Goal: Task Accomplishment & Management: Manage account settings

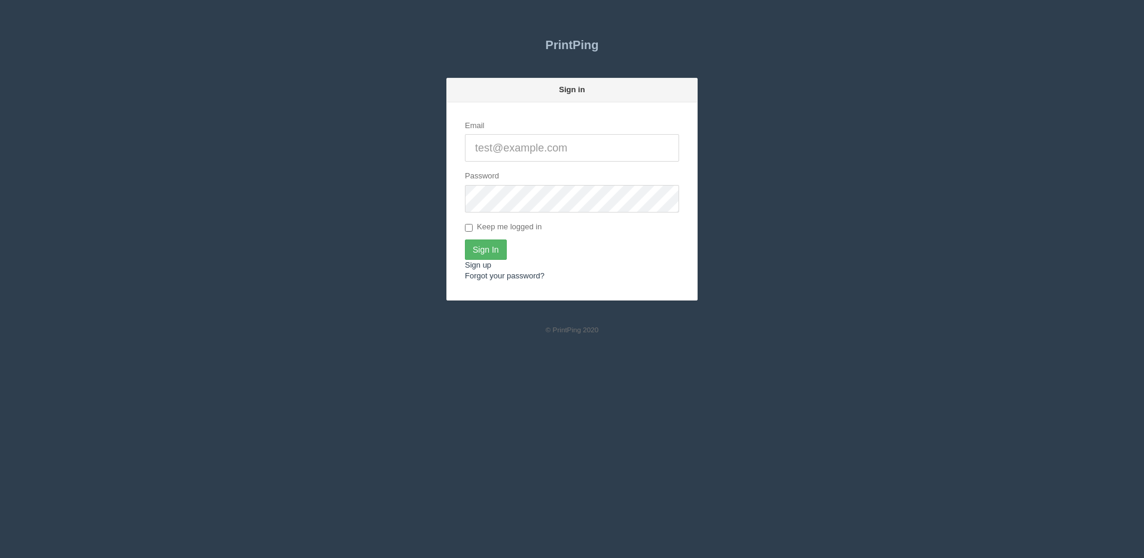
type input "[PERSON_NAME][EMAIL_ADDRESS][DOMAIN_NAME]"
click at [500, 245] on input "Sign In" at bounding box center [486, 249] width 42 height 20
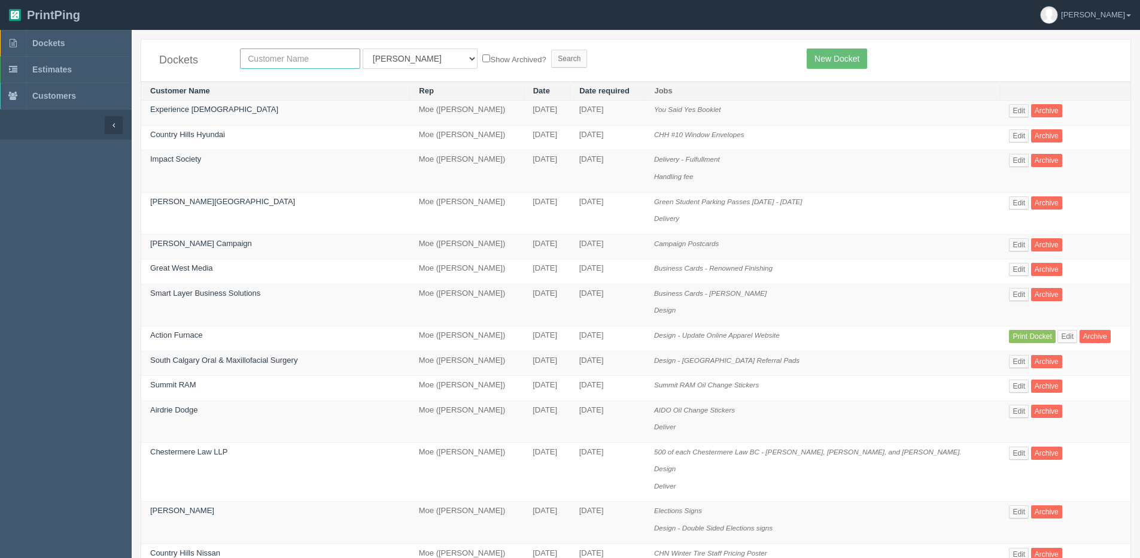
click at [288, 54] on input "text" at bounding box center [300, 58] width 120 height 20
type input "vibee"
click at [551, 50] on input "Search" at bounding box center [569, 59] width 36 height 18
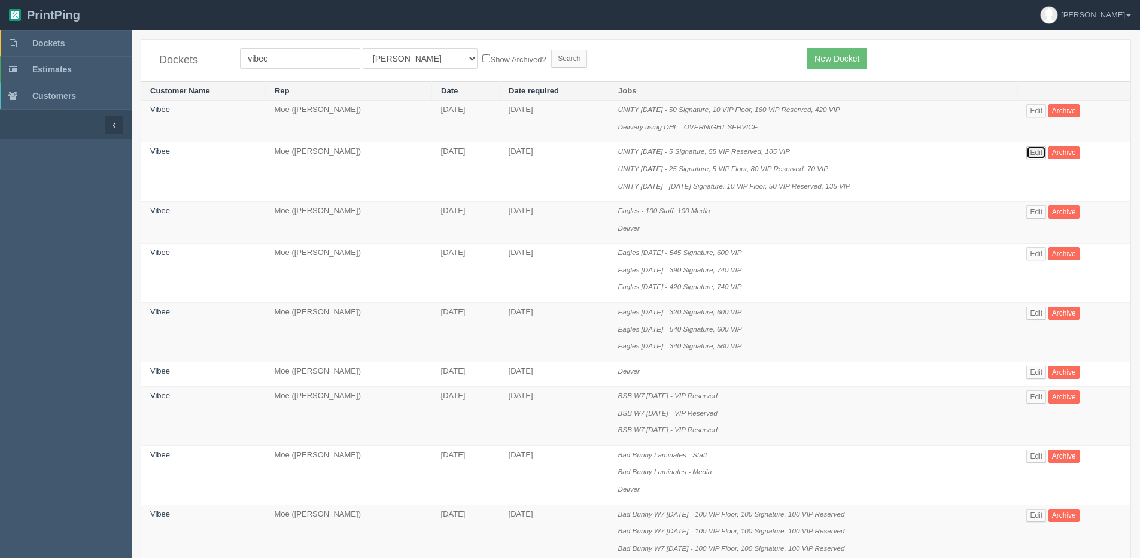
click at [1037, 150] on link "Edit" at bounding box center [1037, 152] width 20 height 13
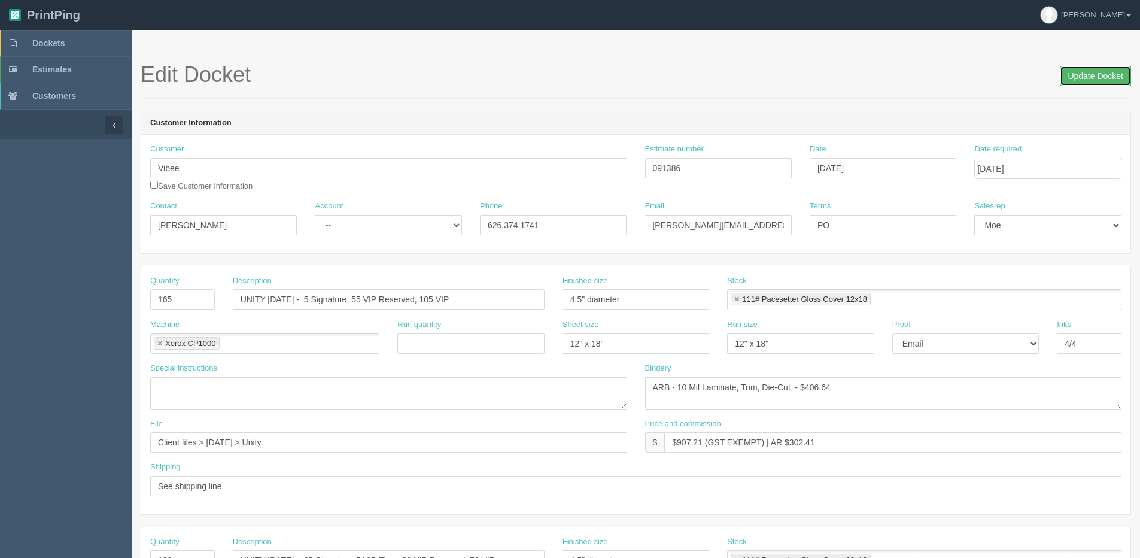
click at [1075, 77] on input "Update Docket" at bounding box center [1095, 76] width 71 height 20
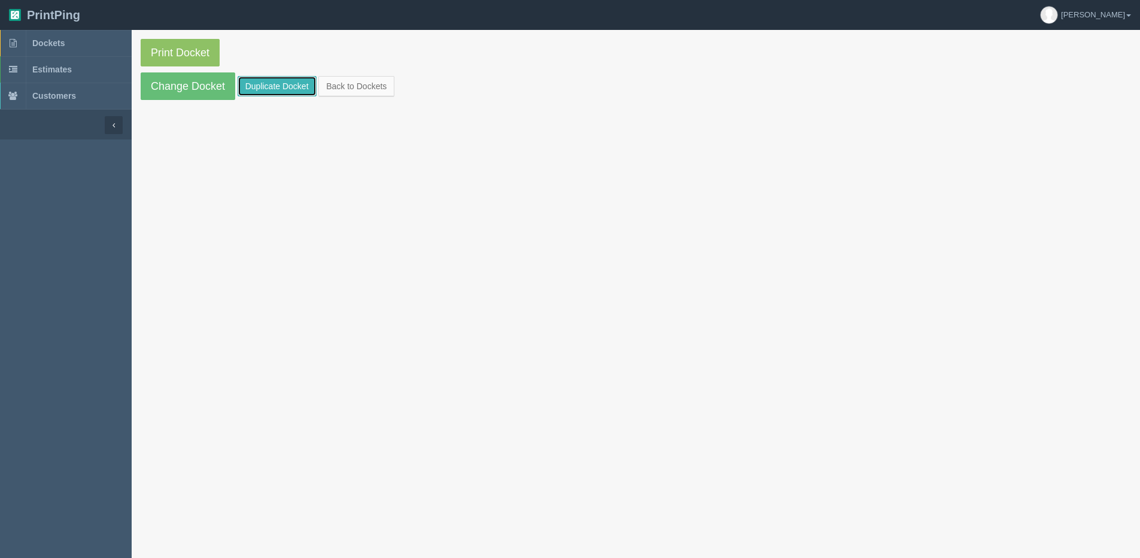
click at [281, 82] on link "Duplicate Docket" at bounding box center [277, 86] width 79 height 20
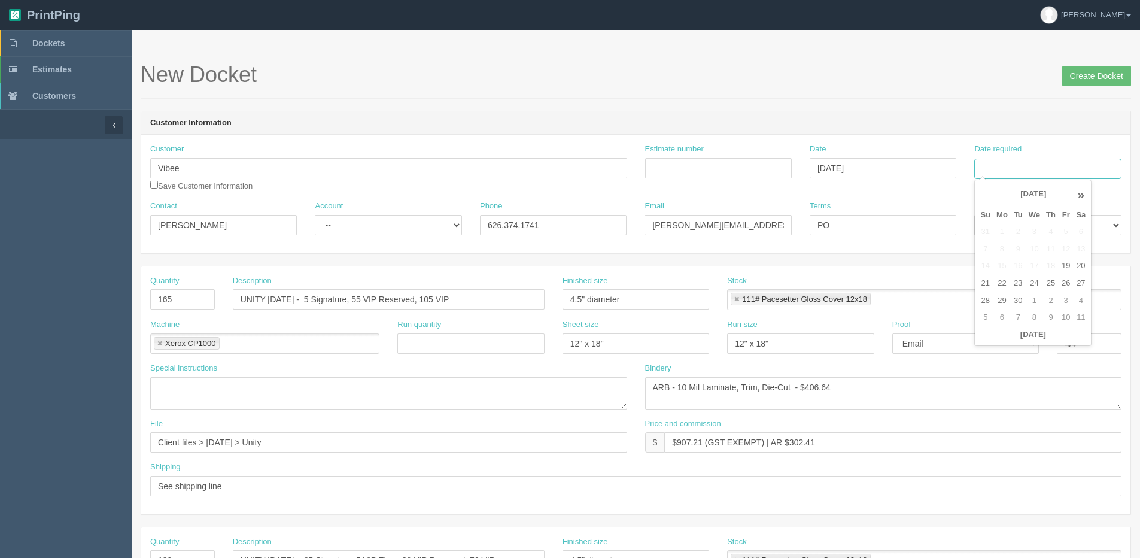
click at [1053, 172] on input "Date required" at bounding box center [1047, 169] width 147 height 20
click at [1009, 341] on th "Today" at bounding box center [1032, 334] width 111 height 17
click at [1024, 299] on td "30" at bounding box center [1018, 300] width 15 height 17
type input "September 30, 2025"
drag, startPoint x: 1092, startPoint y: 66, endPoint x: 1083, endPoint y: 66, distance: 9.6
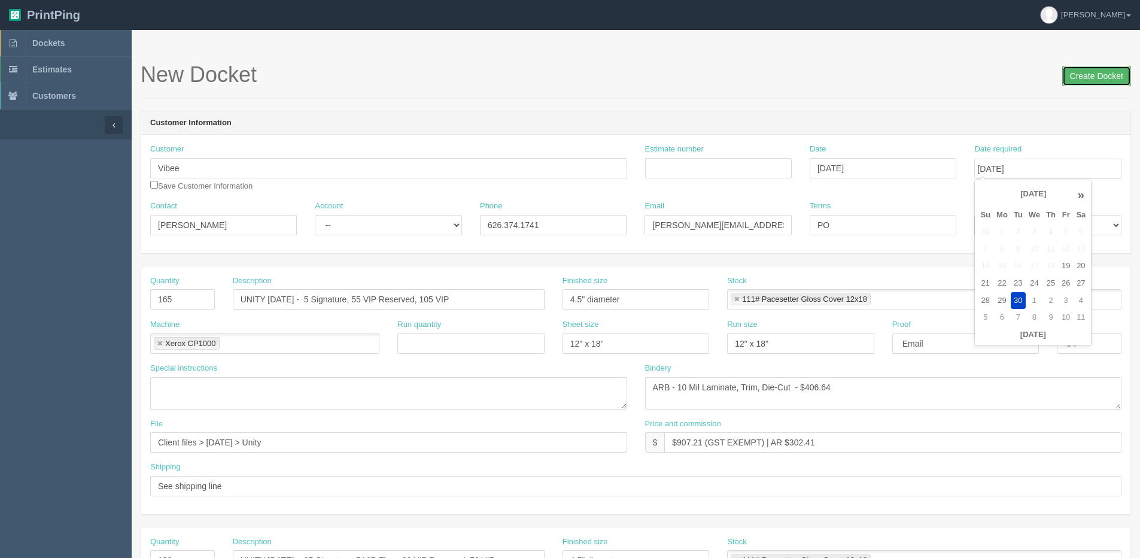
click at [1092, 66] on input "Create Docket" at bounding box center [1096, 76] width 69 height 20
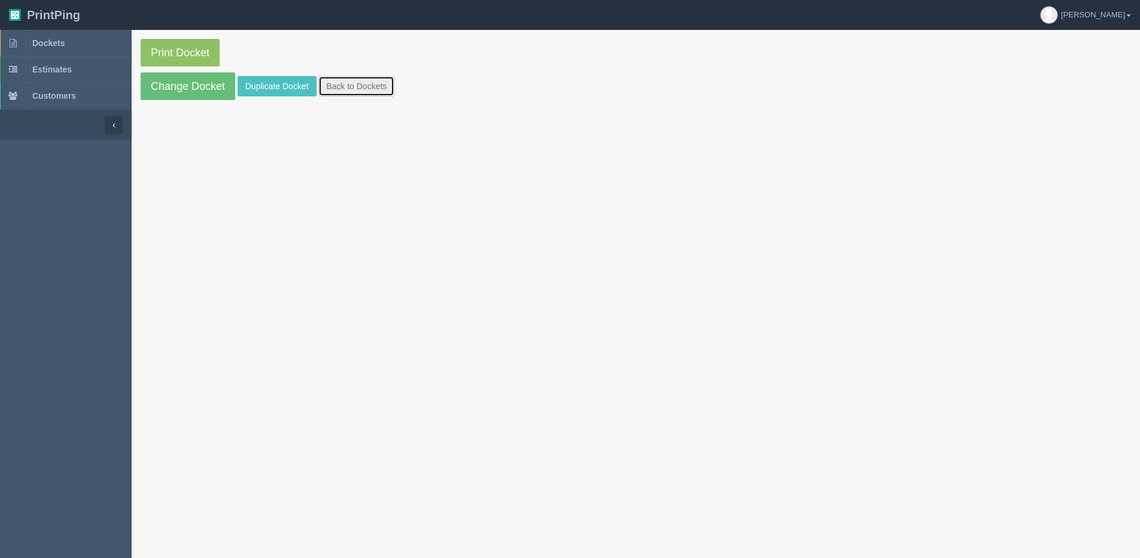
drag, startPoint x: 359, startPoint y: 89, endPoint x: 349, endPoint y: 89, distance: 9.6
click at [359, 89] on link "Back to Dockets" at bounding box center [356, 86] width 76 height 20
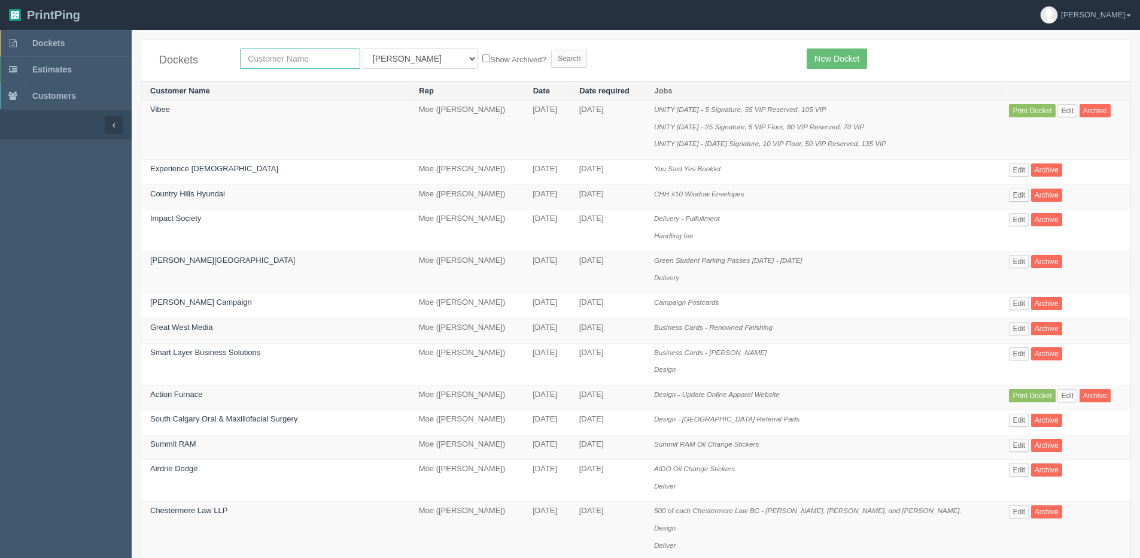
click at [300, 68] on input "text" at bounding box center [300, 58] width 120 height 20
type input "vibee"
click at [551, 50] on input "Search" at bounding box center [569, 59] width 36 height 18
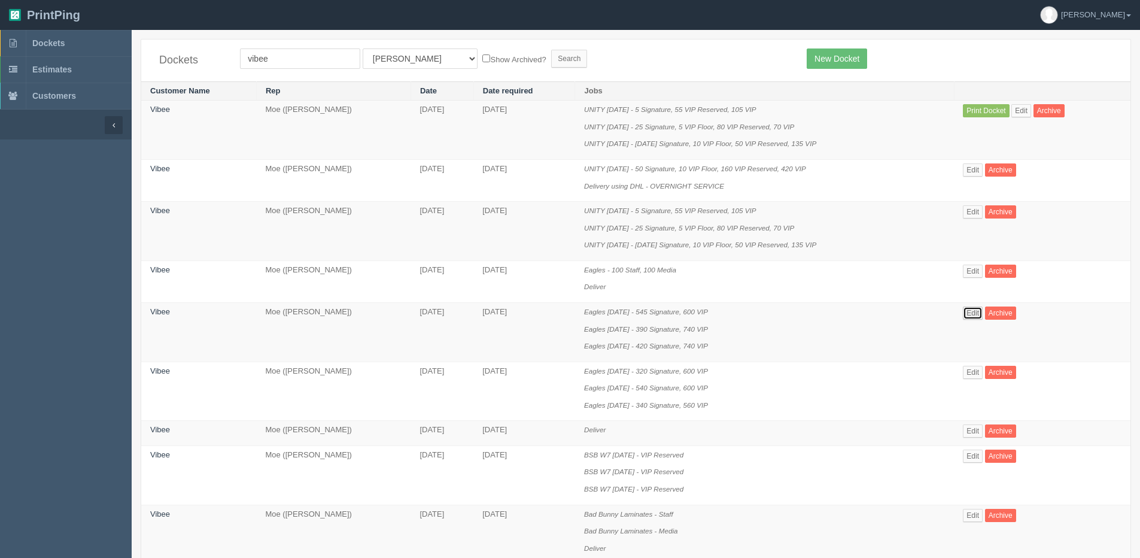
click at [975, 317] on link "Edit" at bounding box center [973, 312] width 20 height 13
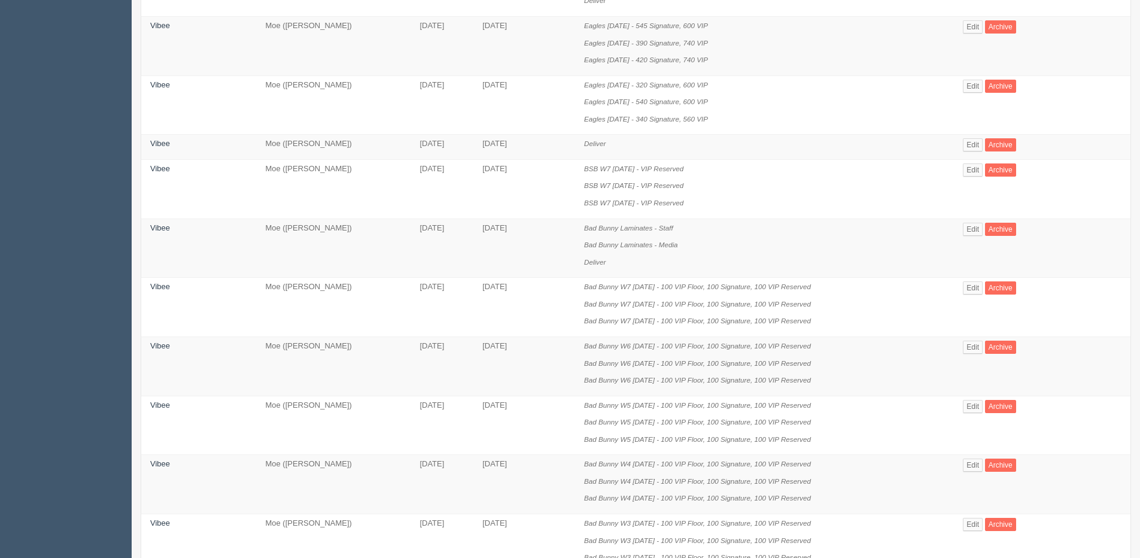
scroll to position [299, 0]
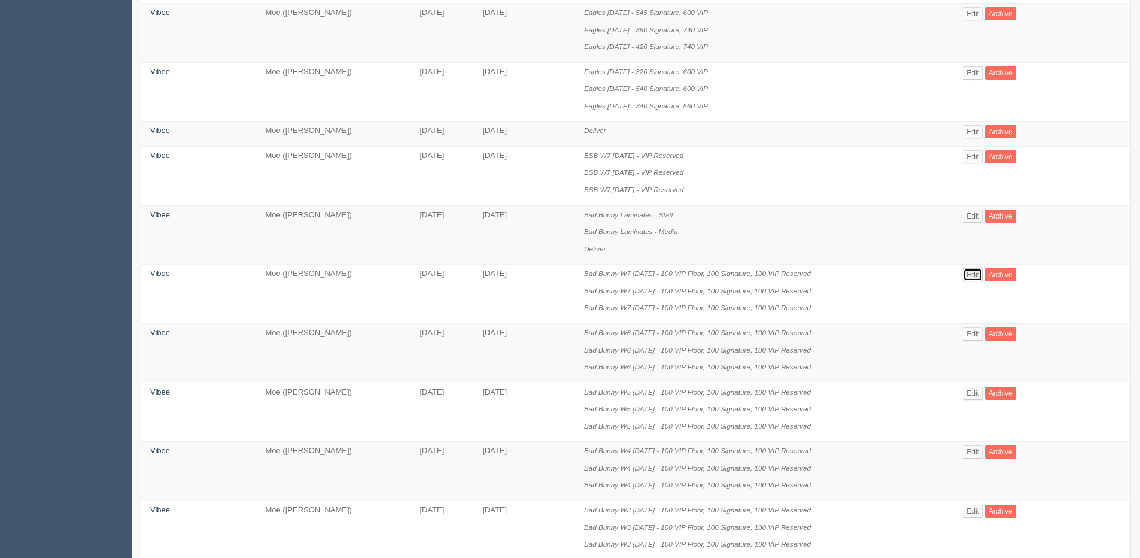
click at [979, 275] on link "Edit" at bounding box center [973, 274] width 20 height 13
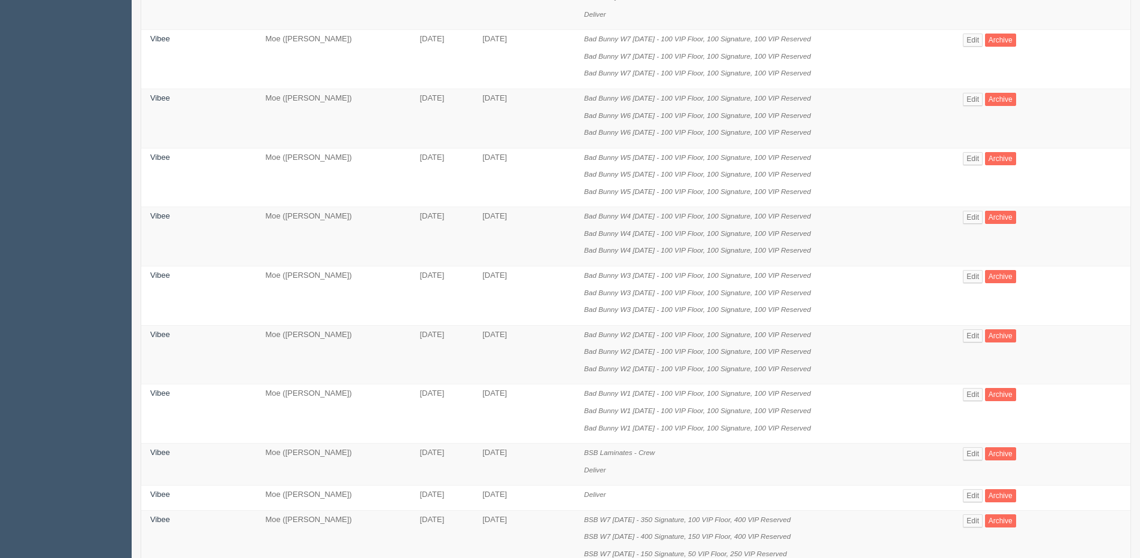
scroll to position [539, 0]
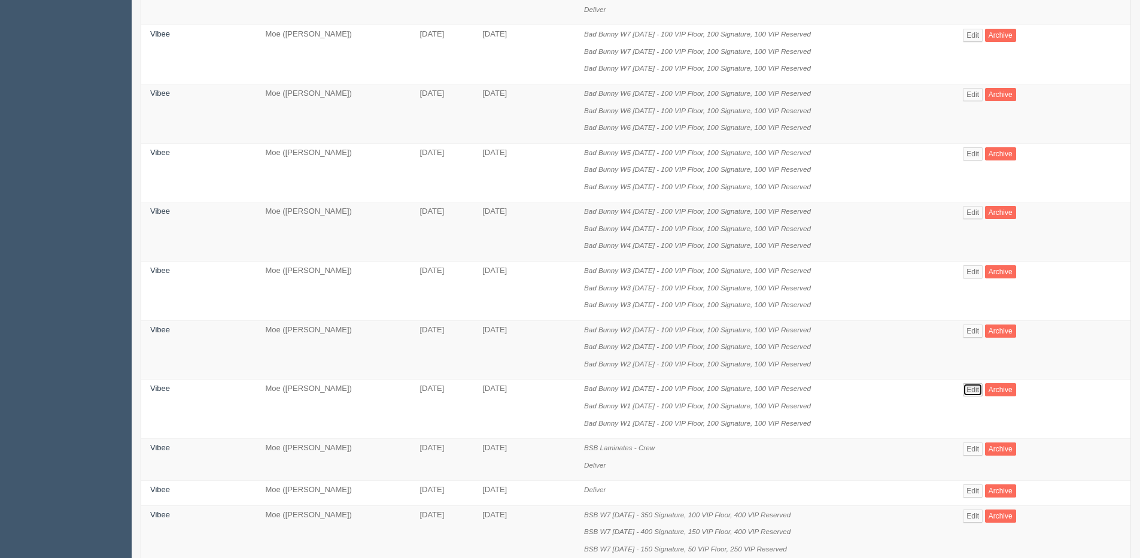
click at [971, 391] on link "Edit" at bounding box center [973, 389] width 20 height 13
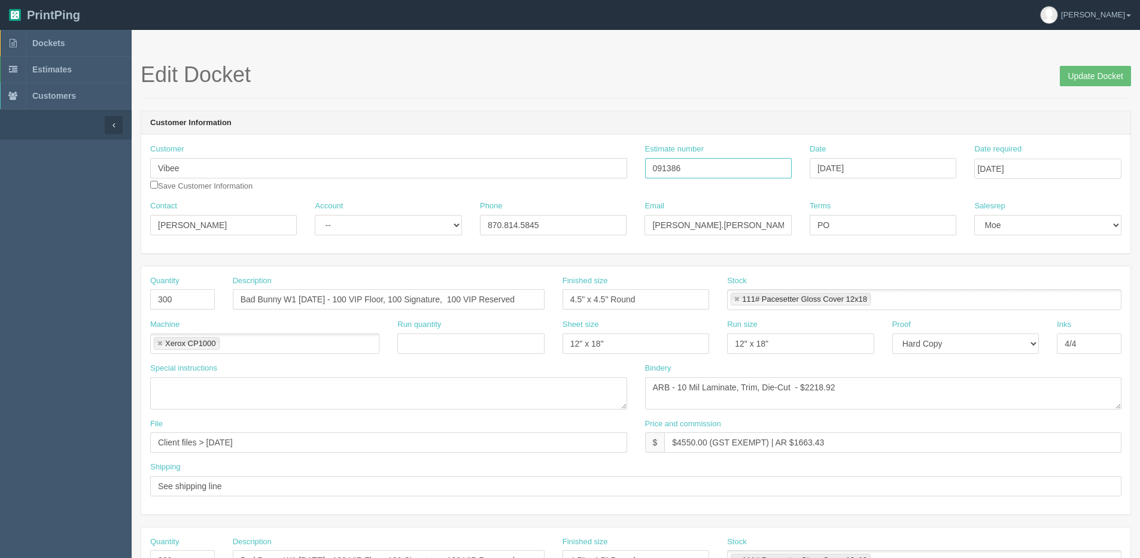
drag, startPoint x: 688, startPoint y: 166, endPoint x: 530, endPoint y: 165, distance: 158.0
click at [530, 165] on div "Customer Vibee Save Customer Information Estimate number 091386 Date July 17, 2…" at bounding box center [635, 172] width 989 height 57
click at [1106, 68] on input "Update Docket" at bounding box center [1095, 76] width 71 height 20
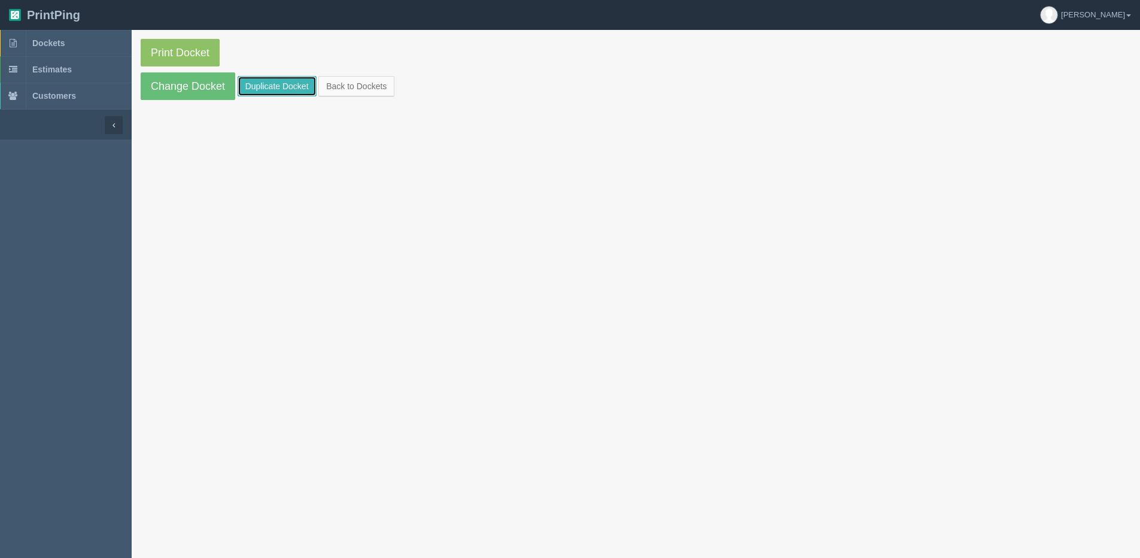
click at [263, 84] on link "Duplicate Docket" at bounding box center [277, 86] width 79 height 20
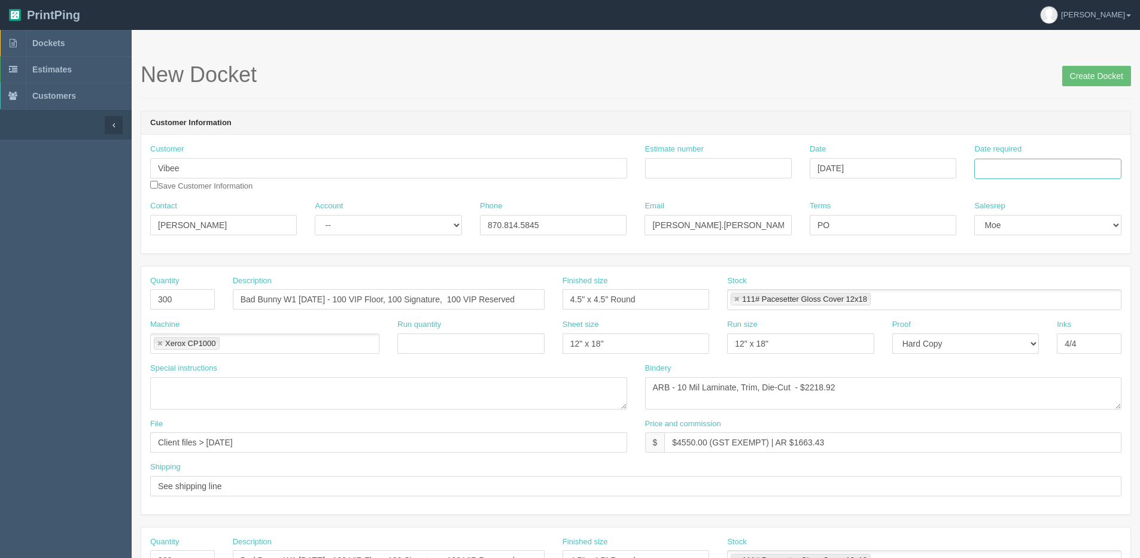
click at [1043, 162] on input "Date required" at bounding box center [1047, 169] width 147 height 20
click at [1012, 342] on th "[DATE]" at bounding box center [1032, 334] width 111 height 17
click at [1015, 301] on td "30" at bounding box center [1018, 300] width 15 height 17
type input "[DATE]"
drag, startPoint x: 296, startPoint y: 299, endPoint x: 180, endPoint y: 296, distance: 115.6
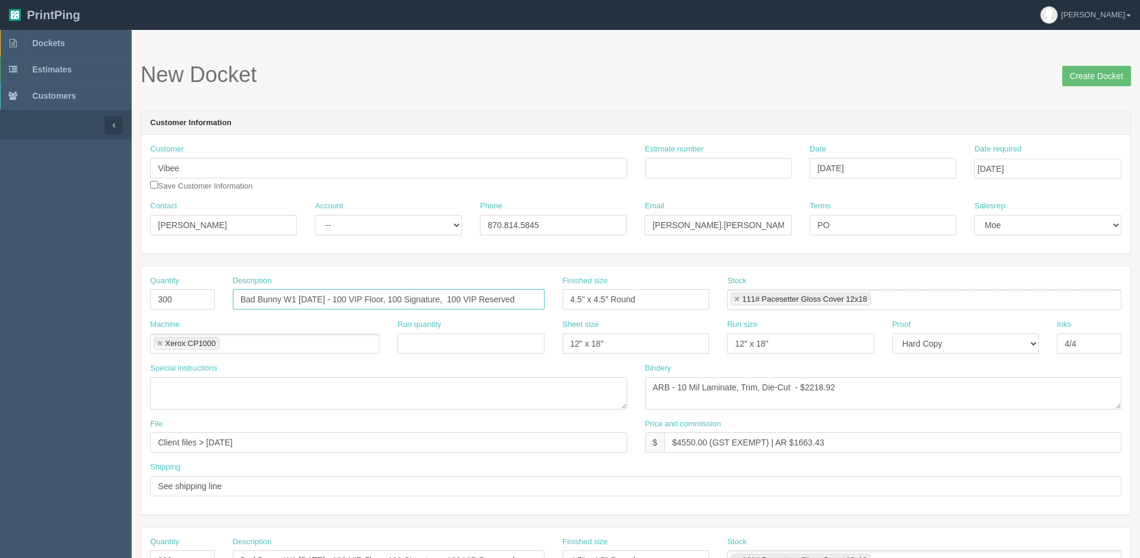
click at [180, 296] on div "Quantity 300 Description Bad Bunny W1 [DATE] - 100 VIP Floor, 100 Signature, 10…" at bounding box center [635, 297] width 989 height 44
click at [362, 300] on input "Wizard of OZ [DATE] - 100 VIP Floor, 100 Signature, 100 VIP Reserved" at bounding box center [389, 299] width 312 height 20
drag, startPoint x: 348, startPoint y: 299, endPoint x: 360, endPoint y: 298, distance: 12.6
click at [360, 298] on input "Wizard of OZ [DATE] - 100 Standard, 100 VIP Reserved" at bounding box center [389, 299] width 312 height 20
drag, startPoint x: 489, startPoint y: 294, endPoint x: 53, endPoint y: 311, distance: 436.7
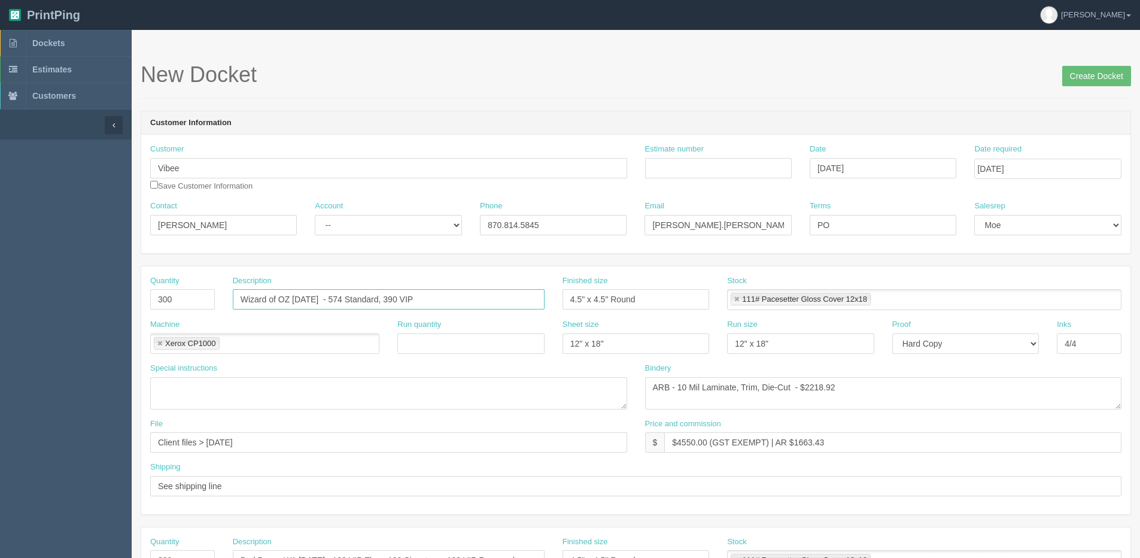
click at [53, 311] on section "Dockets Estimates Customers" at bounding box center [570, 558] width 1140 height 1057
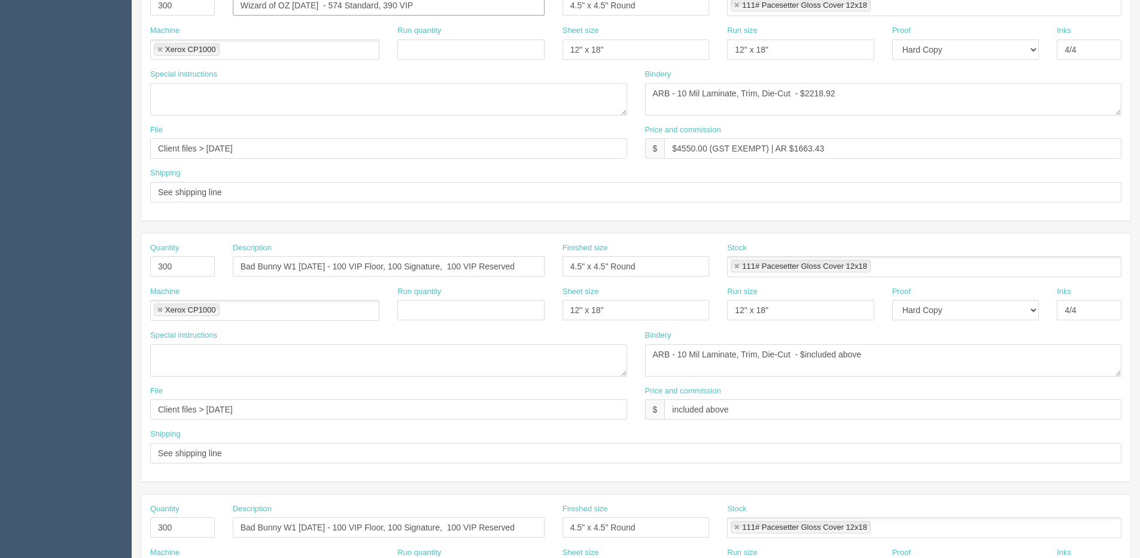
scroll to position [299, 0]
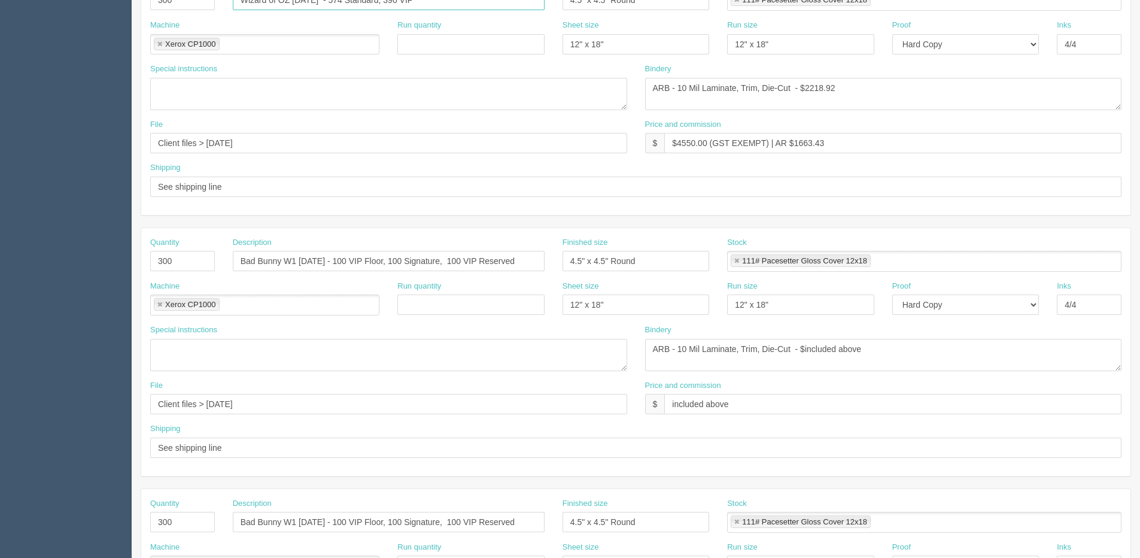
type input "Wizard of OZ [DATE] - 574 Standard, 390 VIP"
drag, startPoint x: 521, startPoint y: 263, endPoint x: -344, endPoint y: 263, distance: 864.9
click at [0, 263] on html "PrintPing [PERSON_NAME] Edit account ( [PERSON_NAME][EMAIL_ADDRESS][DOMAIN_NAME…" at bounding box center [570, 244] width 1140 height 1087
paste input "Wizard of OZ [DATE] - 574 Standard, 390 VIP"
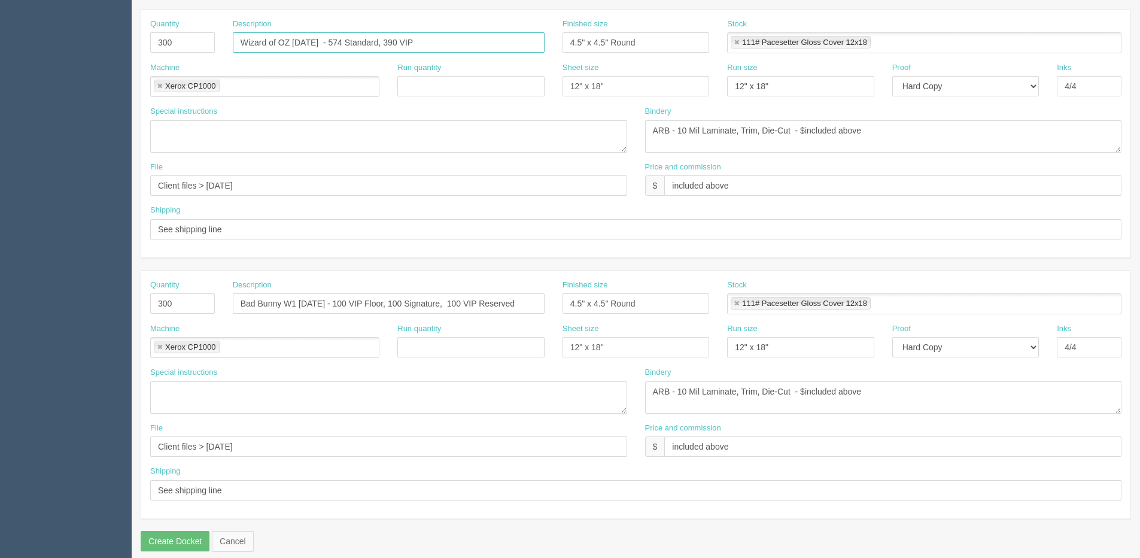
scroll to position [529, 0]
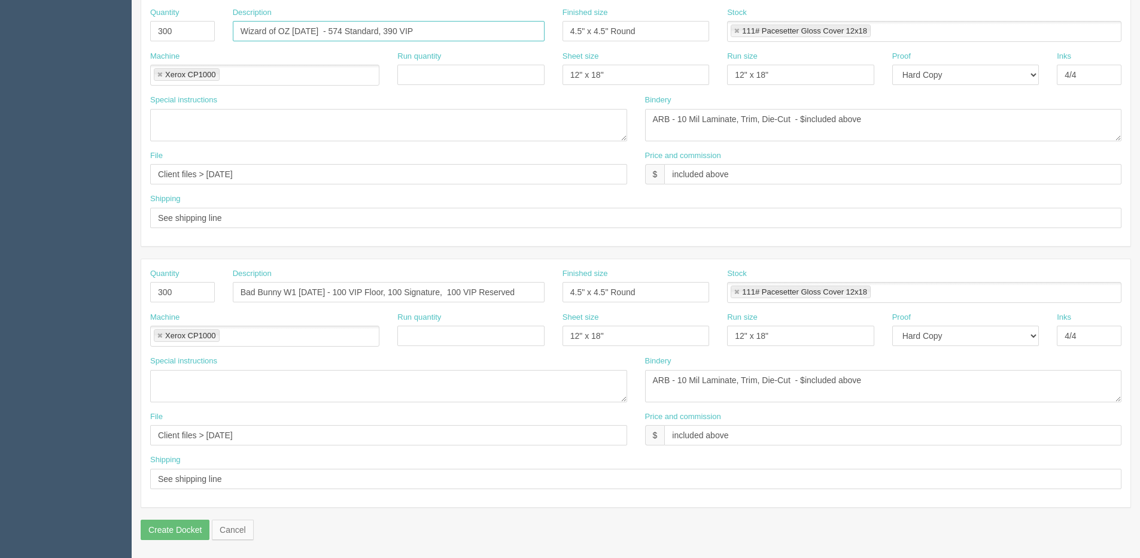
type input "Wizard of OZ Oct -20 - 31 - 574 Standard, 390 VIP"
drag, startPoint x: 517, startPoint y: 295, endPoint x: -304, endPoint y: 295, distance: 820.6
click at [0, 295] on html "PrintPing Dan Edit account ( dan@allrush.ca ) Logout Dockets Estimates Customers" at bounding box center [570, 14] width 1140 height 1087
paste input "Wizard of OZ Oct -20 - 31 - 574 Standard, 390 VIP"
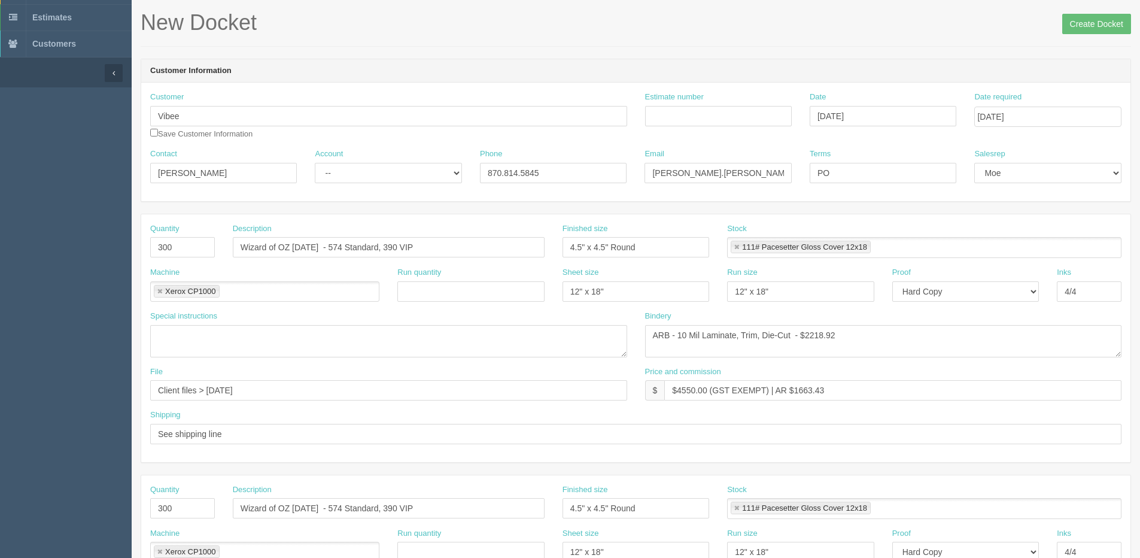
scroll to position [0, 0]
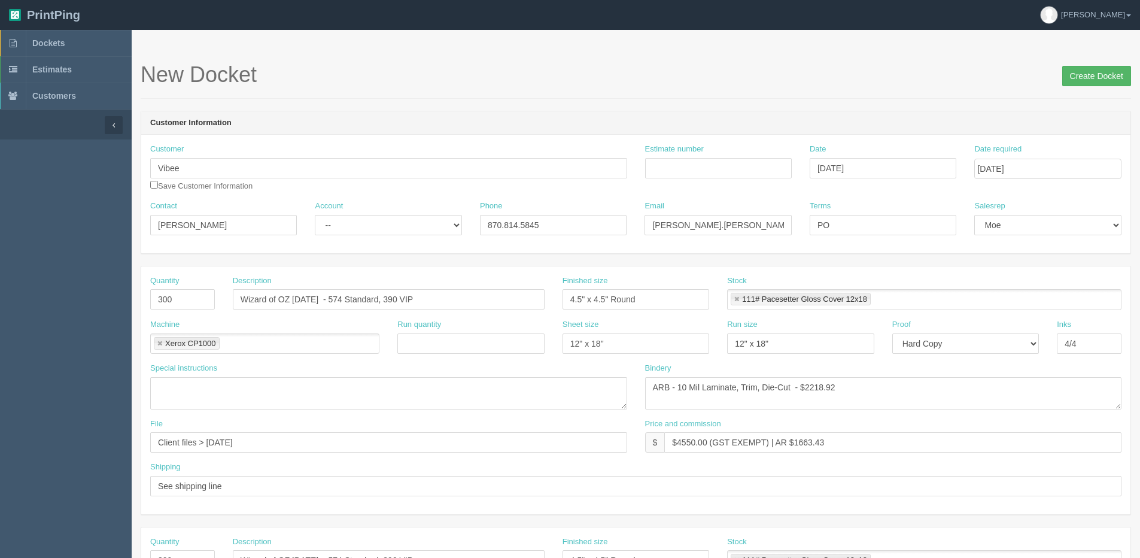
type input "Wizard of OZ Oct -20 - 31 - 574 Standard, 390 VIP"
click at [1098, 78] on input "Create Docket" at bounding box center [1096, 76] width 69 height 20
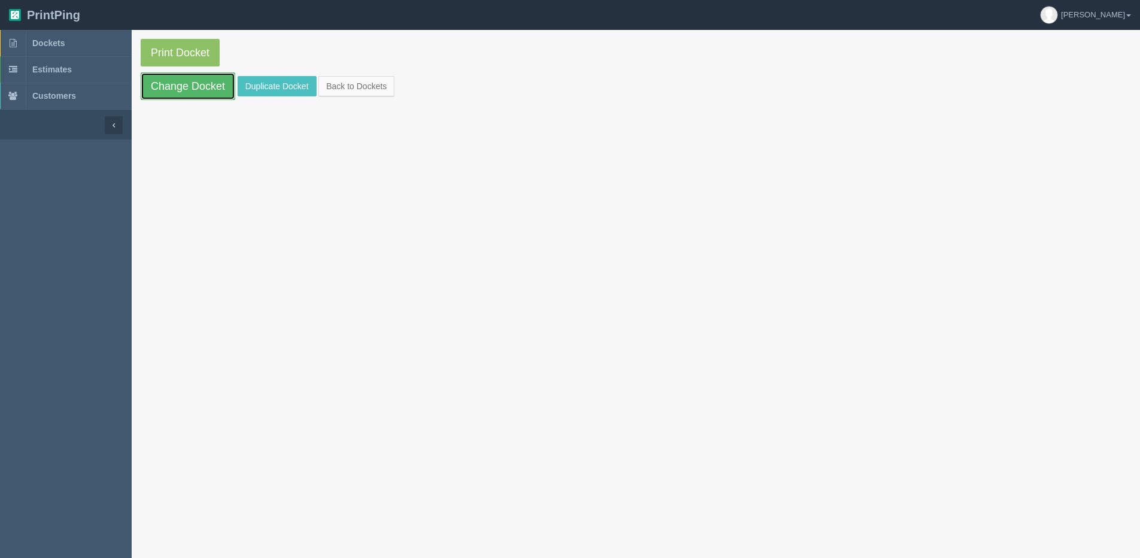
click at [181, 94] on link "Change Docket" at bounding box center [188, 86] width 95 height 28
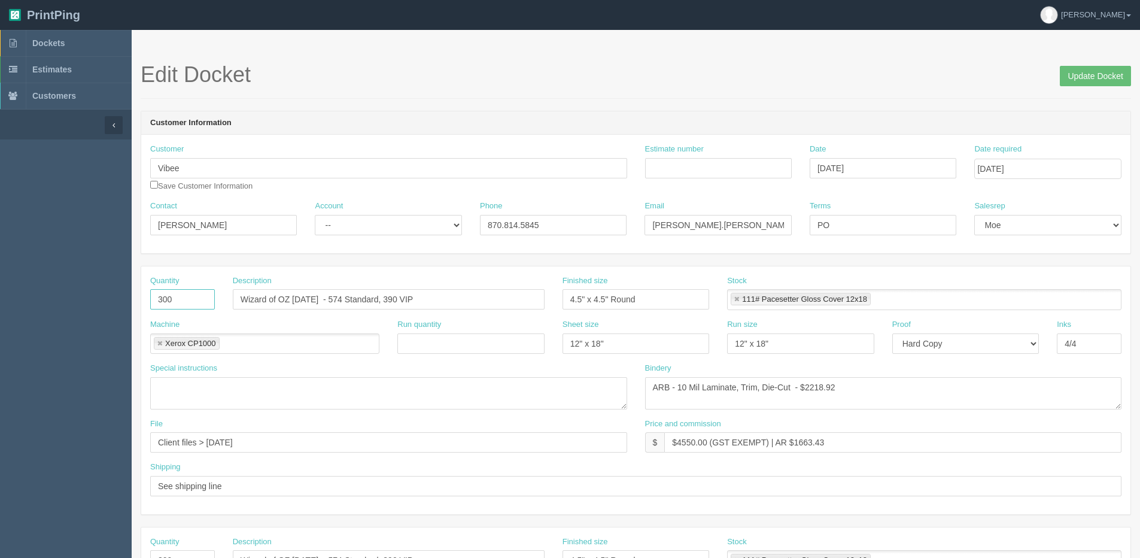
drag, startPoint x: 189, startPoint y: 297, endPoint x: -188, endPoint y: 335, distance: 379.0
click at [0, 335] on html "PrintPing [PERSON_NAME] Edit account ( [PERSON_NAME][EMAIL_ADDRESS][DOMAIN_NAME…" at bounding box center [570, 543] width 1140 height 1087
type input "964"
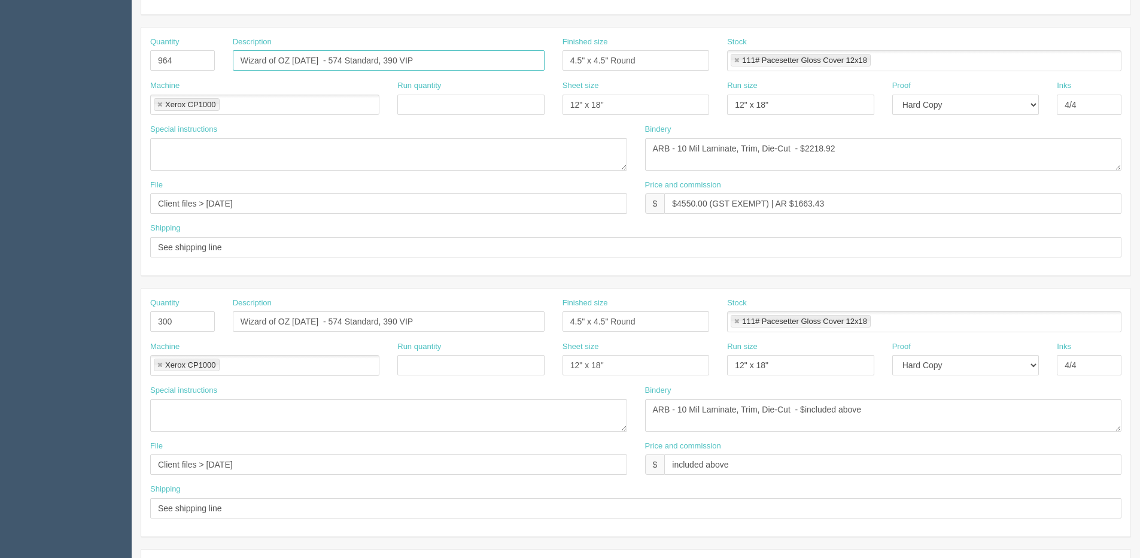
scroll to position [239, 0]
drag, startPoint x: 205, startPoint y: 201, endPoint x: 374, endPoint y: 201, distance: 168.8
click at [374, 201] on input "Client files > June 2025" at bounding box center [388, 203] width 477 height 20
type input "Client Files > Sept 2025"
drag, startPoint x: 982, startPoint y: 98, endPoint x: 979, endPoint y: 104, distance: 6.7
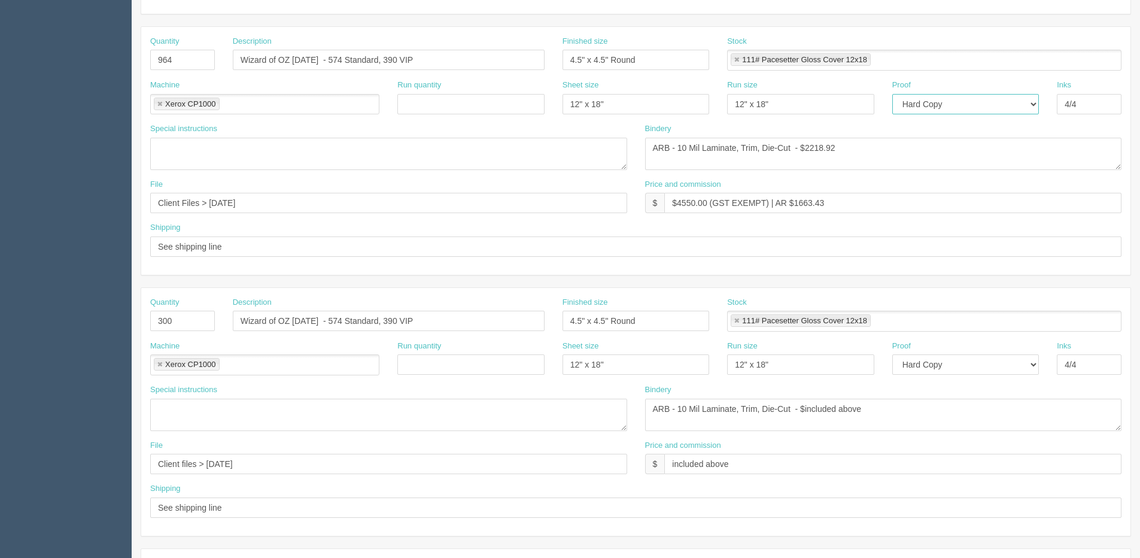
click at [981, 98] on select "-- Email Hard Copy" at bounding box center [965, 104] width 147 height 20
select select "Email"
click at [892, 94] on select "-- Email Hard Copy" at bounding box center [965, 104] width 147 height 20
click at [932, 365] on select "-- Email Hard Copy" at bounding box center [965, 364] width 147 height 20
select select "Email"
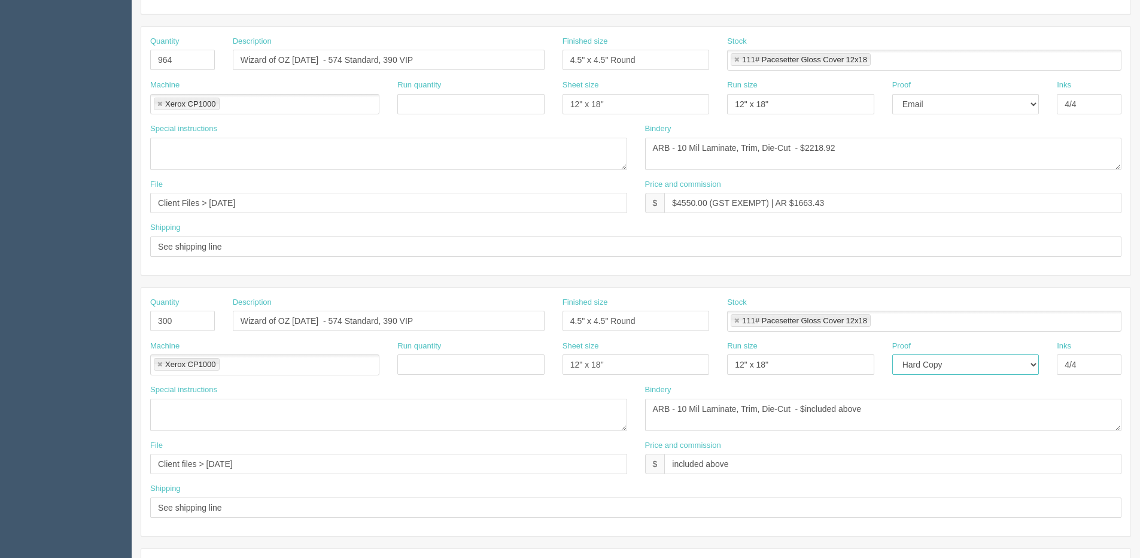
click at [892, 354] on select "-- Email Hard Copy" at bounding box center [965, 364] width 147 height 20
drag, startPoint x: 178, startPoint y: 320, endPoint x: -21, endPoint y: 351, distance: 201.7
click at [0, 351] on html "PrintPing Dan Edit account ( dan@allrush.ca ) Logout Dockets Estimates Customers" at bounding box center [570, 304] width 1140 height 1087
type input "2267"
click at [294, 318] on input "Wizard of OZ Oct -20 - 31 - 574 Standard, 390 VIP" at bounding box center [389, 321] width 312 height 20
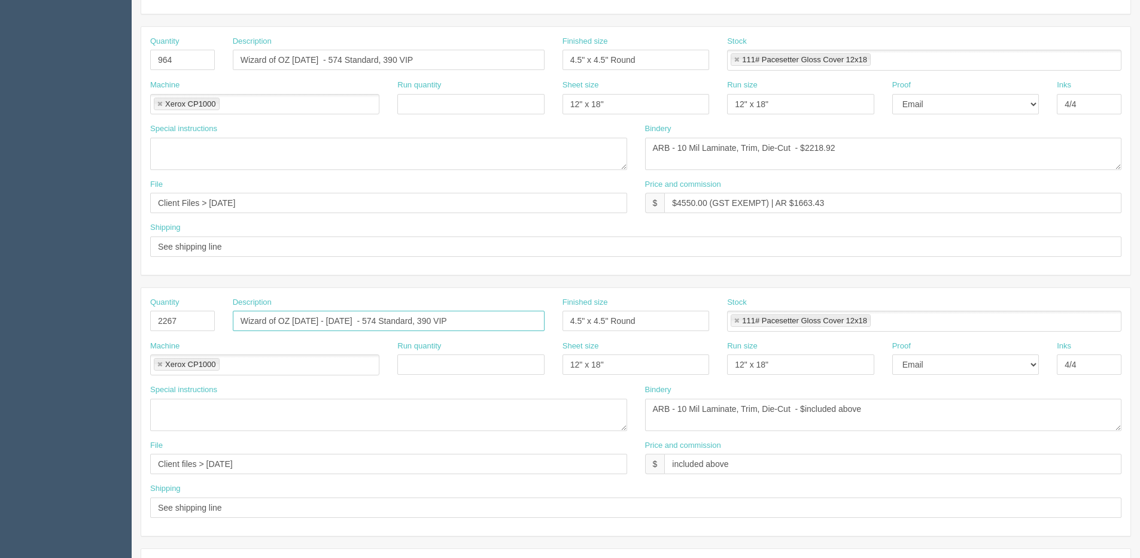
click at [327, 327] on input "Wizard of OZ Nov 1 - 31 - 574 Standard, 390 VIP" at bounding box center [389, 321] width 312 height 20
drag, startPoint x: 341, startPoint y: 320, endPoint x: 355, endPoint y: 320, distance: 14.4
click at [355, 320] on input "Wizard of OZ Nov 1 - 30 - 574 Standard, 390 VIP" at bounding box center [389, 321] width 312 height 20
drag, startPoint x: 400, startPoint y: 318, endPoint x: 414, endPoint y: 323, distance: 14.6
click at [414, 323] on input "Wizard of OZ Nov 1 - 30 - 1349 Standard, 390 VIP" at bounding box center [389, 321] width 312 height 20
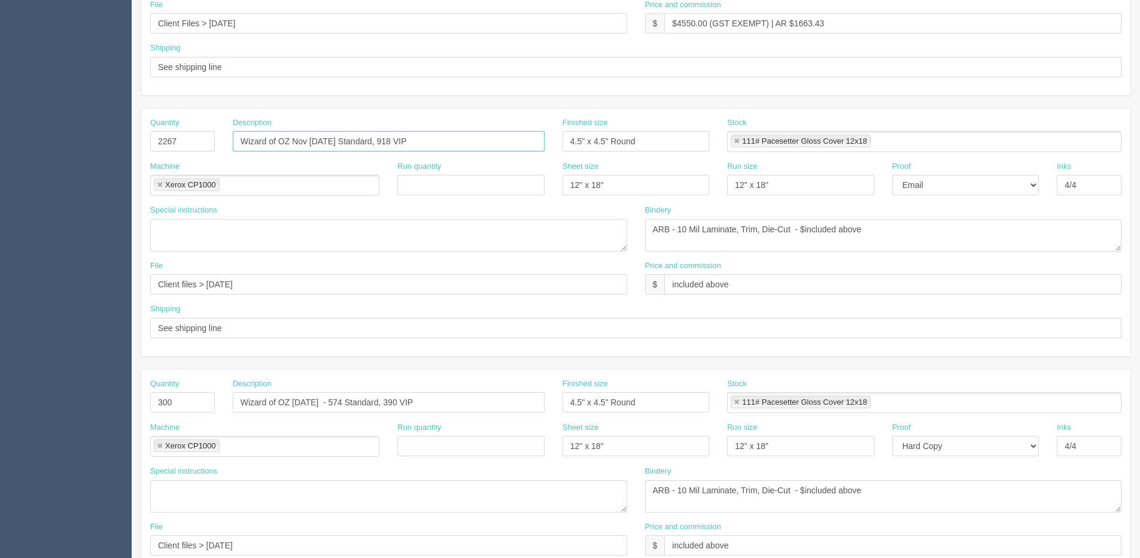
scroll to position [479, 0]
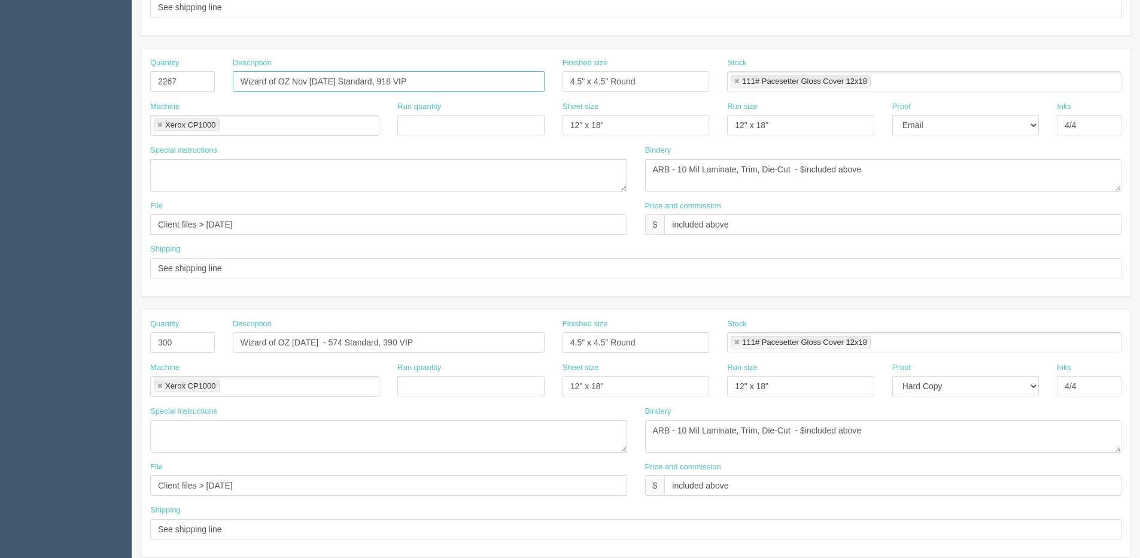
type input "Wizard of OZ Nov 1 - 30 - 1349 Standard, 918 VIP"
drag, startPoint x: 178, startPoint y: 341, endPoint x: 23, endPoint y: 347, distance: 155.8
click at [23, 347] on section "Dockets Estimates Customers" at bounding box center [570, 79] width 1140 height 1057
type input "1418"
click at [288, 344] on input "Wizard of OZ Oct -20 - 31 - 574 Standard, 390 VIP" at bounding box center [389, 342] width 312 height 20
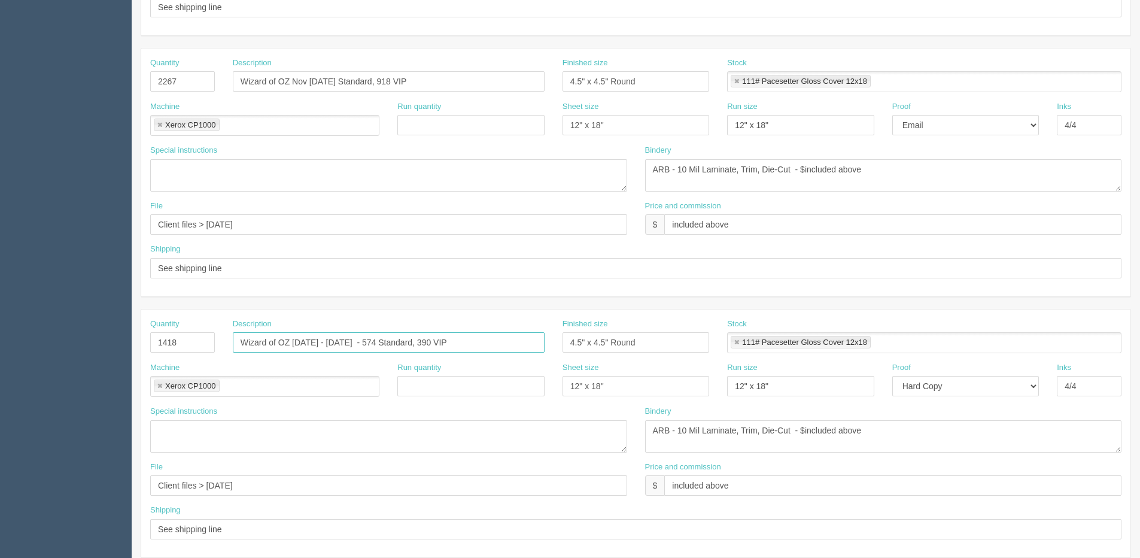
drag, startPoint x: 342, startPoint y: 343, endPoint x: 354, endPoint y: 345, distance: 12.1
click at [354, 345] on input "Wizard of OZ Dec 1 - 30 - 574 Standard, 390 VIP" at bounding box center [389, 342] width 312 height 20
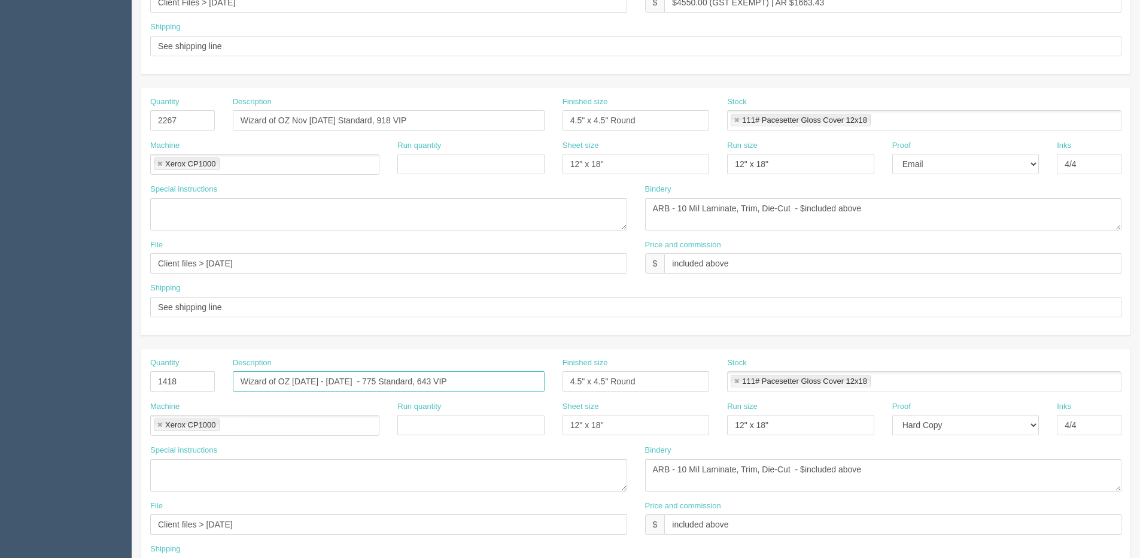
scroll to position [290, 0]
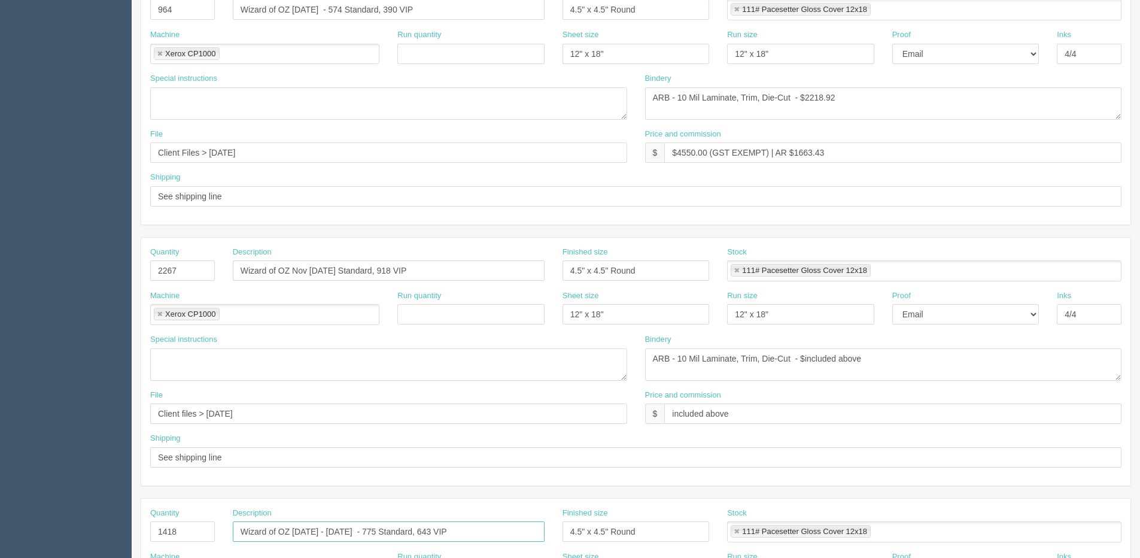
type input "Wizard of OZ Dec 1 - 30 - 775 Standard, 643 VIP"
drag, startPoint x: -13, startPoint y: 160, endPoint x: -143, endPoint y: 160, distance: 129.9
click at [0, 160] on html "PrintPing Dan Edit account ( dan@allrush.ca ) Logout Dockets Estimates Customers" at bounding box center [570, 253] width 1140 height 1087
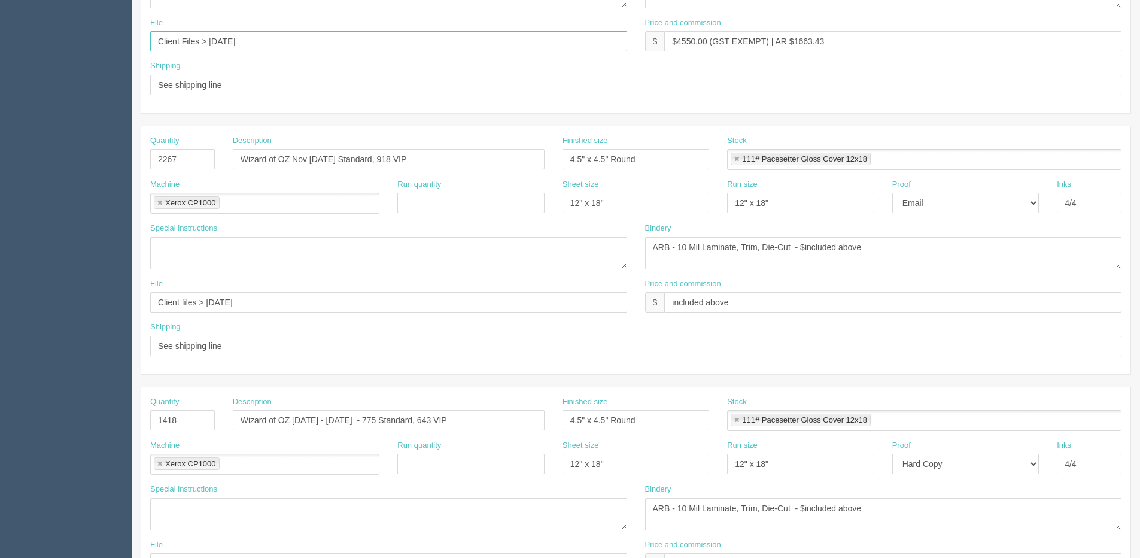
scroll to position [409, 0]
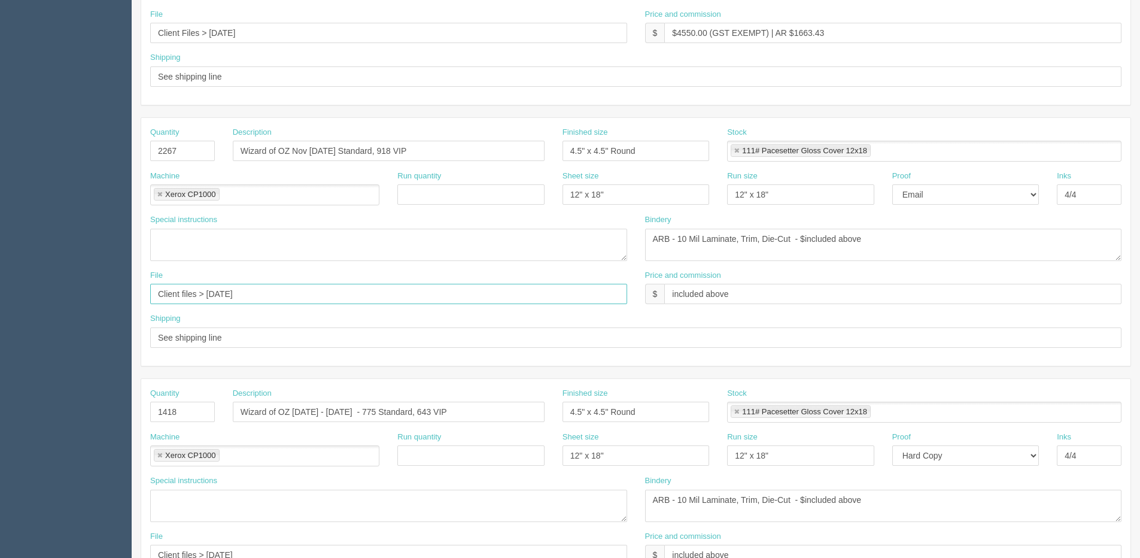
click at [256, 287] on input "Client files > June 2025" at bounding box center [388, 294] width 477 height 20
drag, startPoint x: 254, startPoint y: 287, endPoint x: -29, endPoint y: 300, distance: 282.8
click at [0, 300] on html "PrintPing Dan Edit account ( dan@allrush.ca ) Logout Dockets Estimates Customers" at bounding box center [570, 134] width 1140 height 1087
paste input "Files > Sept"
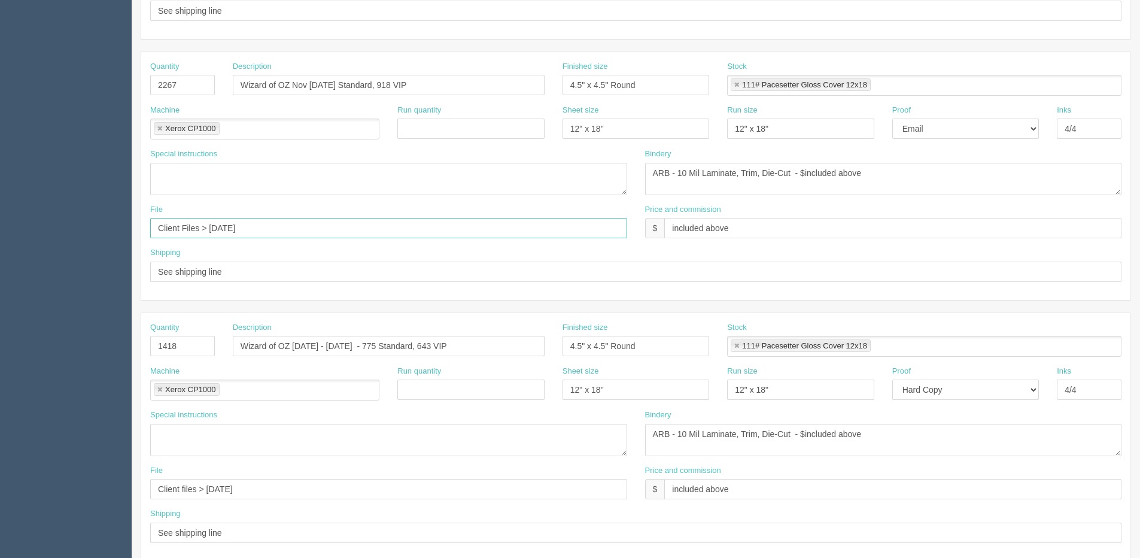
scroll to position [529, 0]
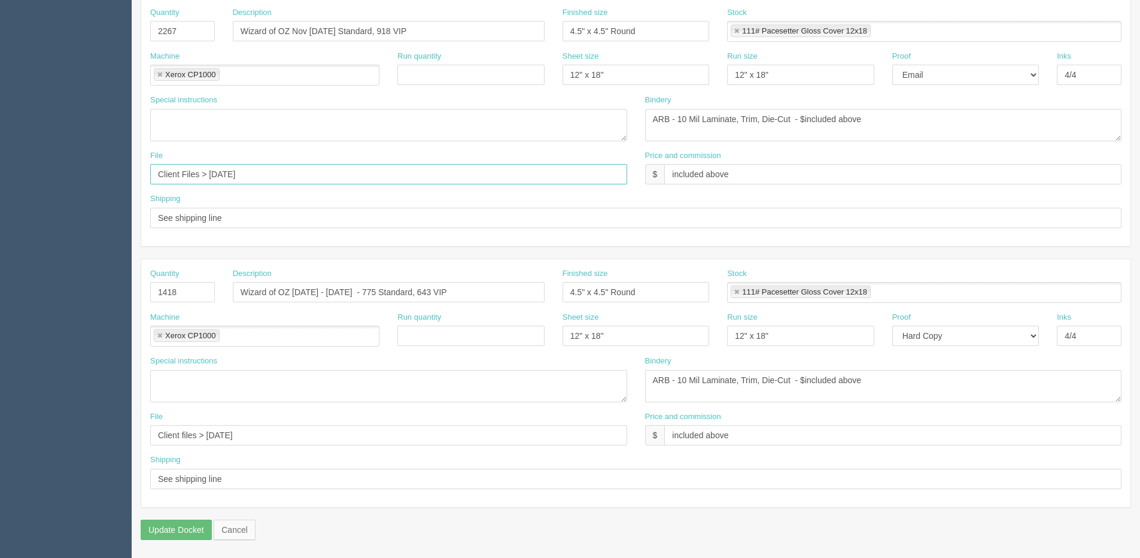
type input "Client Files > Sept 2025"
drag, startPoint x: 256, startPoint y: 438, endPoint x: 42, endPoint y: 416, distance: 214.8
click at [0, 438] on html "PrintPing Dan Edit account ( dan@allrush.ca ) Logout Dockets Estimates Customers" at bounding box center [570, 14] width 1140 height 1087
paste input "Files > Sept"
type input "Client Files > Sept 2025"
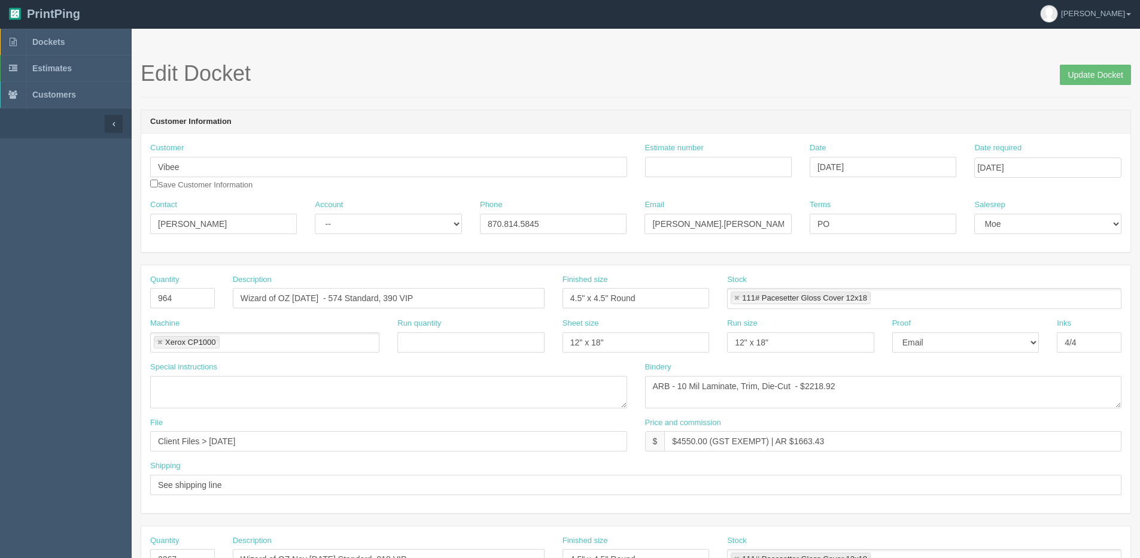
scroll to position [0, 0]
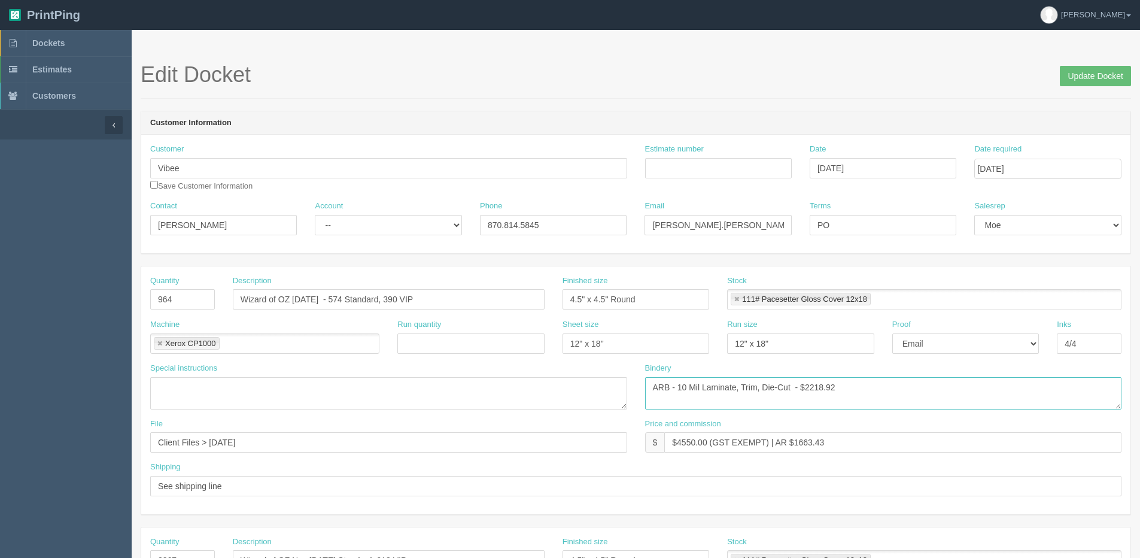
drag, startPoint x: 803, startPoint y: 392, endPoint x: 878, endPoint y: 366, distance: 79.9
click at [878, 366] on div "Bindery ARB - 10 Mil Laminate, Trim, Die-Cut - $2218.92" at bounding box center [883, 386] width 477 height 47
type textarea "ARB - 10 Mil Laminate, Trim, Die-Cut - $1717.36"
drag, startPoint x: 215, startPoint y: 223, endPoint x: -30, endPoint y: 221, distance: 244.8
click at [0, 221] on html "PrintPing Dan Edit account ( dan@allrush.ca ) Logout Dockets Estimates Customers" at bounding box center [570, 543] width 1140 height 1087
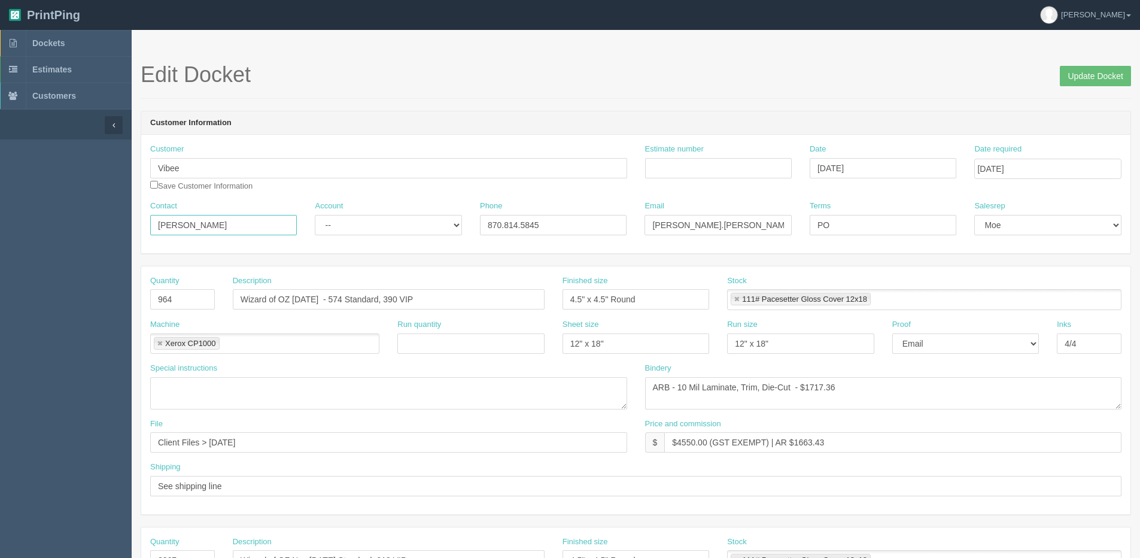
paste input "Heather Gallego"
type input "Heather Gallegos"
click at [362, 225] on select "-- Existing Client Allrush Client Rep Client" at bounding box center [388, 225] width 147 height 20
drag, startPoint x: 554, startPoint y: 227, endPoint x: 221, endPoint y: 227, distance: 332.2
click at [242, 227] on div "Contact Heather Gallegos Account -- Existing Client Allrush Client Rep Client P…" at bounding box center [635, 223] width 989 height 44
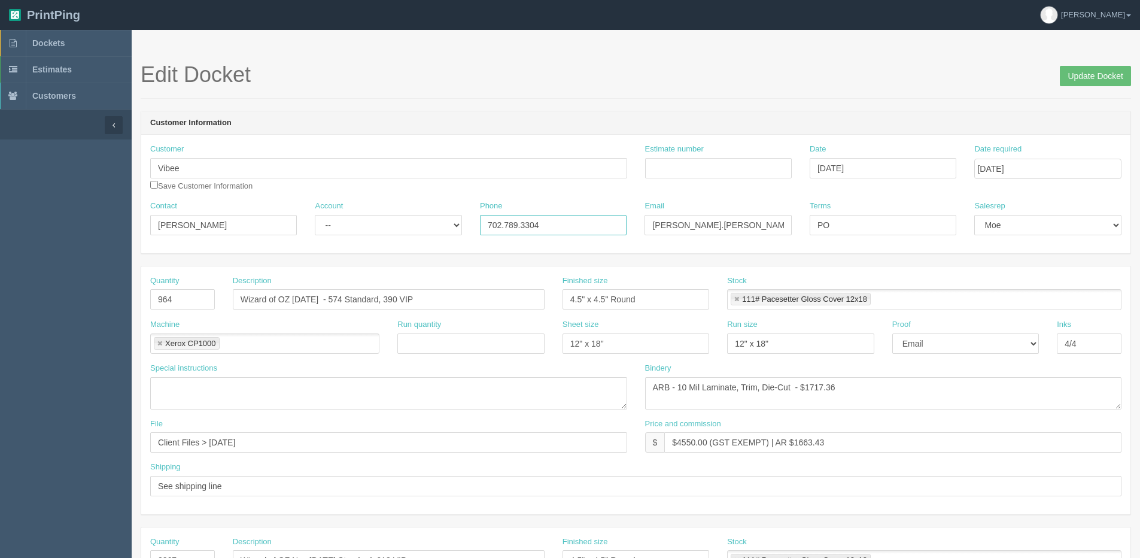
type input "702.789.3304"
drag, startPoint x: 611, startPoint y: 232, endPoint x: 500, endPoint y: 232, distance: 111.3
click at [497, 232] on div "Contact Heather Gallegos Account -- Existing Client Allrush Client Rep Client P…" at bounding box center [635, 223] width 989 height 44
drag, startPoint x: 776, startPoint y: 234, endPoint x: 584, endPoint y: 231, distance: 191.6
click at [584, 231] on div "Contact Heather Gallegos Account -- Existing Client Allrush Client Rep Client P…" at bounding box center [635, 223] width 989 height 44
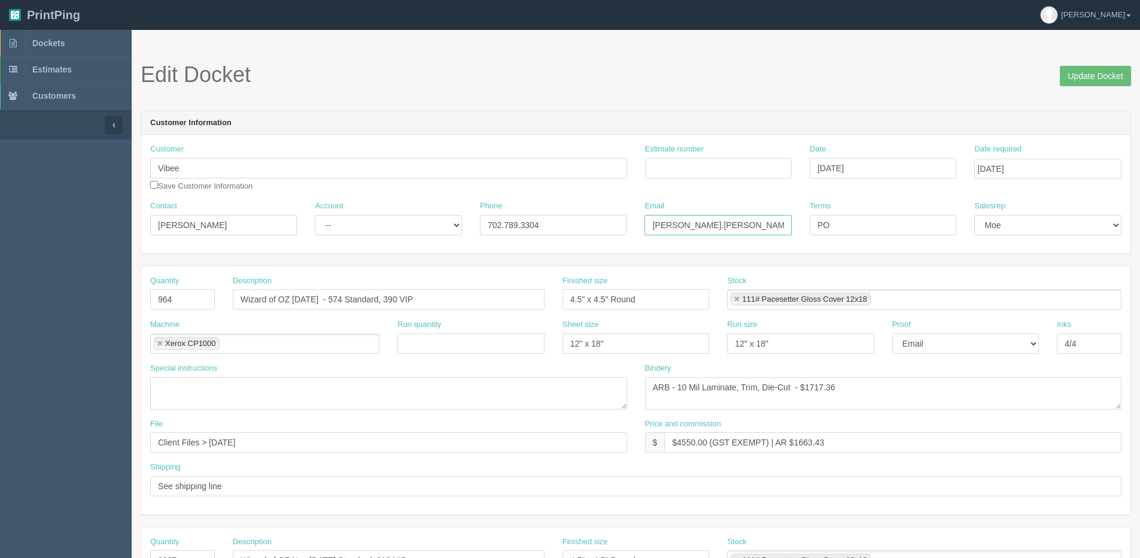
paste input "heather.gallegos"
type input "heather.gallegos@vibee.com"
click at [153, 184] on input "checkbox" at bounding box center [154, 185] width 8 height 8
checkbox input "true"
drag, startPoint x: 817, startPoint y: 223, endPoint x: 785, endPoint y: 218, distance: 32.6
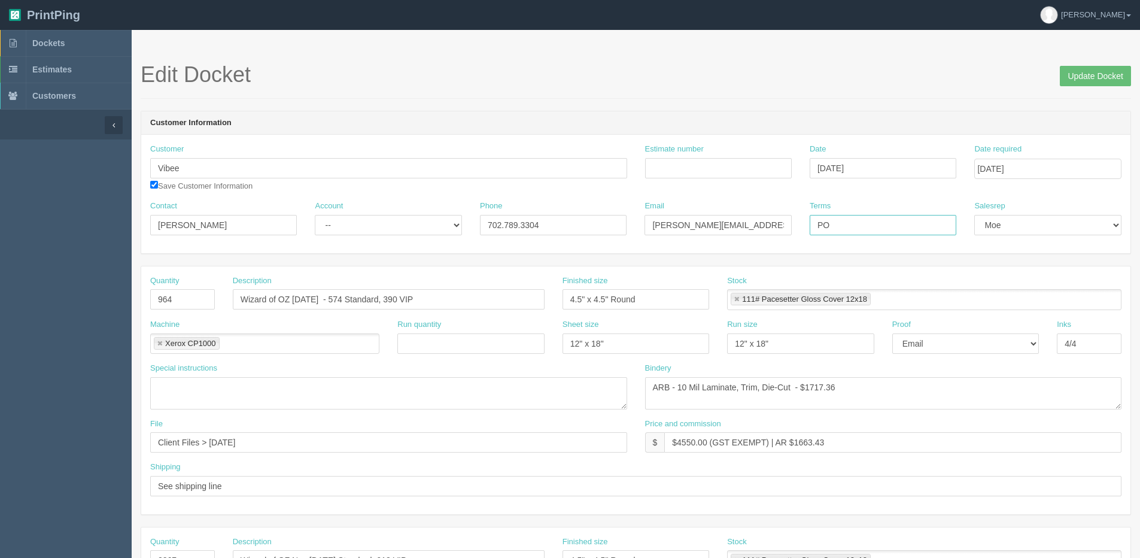
click at [781, 223] on div "Contact Heather Gallegos Account -- Existing Client Allrush Client Rep Client P…" at bounding box center [635, 223] width 989 height 44
type input "Due on receipt"
drag, startPoint x: 679, startPoint y: 443, endPoint x: 709, endPoint y: 456, distance: 32.7
click at [707, 451] on input "$4550.00 (GST EXEMPT) | AR $1663.43" at bounding box center [892, 442] width 457 height 20
drag, startPoint x: 797, startPoint y: 443, endPoint x: 907, endPoint y: 427, distance: 111.9
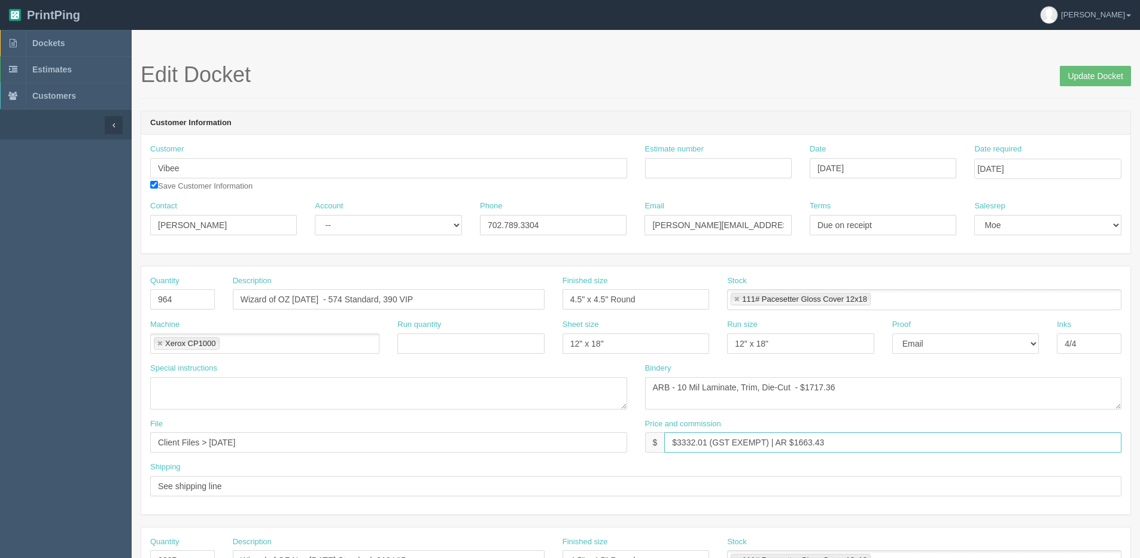
click at [916, 424] on div "Price and commission $ $3332.01 (GST EXEMPT) | AR $1663.43" at bounding box center [883, 435] width 477 height 35
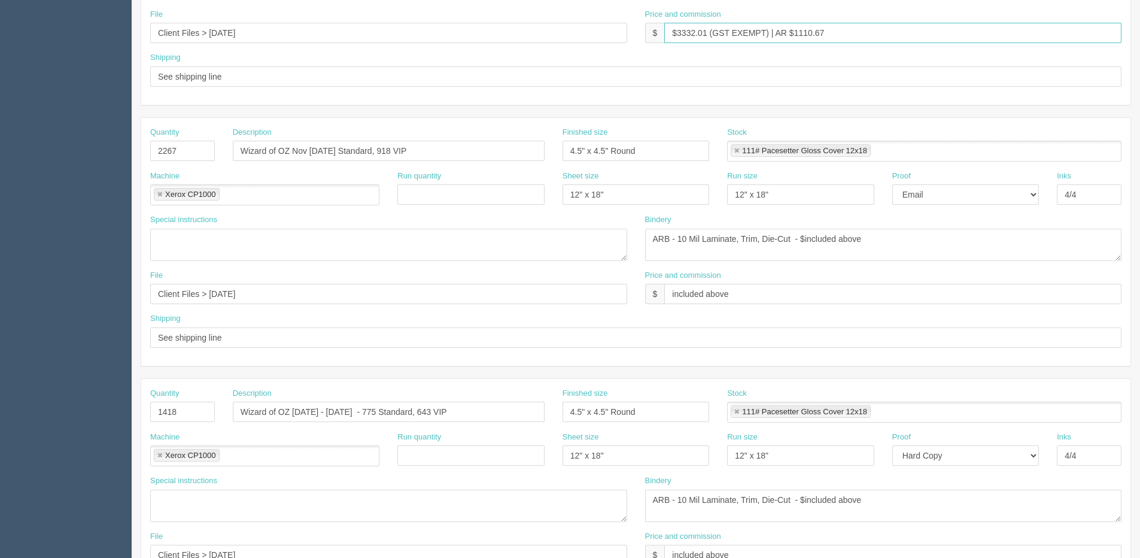
scroll to position [170, 0]
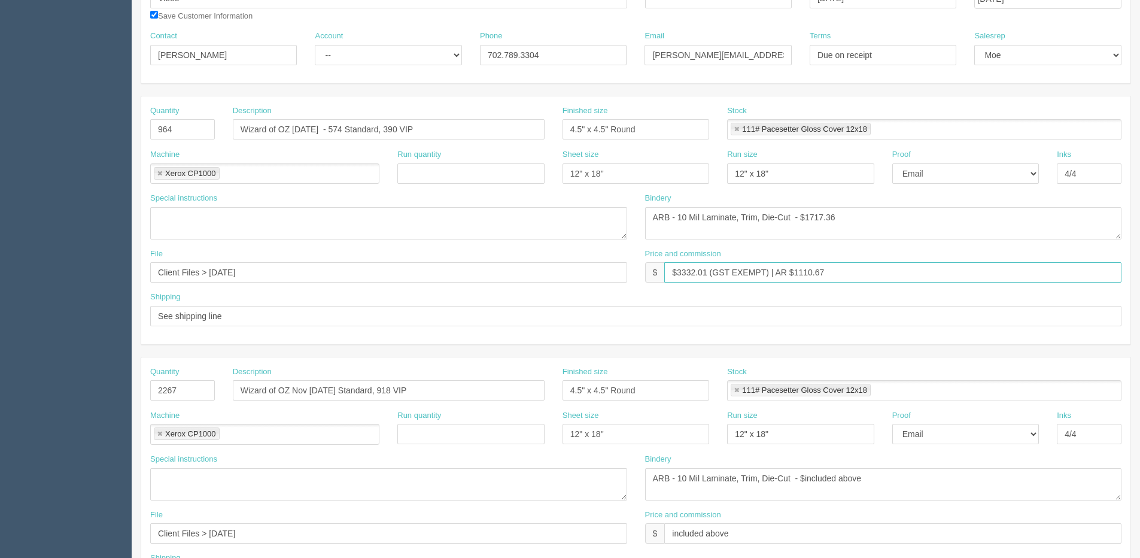
type input "$3332.01 (GST EXEMPT) | AR $1110.67"
click at [215, 230] on textarea at bounding box center [388, 223] width 477 height 32
click at [253, 211] on textarea "See spreadsheet" at bounding box center [388, 223] width 477 height 32
drag, startPoint x: 330, startPoint y: 220, endPoint x: -323, endPoint y: 208, distance: 652.5
click at [0, 208] on html "PrintPing Dan Edit account ( dan@allrush.ca ) Logout Dockets Estimates Customers" at bounding box center [570, 373] width 1140 height 1087
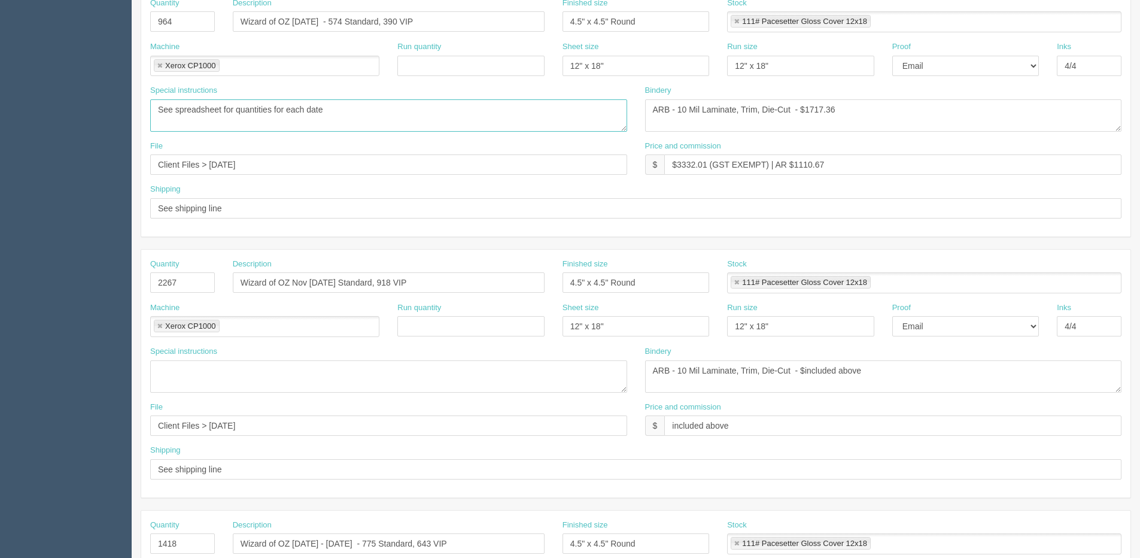
scroll to position [290, 0]
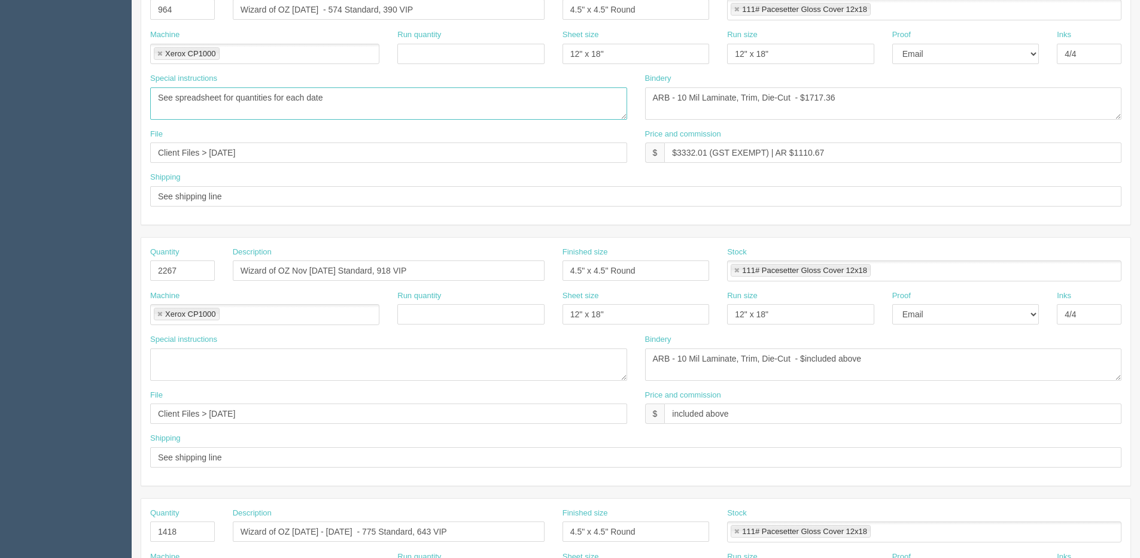
type textarea "See spreadsheet for quantities for each date"
click at [230, 353] on textarea at bounding box center [388, 364] width 477 height 32
paste textarea "See spreadsheet for quantities for each date"
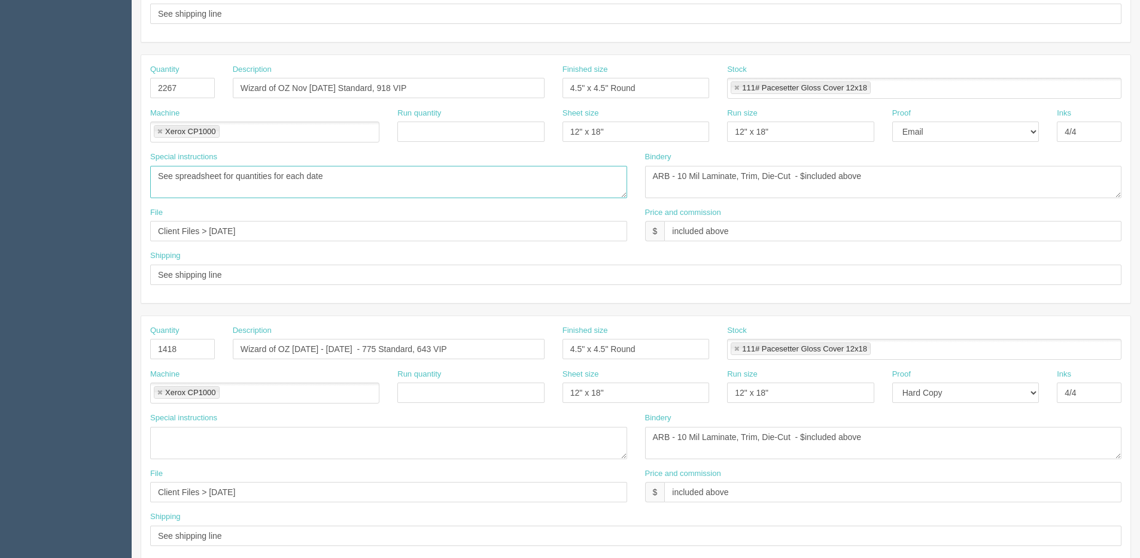
scroll to position [529, 0]
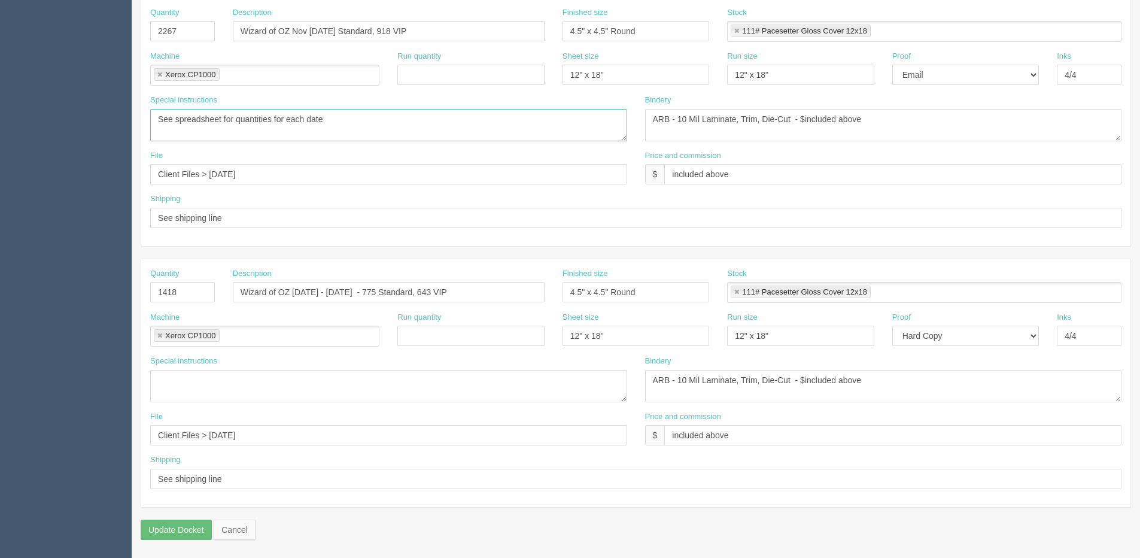
type textarea "See spreadsheet for quantities for each date"
click at [220, 380] on textarea at bounding box center [388, 386] width 477 height 32
paste textarea "See spreadsheet for quantities for each date"
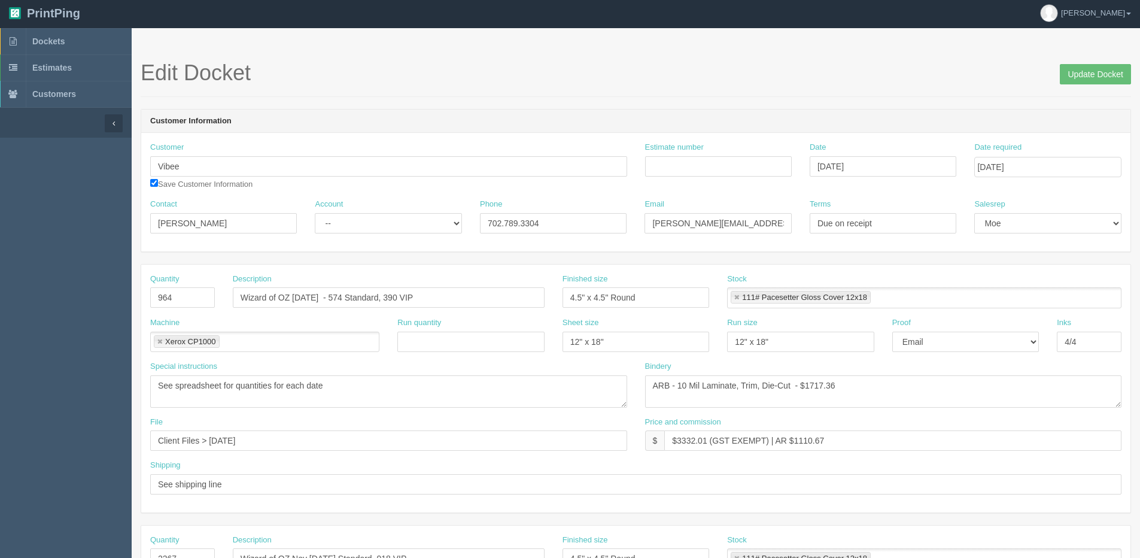
scroll to position [0, 0]
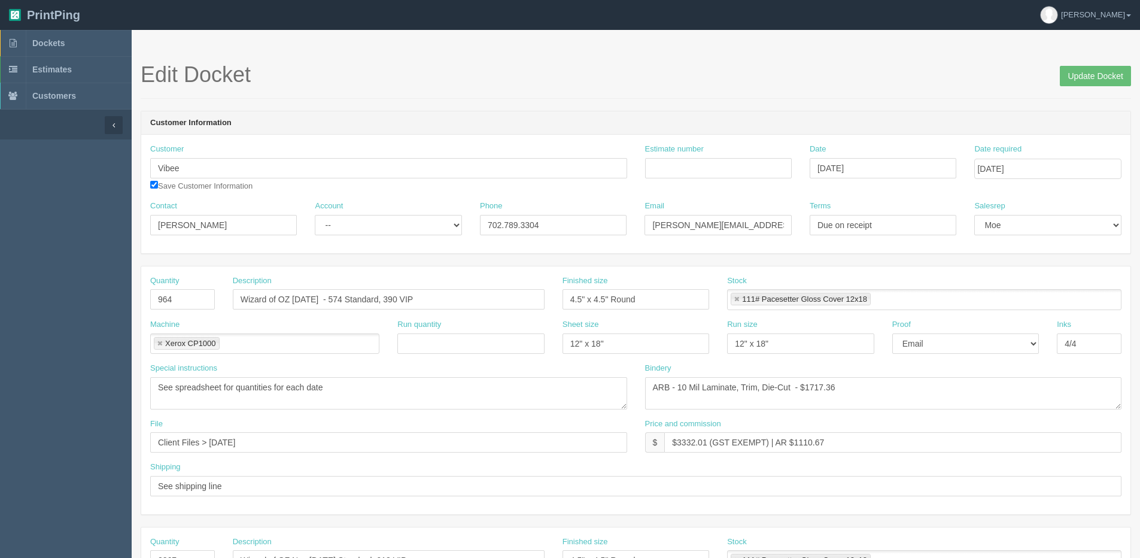
type textarea "See spreadsheet for quantities for each date"
click at [673, 170] on input "Estimate number" at bounding box center [718, 168] width 147 height 20
type input "091386"
click at [381, 229] on select "-- Existing Client Allrush Client Rep Client" at bounding box center [388, 225] width 147 height 20
select select "Allrush Client"
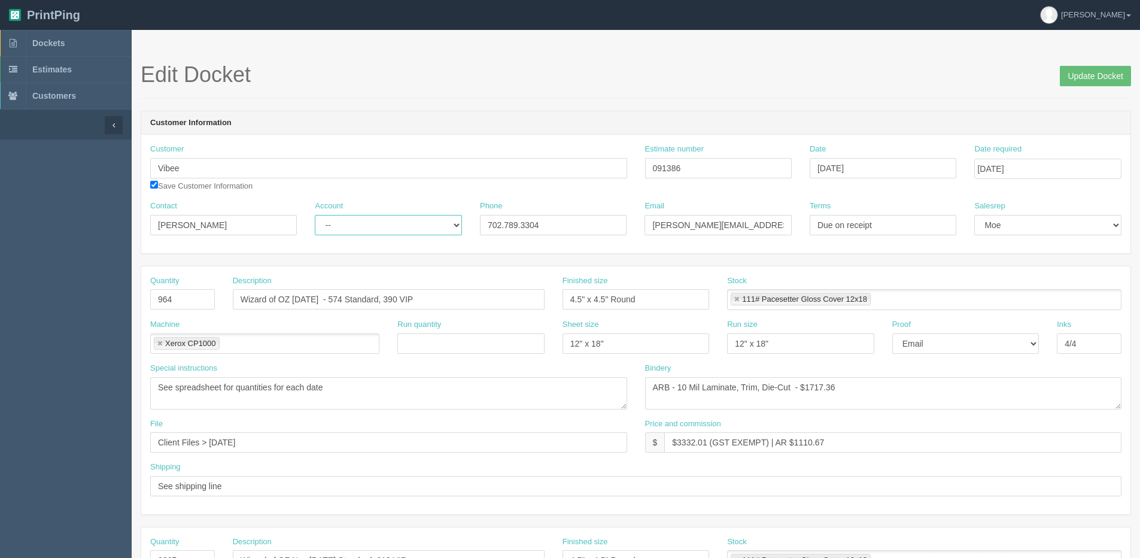
click at [315, 215] on select "-- Existing Client Allrush Client Rep Client" at bounding box center [388, 225] width 147 height 20
click at [1078, 72] on input "Update Docket" at bounding box center [1095, 76] width 71 height 20
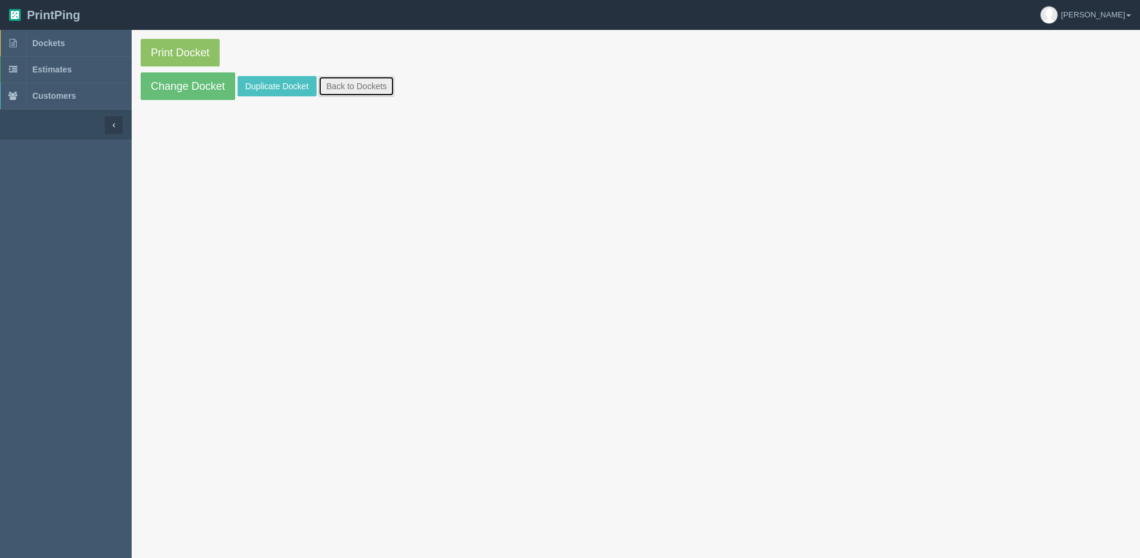
drag, startPoint x: 361, startPoint y: 86, endPoint x: 266, endPoint y: 71, distance: 95.8
click at [361, 86] on link "Back to Dockets" at bounding box center [356, 86] width 76 height 20
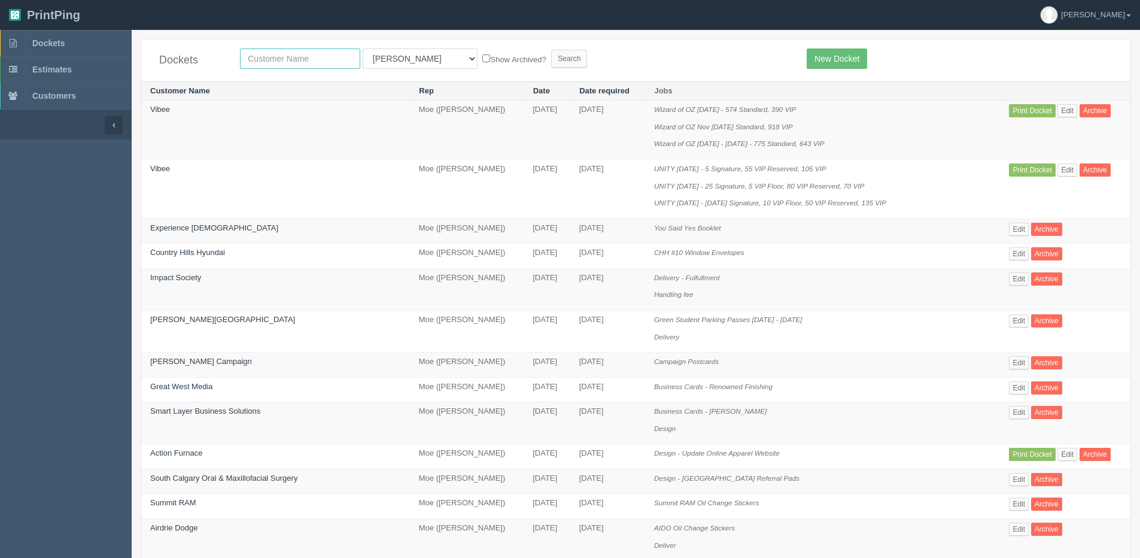
click at [300, 62] on input "text" at bounding box center [300, 58] width 120 height 20
type input "vibee"
click at [551, 50] on input "Search" at bounding box center [569, 59] width 36 height 18
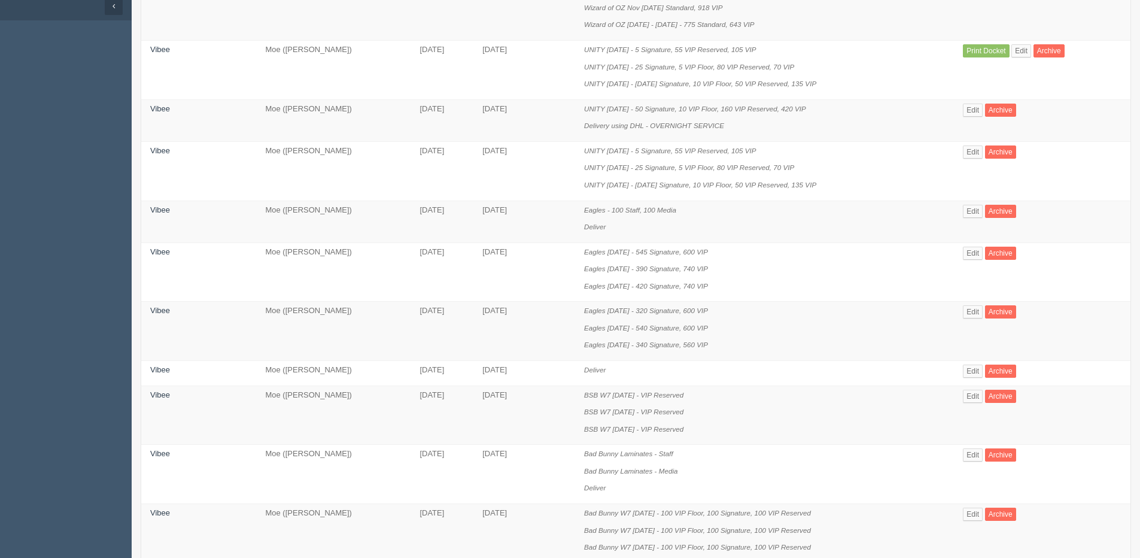
scroll to position [120, 0]
click at [978, 372] on link "Edit" at bounding box center [973, 370] width 20 height 13
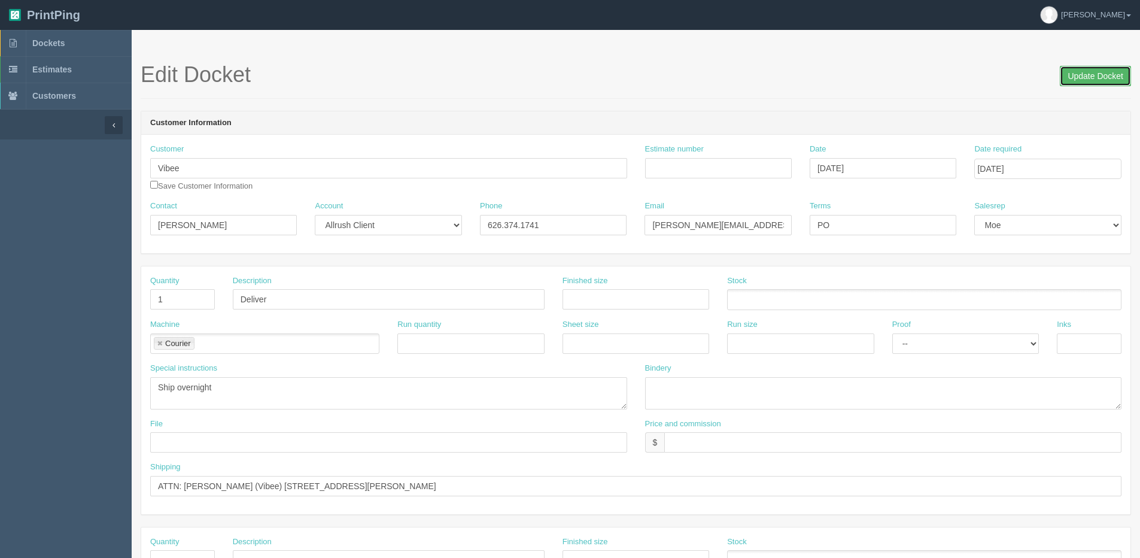
click at [1091, 70] on input "Update Docket" at bounding box center [1095, 76] width 71 height 20
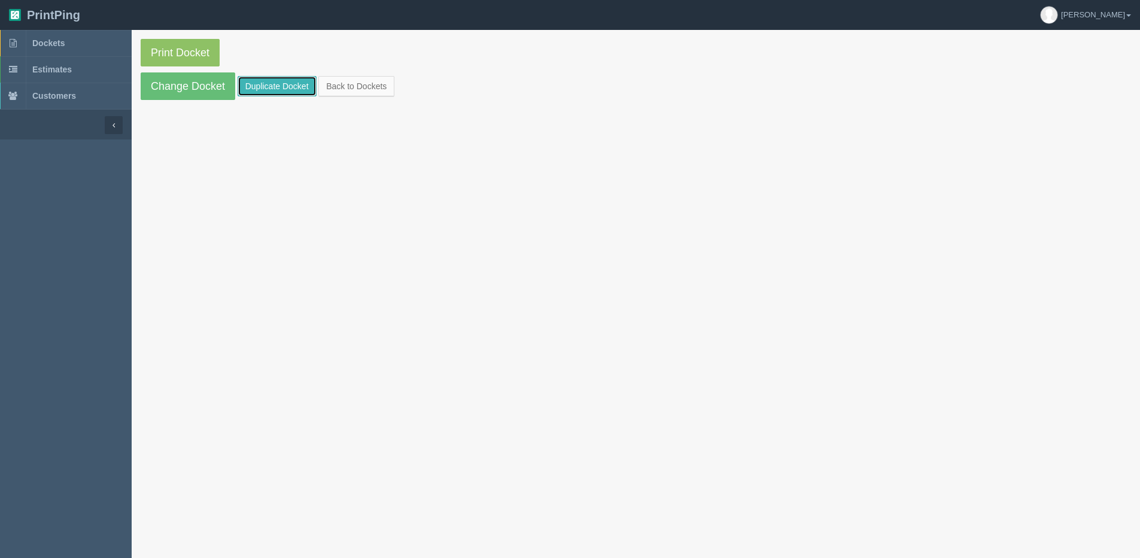
click at [265, 84] on link "Duplicate Docket" at bounding box center [277, 86] width 79 height 20
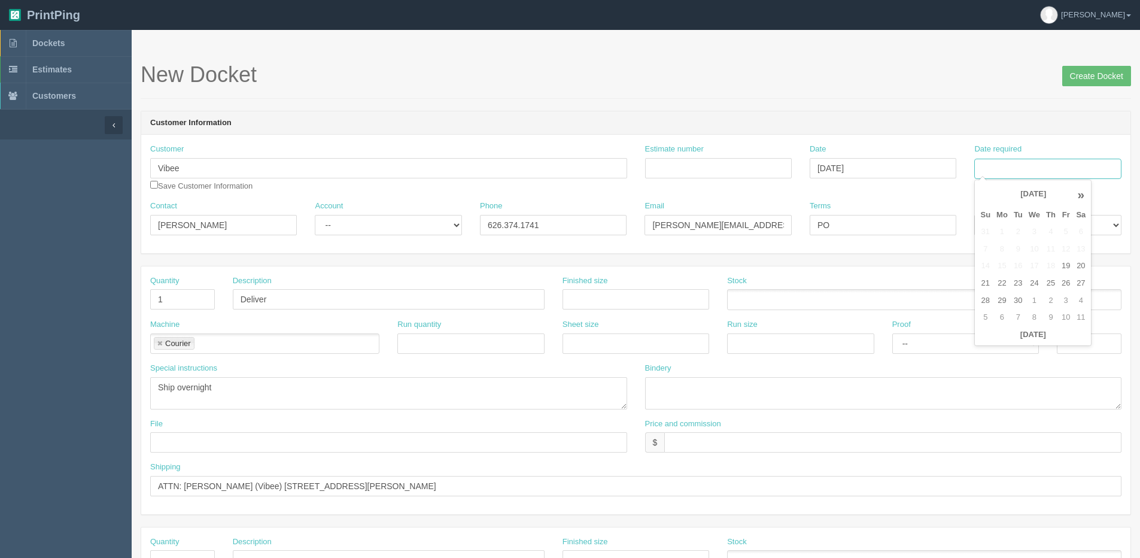
click at [1000, 165] on input "Date required" at bounding box center [1047, 169] width 147 height 20
click at [1007, 340] on th "Today" at bounding box center [1032, 334] width 111 height 17
click at [1022, 302] on td "30" at bounding box center [1018, 300] width 15 height 17
type input "[DATE]"
click at [191, 174] on input "Vibee" at bounding box center [388, 168] width 477 height 20
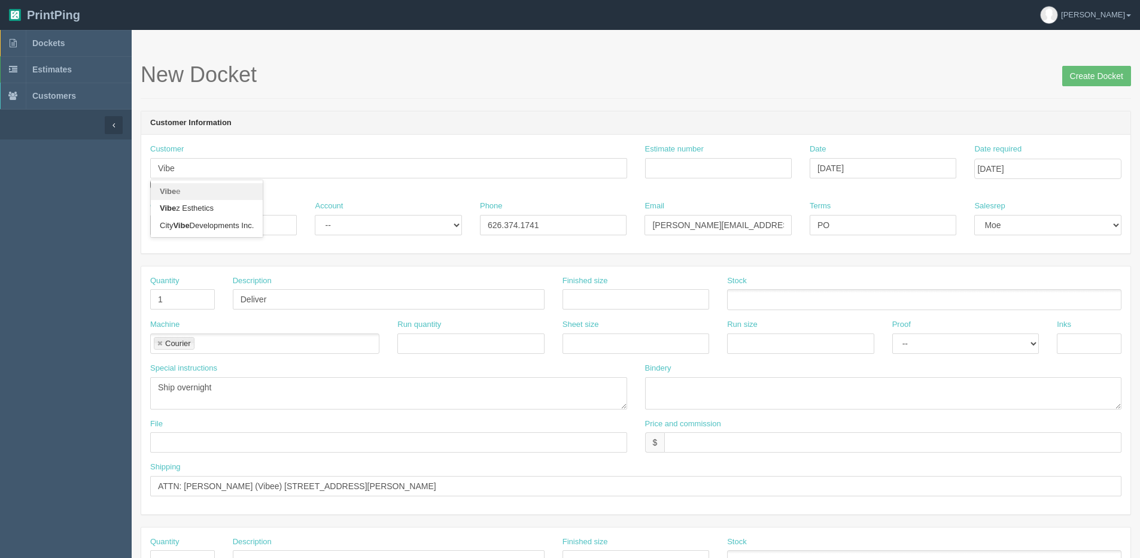
click at [190, 190] on link "Vibe e" at bounding box center [207, 191] width 112 height 17
type input "Vibee"
type input "Nicky Lambis"
type input "870.814.5845"
type input "nicky.lambis @vibee.com"
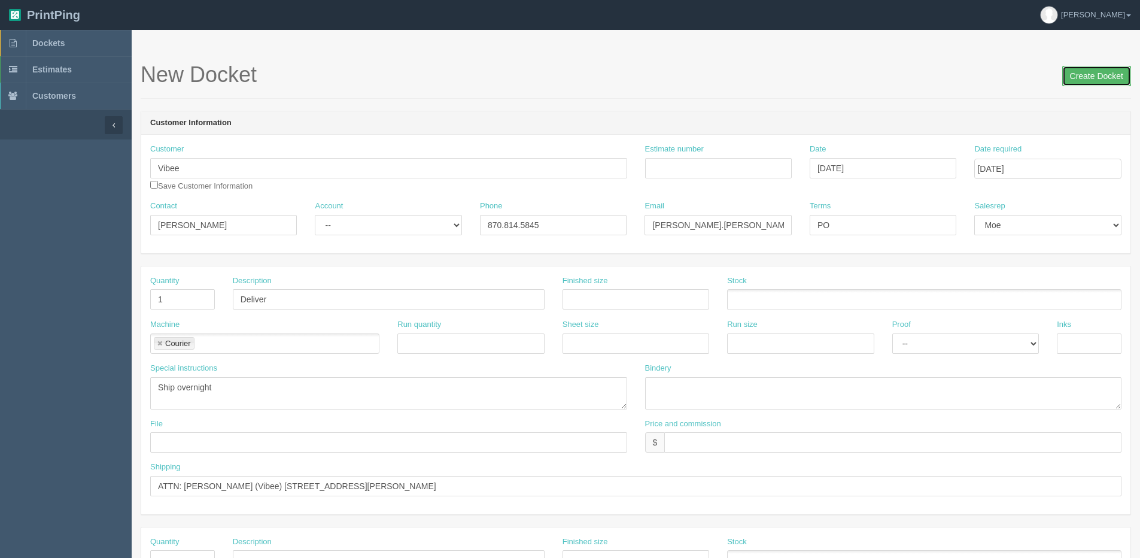
click at [1120, 77] on input "Create Docket" at bounding box center [1096, 76] width 69 height 20
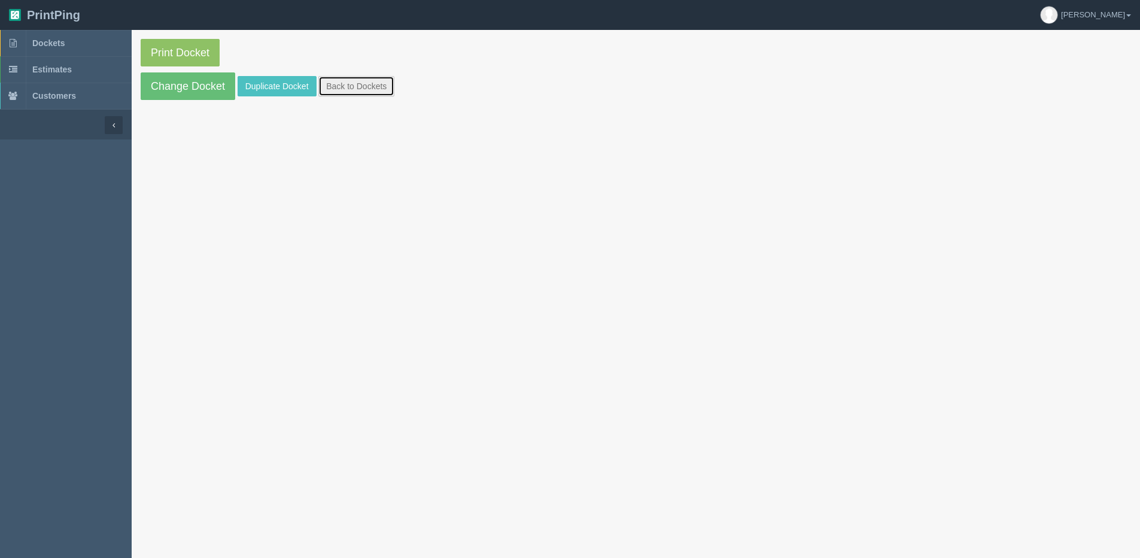
click at [347, 83] on link "Back to Dockets" at bounding box center [356, 86] width 76 height 20
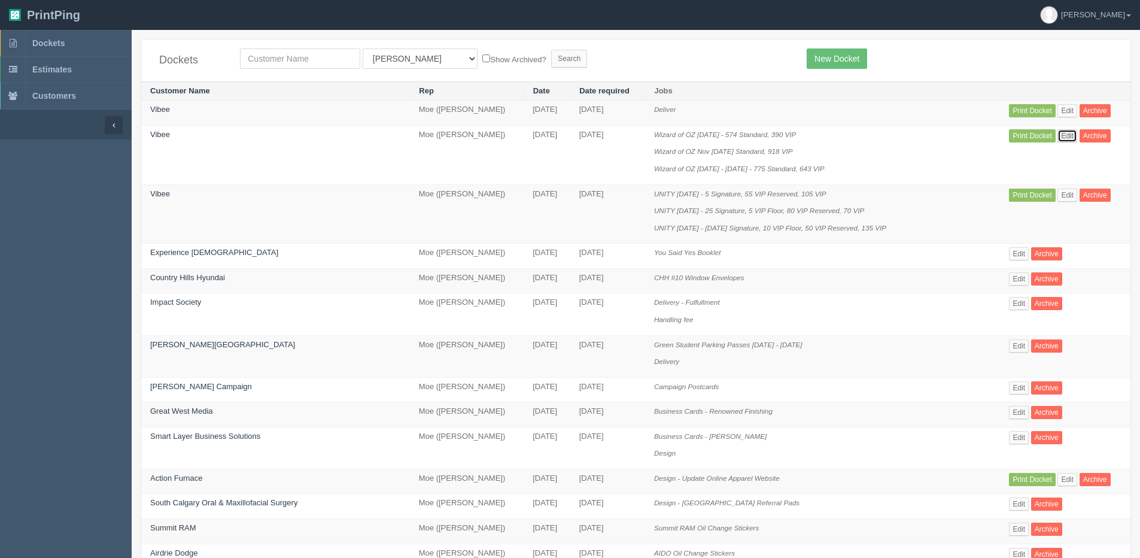
click at [1058, 136] on link "Edit" at bounding box center [1068, 135] width 20 height 13
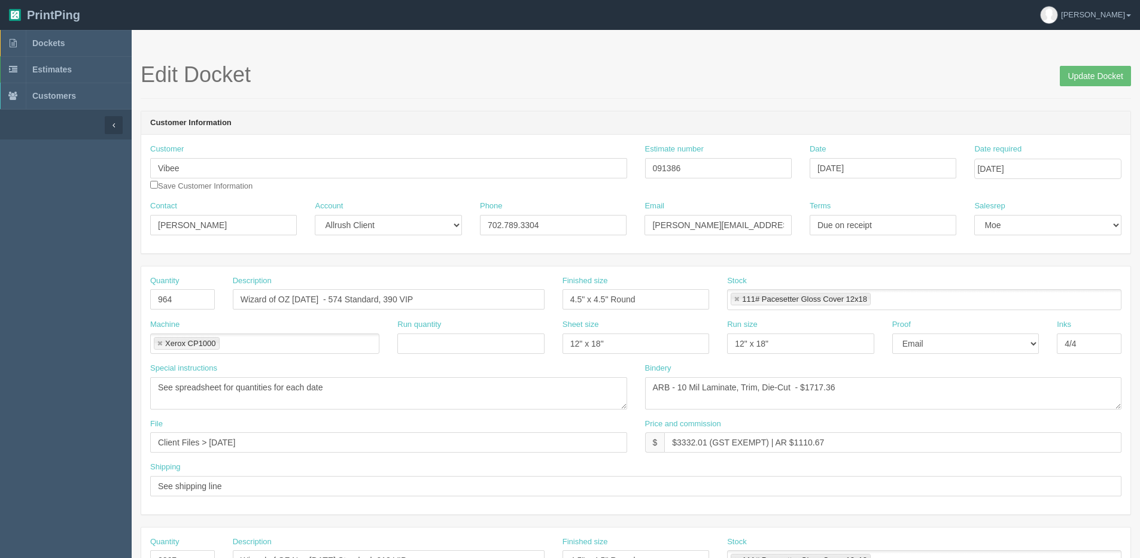
click at [241, 181] on div "Customer Vibee Save Customer Information" at bounding box center [388, 168] width 477 height 48
click at [153, 184] on input "checkbox" at bounding box center [154, 185] width 8 height 8
checkbox input "true"
click at [1100, 77] on input "Update Docket" at bounding box center [1095, 76] width 71 height 20
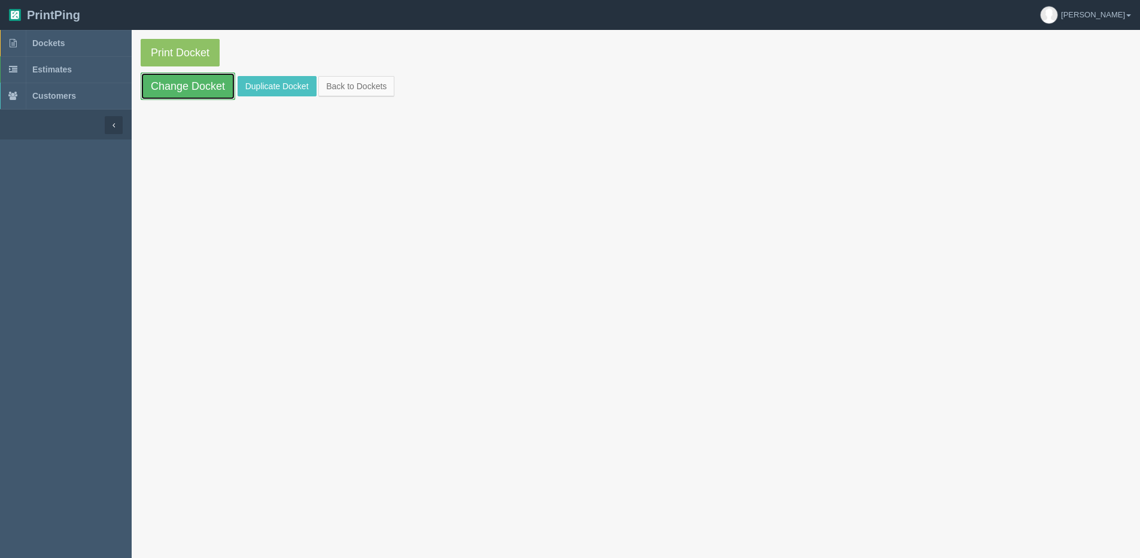
click at [166, 87] on link "Change Docket" at bounding box center [188, 86] width 95 height 28
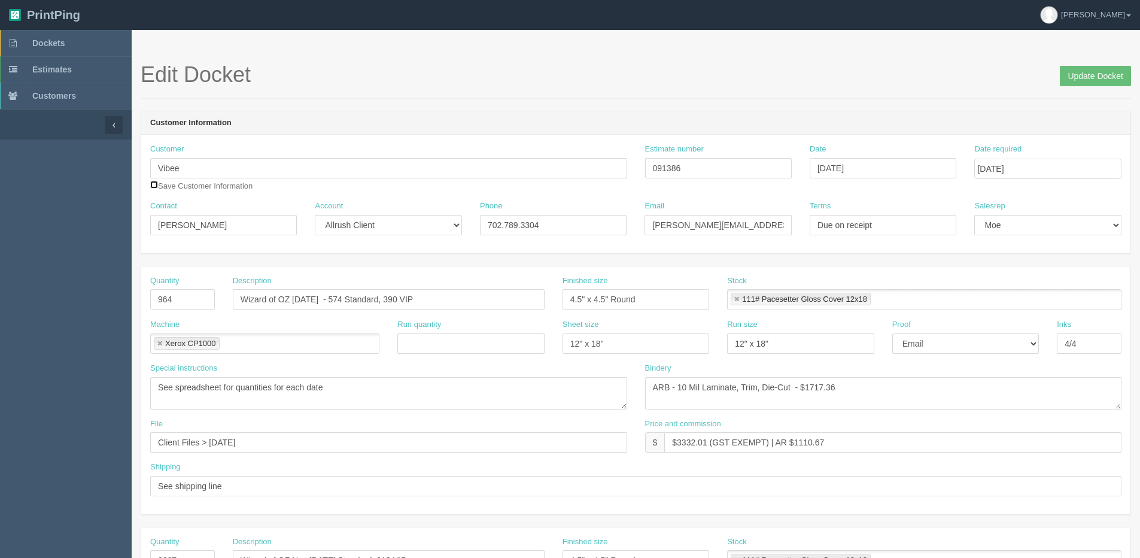
click at [153, 185] on input "checkbox" at bounding box center [154, 185] width 8 height 8
checkbox input "true"
click at [1091, 75] on input "Update Docket" at bounding box center [1095, 76] width 71 height 20
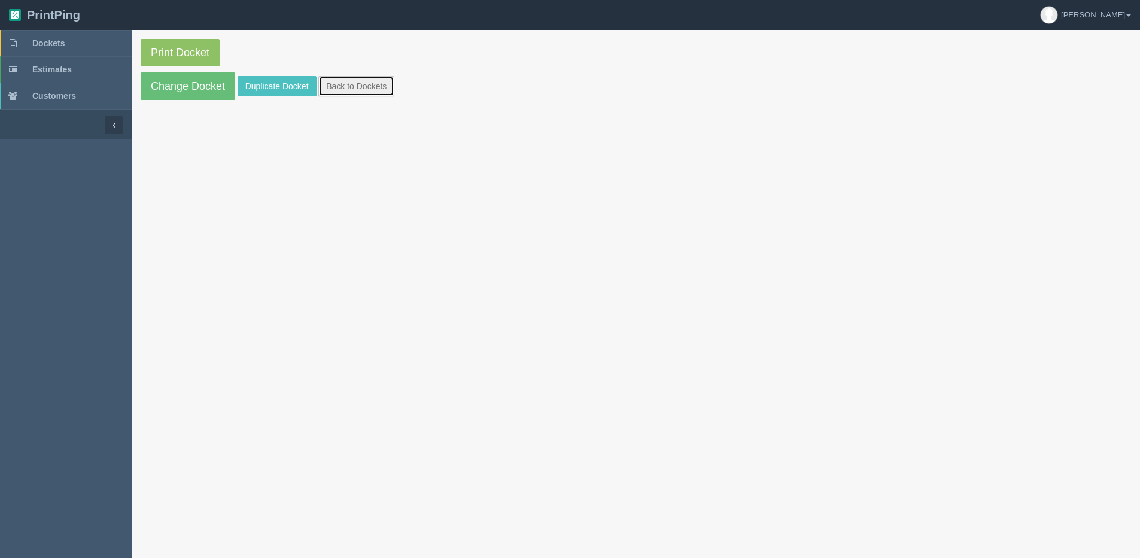
click at [341, 86] on link "Back to Dockets" at bounding box center [356, 86] width 76 height 20
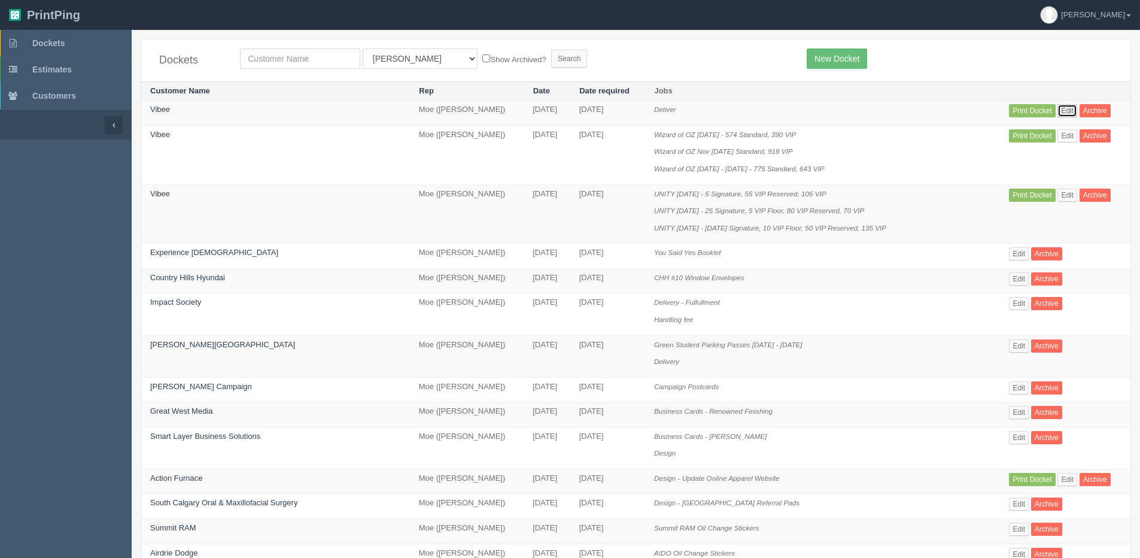
click at [1058, 109] on link "Edit" at bounding box center [1068, 110] width 20 height 13
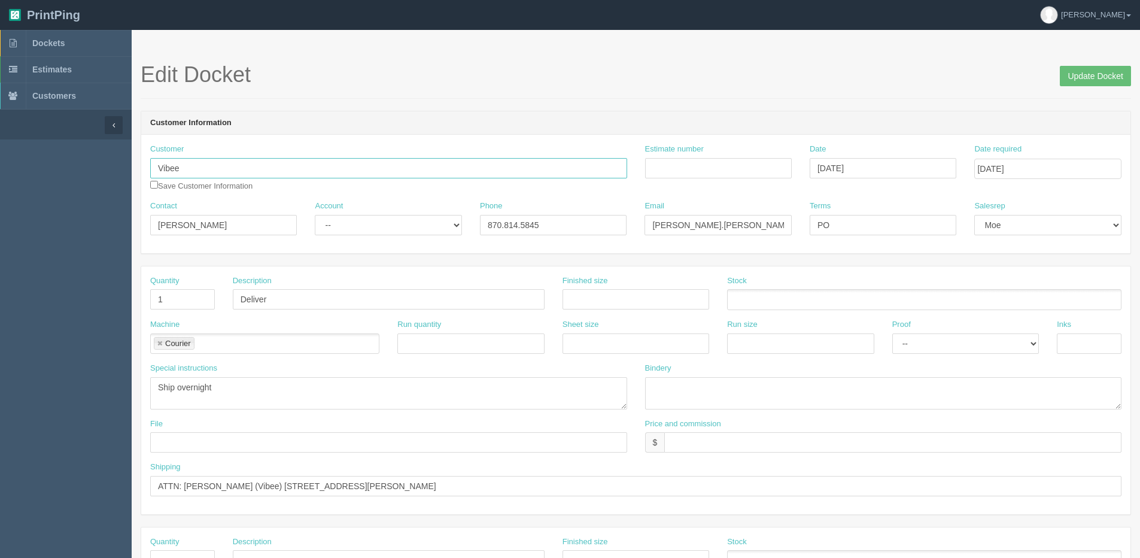
click at [205, 169] on input "Vibee" at bounding box center [388, 168] width 477 height 20
click at [204, 194] on link "Vibe e" at bounding box center [207, 191] width 112 height 17
type input "Vibee"
type input "[PERSON_NAME]"
type input "702.789.3304"
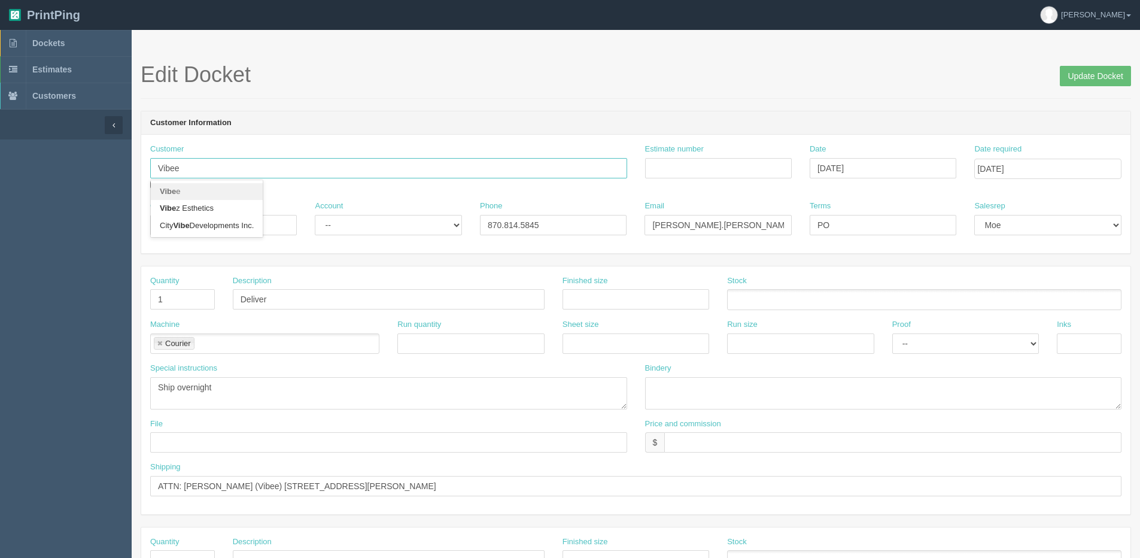
type input "[PERSON_NAME][EMAIL_ADDRESS][PERSON_NAME][DOMAIN_NAME]"
type input "Due on receipt"
click at [382, 222] on select "-- Existing Client Allrush Client Rep Client" at bounding box center [388, 225] width 147 height 20
select select "Allrush Client"
click at [315, 215] on select "-- Existing Client Allrush Client Rep Client" at bounding box center [388, 225] width 147 height 20
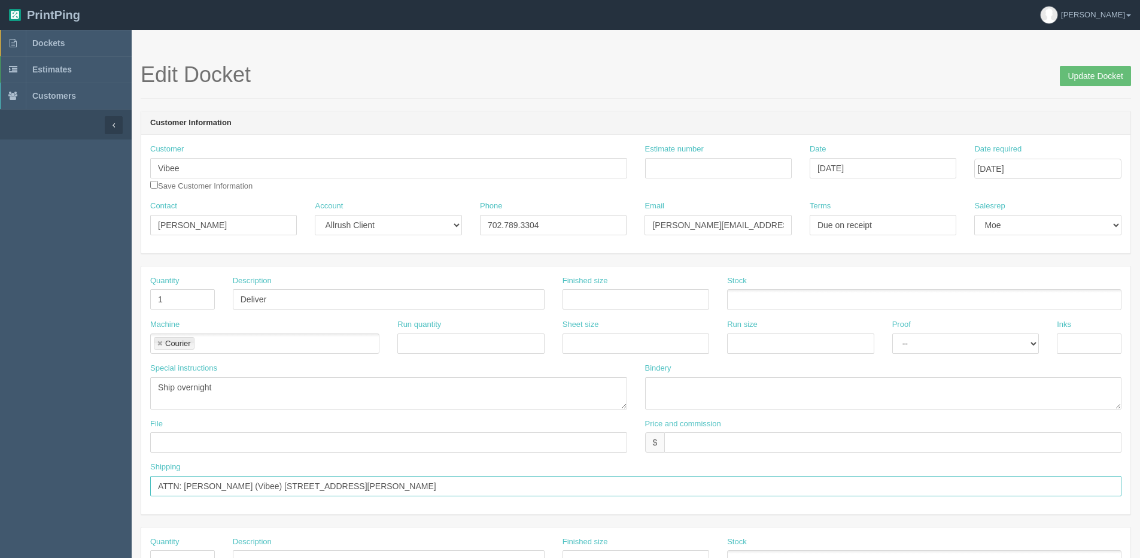
drag, startPoint x: 268, startPoint y: 486, endPoint x: 597, endPoint y: 486, distance: 328.6
click at [597, 488] on input "ATTN: [PERSON_NAME] (Vibee) [STREET_ADDRESS][PERSON_NAME]" at bounding box center [635, 486] width 971 height 20
paste input "[STREET_ADDRESS] o: 702.789.3304 x40604 | c: 702.612.5100"
drag, startPoint x: 186, startPoint y: 487, endPoint x: 236, endPoint y: 481, distance: 50.0
click at [236, 481] on input "ATTN: [PERSON_NAME] (Vibee) [STREET_ADDRESS] o: 702.789.3304 x40604 | c: 702.61…" at bounding box center [635, 486] width 971 height 20
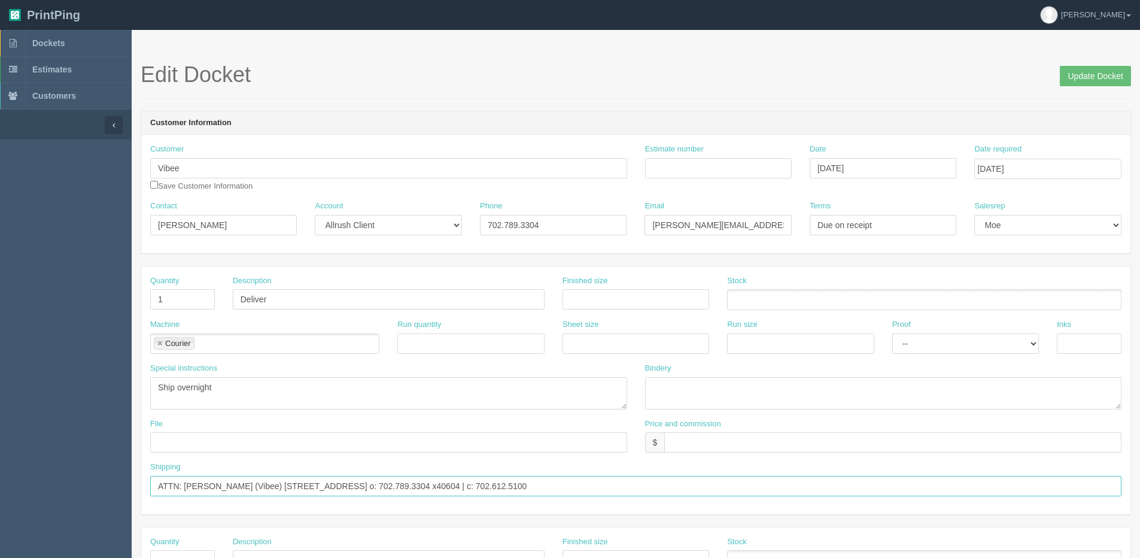
paste input "[PERSON_NAME]"
click at [283, 484] on input "ATTN: [PERSON_NAME] (Vibee) [STREET_ADDRESS] o: 702.789.3304 x40604 | c: 702.61…" at bounding box center [635, 486] width 971 height 20
type input "ATTN: [PERSON_NAME] (Vibee) - [STREET_ADDRESS] o: 702.789.3304 x40604 | c: 702.…"
click at [1094, 72] on input "Update Docket" at bounding box center [1095, 76] width 71 height 20
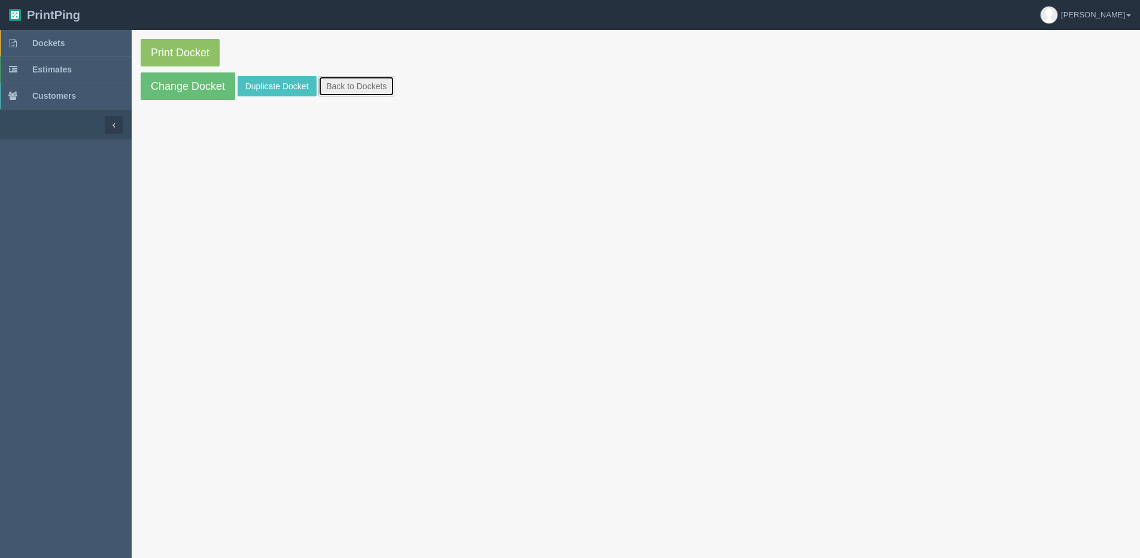
click at [338, 88] on link "Back to Dockets" at bounding box center [356, 86] width 76 height 20
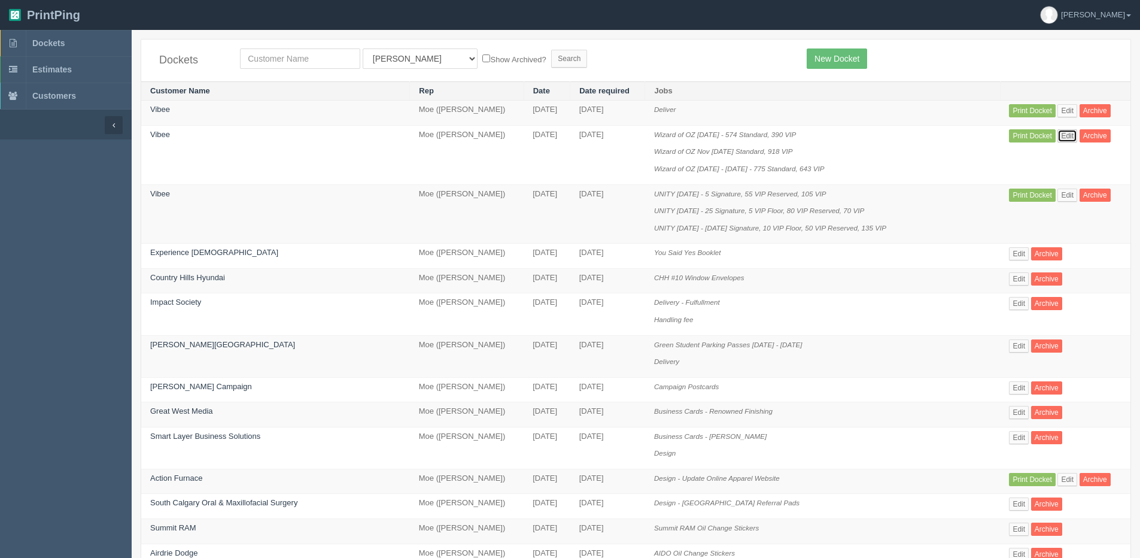
click at [1058, 134] on link "Edit" at bounding box center [1068, 135] width 20 height 13
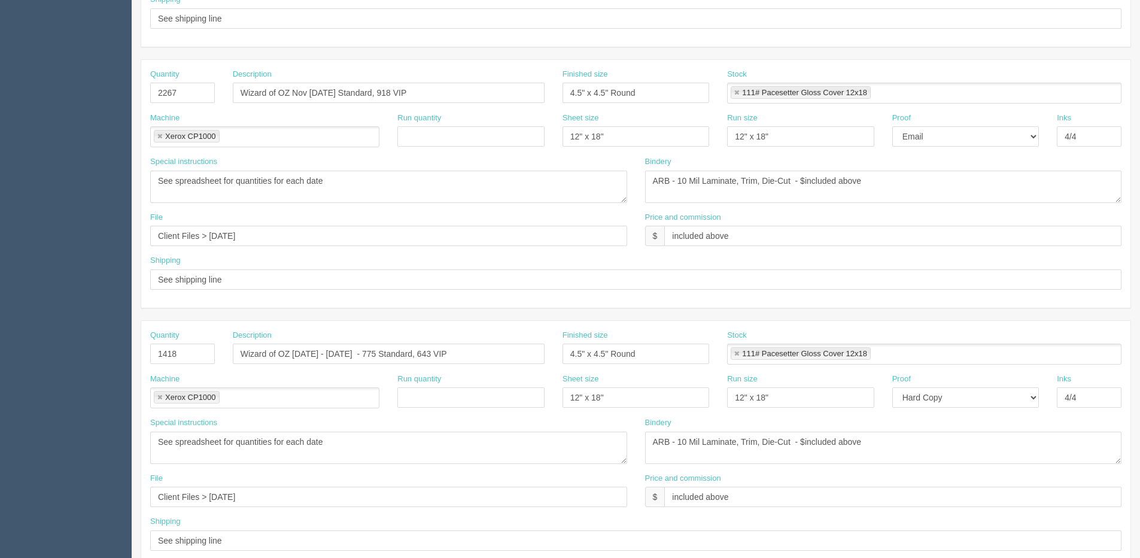
scroll to position [479, 0]
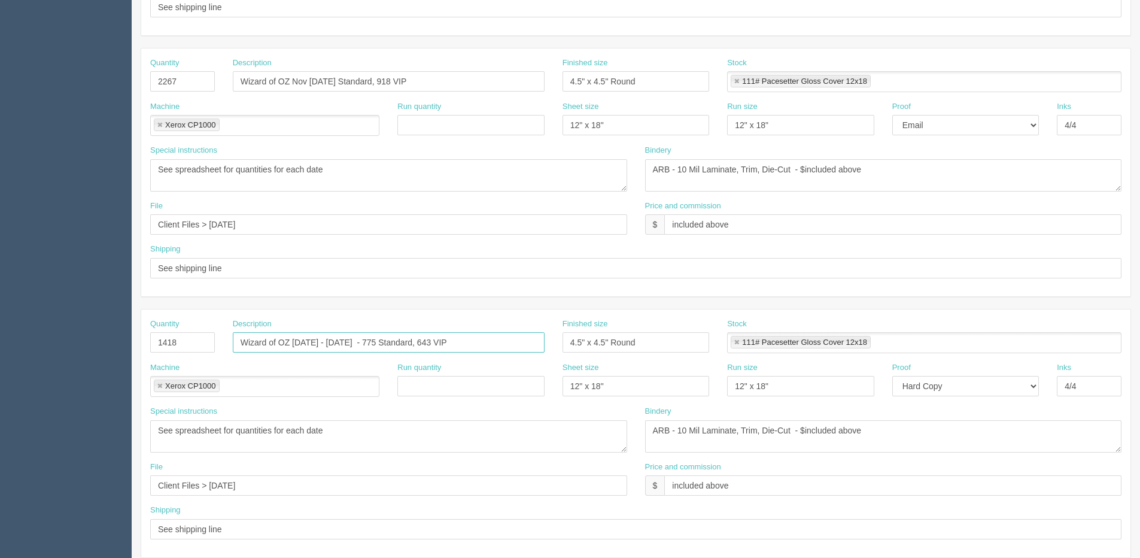
click at [291, 341] on input "Wizard of OZ [DATE] - [DATE] - 775 Standard, 643 VIP" at bounding box center [389, 342] width 312 height 20
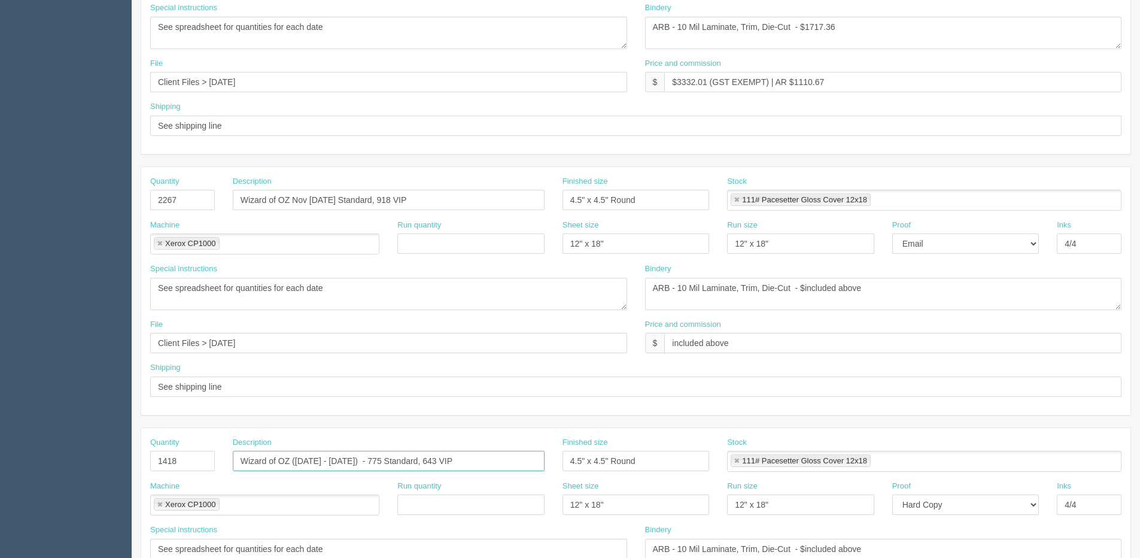
scroll to position [359, 0]
type input "Wizard of OZ ([DATE] - [DATE]) - 775 Standard, 643 VIP"
click at [292, 193] on input "Wizard of OZ Nov [DATE] Standard, 918 VIP" at bounding box center [389, 201] width 312 height 20
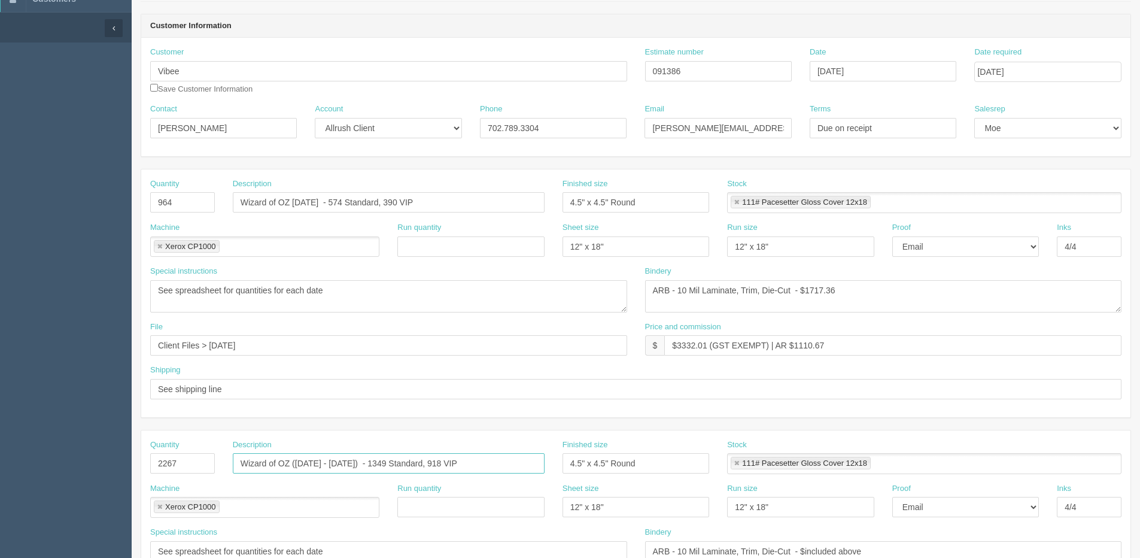
scroll to position [0, 0]
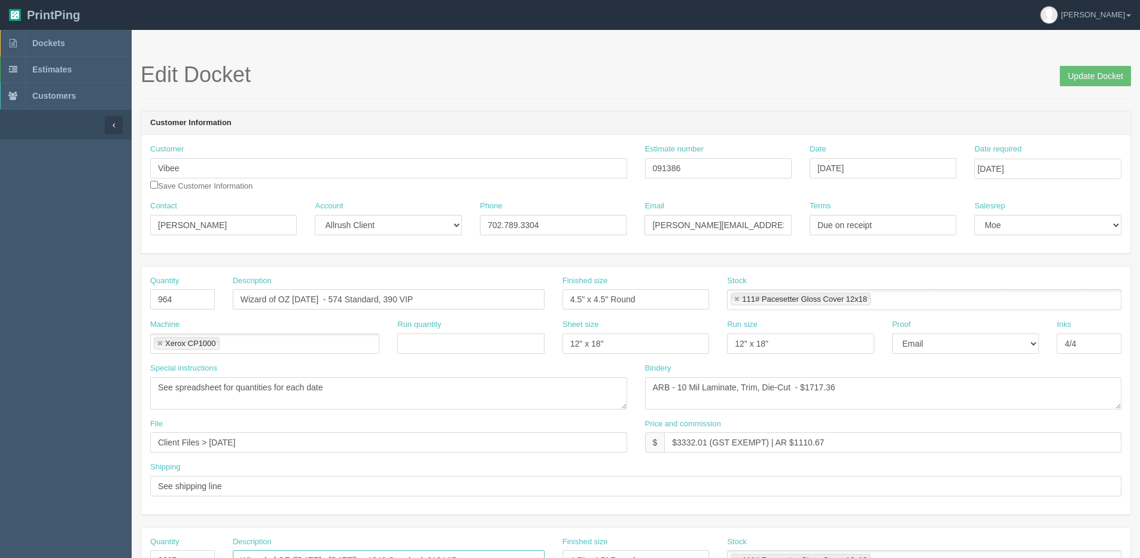
type input "Wizard of OZ ([DATE] - [DATE]) - 1349 Standard, 918 VIP"
click at [292, 299] on input "Wizard of OZ [DATE] - 574 Standard, 390 VIP" at bounding box center [389, 299] width 312 height 20
type input "Wizard of OZ ([DATE]) - 574 Standard, 390 VIP"
click at [1120, 71] on input "Update Docket" at bounding box center [1095, 76] width 71 height 20
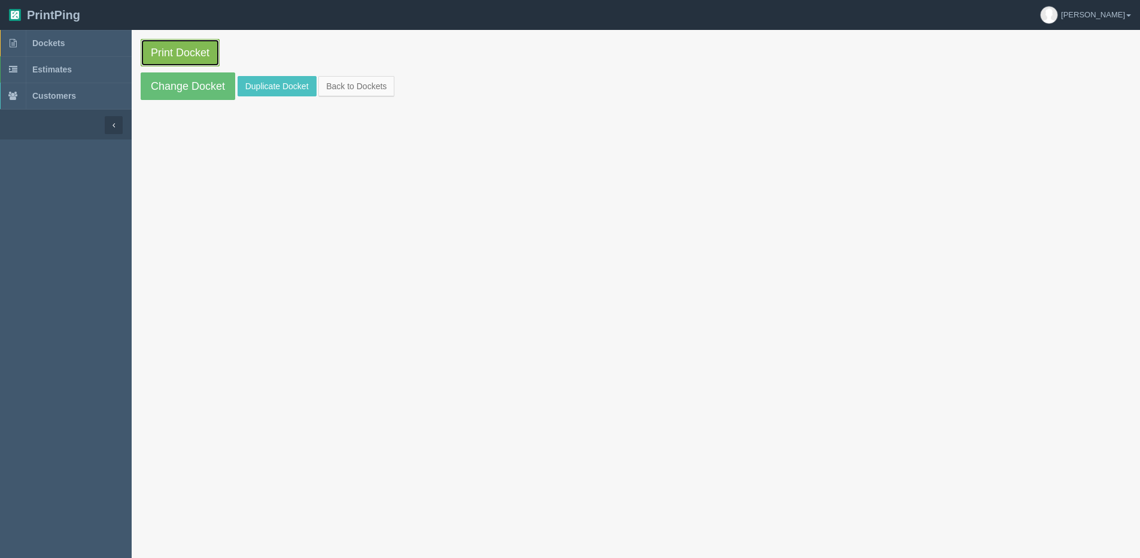
click at [195, 53] on link "Print Docket" at bounding box center [180, 53] width 79 height 28
click at [161, 88] on link "Change Docket" at bounding box center [188, 86] width 95 height 28
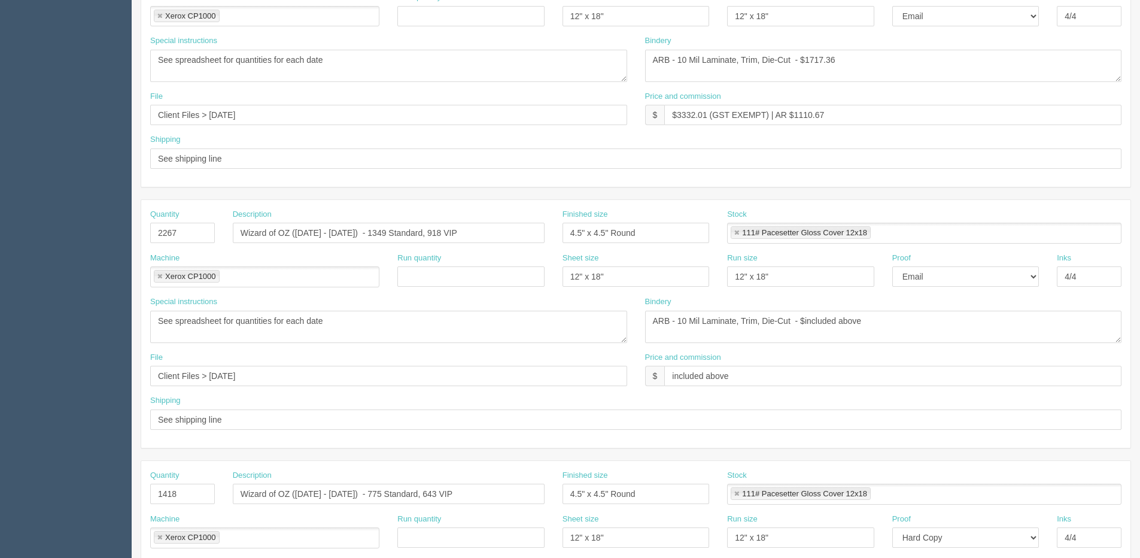
scroll to position [419, 0]
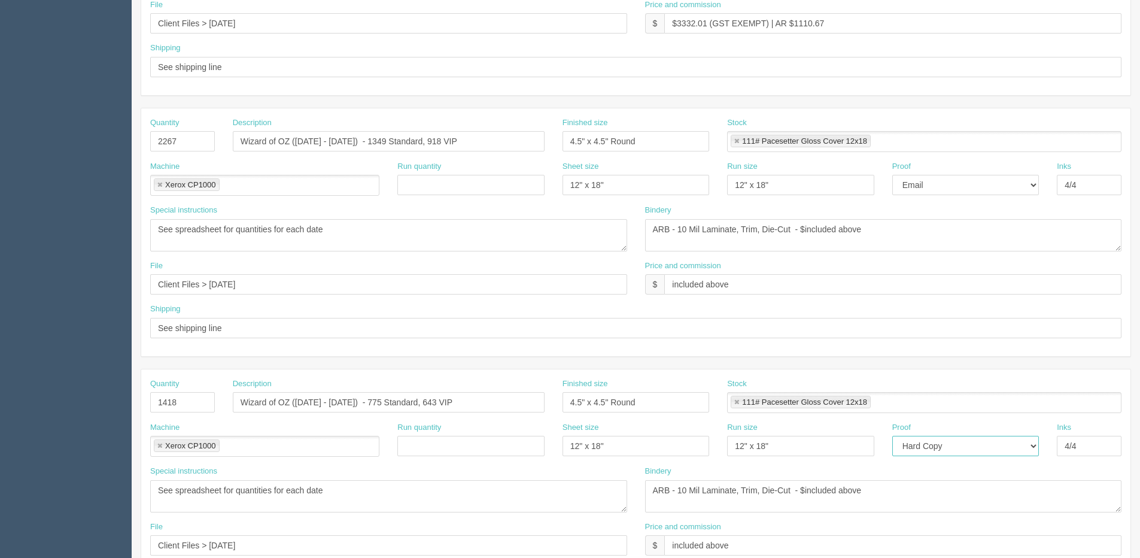
click at [926, 445] on select "-- Email Hard Copy" at bounding box center [965, 446] width 147 height 20
select select "Email"
click at [892, 436] on select "-- Email Hard Copy" at bounding box center [965, 446] width 147 height 20
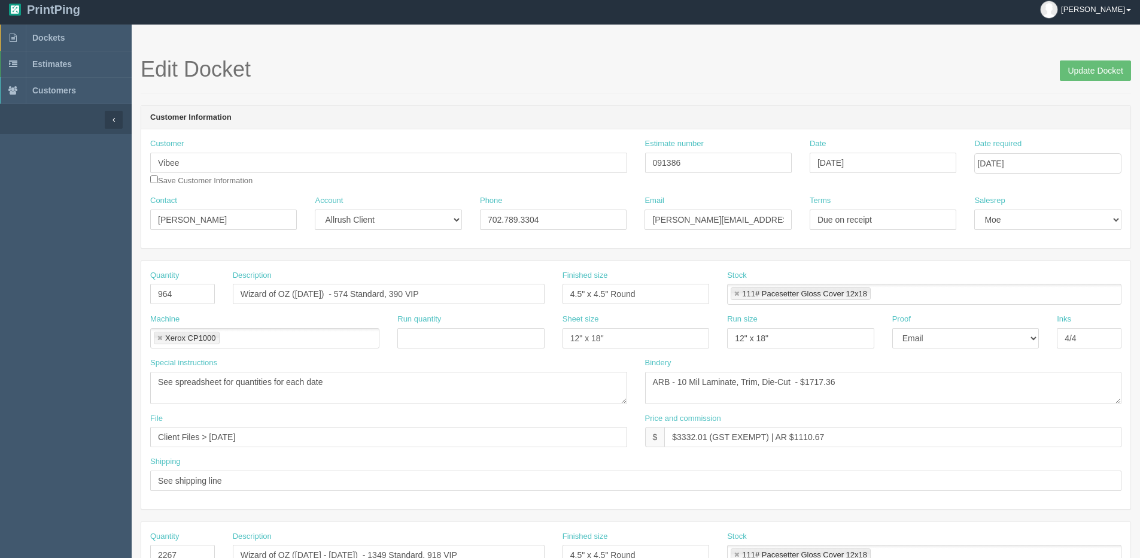
scroll to position [0, 0]
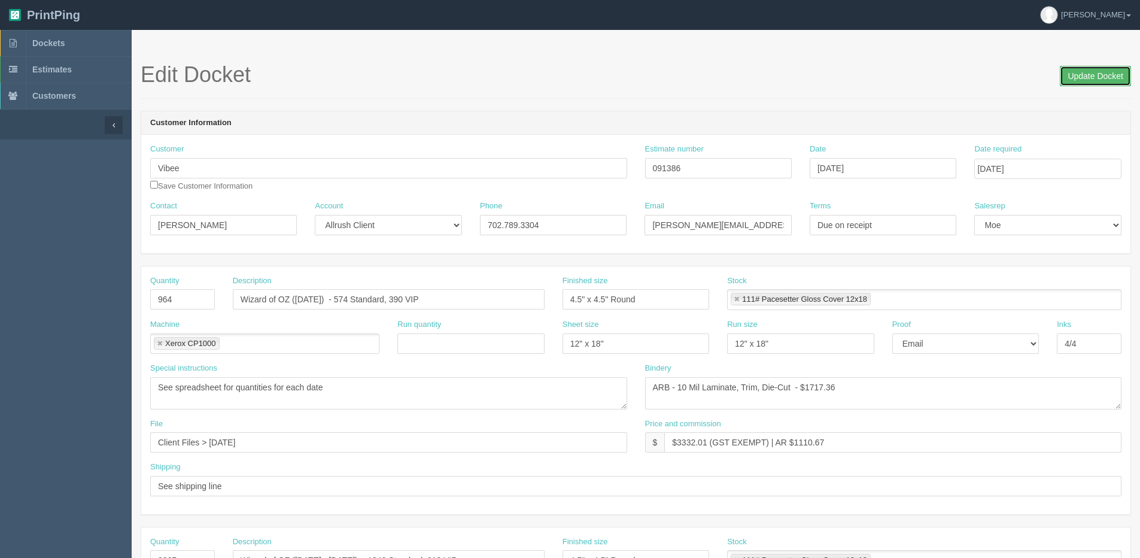
click at [1104, 86] on input "Update Docket" at bounding box center [1095, 76] width 71 height 20
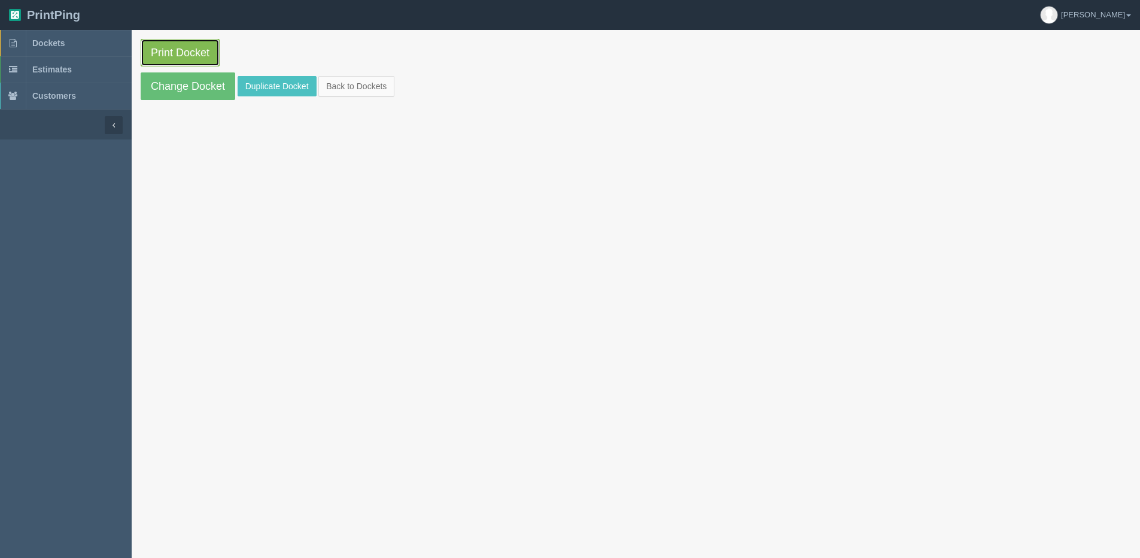
click at [178, 55] on link "Print Docket" at bounding box center [180, 53] width 79 height 28
drag, startPoint x: 338, startPoint y: 95, endPoint x: 306, endPoint y: 97, distance: 31.8
click at [338, 95] on link "Back to Dockets" at bounding box center [356, 86] width 76 height 20
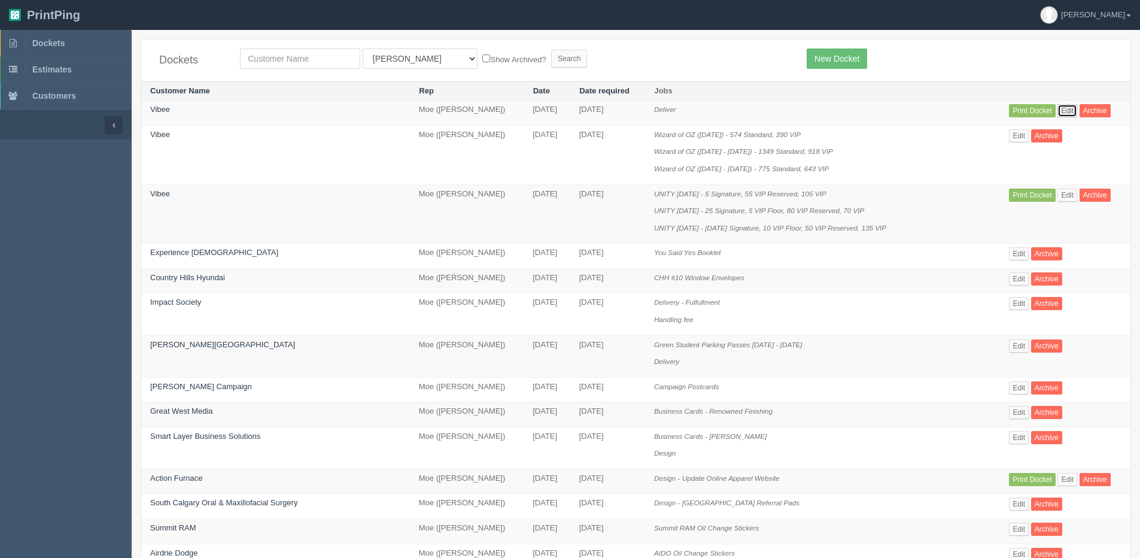
click at [1059, 107] on link "Edit" at bounding box center [1068, 110] width 20 height 13
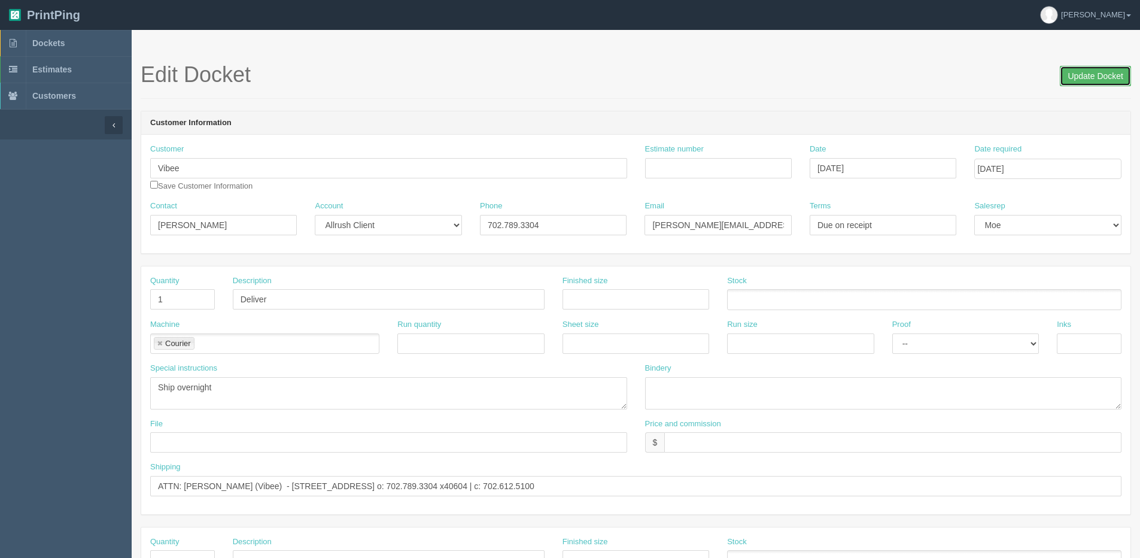
drag, startPoint x: 1100, startPoint y: 74, endPoint x: 1062, endPoint y: 62, distance: 39.2
click at [1097, 74] on input "Update Docket" at bounding box center [1095, 76] width 71 height 20
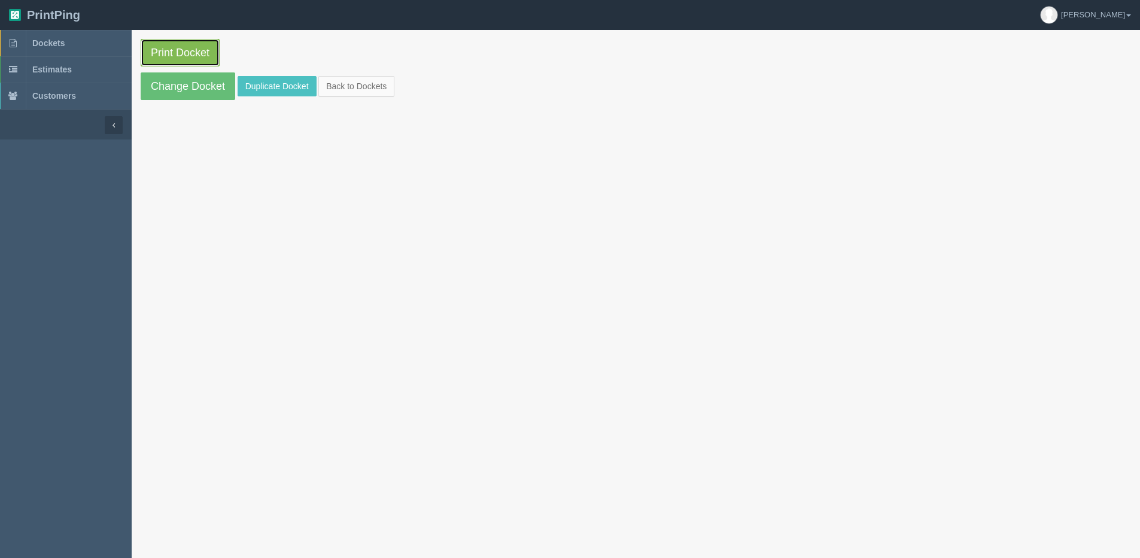
click at [165, 52] on link "Print Docket" at bounding box center [180, 53] width 79 height 28
click at [376, 98] on section "Print Docket Change Docket Duplicate Docket Back to Dockets" at bounding box center [636, 69] width 1009 height 79
click at [338, 94] on link "Back to Dockets" at bounding box center [356, 86] width 76 height 20
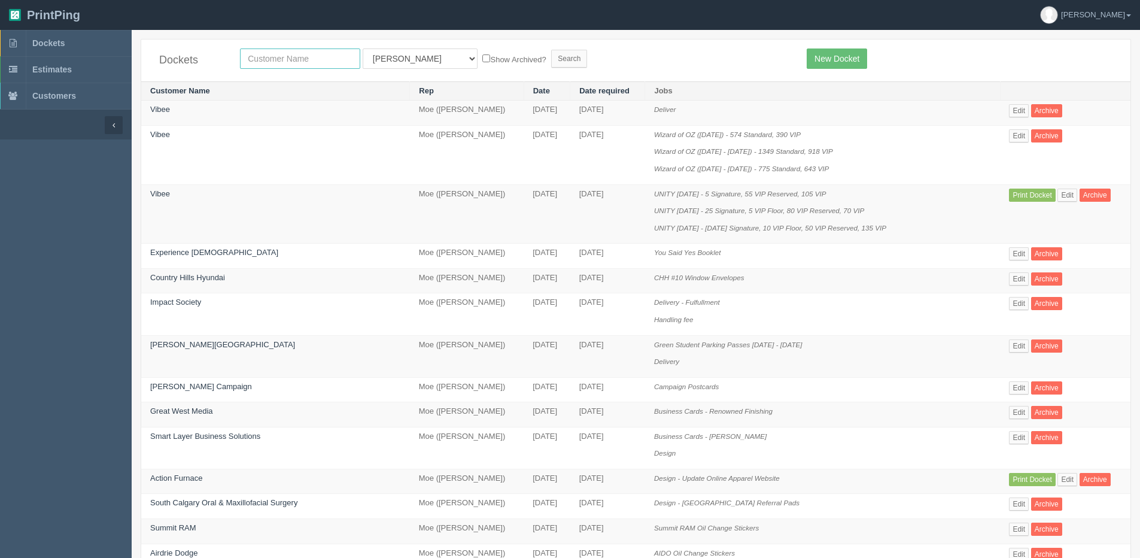
click at [265, 59] on input "text" at bounding box center [300, 58] width 120 height 20
type input "formations"
click at [551, 50] on input "Search" at bounding box center [569, 59] width 36 height 18
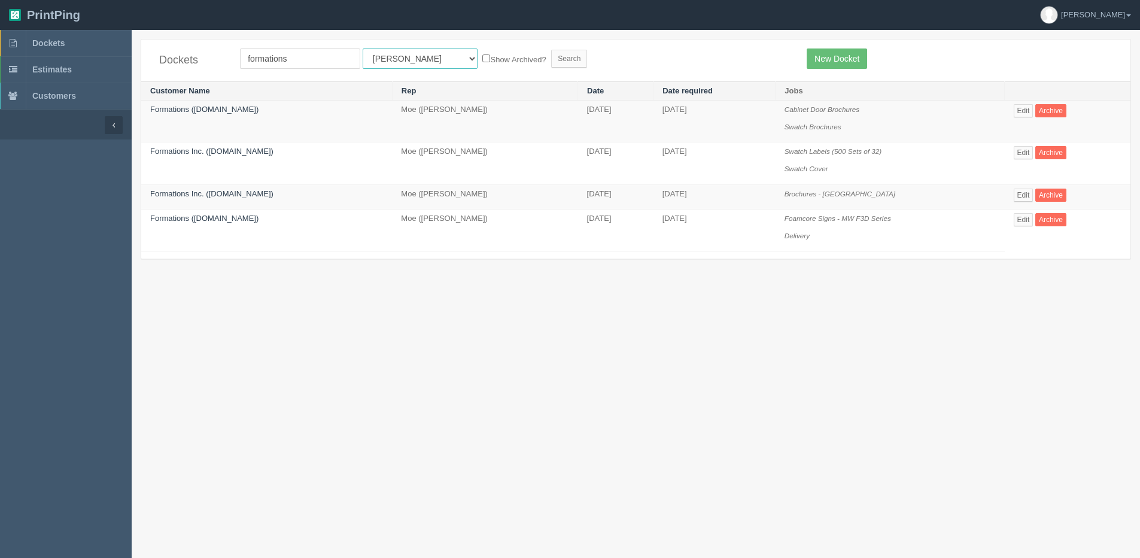
click at [394, 57] on select "All Users Ali Ali Test 1 Aly Amy Ankit Arif Brandon Dan France Greg Jim Mark Ma…" at bounding box center [420, 58] width 115 height 20
select select "1"
click at [363, 48] on select "All Users [PERSON_NAME] Test 1 [PERSON_NAME] [PERSON_NAME] [PERSON_NAME] France…" at bounding box center [420, 58] width 115 height 20
click at [551, 65] on input "Search" at bounding box center [569, 59] width 36 height 18
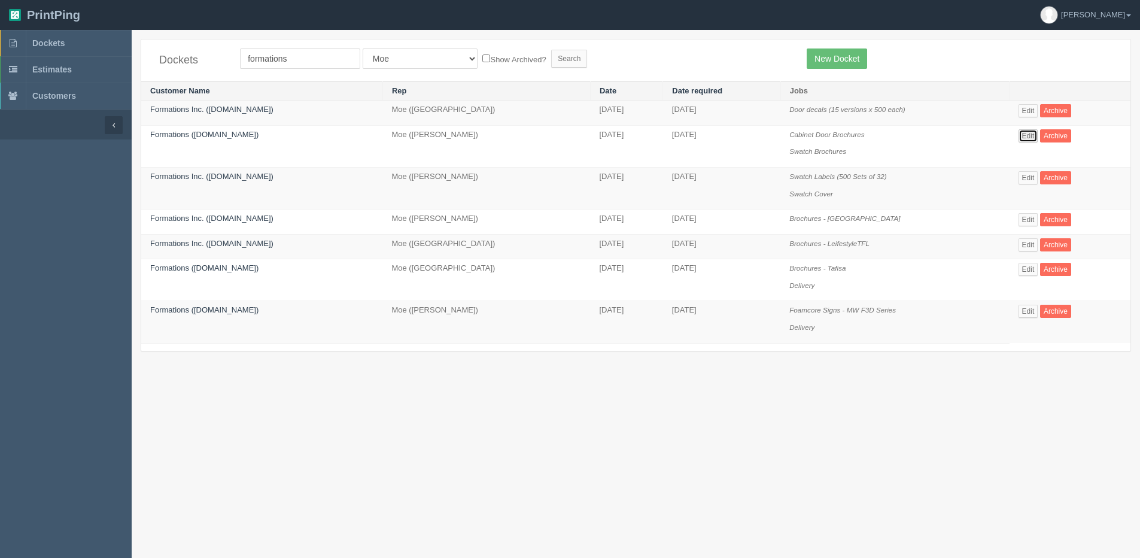
click at [1021, 130] on link "Edit" at bounding box center [1029, 135] width 20 height 13
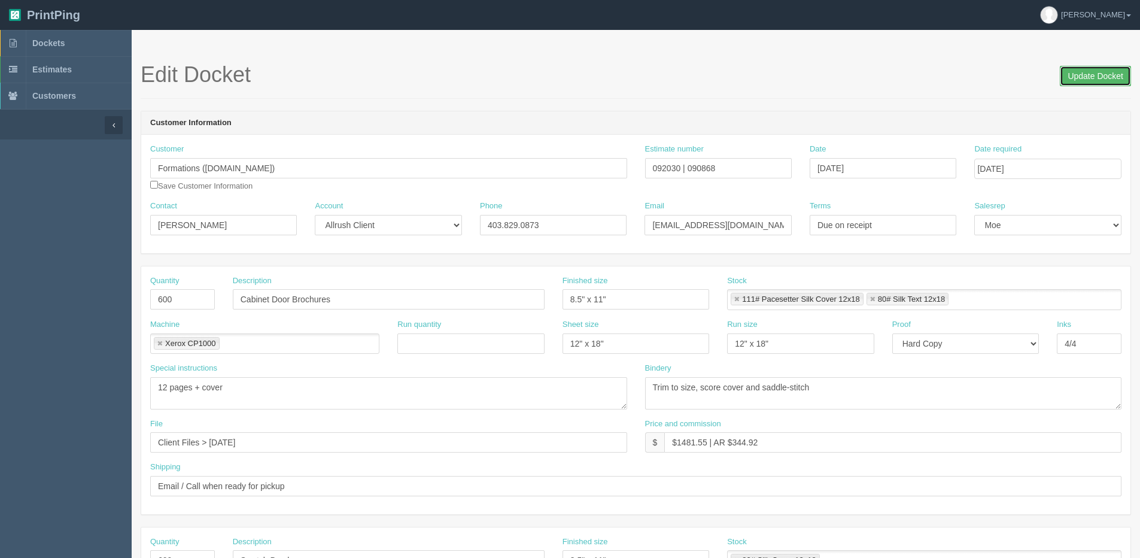
drag, startPoint x: 1090, startPoint y: 80, endPoint x: 1069, endPoint y: 69, distance: 23.6
click at [1090, 79] on input "Update Docket" at bounding box center [1095, 76] width 71 height 20
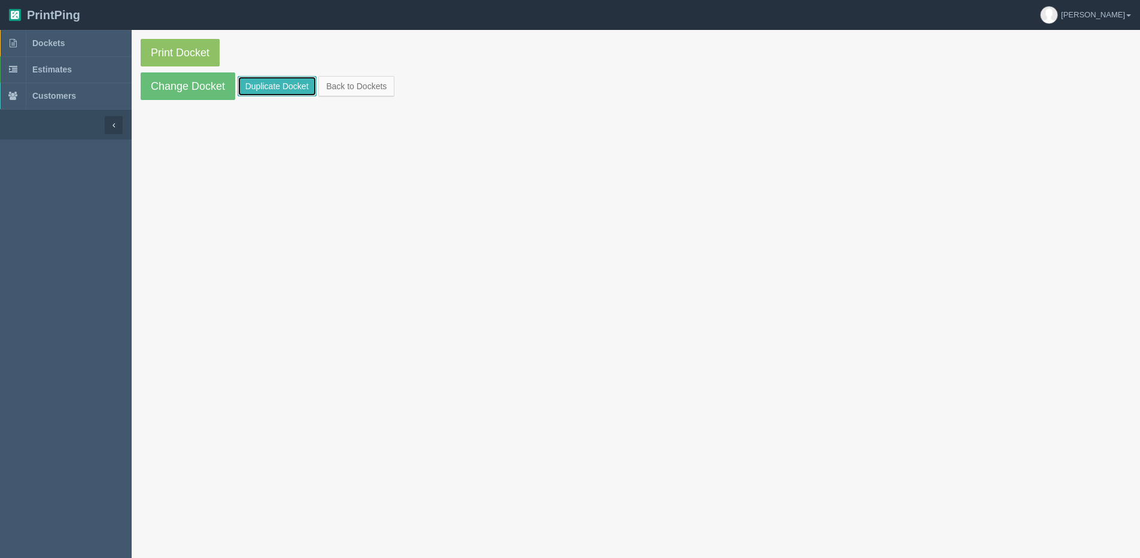
click at [274, 84] on link "Duplicate Docket" at bounding box center [277, 86] width 79 height 20
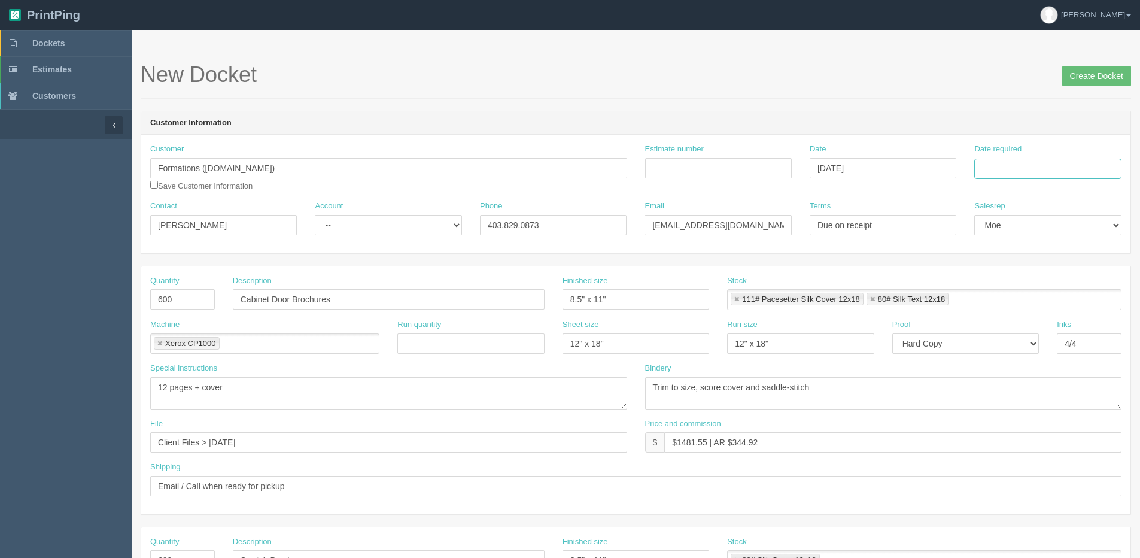
click at [1013, 169] on input "Date required" at bounding box center [1047, 169] width 147 height 20
click at [1024, 340] on th "[DATE]" at bounding box center [1032, 334] width 111 height 17
click at [1067, 286] on td "26" at bounding box center [1066, 283] width 14 height 17
type input "[DATE]"
drag, startPoint x: 345, startPoint y: 227, endPoint x: 346, endPoint y: 234, distance: 7.2
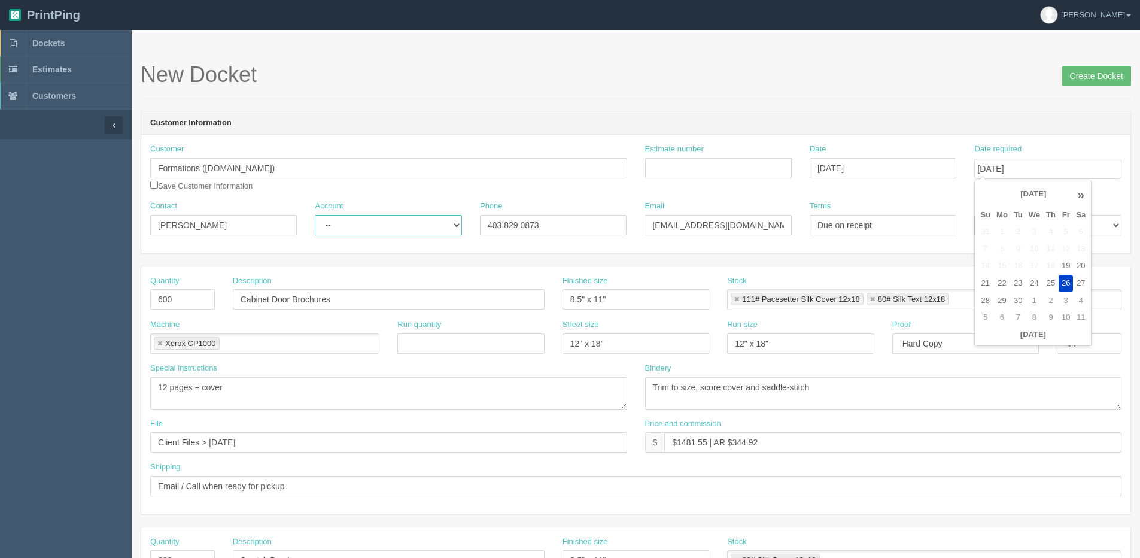
click at [346, 231] on select "-- Existing Client Allrush Client Rep Client" at bounding box center [388, 225] width 147 height 20
select select "Allrush Client"
click at [315, 215] on select "-- Existing Client Allrush Client Rep Client" at bounding box center [388, 225] width 147 height 20
click at [721, 178] on div "Estimate number" at bounding box center [718, 166] width 165 height 44
click at [676, 163] on input "Estimate number" at bounding box center [718, 168] width 147 height 20
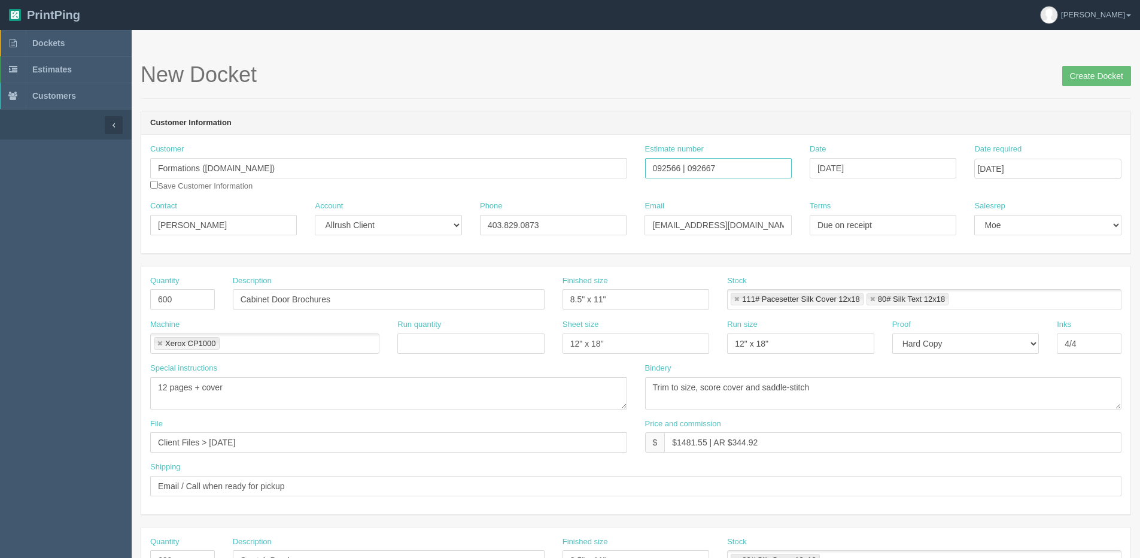
type input "092566 | 092667"
drag, startPoint x: 292, startPoint y: 295, endPoint x: 44, endPoint y: 285, distance: 248.6
click at [58, 292] on section "Dockets Estimates Customers" at bounding box center [570, 558] width 1140 height 1057
type input "Onbord Collections Brochure 8.5 x 11"
drag, startPoint x: 169, startPoint y: 387, endPoint x: 70, endPoint y: 402, distance: 100.4
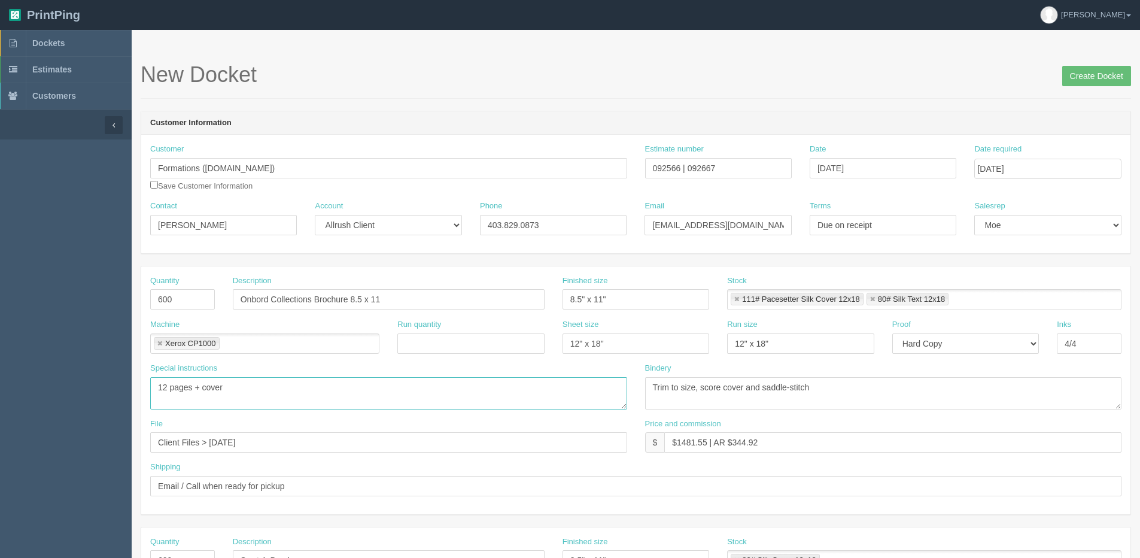
click at [70, 402] on section "Dockets Estimates Customers" at bounding box center [570, 558] width 1140 height 1057
type textarea "8 pages"
drag, startPoint x: 211, startPoint y: 441, endPoint x: 404, endPoint y: 416, distance: 194.4
click at [385, 417] on div "Quantity 600 Description Onbord Collections Brochure 8.5 x 11 Finished size 8.5…" at bounding box center [635, 390] width 989 height 248
type input "Client Files > Sept 2025"
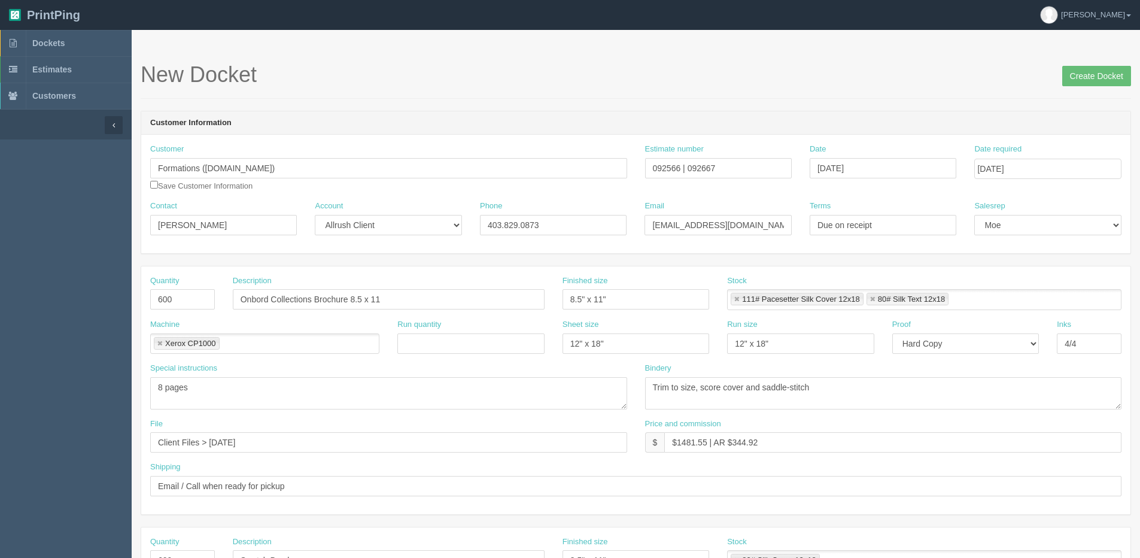
click at [741, 298] on li "111# Pacesetter Silk Cover 12x18" at bounding box center [797, 299] width 133 height 13
click at [739, 297] on link at bounding box center [736, 300] width 7 height 8
type input "80# Silk Text 12x18"
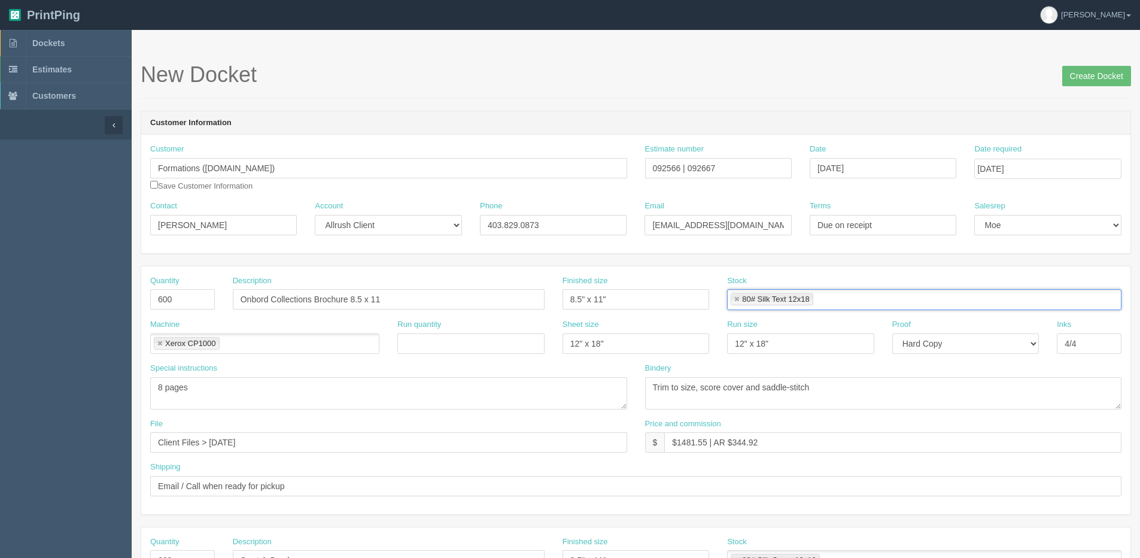
click at [739, 297] on link at bounding box center [736, 300] width 7 height 8
click at [739, 297] on input "text" at bounding box center [734, 300] width 12 height 17
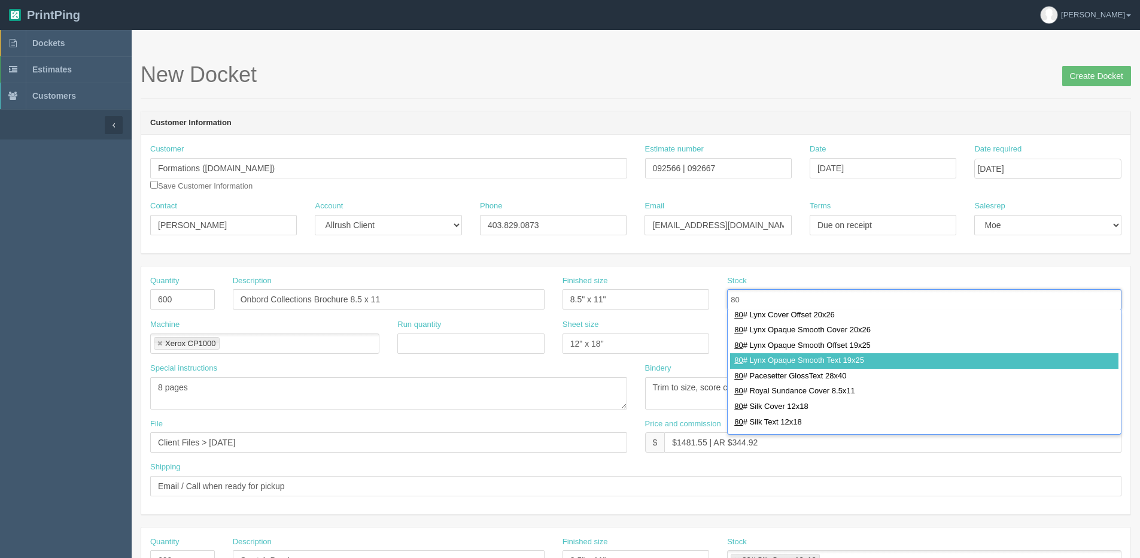
scroll to position [419, 0]
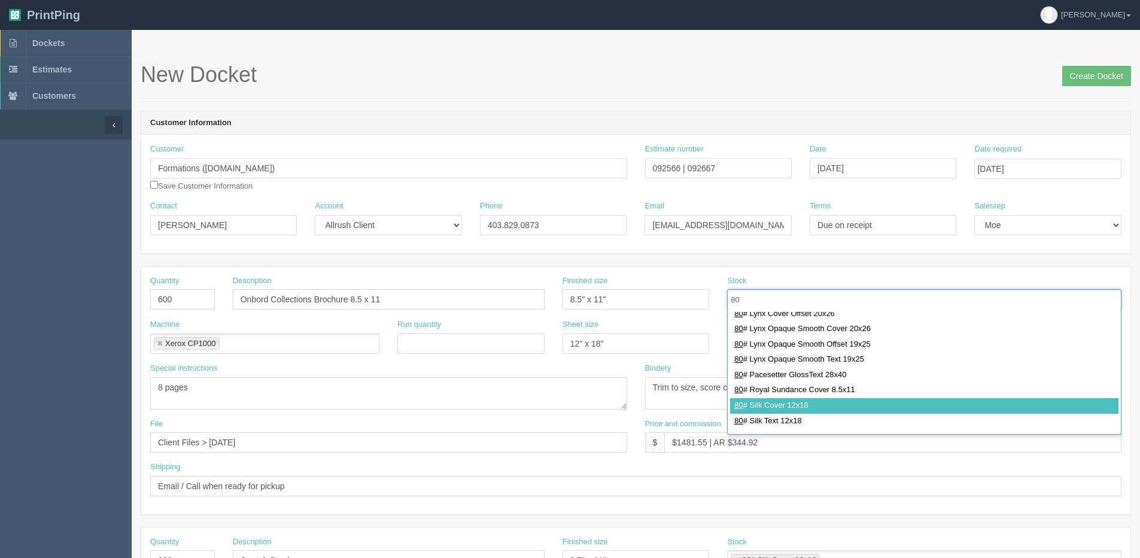
type input "80"
type input "80# Silk Cover 12x18"
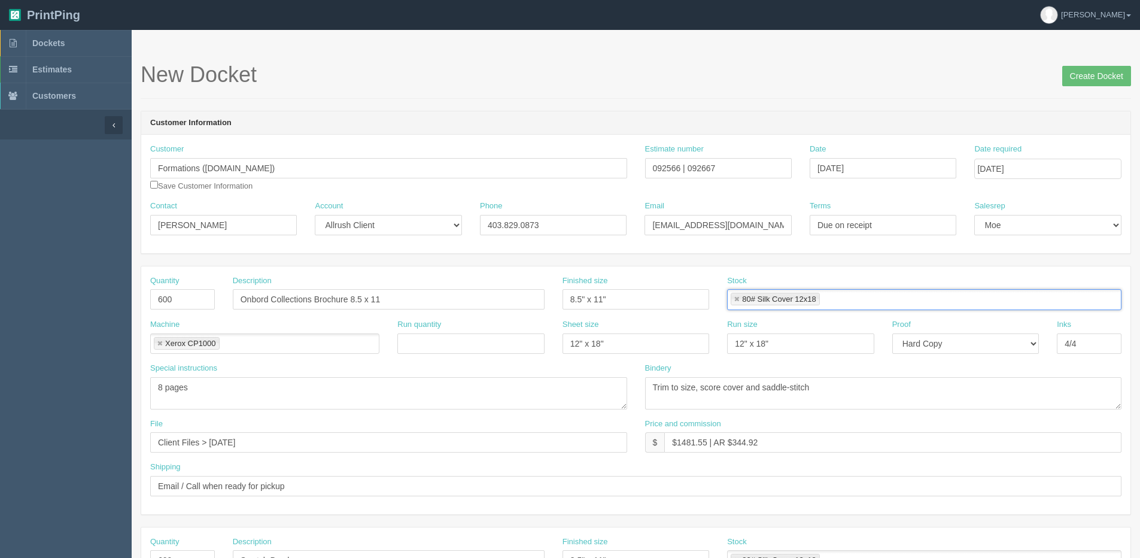
scroll to position [0, 0]
drag, startPoint x: 666, startPoint y: 387, endPoint x: 952, endPoint y: 345, distance: 289.2
click at [670, 386] on textarea "Trim to size, score cover and saddle-stitch" at bounding box center [883, 393] width 477 height 32
type textarea "Trim, score cover and saddle-stitch"
drag, startPoint x: 676, startPoint y: 442, endPoint x: 706, endPoint y: 442, distance: 29.9
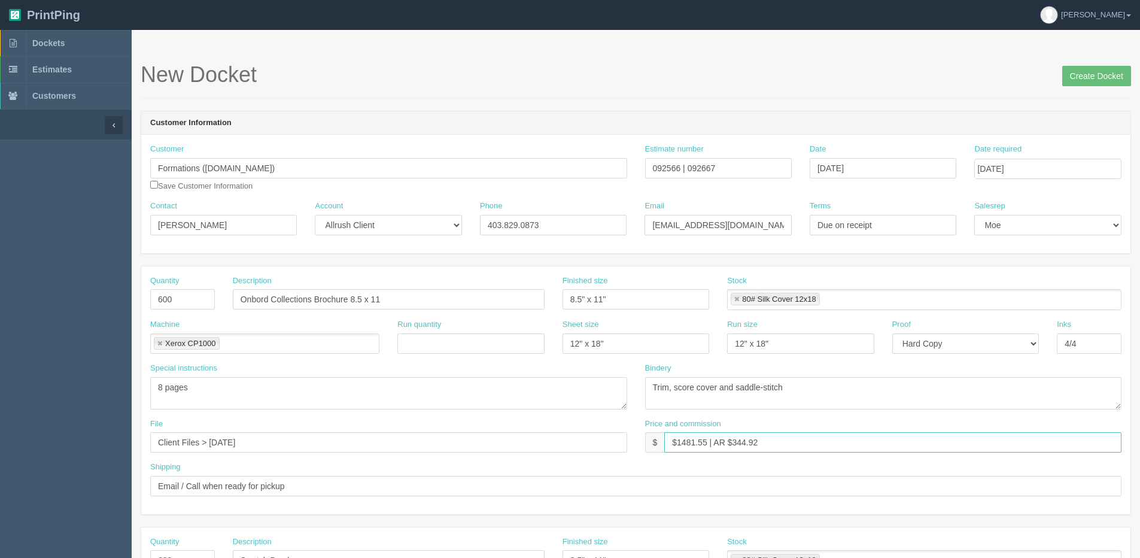
click at [706, 442] on input "$1481.55 | AR $344.92" at bounding box center [892, 442] width 457 height 20
drag, startPoint x: 728, startPoint y: 441, endPoint x: 939, endPoint y: 430, distance: 211.0
click at [939, 430] on div "Price and commission $ $970.97 | AR $344.92" at bounding box center [883, 435] width 477 height 35
type input "$970.97 | AR $244.07"
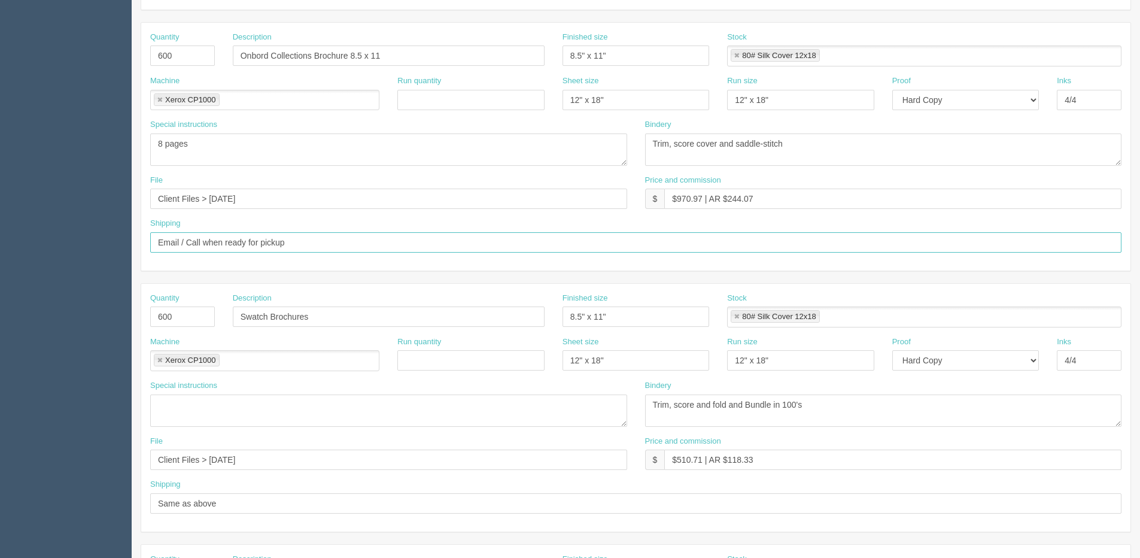
scroll to position [299, 0]
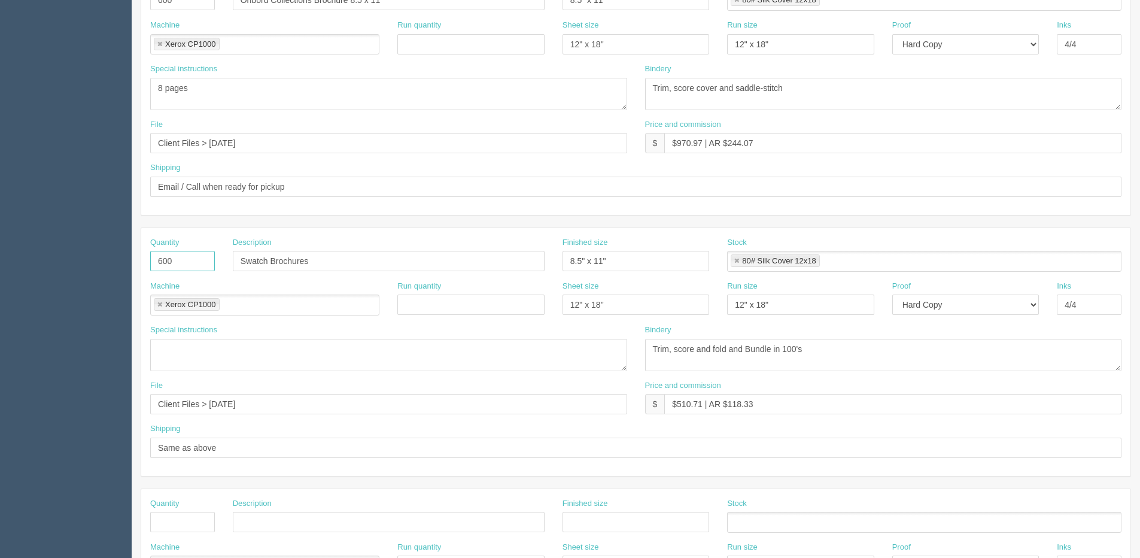
drag, startPoint x: 202, startPoint y: 260, endPoint x: 113, endPoint y: 282, distance: 91.8
click at [113, 282] on section "Dockets Estimates Customers" at bounding box center [570, 259] width 1140 height 1057
type input "320"
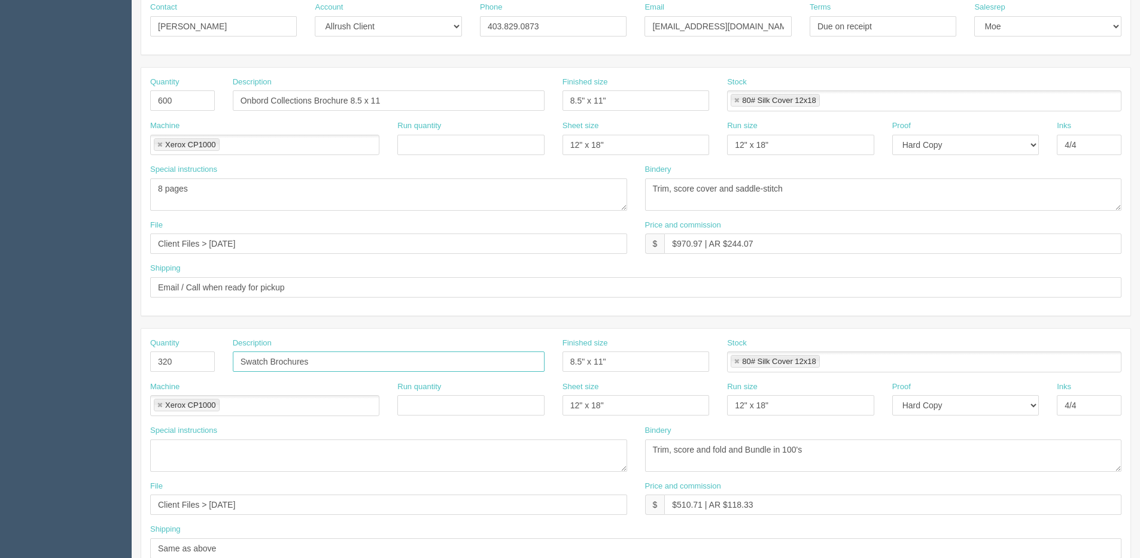
scroll to position [0, 0]
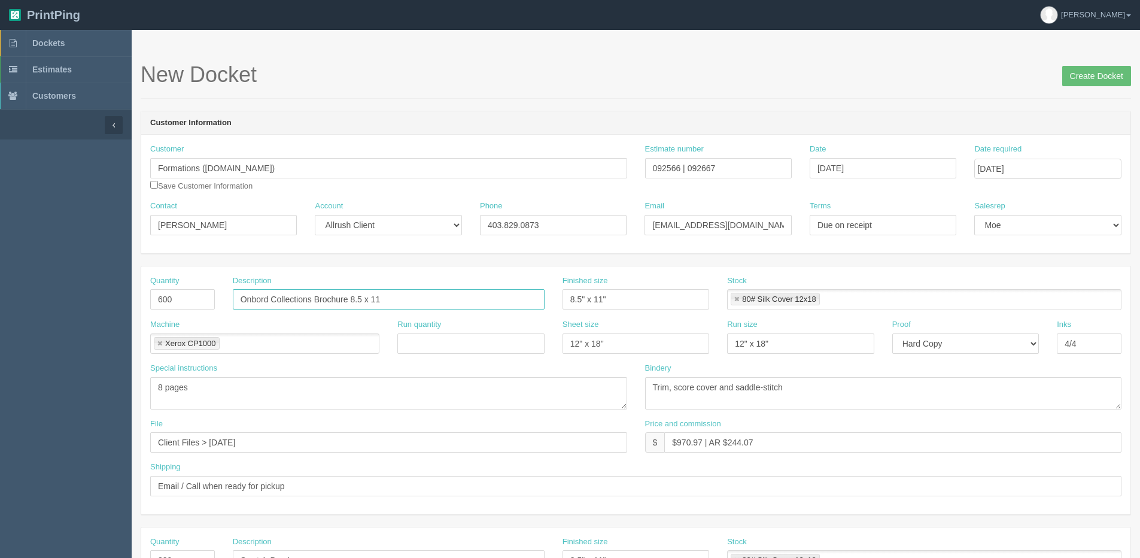
drag, startPoint x: 388, startPoint y: 297, endPoint x: -42, endPoint y: 300, distance: 430.4
click at [0, 300] on html "PrintPing Dan Edit account ( dan@allrush.ca ) Logout Dockets Estimates Customers" at bounding box center [570, 543] width 1140 height 1087
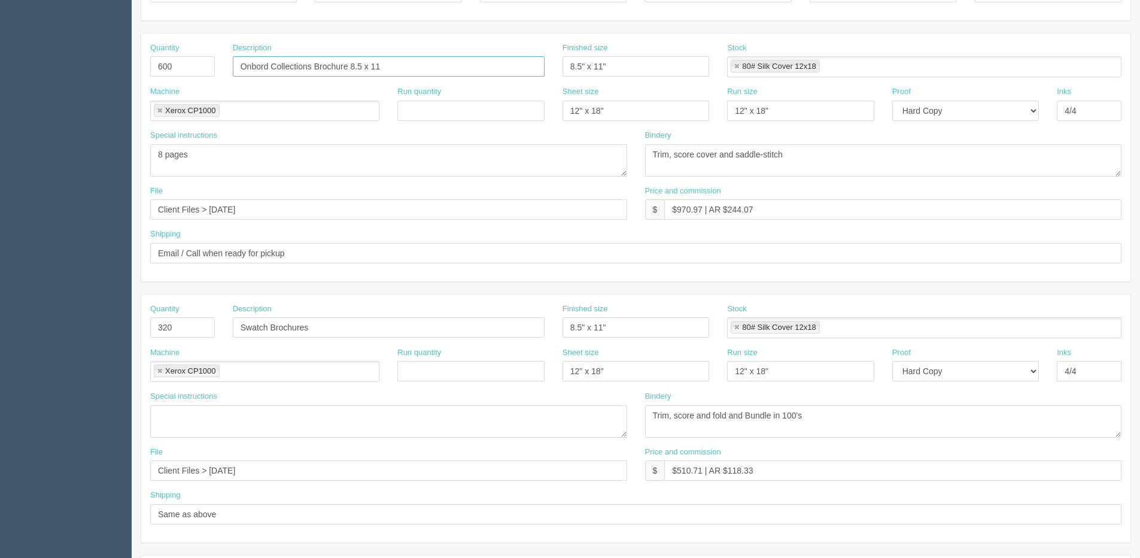
scroll to position [299, 0]
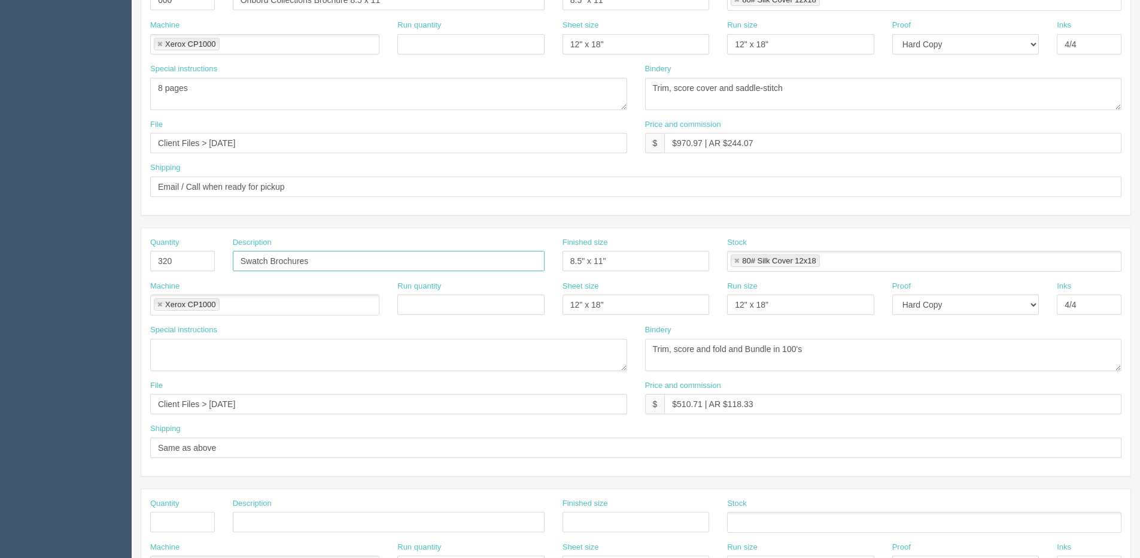
drag, startPoint x: 94, startPoint y: 271, endPoint x: -72, endPoint y: 271, distance: 166.4
click at [0, 271] on html "PrintPing Dan Edit account ( dan@allrush.ca ) Logout Dockets Estimates Customers" at bounding box center [570, 244] width 1140 height 1087
paste input "Onbord Collections Brochure 8.5 x 11"
drag, startPoint x: 352, startPoint y: 261, endPoint x: 494, endPoint y: 242, distance: 143.7
click at [492, 242] on div "Description Onbord Collections Brochure 8.5 x 11" at bounding box center [389, 254] width 312 height 35
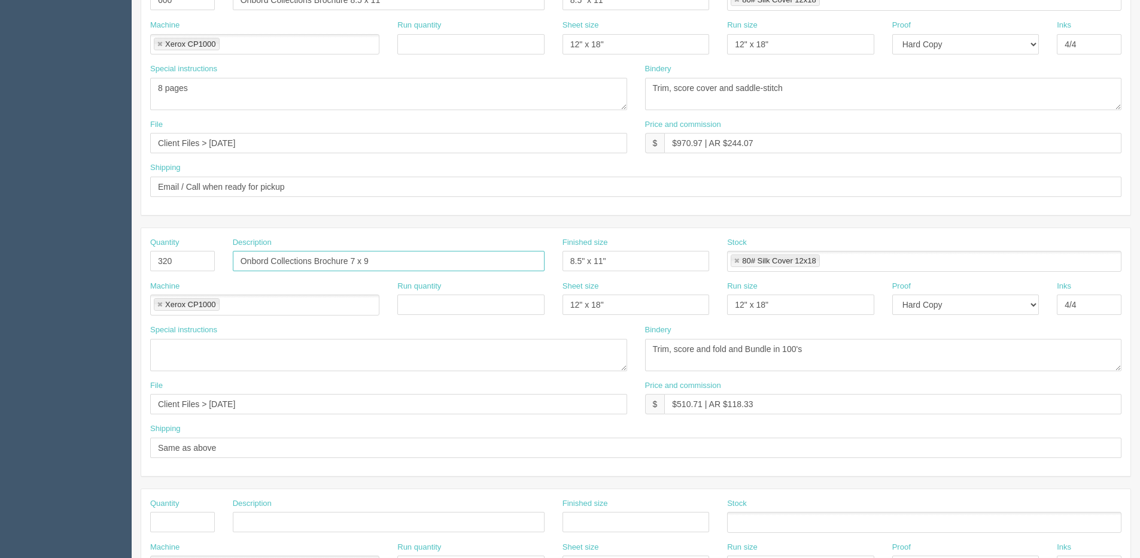
type input "Onbord Collections Brochure 7 x 9"
click at [633, 268] on input "7" at bounding box center [636, 261] width 147 height 20
drag, startPoint x: 585, startPoint y: 260, endPoint x: 600, endPoint y: 259, distance: 15.6
click at [588, 260] on input "7" x 4"" at bounding box center [636, 261] width 147 height 20
type input "7" x 9""
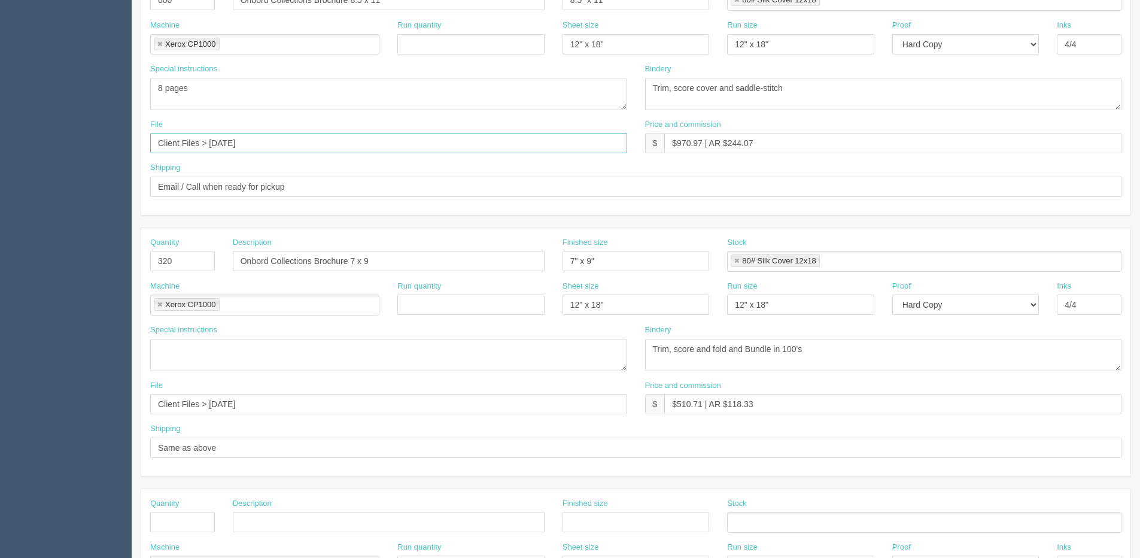
drag, startPoint x: 256, startPoint y: 143, endPoint x: -30, endPoint y: 143, distance: 285.5
click at [0, 143] on html "PrintPing Dan Edit account ( dan@allrush.ca ) Logout Dockets Estimates Customers" at bounding box center [570, 244] width 1140 height 1087
drag, startPoint x: 260, startPoint y: 405, endPoint x: -179, endPoint y: 413, distance: 438.8
click at [0, 413] on html "PrintPing Dan Edit account ( dan@allrush.ca ) Logout Dockets Estimates Customers" at bounding box center [570, 244] width 1140 height 1087
paste input "Sept"
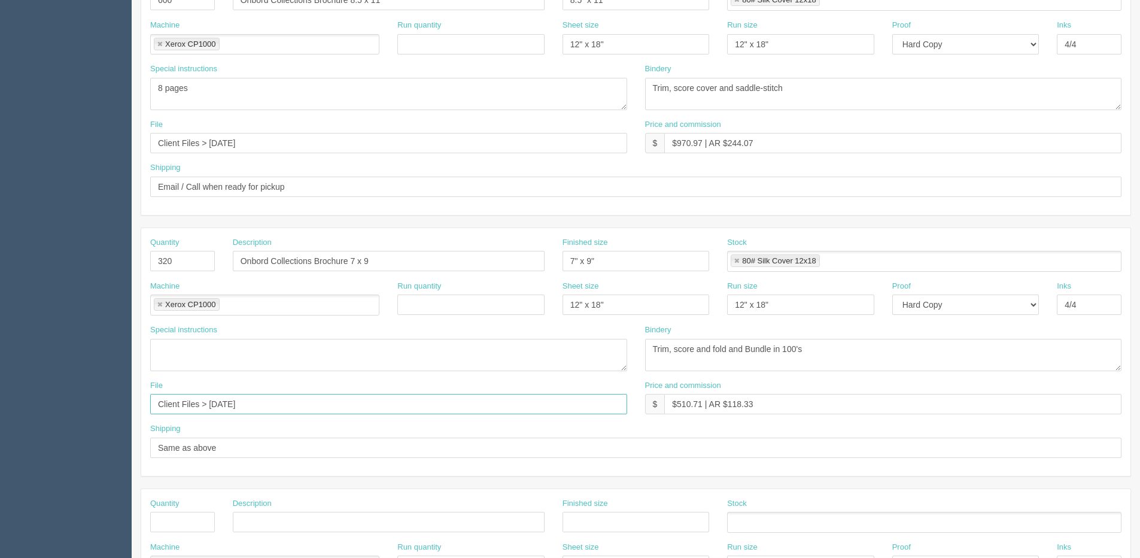
type input "Client Files > Sept 2025"
click at [747, 409] on input "$510.71 | AR $118.33" at bounding box center [892, 404] width 457 height 20
drag, startPoint x: 678, startPoint y: 403, endPoint x: 705, endPoint y: 403, distance: 26.3
click at [705, 403] on input "$510.71 | AR $118.33" at bounding box center [892, 404] width 457 height 20
drag, startPoint x: 726, startPoint y: 404, endPoint x: 845, endPoint y: 396, distance: 119.4
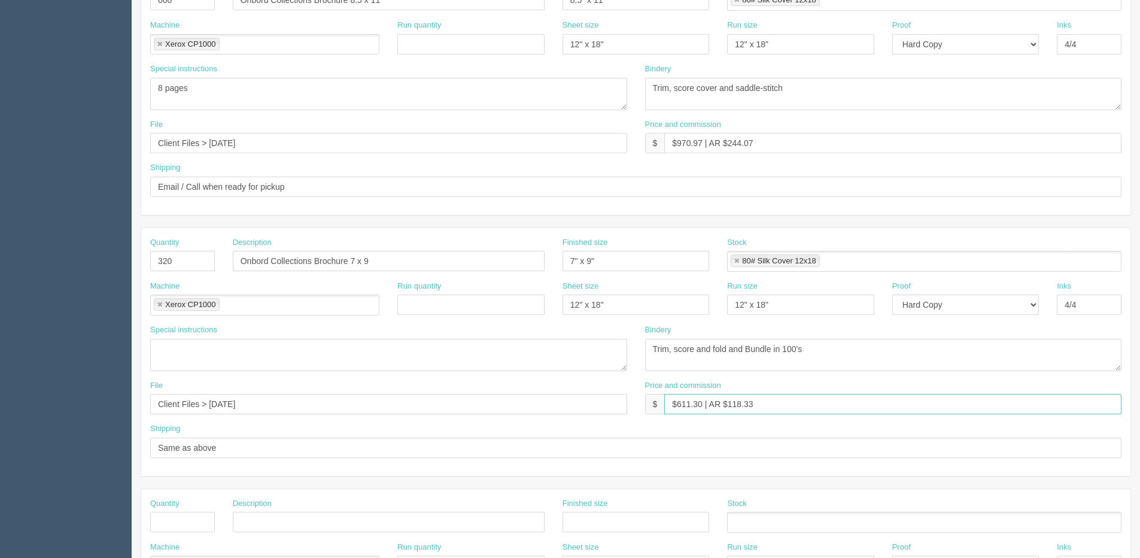
click at [845, 396] on input "$611.30 | AR $118.33" at bounding box center [892, 404] width 457 height 20
type input "$611.30 | AR $140.44"
drag, startPoint x: 809, startPoint y: 82, endPoint x: 435, endPoint y: 120, distance: 375.5
click at [435, 120] on div "Quantity 600 Description Onbord Collections Brochure 8.5 x 11 Finished size 8.5…" at bounding box center [635, 91] width 989 height 248
drag, startPoint x: 819, startPoint y: 363, endPoint x: 551, endPoint y: 412, distance: 272.6
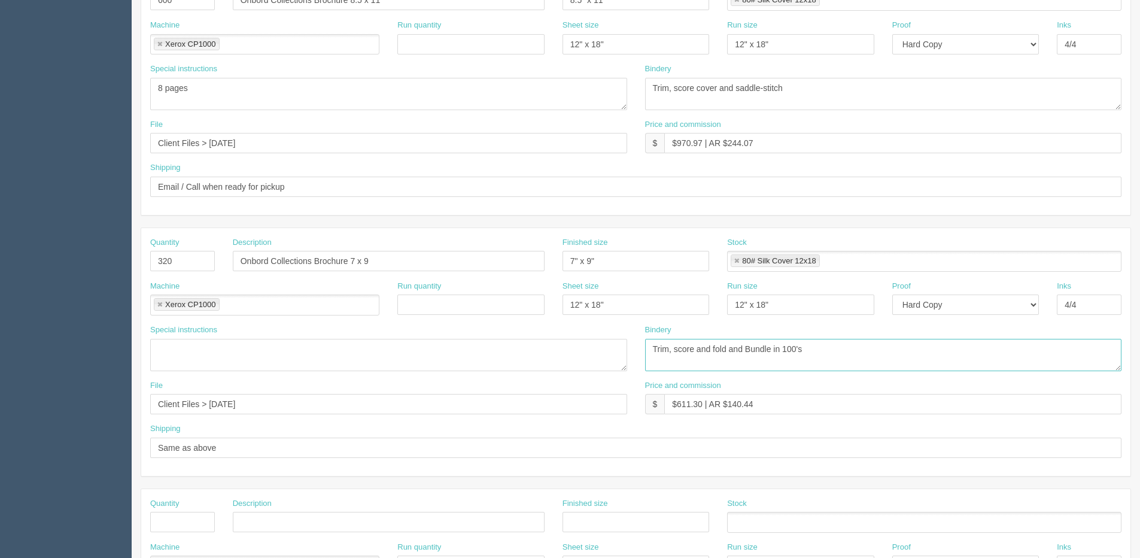
click at [152, 417] on div "Quantity 320 Description Onbord Collections Brochure 7 x 9 Finished size 7" x 9…" at bounding box center [635, 352] width 989 height 248
paste textarea "cover and saddle-stitch"
type textarea "Trim, score cover and saddle-stitch"
drag, startPoint x: 192, startPoint y: 87, endPoint x: 17, endPoint y: 105, distance: 175.6
click at [20, 105] on section "Dockets Estimates Customers" at bounding box center [570, 259] width 1140 height 1057
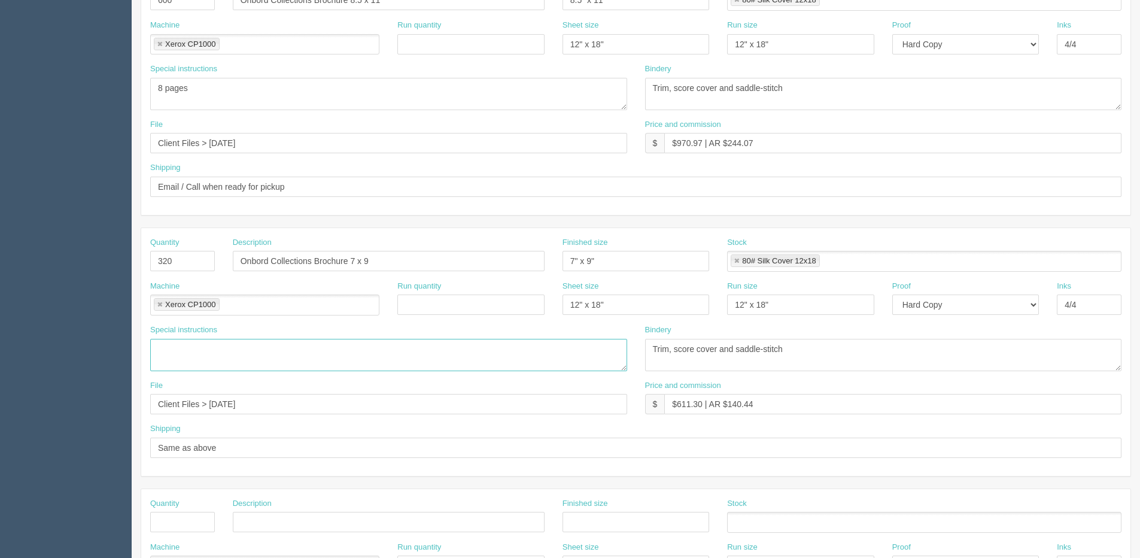
click at [204, 357] on textarea at bounding box center [388, 355] width 477 height 32
paste textarea "8 pages"
type textarea "8 pages"
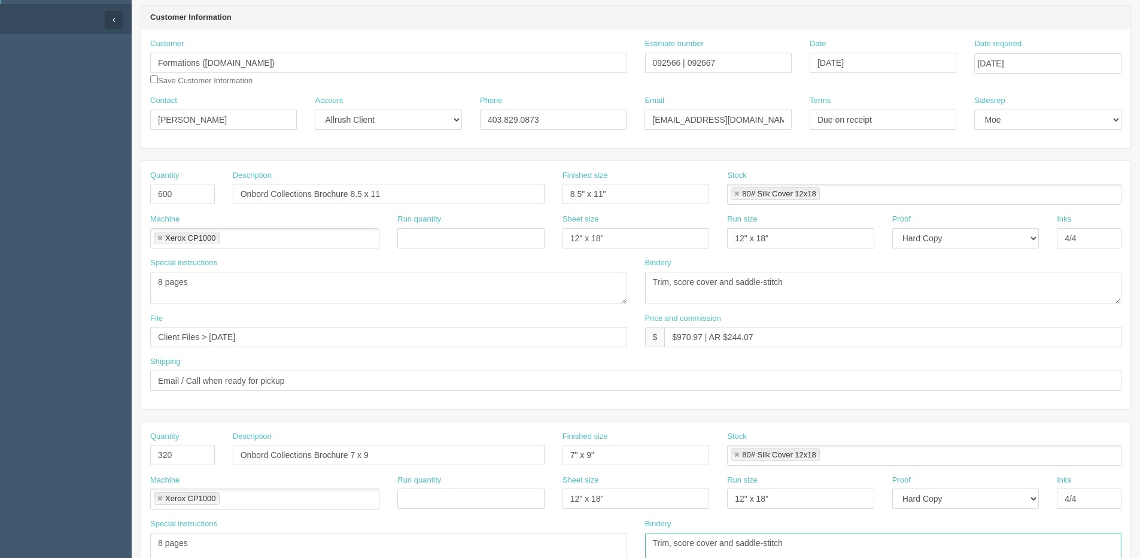
scroll to position [0, 0]
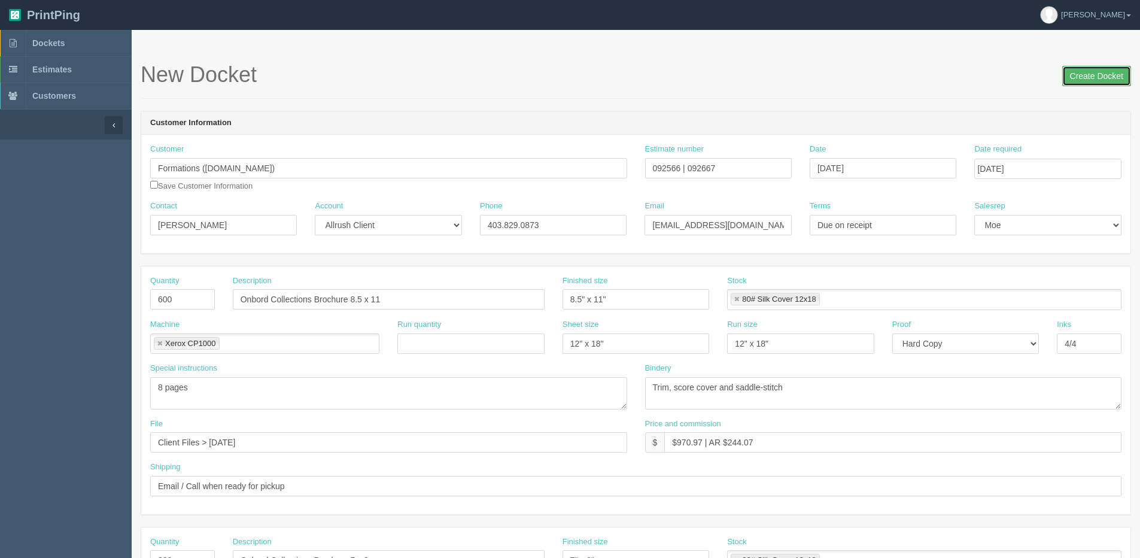
click at [1103, 77] on input "Create Docket" at bounding box center [1096, 76] width 69 height 20
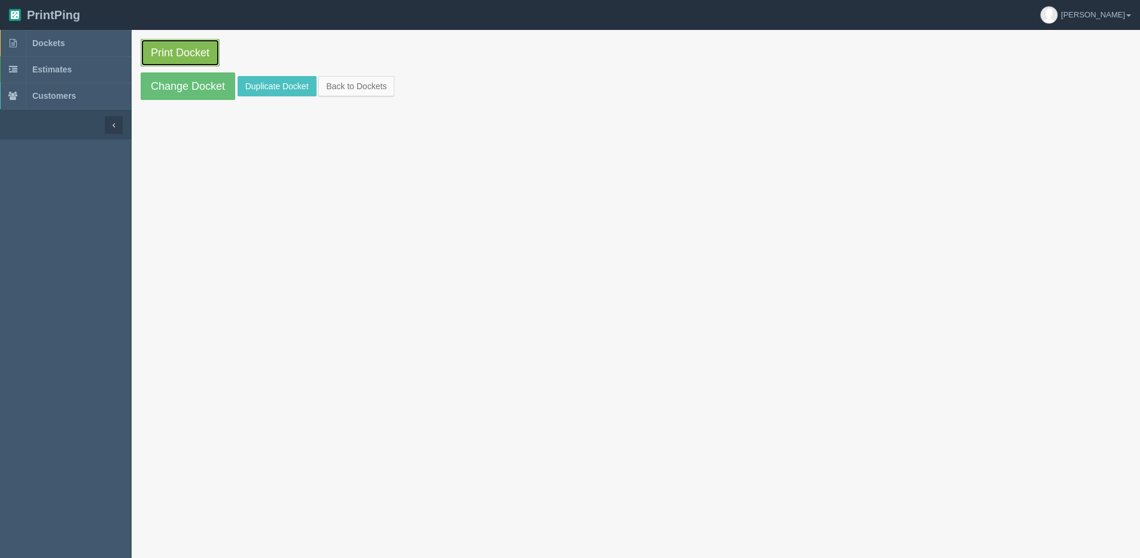
click at [160, 51] on link "Print Docket" at bounding box center [180, 53] width 79 height 28
click at [336, 81] on link "Back to Dockets" at bounding box center [356, 86] width 76 height 20
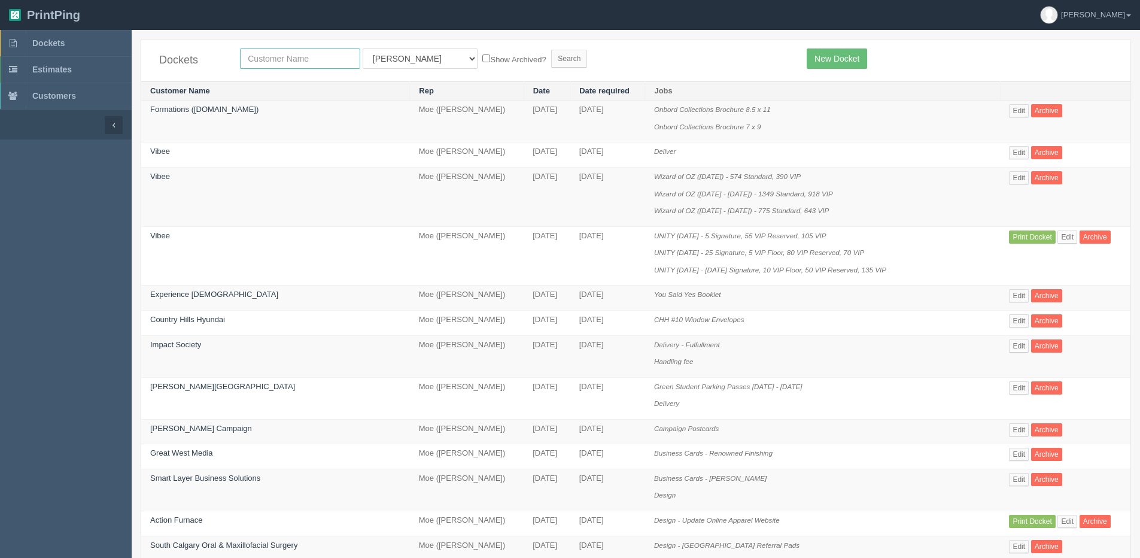
click at [298, 53] on input "text" at bounding box center [300, 58] width 120 height 20
type input "lycee"
click at [551, 50] on input "Search" at bounding box center [569, 59] width 36 height 18
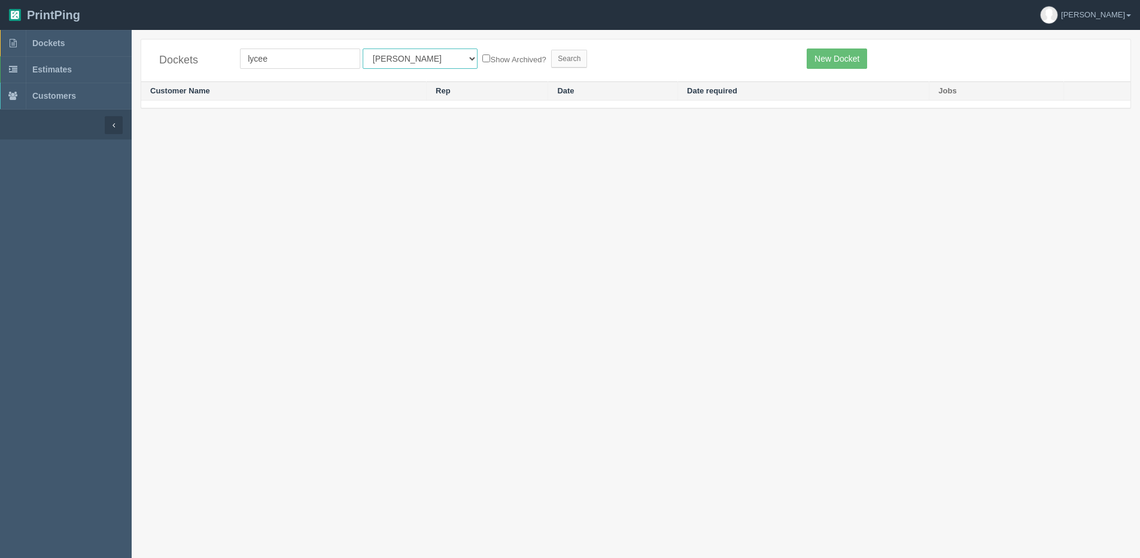
click at [382, 54] on select "All Users [PERSON_NAME] Test 1 [PERSON_NAME] [PERSON_NAME] [PERSON_NAME] France…" at bounding box center [420, 58] width 115 height 20
select select "1"
click at [363, 48] on select "All Users [PERSON_NAME] Test 1 [PERSON_NAME] [PERSON_NAME] [PERSON_NAME] France…" at bounding box center [420, 58] width 115 height 20
click at [482, 56] on label "Show Archived?" at bounding box center [513, 59] width 63 height 14
click at [482, 56] on input "Show Archived?" at bounding box center [486, 58] width 8 height 8
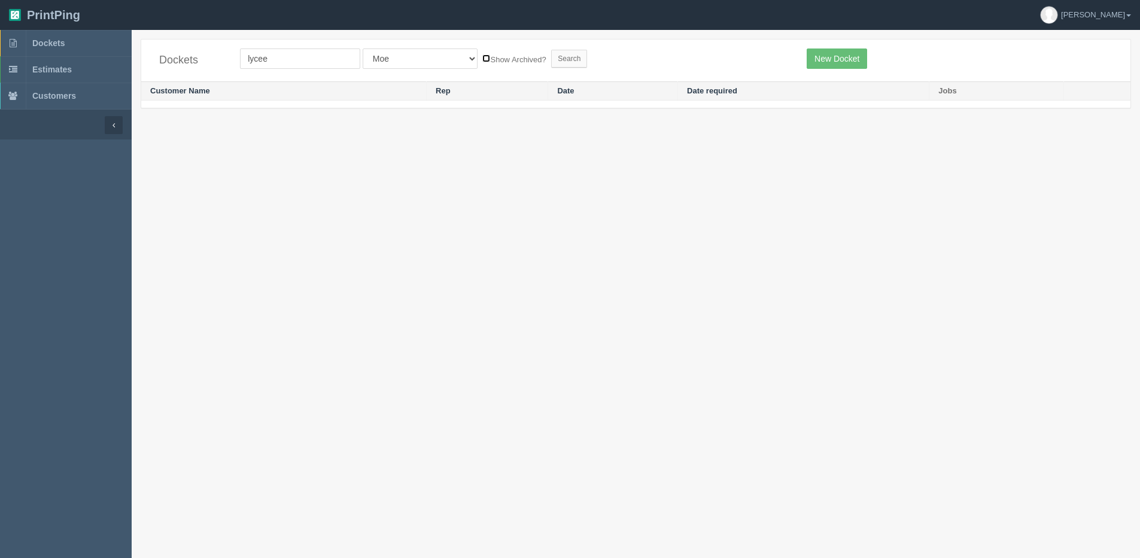
checkbox input "true"
click at [551, 57] on input "Search" at bounding box center [569, 59] width 36 height 18
click at [330, 50] on input "lycee" at bounding box center [300, 58] width 120 height 20
click at [316, 60] on input "lycee" at bounding box center [300, 58] width 120 height 20
click at [391, 56] on select "All Users Ali Ali Test 1 Aly Amy Ankit Arif Brandon Dan France Greg Jim Mark Ma…" at bounding box center [420, 58] width 115 height 20
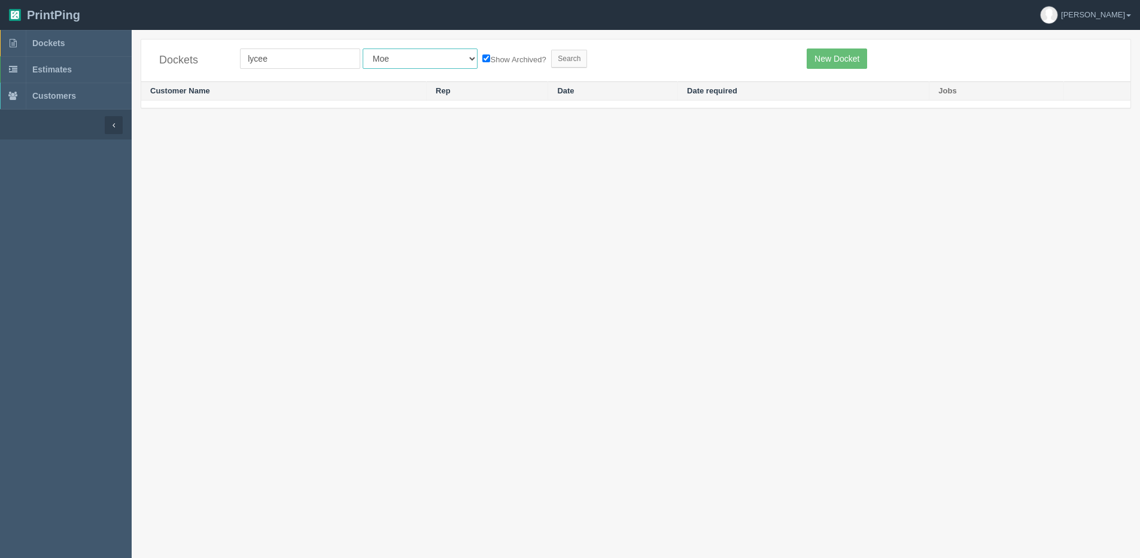
select select "56"
click at [363, 48] on select "All Users Ali Ali Test 1 Aly Amy Ankit Arif Brandon Dan France Greg Jim Mark Ma…" at bounding box center [420, 58] width 115 height 20
click at [551, 64] on input "Search" at bounding box center [569, 59] width 36 height 18
click at [368, 55] on select "All Users [PERSON_NAME] Test 1 [PERSON_NAME] [PERSON_NAME] [PERSON_NAME] France…" at bounding box center [420, 58] width 115 height 20
click at [218, 174] on section "Dockets lycee All Users Ali Ali Test 1 Aly Amy Ankit Arif Brandon Dan France Gr…" at bounding box center [636, 309] width 1009 height 558
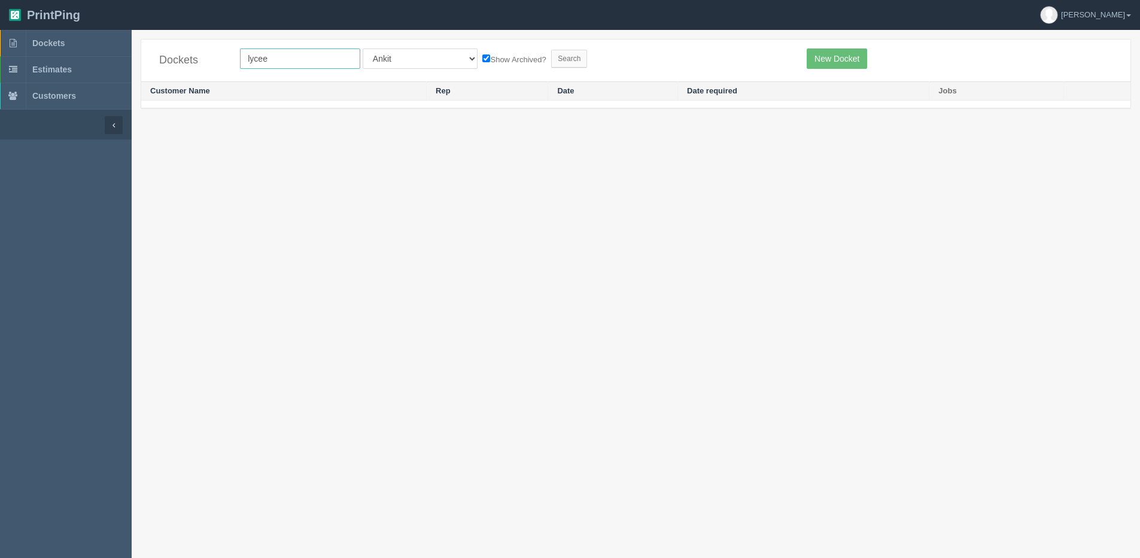
drag, startPoint x: 305, startPoint y: 63, endPoint x: 303, endPoint y: 72, distance: 9.7
click at [305, 63] on input "lycee" at bounding box center [300, 58] width 120 height 20
click at [66, 40] on link "Dockets" at bounding box center [66, 43] width 132 height 26
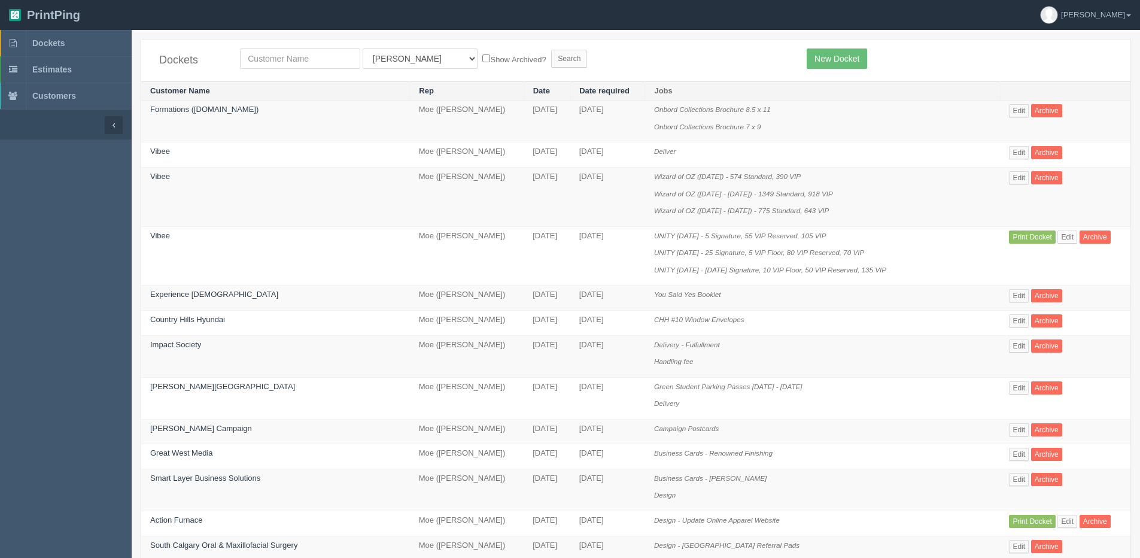
click at [389, 47] on div "Dockets All Users Ali Ali Test 1 Aly Amy Ankit Arif Brandon Dan France Greg Jim…" at bounding box center [635, 61] width 989 height 42
drag, startPoint x: 381, startPoint y: 60, endPoint x: 376, endPoint y: 64, distance: 6.4
click at [380, 60] on select "All Users Ali Ali Test 1 Aly Amy Ankit Arif Brandon Dan France Greg Jim Mark Ma…" at bounding box center [420, 58] width 115 height 20
select select "14"
click at [363, 48] on select "All Users Ali Ali Test 1 Aly Amy Ankit Arif Brandon Dan France Greg Jim Mark Ma…" at bounding box center [420, 58] width 115 height 20
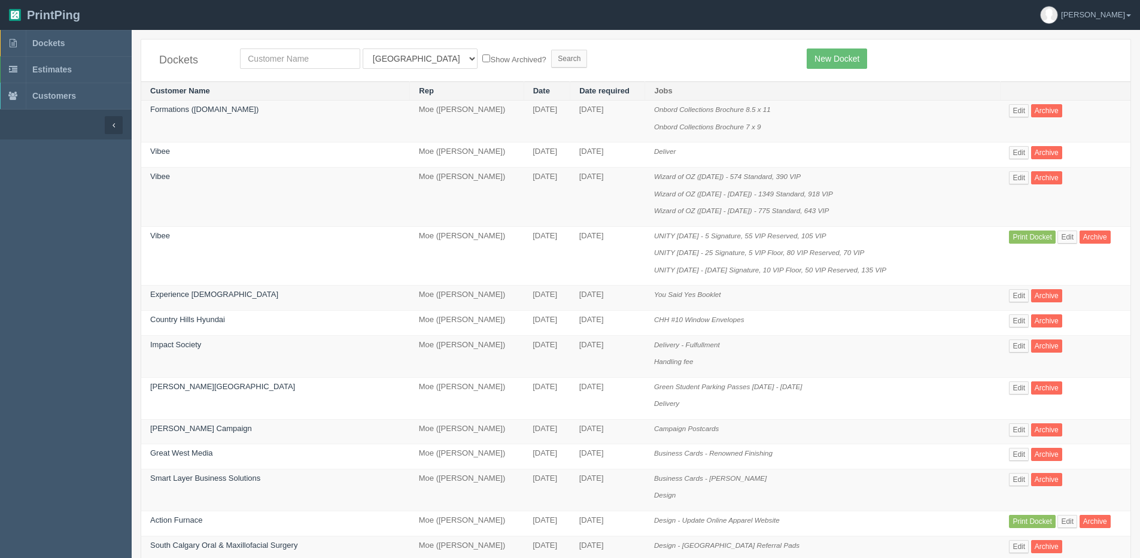
drag, startPoint x: 439, startPoint y: 66, endPoint x: 466, endPoint y: 59, distance: 27.3
click at [439, 66] on form "All Users Ali Ali Test 1 Aly Amy Ankit Arif Brandon Dan France Greg Jim Mark Ma…" at bounding box center [514, 58] width 549 height 20
click at [482, 58] on label "Show Archived?" at bounding box center [513, 59] width 63 height 14
click at [482, 58] on input "Show Archived?" at bounding box center [486, 58] width 8 height 8
checkbox input "true"
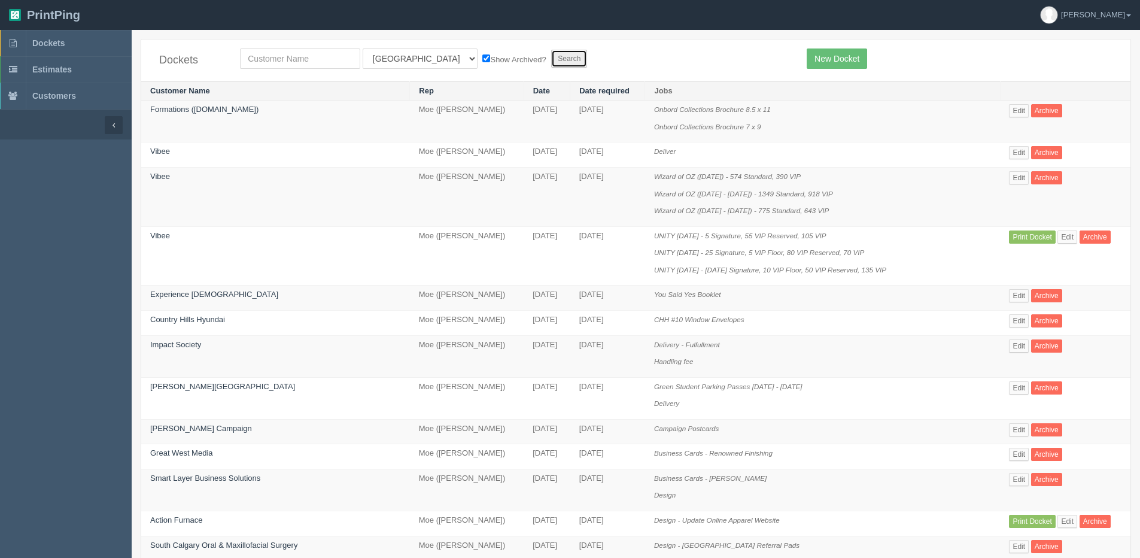
click at [551, 58] on input "Search" at bounding box center [569, 59] width 36 height 18
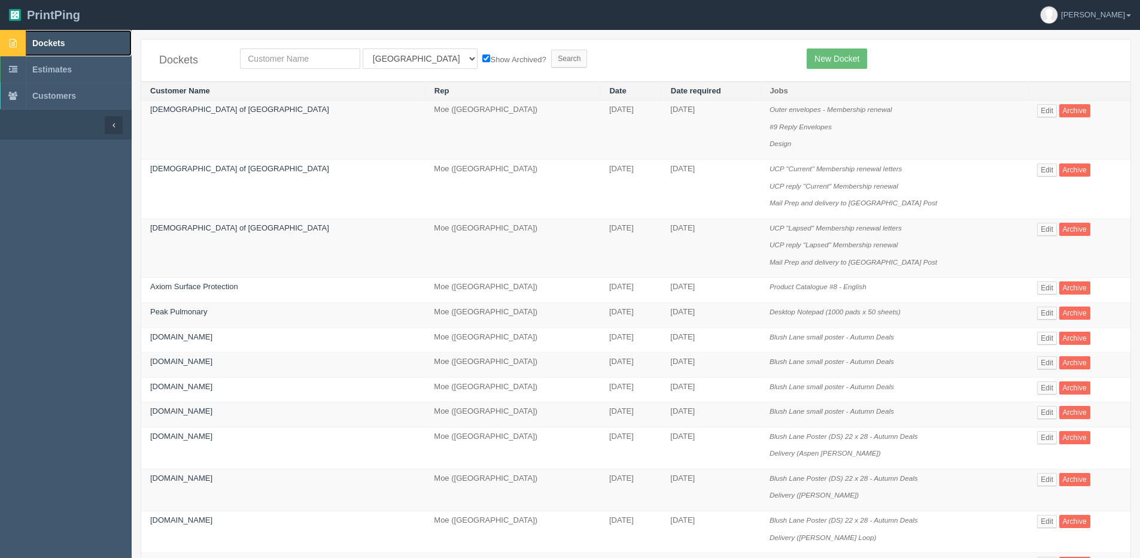
click at [45, 37] on link "Dockets" at bounding box center [66, 43] width 132 height 26
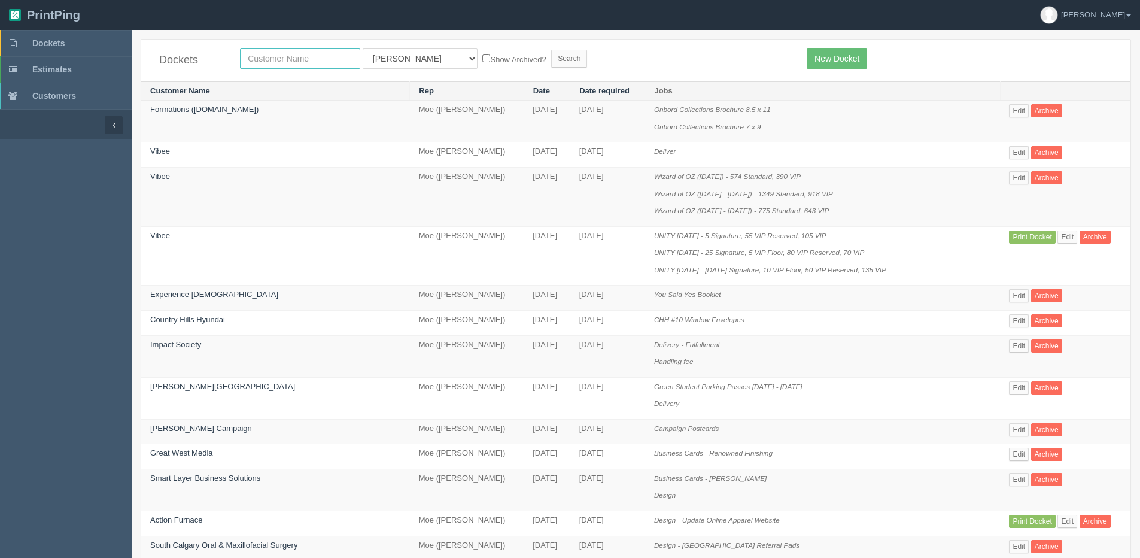
click at [266, 59] on input "text" at bounding box center [300, 58] width 120 height 20
type input "amr"
click at [551, 50] on input "Search" at bounding box center [569, 59] width 36 height 18
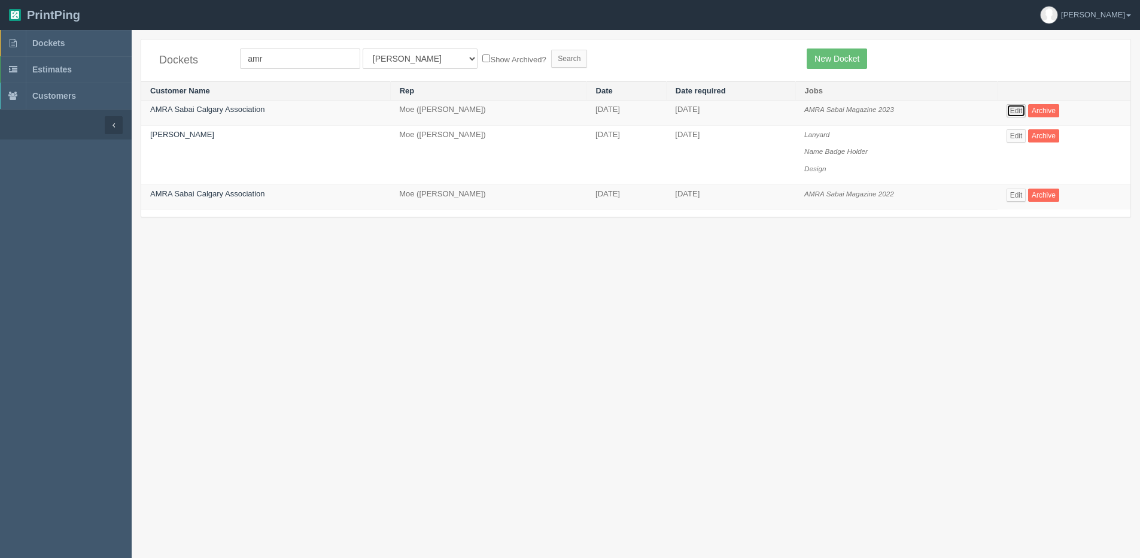
click at [1027, 111] on link "Edit" at bounding box center [1017, 110] width 20 height 13
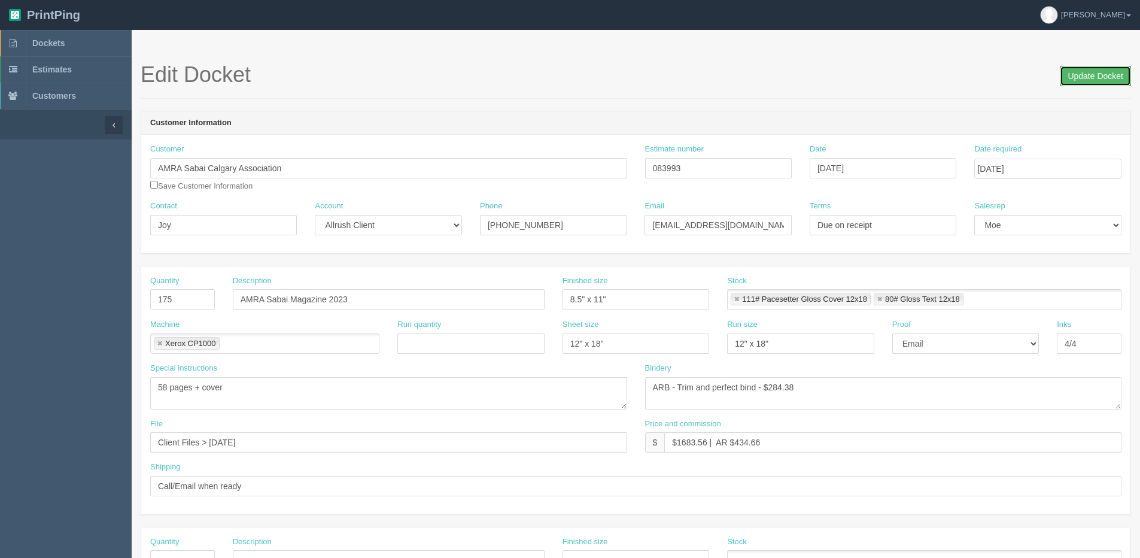
click at [1112, 72] on input "Update Docket" at bounding box center [1095, 76] width 71 height 20
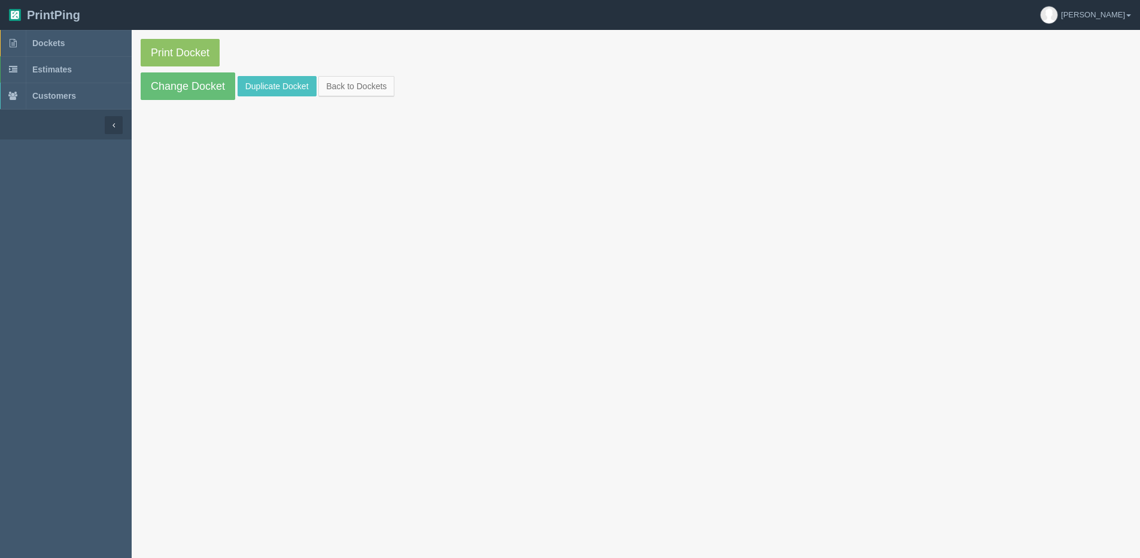
click at [255, 74] on section "Print Docket Change Docket Duplicate Docket Back to Dockets" at bounding box center [636, 69] width 1009 height 79
click at [247, 96] on section "Print Docket Change Docket Duplicate Docket Back to Dockets" at bounding box center [636, 69] width 1009 height 79
click at [263, 87] on link "Duplicate Docket" at bounding box center [277, 86] width 79 height 20
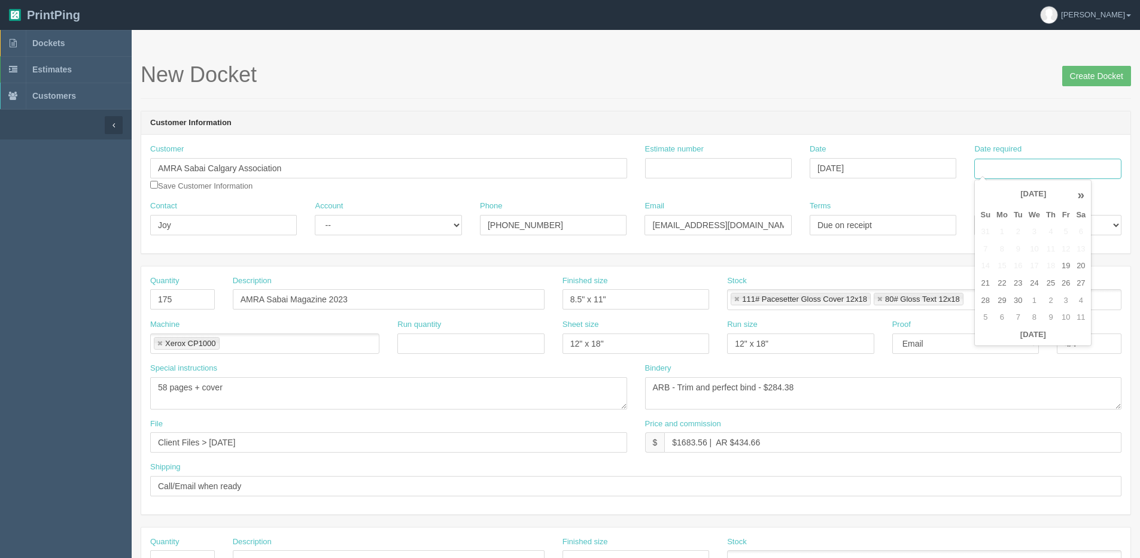
click at [1065, 169] on input "Date required" at bounding box center [1047, 169] width 147 height 20
click at [997, 339] on th "[DATE]" at bounding box center [1032, 334] width 111 height 17
click at [1069, 287] on td "26" at bounding box center [1066, 283] width 14 height 17
type input "[DATE]"
drag, startPoint x: 173, startPoint y: 293, endPoint x: 144, endPoint y: 292, distance: 29.4
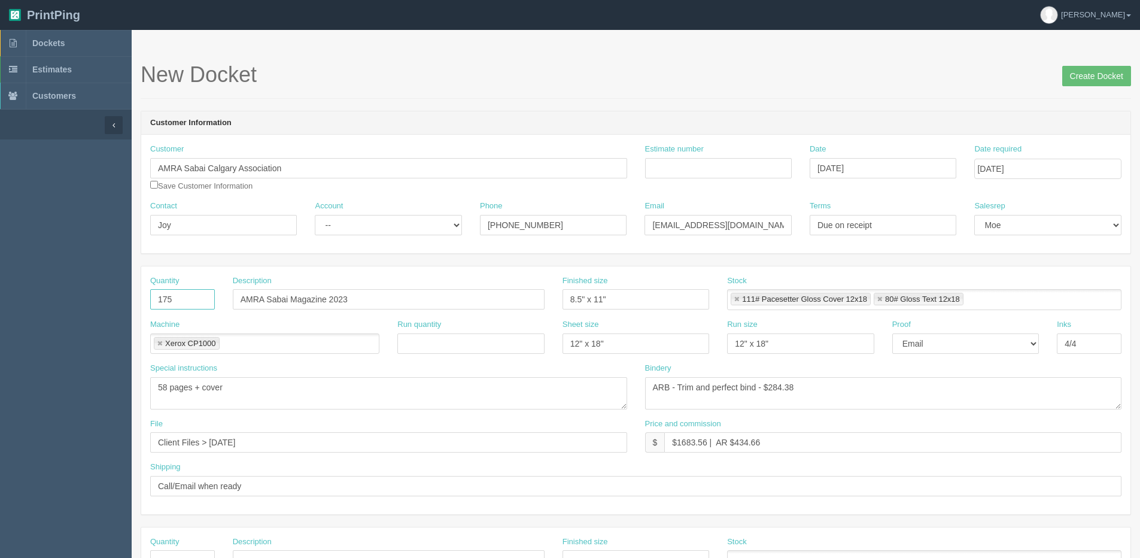
click at [157, 292] on input "175" at bounding box center [182, 299] width 65 height 20
type input "125"
click at [696, 168] on input "Estimate number" at bounding box center [718, 168] width 147 height 20
type input "092601"
drag, startPoint x: 358, startPoint y: 227, endPoint x: 357, endPoint y: 237, distance: 9.7
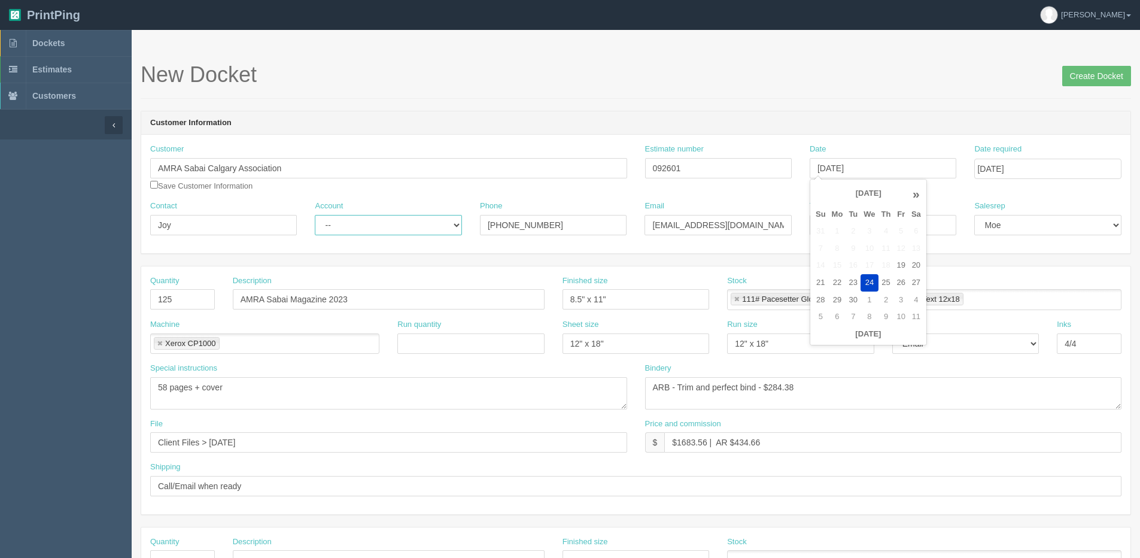
click at [358, 232] on select "-- Existing Client Allrush Client Rep Client" at bounding box center [388, 225] width 147 height 20
select select "Allrush Client"
click at [315, 215] on select "-- Existing Client Allrush Client Rep Client" at bounding box center [388, 225] width 147 height 20
drag, startPoint x: 342, startPoint y: 299, endPoint x: 374, endPoint y: 297, distance: 31.8
click at [362, 294] on input "AMRA Sabai Magazine 2023" at bounding box center [389, 299] width 312 height 20
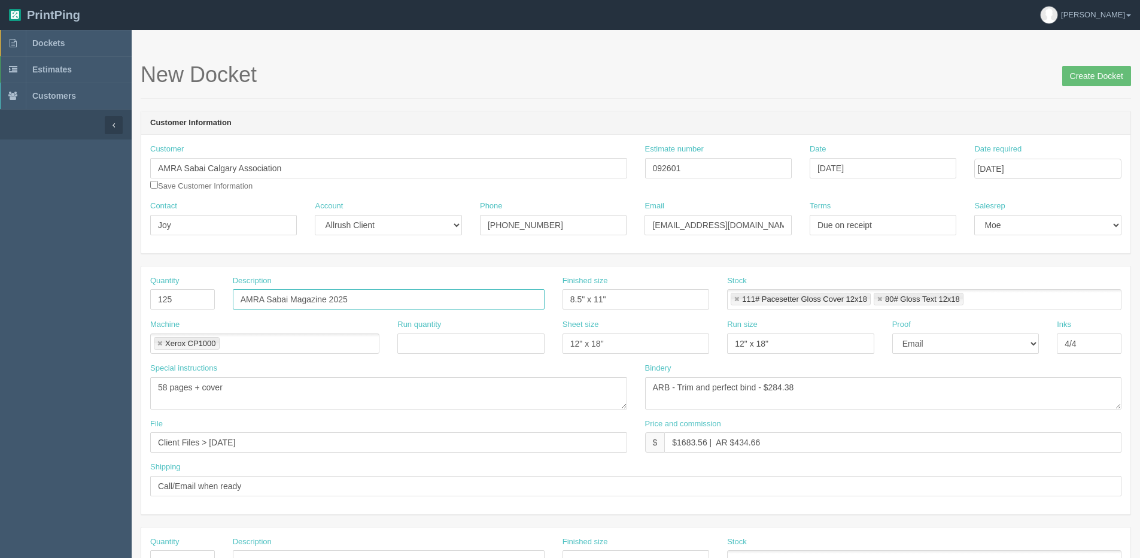
type input "AMRA Sabai Magazine 2025"
drag, startPoint x: 413, startPoint y: 486, endPoint x: 371, endPoint y: 479, distance: 43.1
click at [413, 486] on input "Call/Email when ready" at bounding box center [635, 486] width 971 height 20
drag, startPoint x: 678, startPoint y: 442, endPoint x: 708, endPoint y: 447, distance: 29.8
click at [708, 447] on input "$1683.56 | AR $434.66" at bounding box center [892, 442] width 457 height 20
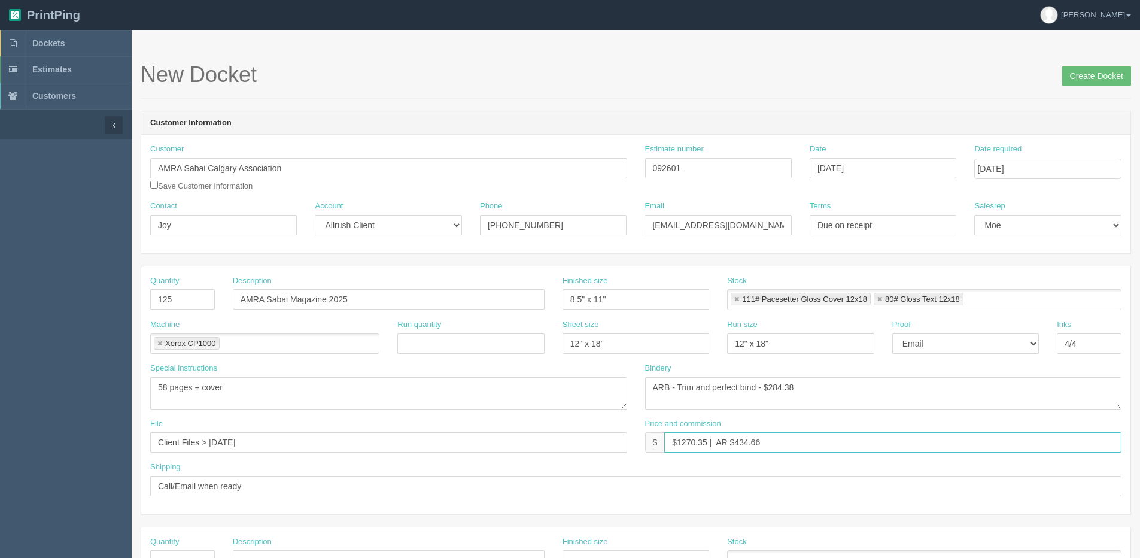
drag, startPoint x: 734, startPoint y: 439, endPoint x: 748, endPoint y: 330, distance: 109.8
click at [801, 411] on div "Quantity 125 Description AMRA Sabai Magazine 2025 Finished size 8.5" x 11" Stoc…" at bounding box center [635, 390] width 989 height 248
type input "$1270.35 | AR $293.16"
click at [954, 344] on select "-- Email Hard Copy" at bounding box center [965, 343] width 147 height 20
select select "Hard Copy"
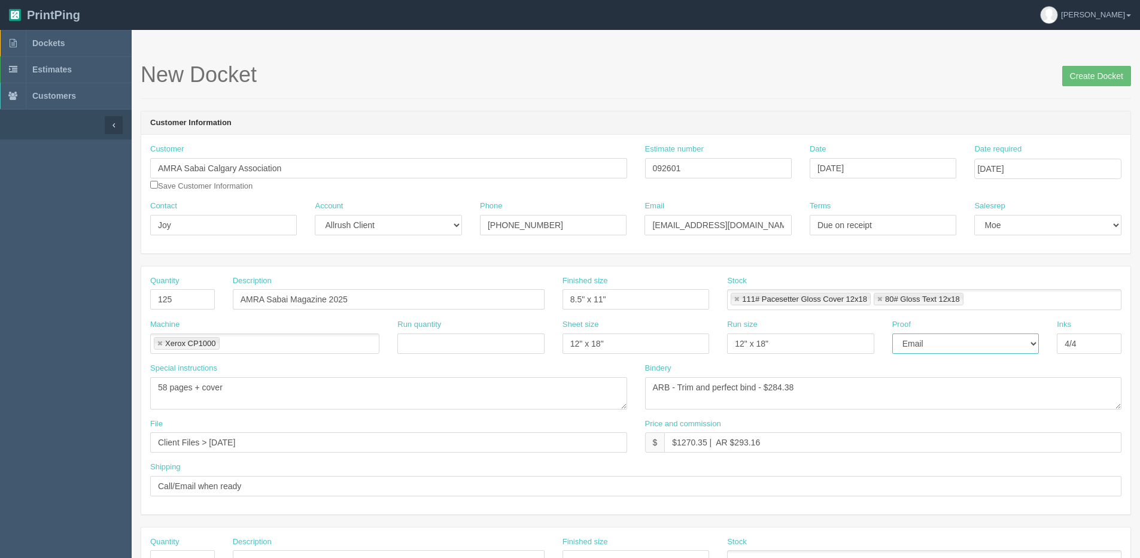
click at [892, 333] on select "-- Email Hard Copy" at bounding box center [965, 343] width 147 height 20
drag, startPoint x: 209, startPoint y: 444, endPoint x: 587, endPoint y: 406, distance: 380.2
click at [576, 406] on div "Quantity 125 Description AMRA Sabai Magazine 2025 Finished size 8.5" x 11" Stoc…" at bounding box center [635, 390] width 989 height 248
type input "Client Files > [DATE]"
drag, startPoint x: 769, startPoint y: 384, endPoint x: 937, endPoint y: 342, distance: 173.2
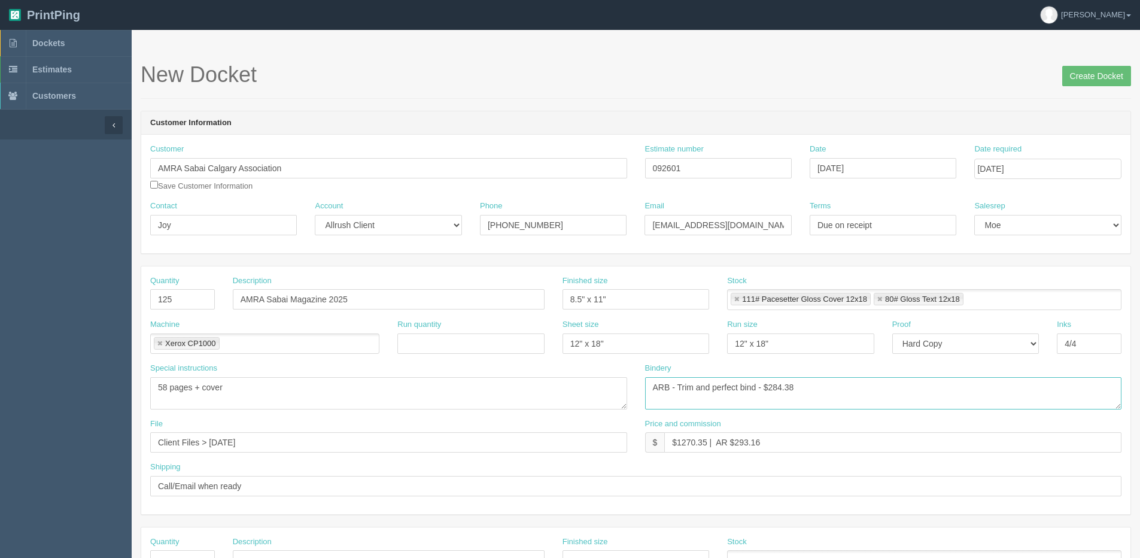
click at [933, 357] on div "Quantity 125 Description AMRA Sabai Magazine 2025 Finished size 8.5" x 11" Stoc…" at bounding box center [635, 390] width 989 height 248
type textarea "ARB - Trim and perfect bind - $225.00"
click at [1077, 77] on input "Create Docket" at bounding box center [1096, 76] width 69 height 20
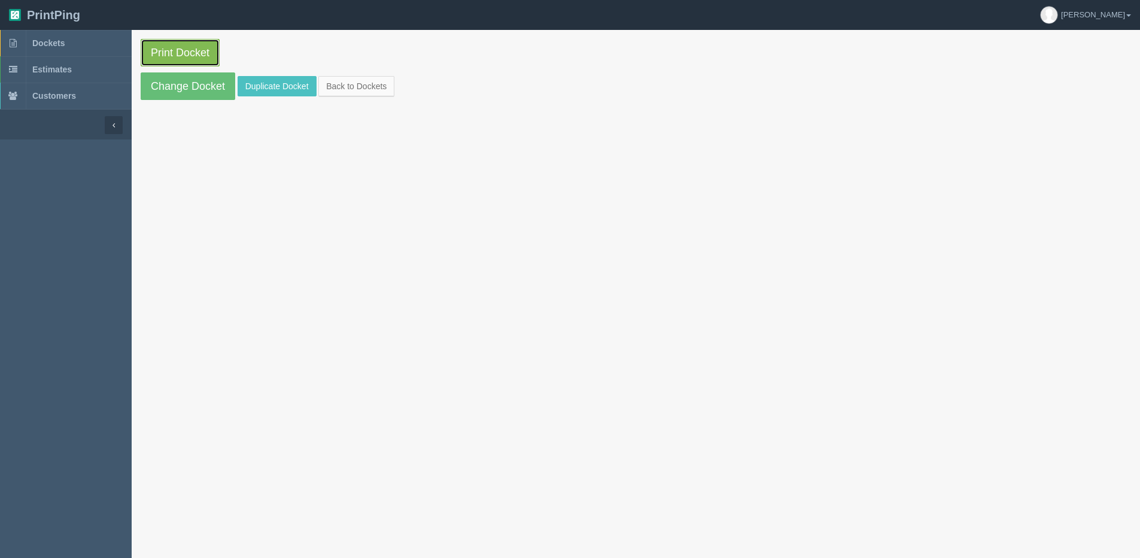
click at [185, 55] on link "Print Docket" at bounding box center [180, 53] width 79 height 28
click at [358, 92] on link "Back to Dockets" at bounding box center [356, 86] width 76 height 20
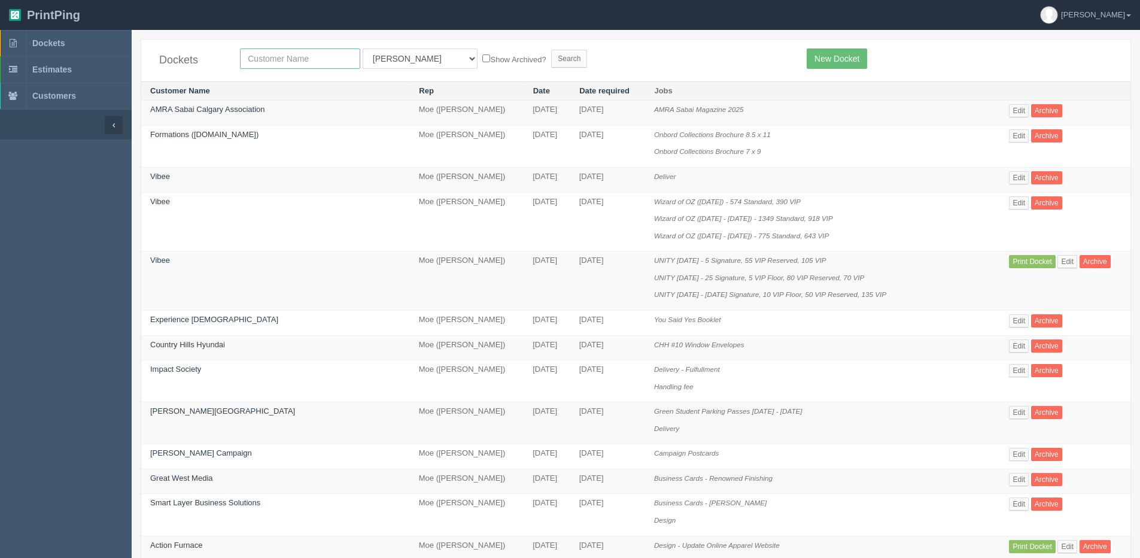
click at [281, 59] on input "text" at bounding box center [300, 58] width 120 height 20
type input "[DEMOGRAPHIC_DATA]"
click at [396, 59] on select "All Users Ali Ali Test 1 Aly Amy Ankit Arif Brandon Dan France Greg Jim Mark Ma…" at bounding box center [420, 58] width 115 height 20
select select "1"
click at [363, 48] on select "All Users Ali Ali Test 1 Aly Amy Ankit Arif Brandon Dan France Greg Jim Mark Ma…" at bounding box center [420, 58] width 115 height 20
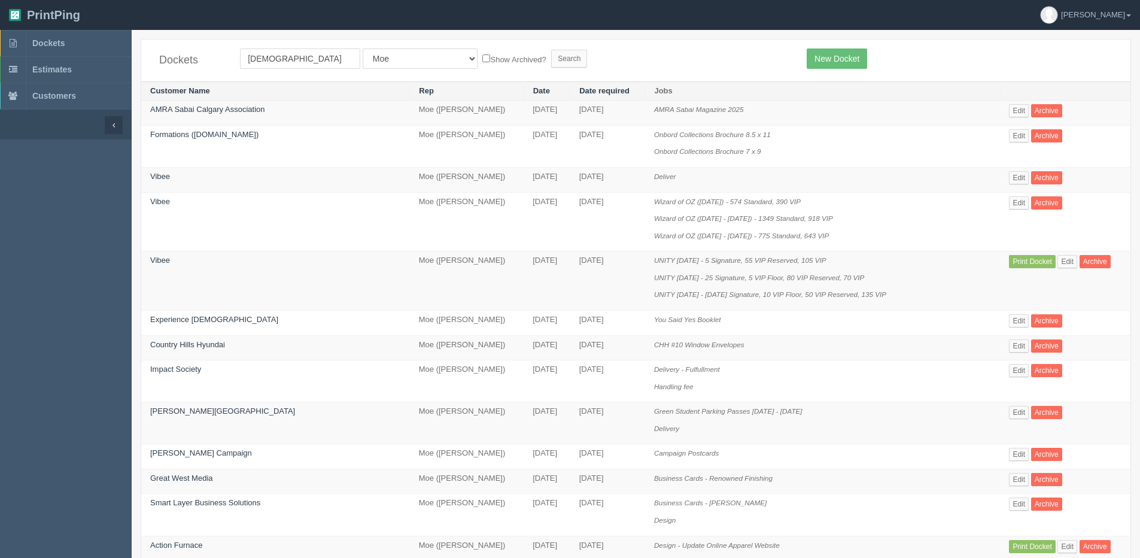
click at [482, 57] on label "Show Archived?" at bounding box center [513, 59] width 63 height 14
click at [482, 57] on input "Show Archived?" at bounding box center [486, 58] width 8 height 8
checkbox input "true"
click at [551, 63] on input "Search" at bounding box center [569, 59] width 36 height 18
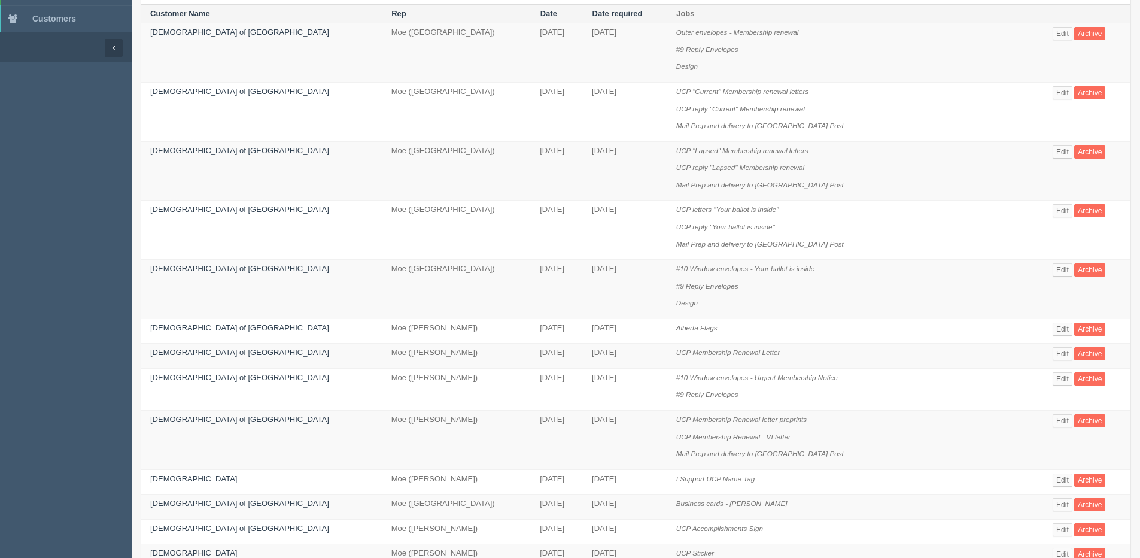
scroll to position [60, 0]
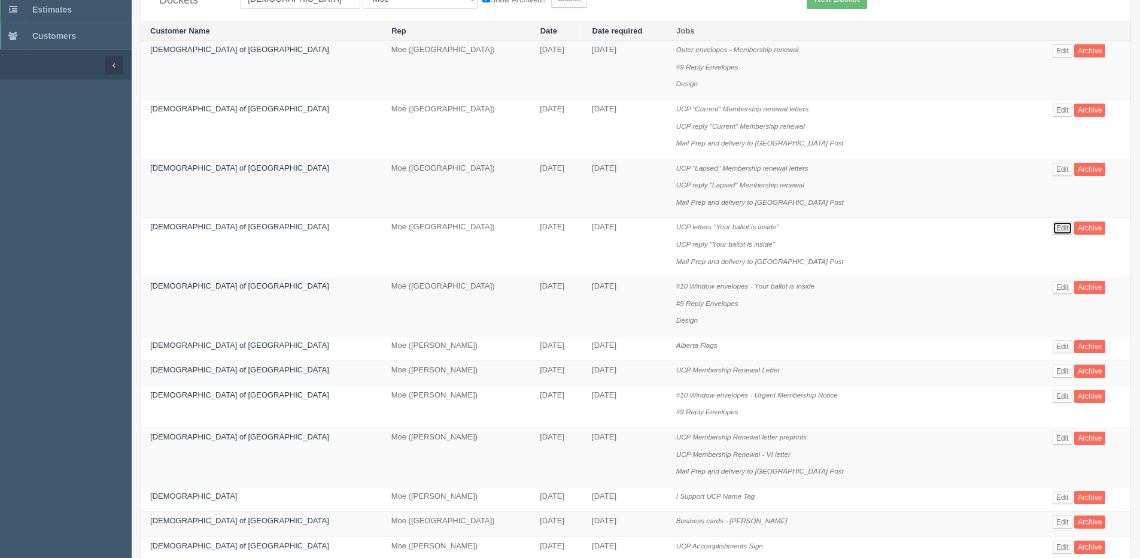
click at [1053, 229] on link "Edit" at bounding box center [1063, 227] width 20 height 13
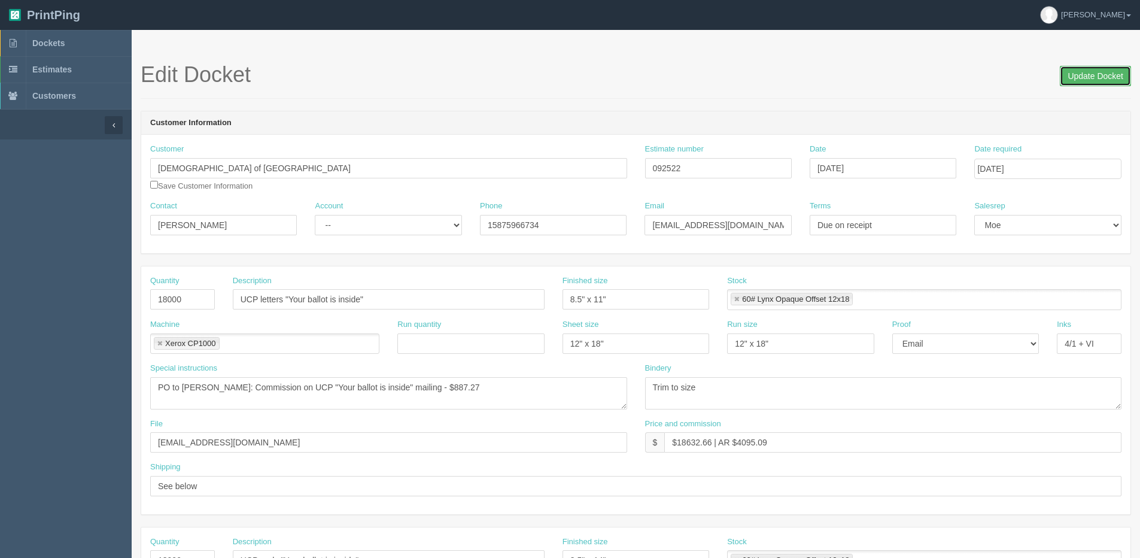
click at [1121, 74] on input "Update Docket" at bounding box center [1095, 76] width 71 height 20
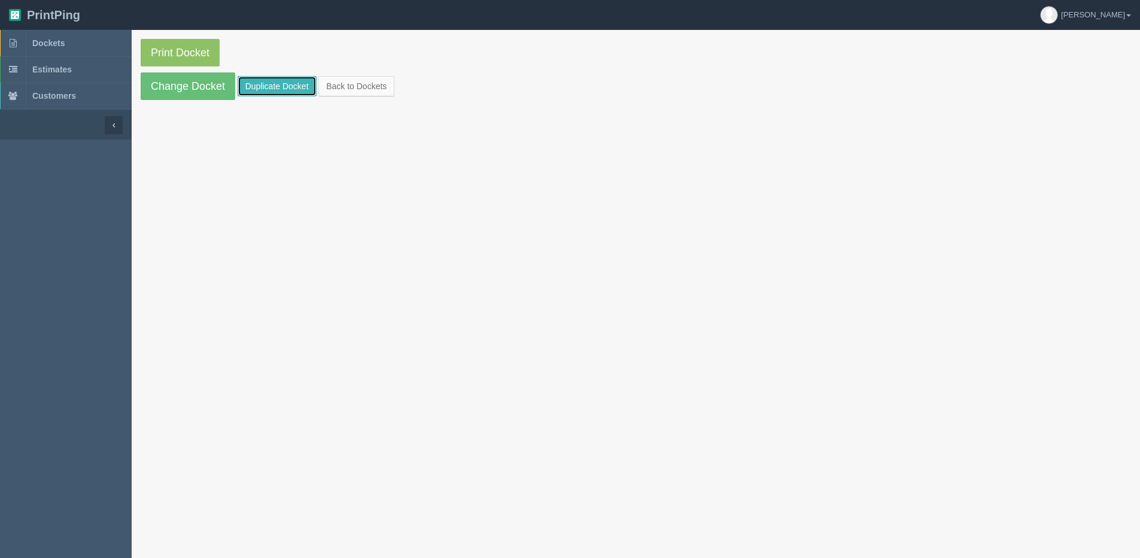
click at [257, 86] on link "Duplicate Docket" at bounding box center [277, 86] width 79 height 20
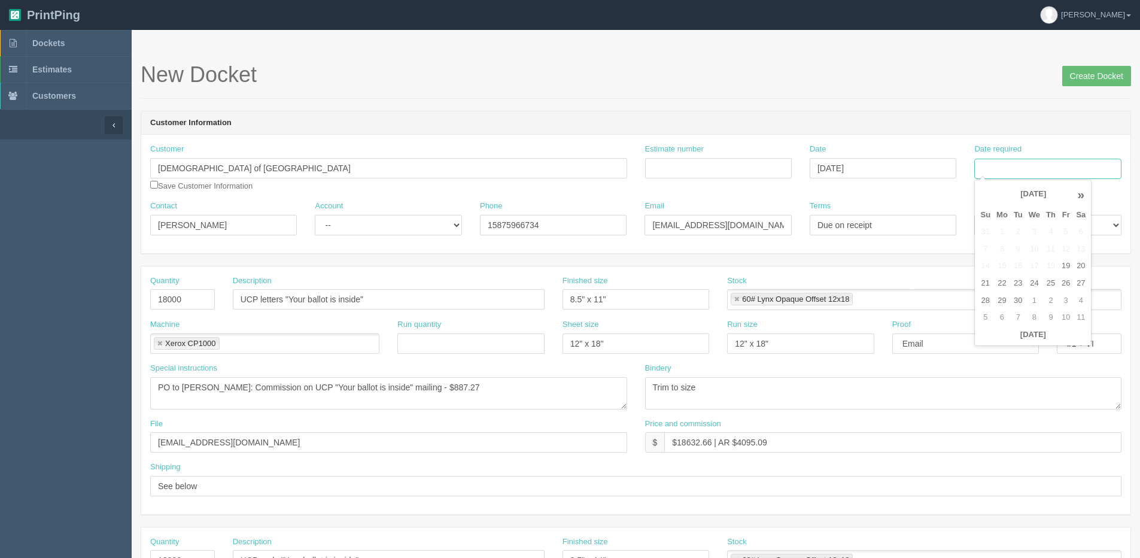
click at [1023, 174] on input "Date required" at bounding box center [1047, 169] width 147 height 20
click at [982, 339] on th "[DATE]" at bounding box center [1032, 334] width 111 height 17
click at [1068, 286] on td "26" at bounding box center [1066, 283] width 14 height 17
type input "[DATE]"
drag, startPoint x: -5, startPoint y: 319, endPoint x: -64, endPoint y: 319, distance: 58.7
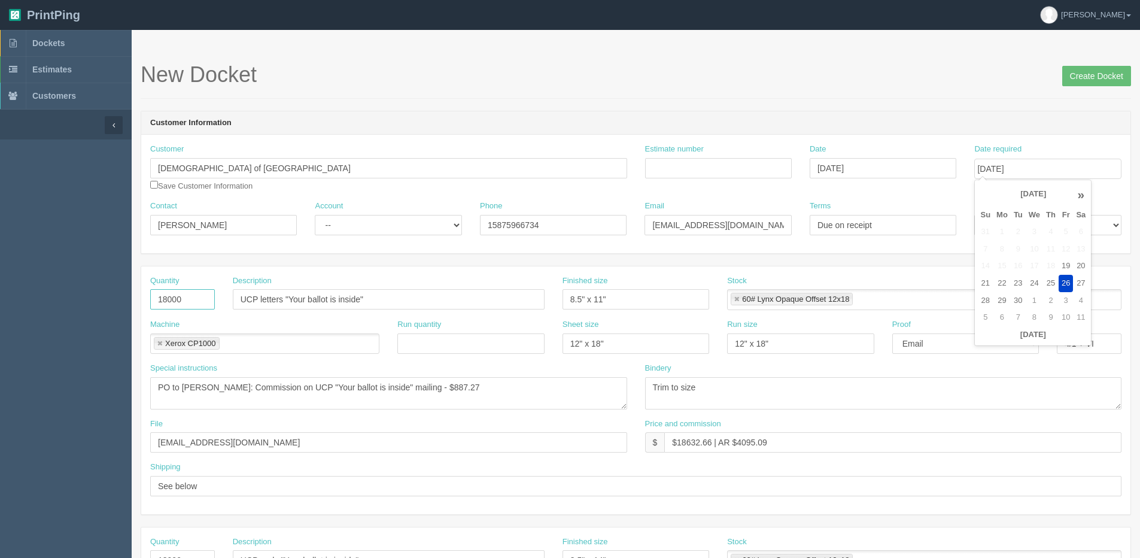
click at [0, 319] on html "PrintPing [PERSON_NAME] Edit account ( [PERSON_NAME][EMAIL_ADDRESS][DOMAIN_NAME…" at bounding box center [570, 543] width 1140 height 1087
type input "1496"
click at [306, 306] on input "UCP letters "Your ballot is inside"" at bounding box center [389, 299] width 312 height 20
click at [286, 300] on input "UCP letters "Your ballot is inside"" at bounding box center [389, 299] width 312 height 20
drag, startPoint x: 289, startPoint y: 296, endPoint x: 361, endPoint y: 306, distance: 72.5
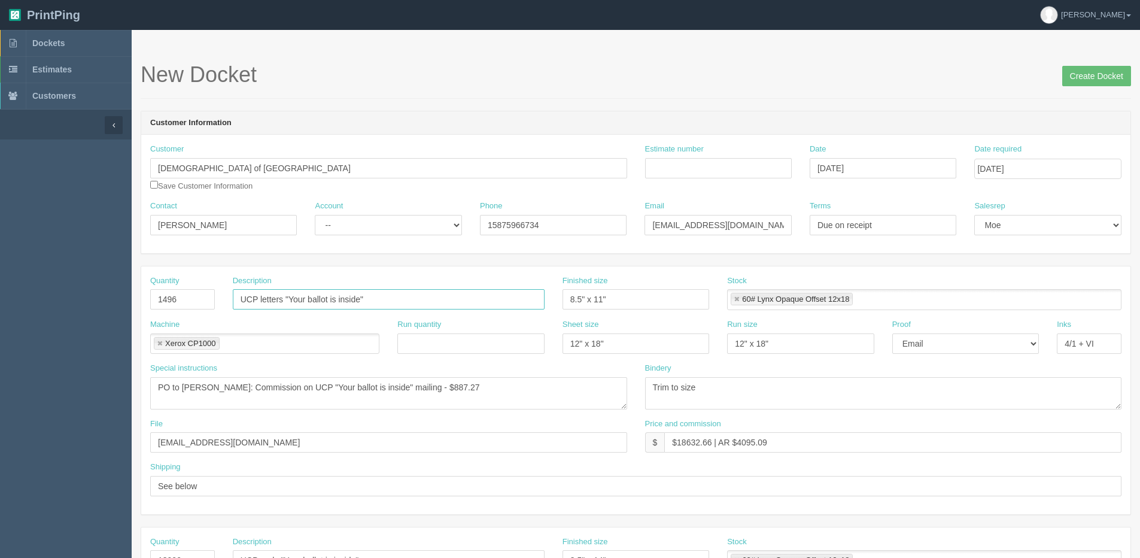
click at [361, 306] on input "UCP letters "Your ballot is inside"" at bounding box center [389, 299] width 312 height 20
type input "UCP letters "Renew Now""
click at [724, 165] on input "Estimate number" at bounding box center [718, 168] width 147 height 20
type input "092603"
click at [371, 226] on select "-- Existing Client Allrush Client Rep Client" at bounding box center [388, 225] width 147 height 20
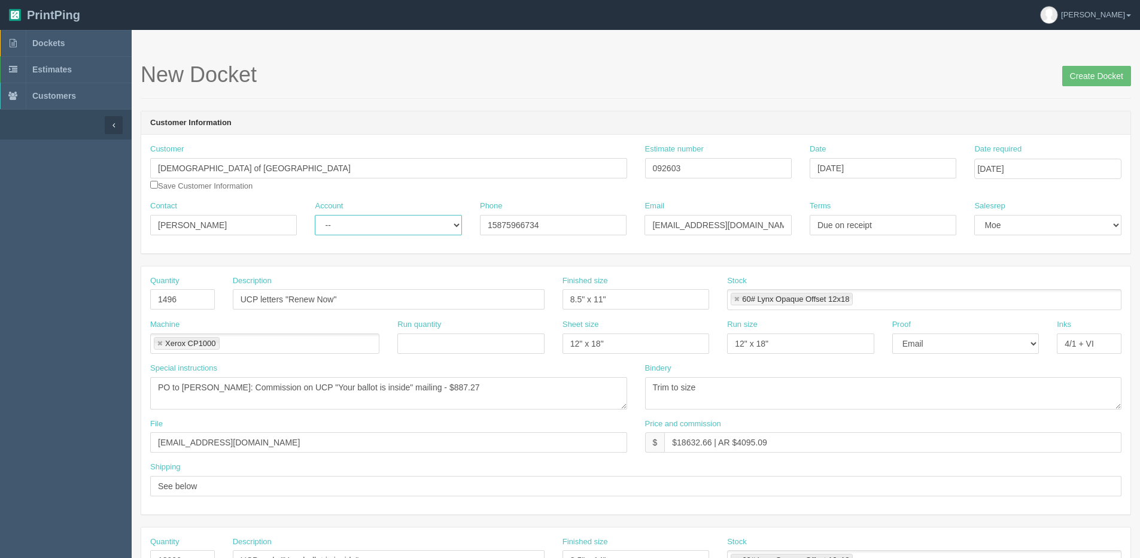
select select "Rep Client"
click at [315, 215] on select "-- Existing Client Allrush Client Rep Client" at bounding box center [388, 225] width 147 height 20
click at [263, 298] on input "UCP letters "Renew Now"" at bounding box center [389, 299] width 312 height 20
type input "UCP Letters "Renew Now""
drag, startPoint x: 288, startPoint y: 298, endPoint x: 430, endPoint y: 287, distance: 142.3
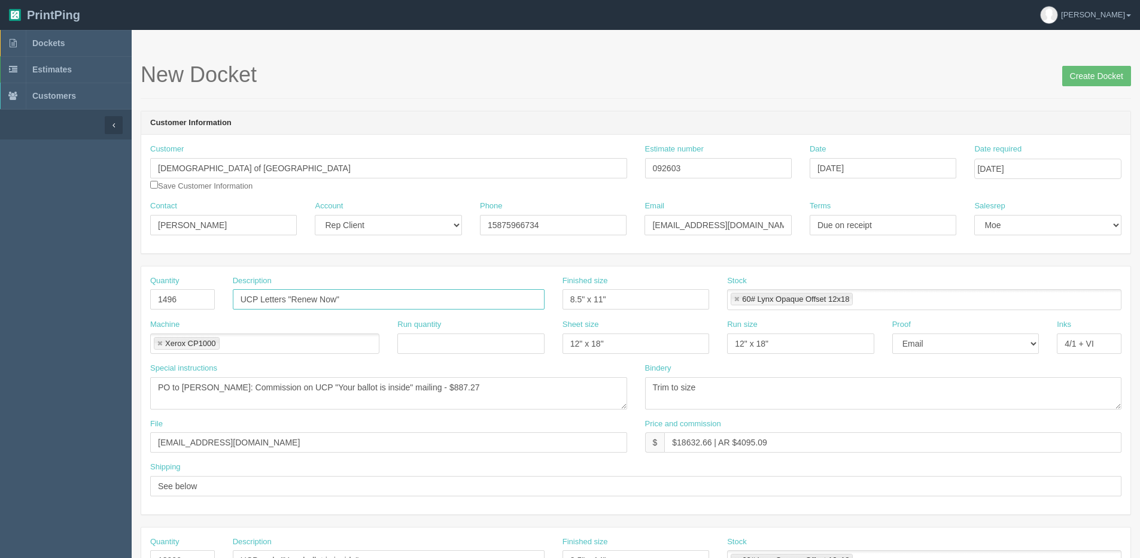
click at [430, 287] on div "Description UCP Letters "Renew Now"" at bounding box center [389, 292] width 312 height 35
drag, startPoint x: 318, startPoint y: 387, endPoint x: 396, endPoint y: 384, distance: 77.9
click at [396, 384] on textarea "PO to Robin Schorn: Commission on UCP "Your ballot is inside" mailing - $887.27" at bounding box center [388, 393] width 477 height 32
paste textarea "Renew Now"
drag, startPoint x: 410, startPoint y: 392, endPoint x: 602, endPoint y: 368, distance: 193.7
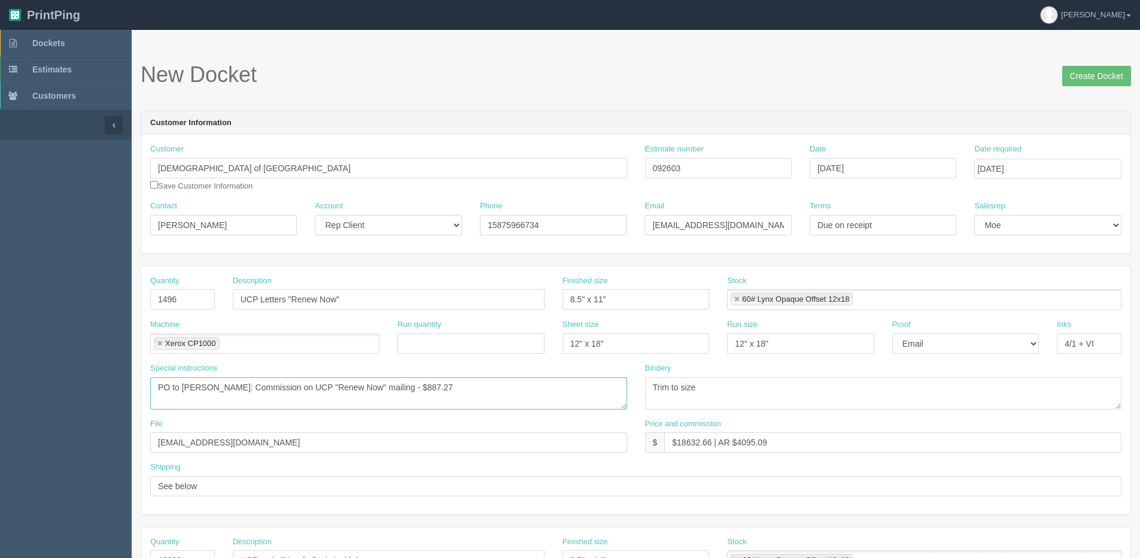
click at [573, 369] on div "Special instructions PO to Robin Schorn: Commission on UCP "Your ballot is insi…" at bounding box center [388, 386] width 477 height 47
type textarea "PO to Robin Schorn: Commission on UCP "Renew Now" mailing - $112.67"
drag, startPoint x: 679, startPoint y: 444, endPoint x: 715, endPoint y: 446, distance: 35.4
click at [715, 446] on input "$18632.66 | AR $4095.09" at bounding box center [892, 442] width 457 height 20
drag, startPoint x: 731, startPoint y: 441, endPoint x: 991, endPoint y: 393, distance: 264.0
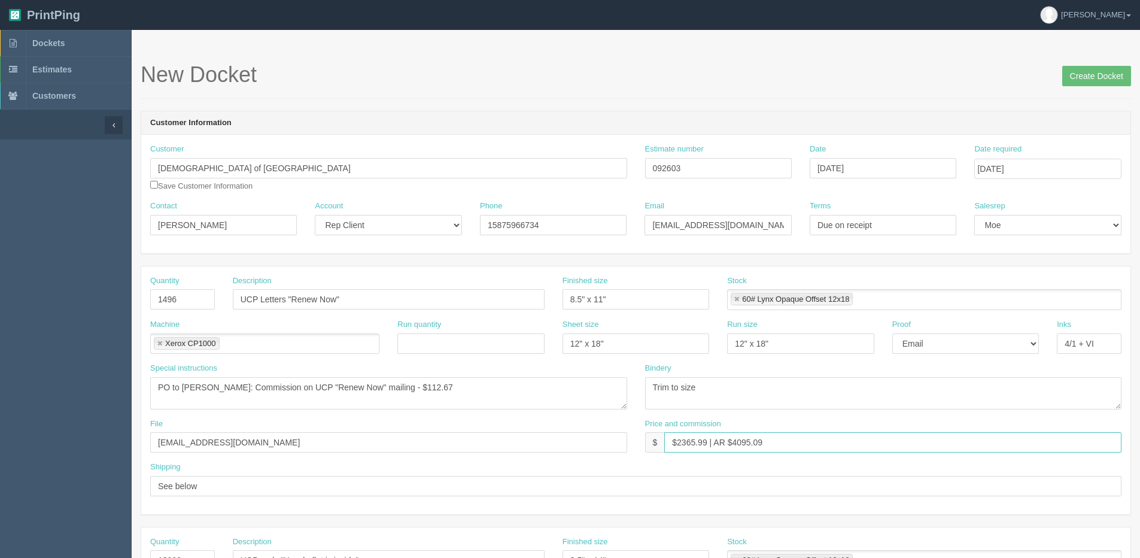
click at [991, 393] on div "Quantity 1496 Description UCP Letters "Renew Now" Finished size 8.5" x 11" Stoc…" at bounding box center [635, 390] width 989 height 248
type input "$2365.99 | AR $696.86"
drag, startPoint x: 1075, startPoint y: 347, endPoint x: 1109, endPoint y: 338, distance: 34.7
click at [1078, 346] on input "4/1 + VI" at bounding box center [1089, 343] width 65 height 20
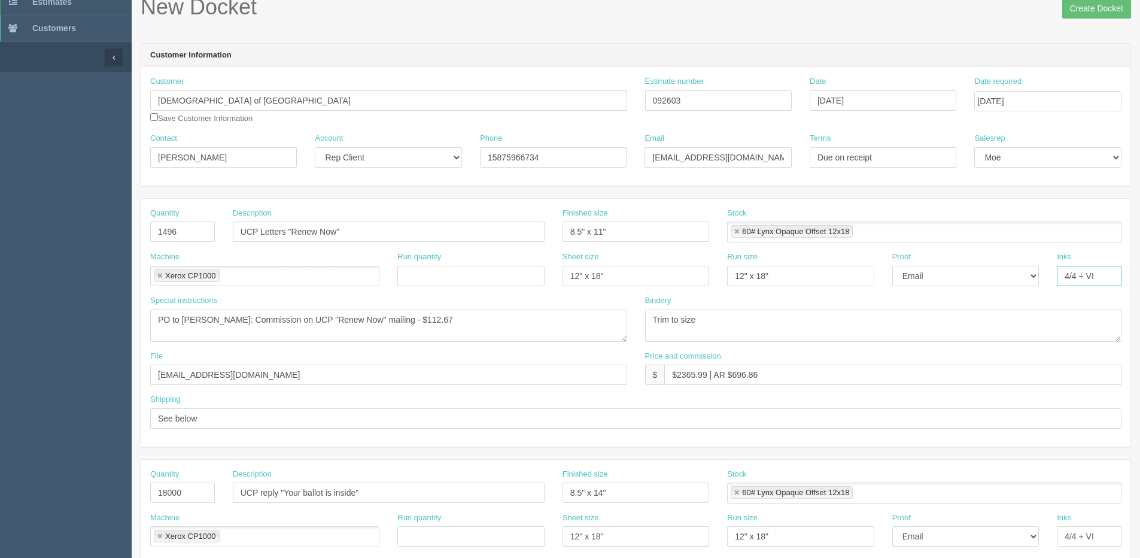
scroll to position [60, 0]
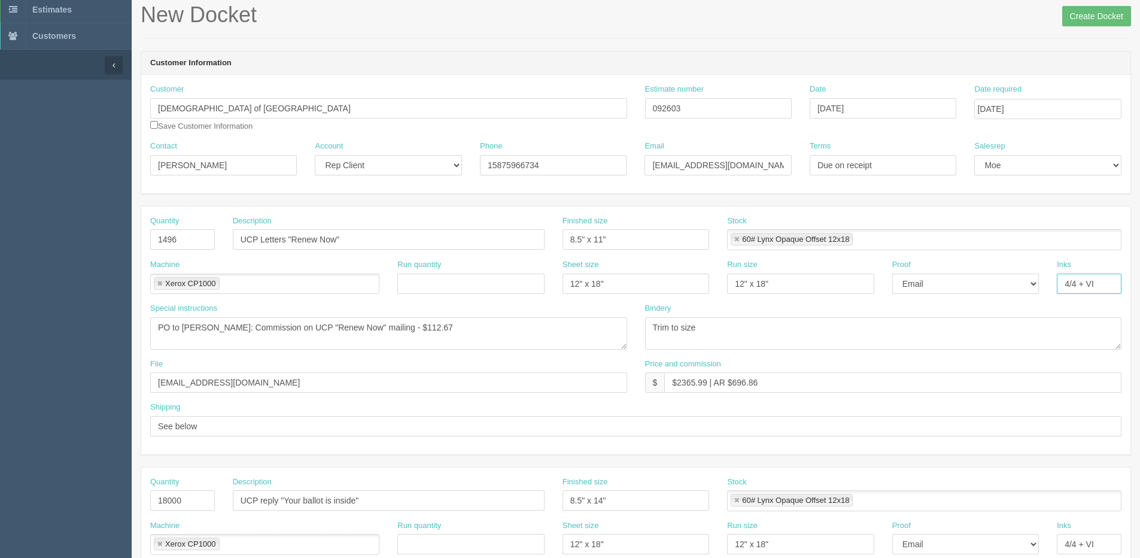
type input "4/4 + VI"
drag, startPoint x: 390, startPoint y: 231, endPoint x: -102, endPoint y: 231, distance: 491.4
click at [0, 231] on html "PrintPing [PERSON_NAME] Edit account ( [PERSON_NAME][EMAIL_ADDRESS][DOMAIN_NAME…" at bounding box center [570, 483] width 1140 height 1087
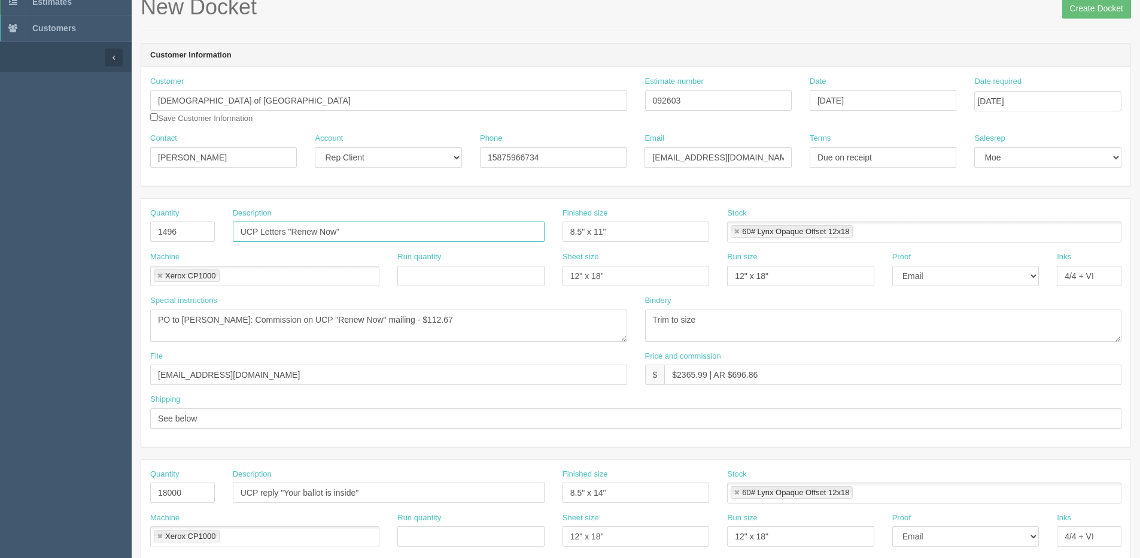
scroll to position [180, 0]
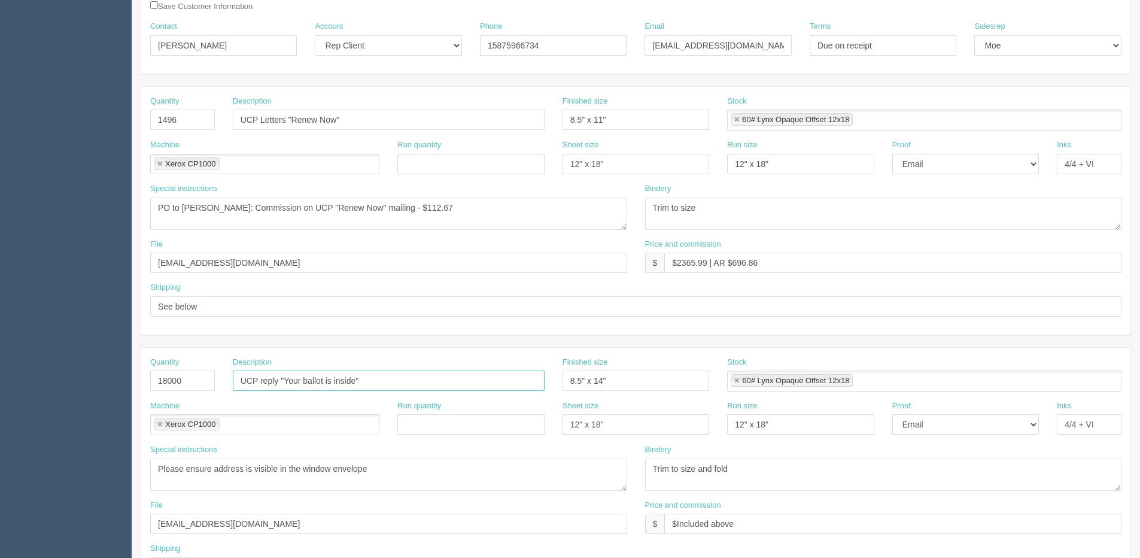
drag, startPoint x: 366, startPoint y: 384, endPoint x: -52, endPoint y: 417, distance: 419.1
click at [0, 417] on html "PrintPing [PERSON_NAME] Edit account ( [PERSON_NAME][EMAIL_ADDRESS][DOMAIN_NAME…" at bounding box center [570, 363] width 1140 height 1087
paste input "Letters "Renew Now"
drag, startPoint x: 289, startPoint y: 379, endPoint x: 503, endPoint y: 361, distance: 215.0
click at [495, 363] on div "Description UCP Letters "Renew Now"" at bounding box center [389, 374] width 312 height 35
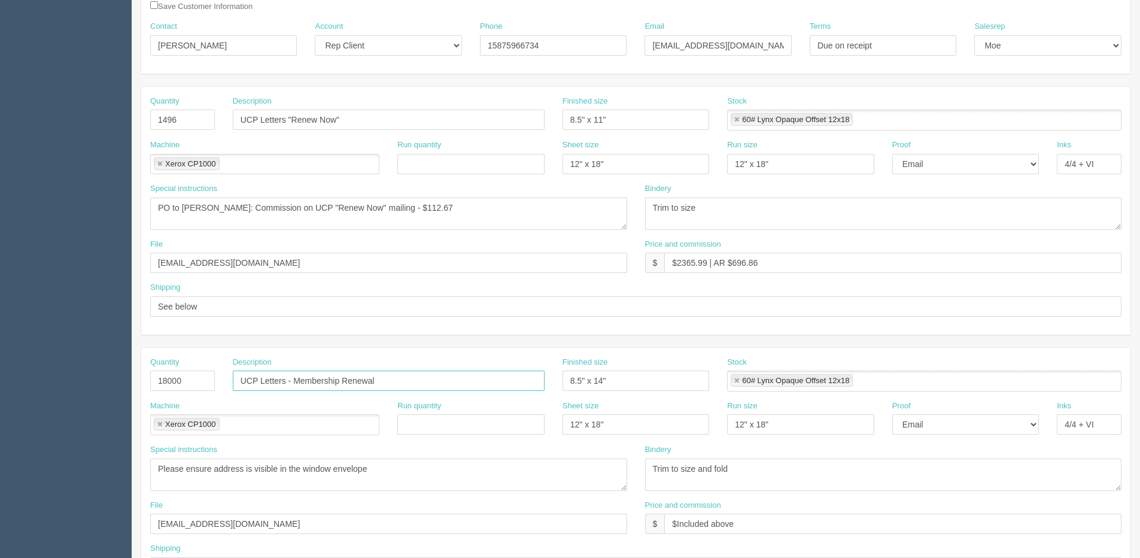
type input "UCP Letters - Membership Renewal"
click at [292, 116] on input "UCP Letters "Renew Now"" at bounding box center [389, 120] width 312 height 20
drag, startPoint x: 294, startPoint y: 119, endPoint x: 463, endPoint y: 119, distance: 168.8
click at [463, 118] on input "UCP Letters - Renew Now"" at bounding box center [389, 120] width 312 height 20
drag, startPoint x: 292, startPoint y: 120, endPoint x: 414, endPoint y: 119, distance: 122.1
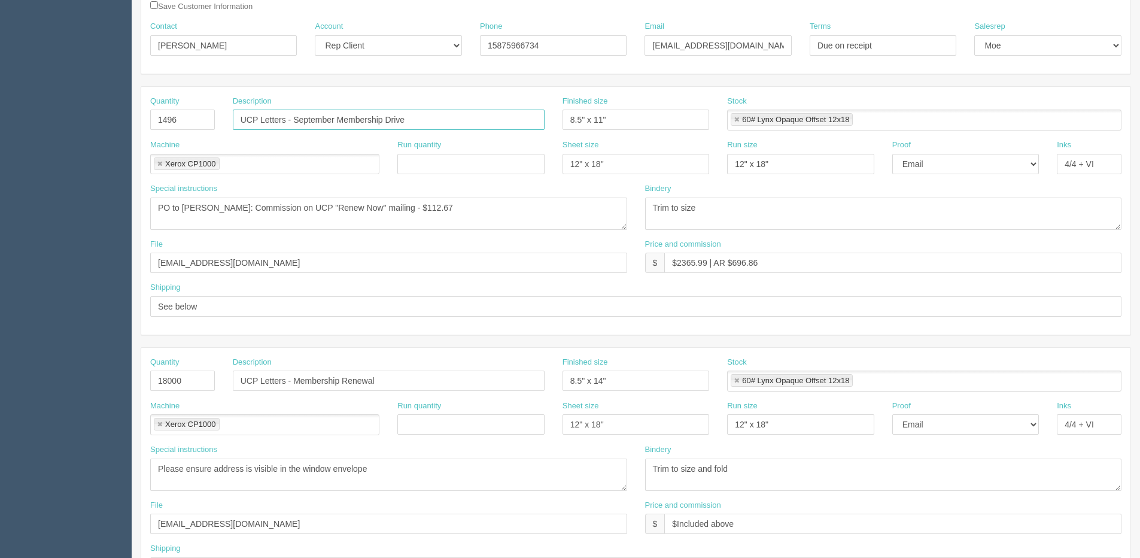
click at [414, 119] on input "UCP Letters - September Membership Drive" at bounding box center [389, 120] width 312 height 20
type input "UCP Letters - September Membership Drive"
drag, startPoint x: 295, startPoint y: 207, endPoint x: 369, endPoint y: 205, distance: 73.7
click at [369, 205] on textarea "PO to Robin Schorn: Commission on UCP "Your ballot is inside" mailing - $887.27" at bounding box center [388, 214] width 477 height 32
paste textarea "September Membership Drive"
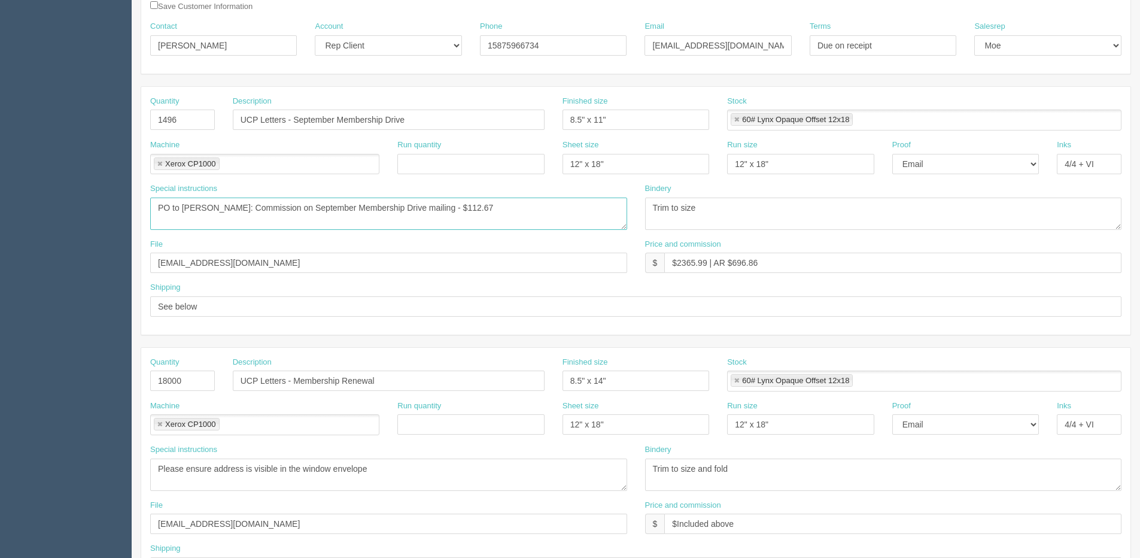
type textarea "PO to [PERSON_NAME]: Commission on September Membership Drive mailing - $112.67"
click at [78, 391] on section "Dockets Estimates Customers" at bounding box center [570, 378] width 1140 height 1057
type input "1496"
drag, startPoint x: 1104, startPoint y: 421, endPoint x: 788, endPoint y: 418, distance: 316.7
click at [803, 424] on div "Machine Xerox CP1000 Xerox CP1000 Run quantity Sheet size 12" x 18" Run size 12…" at bounding box center [635, 422] width 989 height 44
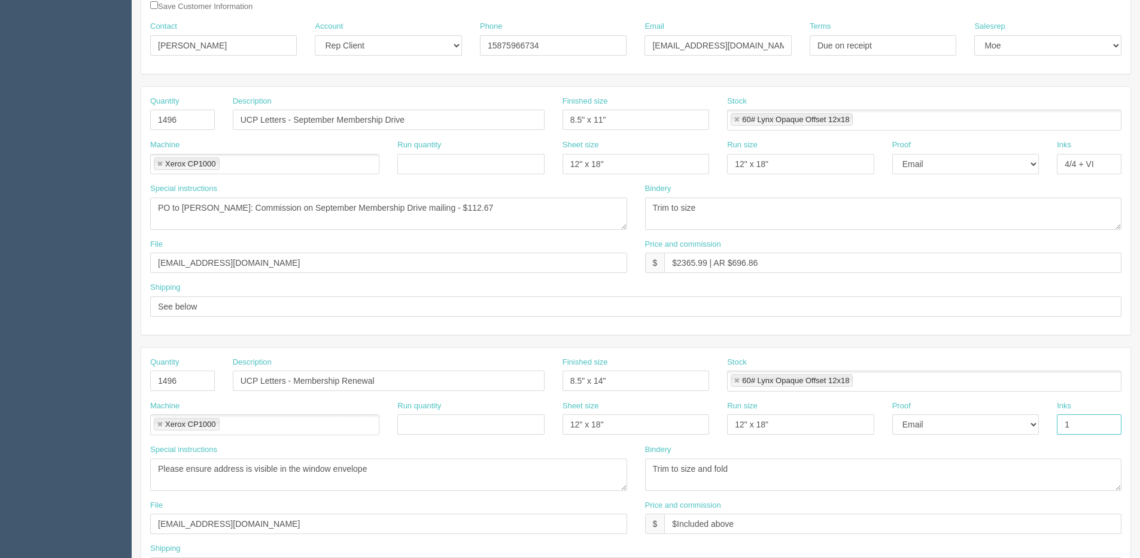
type input "1/0 white"
drag, startPoint x: 671, startPoint y: 469, endPoint x: 691, endPoint y: 462, distance: 21.0
click at [671, 469] on textarea "Trim to size and fold" at bounding box center [883, 475] width 477 height 32
click at [707, 206] on textarea "Trim to size" at bounding box center [883, 214] width 477 height 32
drag, startPoint x: 740, startPoint y: 473, endPoint x: 561, endPoint y: 469, distance: 179.0
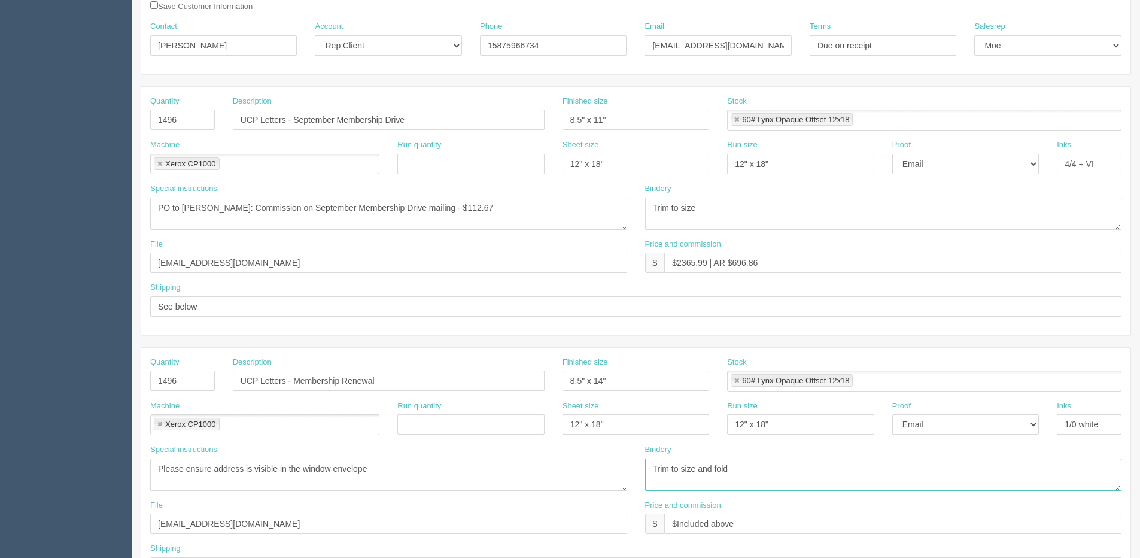
click at [561, 469] on div "Special instructions Please ensure address is visible in the window envelope Bi…" at bounding box center [635, 472] width 989 height 56
click at [713, 195] on div "Bindery Trim to size" at bounding box center [883, 206] width 477 height 47
drag, startPoint x: 710, startPoint y: 204, endPoint x: 371, endPoint y: 226, distance: 339.6
click at [371, 226] on div "Special instructions PO to Robin Schorn: Commission on UCP "Your ballot is insi…" at bounding box center [635, 211] width 989 height 56
paste textarea "and fold"
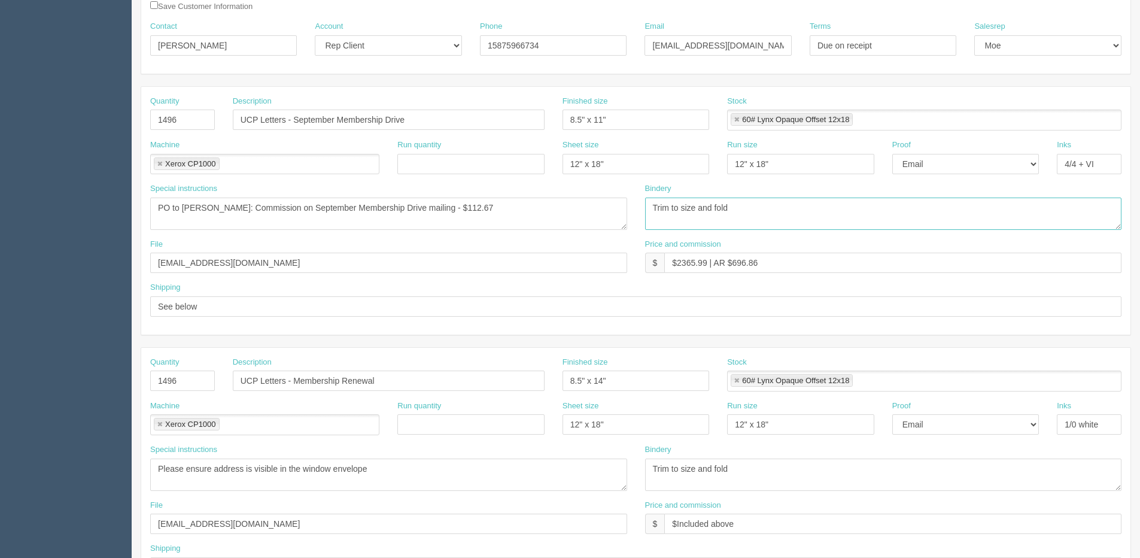
type textarea "Trim to size and fold"
drag, startPoint x: 286, startPoint y: 118, endPoint x: 286, endPoint y: 108, distance: 9.6
click at [286, 117] on input "UCP Letters - September Membership Drive" at bounding box center [389, 120] width 312 height 20
type input "UCP Letter - September Membership Drive"
click at [285, 375] on input "UCP Letters - Membership Renewal" at bounding box center [389, 381] width 312 height 20
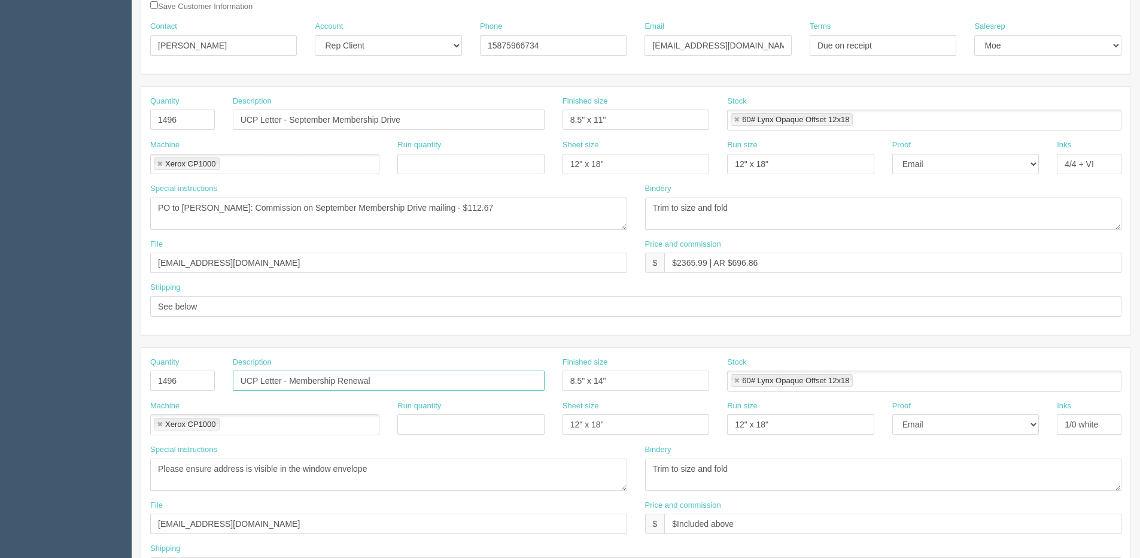
type input "UCP Letter - Membership Renewal"
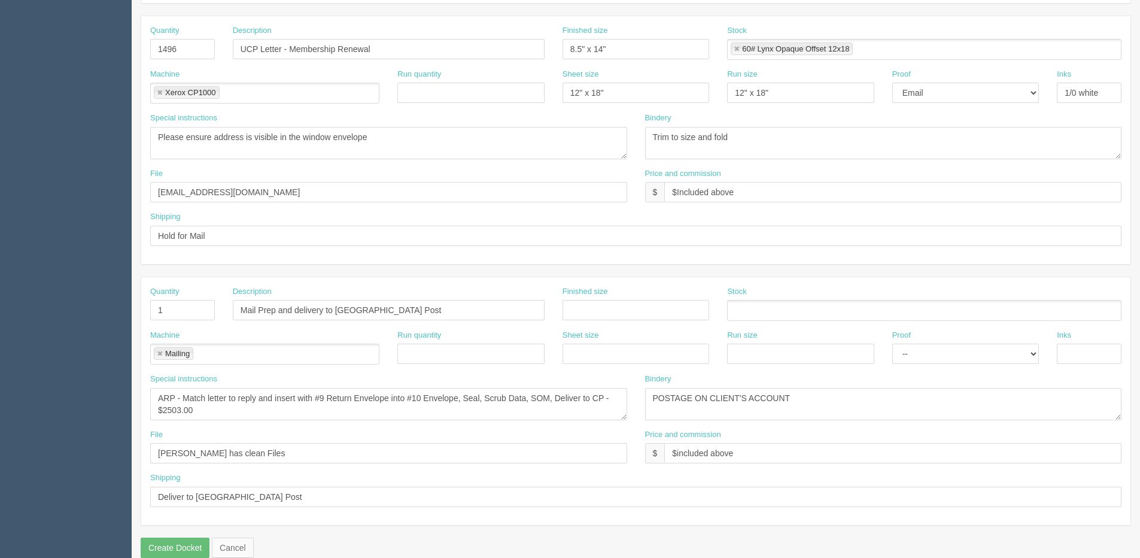
scroll to position [529, 0]
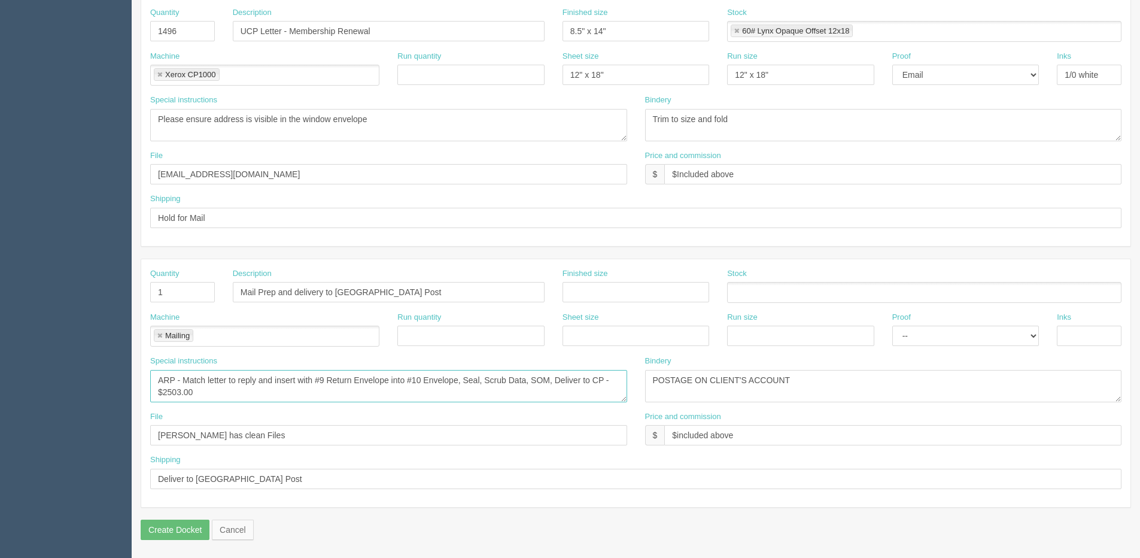
click at [186, 379] on textarea "ARP - Match letter to reply and insert with #9 Return Envelope into #10 Envelop…" at bounding box center [388, 386] width 477 height 32
drag, startPoint x: 161, startPoint y: 394, endPoint x: 265, endPoint y: 394, distance: 104.2
click at [265, 394] on textarea "ARP - Match letter to reply and insert with #9 Return Envelope into #10 Envelop…" at bounding box center [388, 386] width 477 height 32
type textarea "ARP - Insert Membership and Renewal with #9 Return Envelope into #10 Envelope, …"
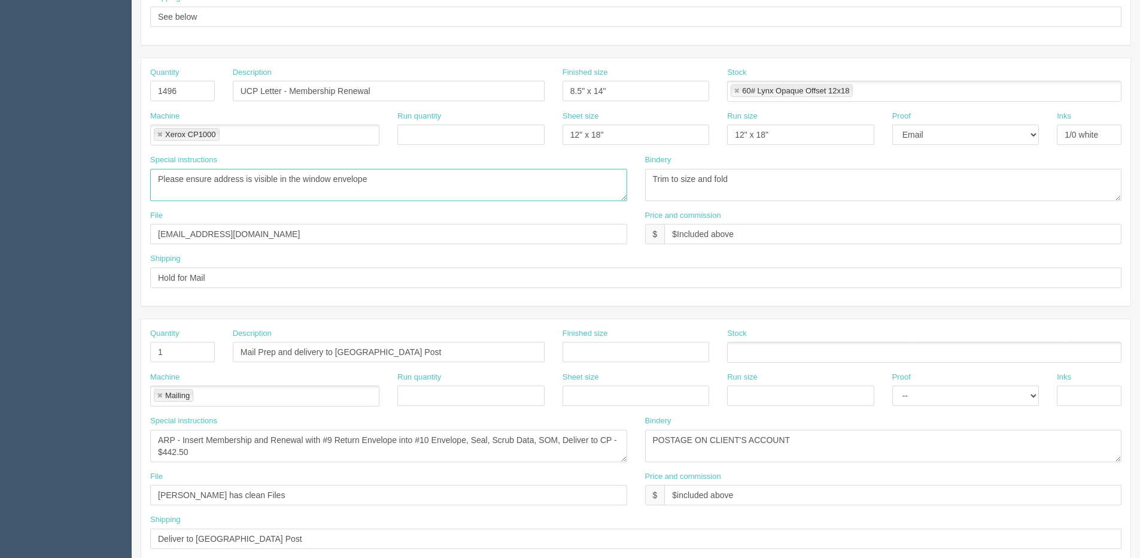
drag, startPoint x: 384, startPoint y: 184, endPoint x: -189, endPoint y: 184, distance: 572.8
click at [0, 184] on html "PrintPing Dan Edit account ( dan@allrush.ca ) Logout Dockets Estimates Customers" at bounding box center [570, 74] width 1140 height 1087
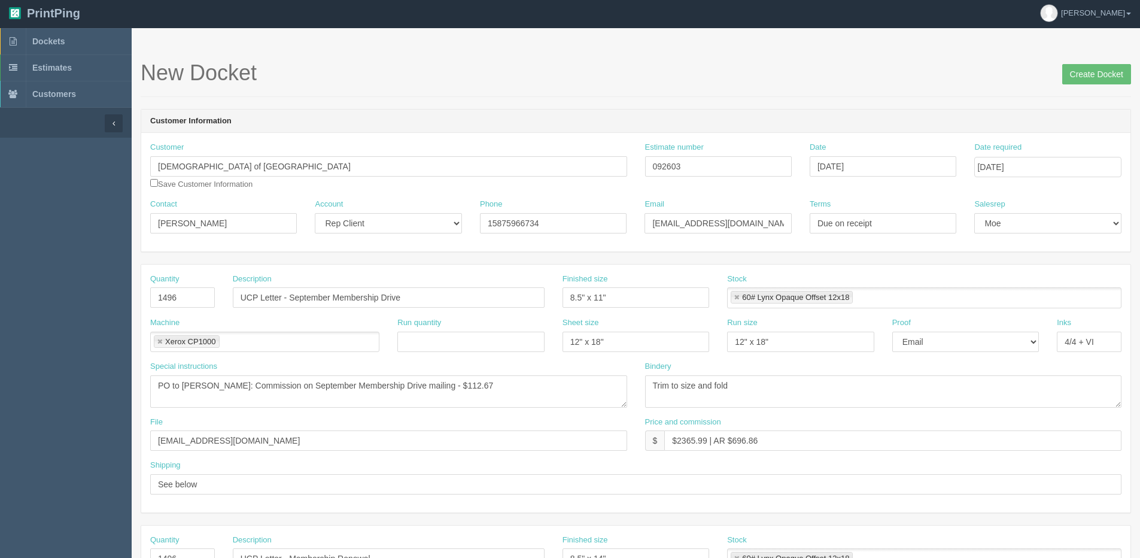
scroll to position [0, 0]
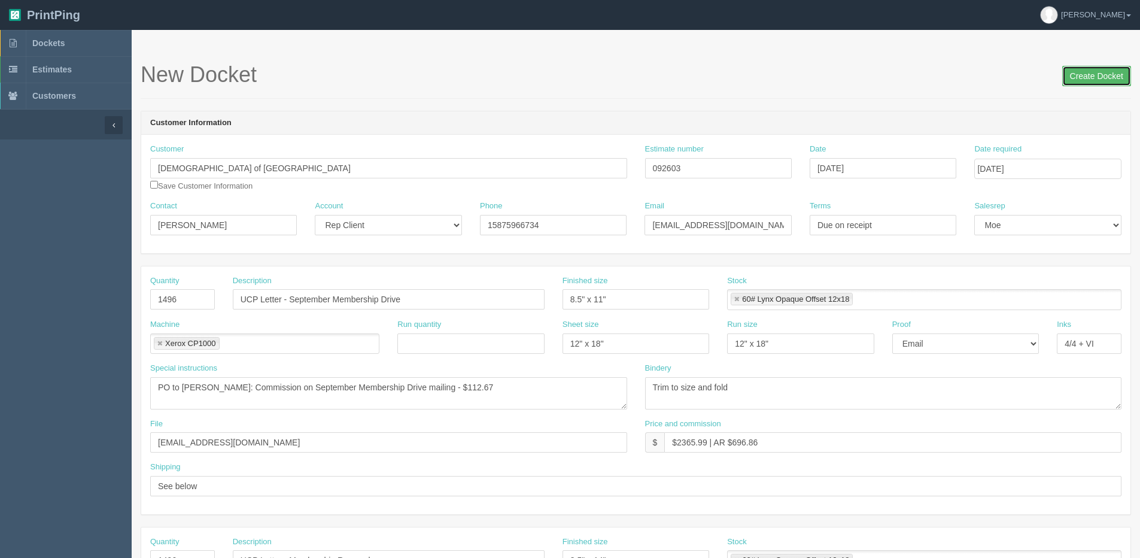
click at [1081, 74] on input "Create Docket" at bounding box center [1096, 76] width 69 height 20
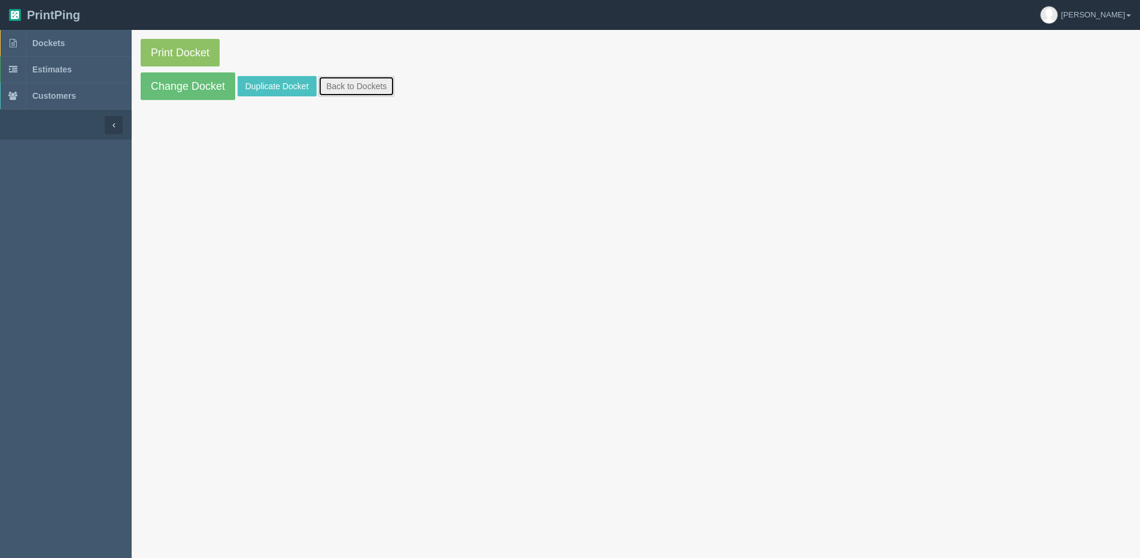
click at [362, 90] on link "Back to Dockets" at bounding box center [356, 86] width 76 height 20
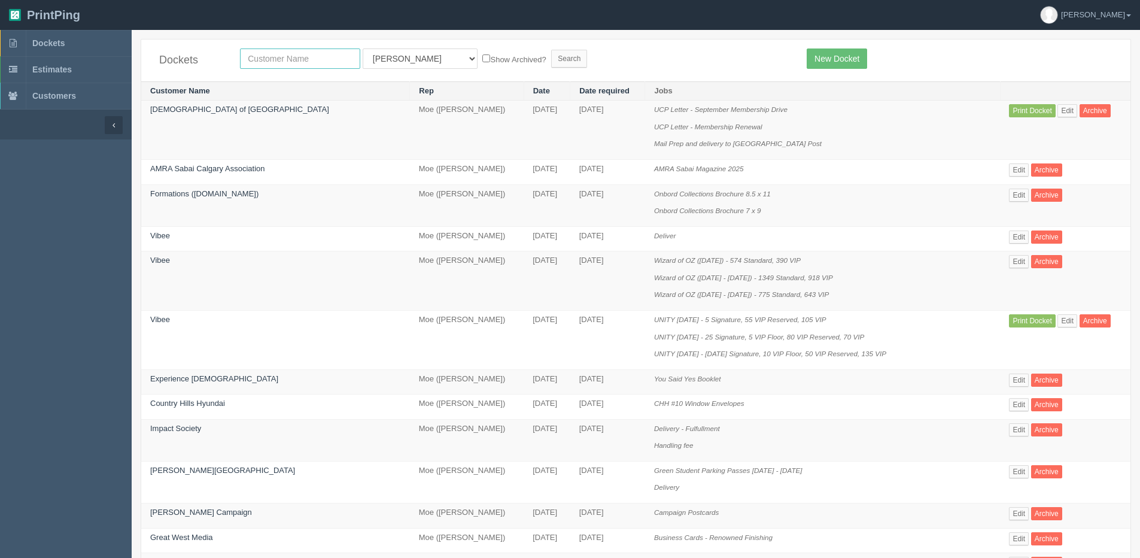
click at [289, 54] on input "text" at bounding box center [300, 58] width 120 height 20
type input "united"
click at [551, 50] on input "Search" at bounding box center [569, 59] width 36 height 18
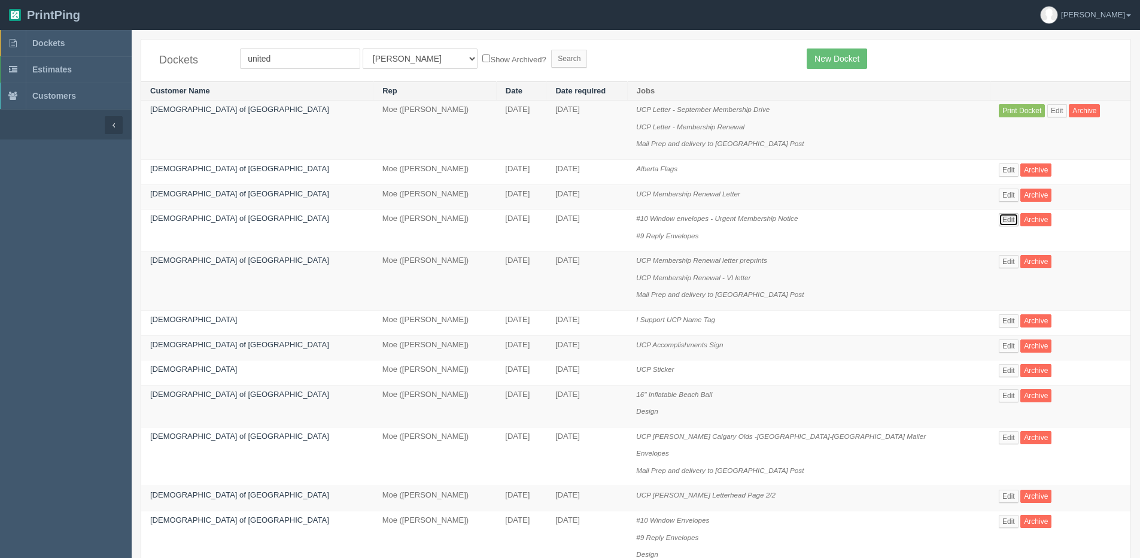
click at [999, 218] on link "Edit" at bounding box center [1009, 219] width 20 height 13
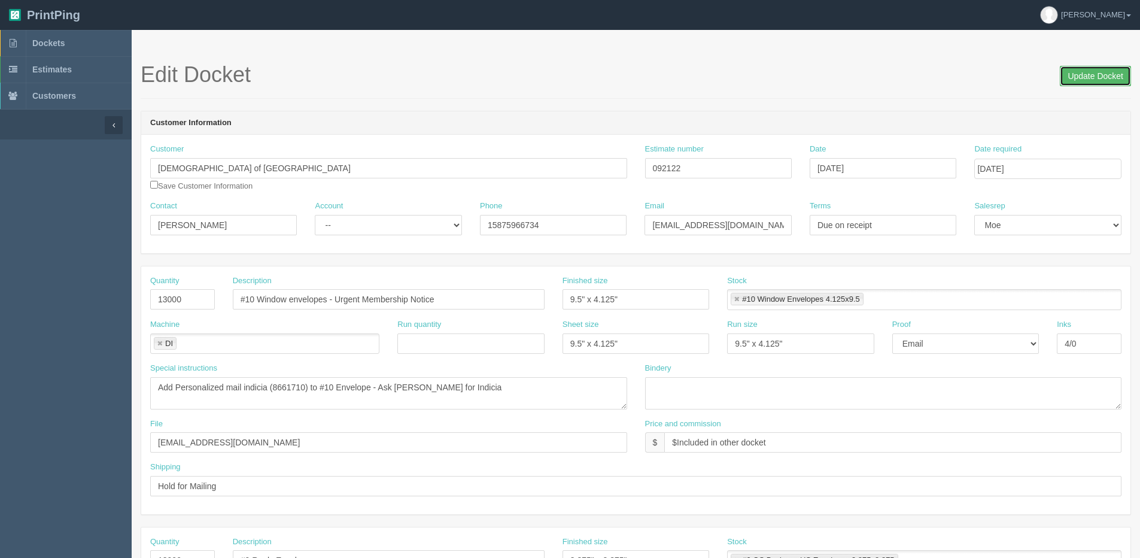
drag, startPoint x: 1085, startPoint y: 74, endPoint x: 1053, endPoint y: 73, distance: 31.1
click at [1082, 74] on input "Update Docket" at bounding box center [1095, 76] width 71 height 20
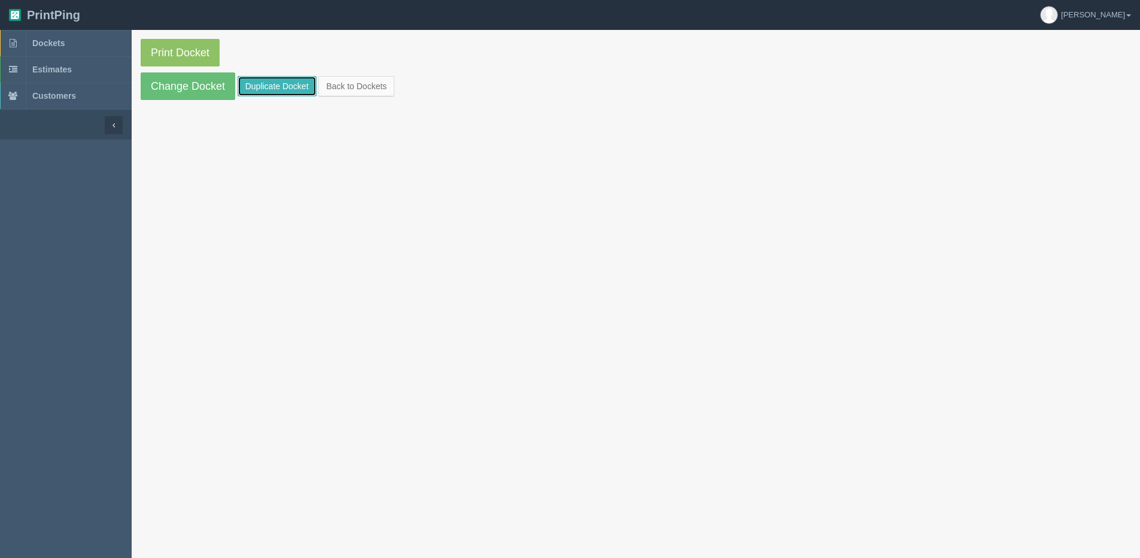
click at [267, 84] on link "Duplicate Docket" at bounding box center [277, 86] width 79 height 20
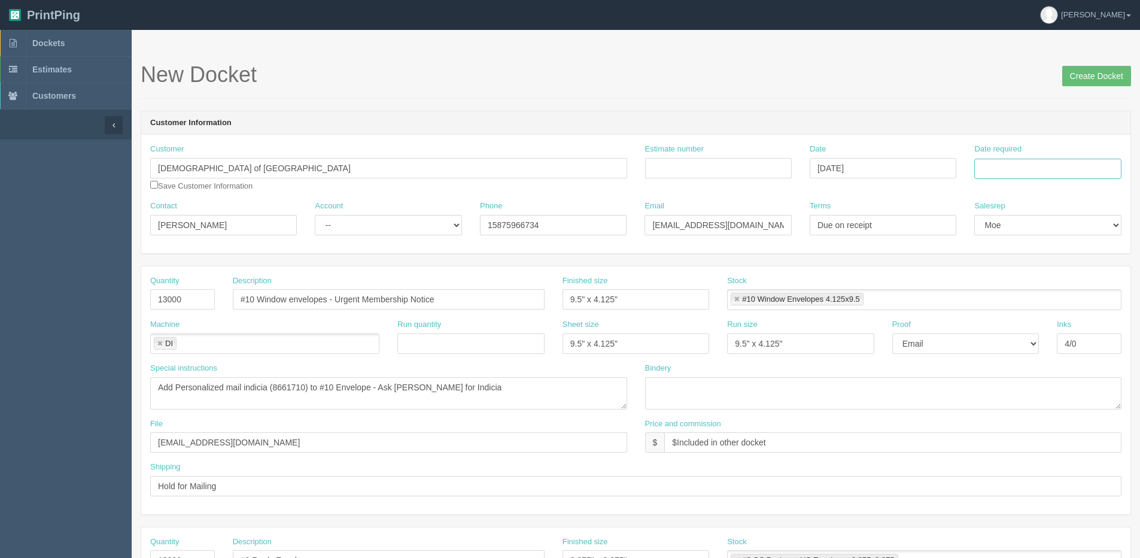
click at [1022, 166] on input "Date required" at bounding box center [1047, 169] width 147 height 20
click at [998, 341] on th "[DATE]" at bounding box center [1032, 334] width 111 height 17
type input "[DATE]"
drag, startPoint x: 1065, startPoint y: 283, endPoint x: 461, endPoint y: 293, distance: 603.4
click at [1047, 285] on tr "21 22 23 24 25 26 27" at bounding box center [1032, 283] width 111 height 17
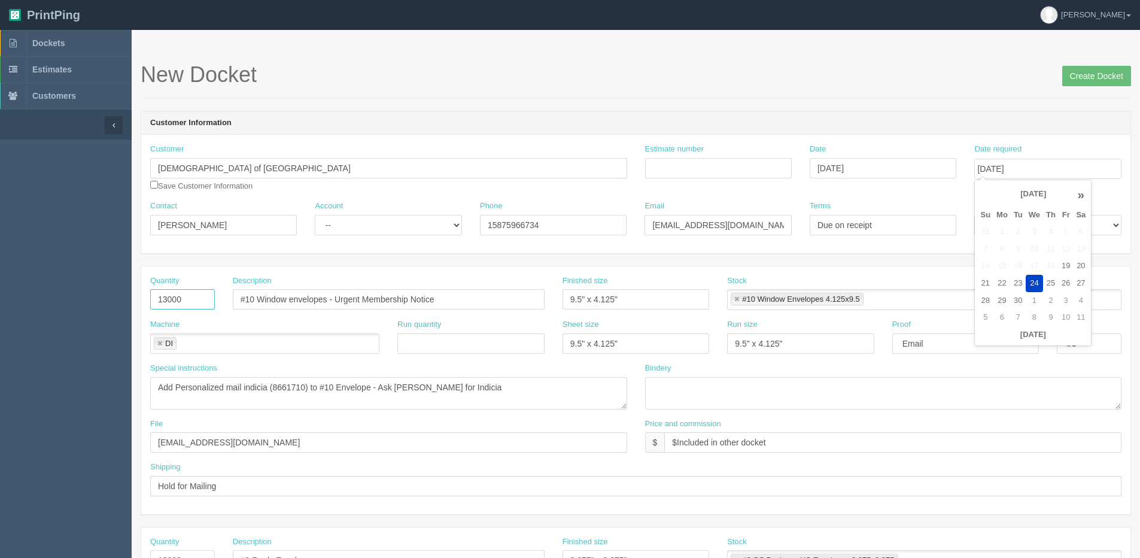
drag, startPoint x: 187, startPoint y: 303, endPoint x: -45, endPoint y: 303, distance: 232.2
click at [0, 303] on html "PrintPing [PERSON_NAME] Edit account ( [PERSON_NAME][EMAIL_ADDRESS][DOMAIN_NAME…" at bounding box center [570, 543] width 1140 height 1087
type input "1500"
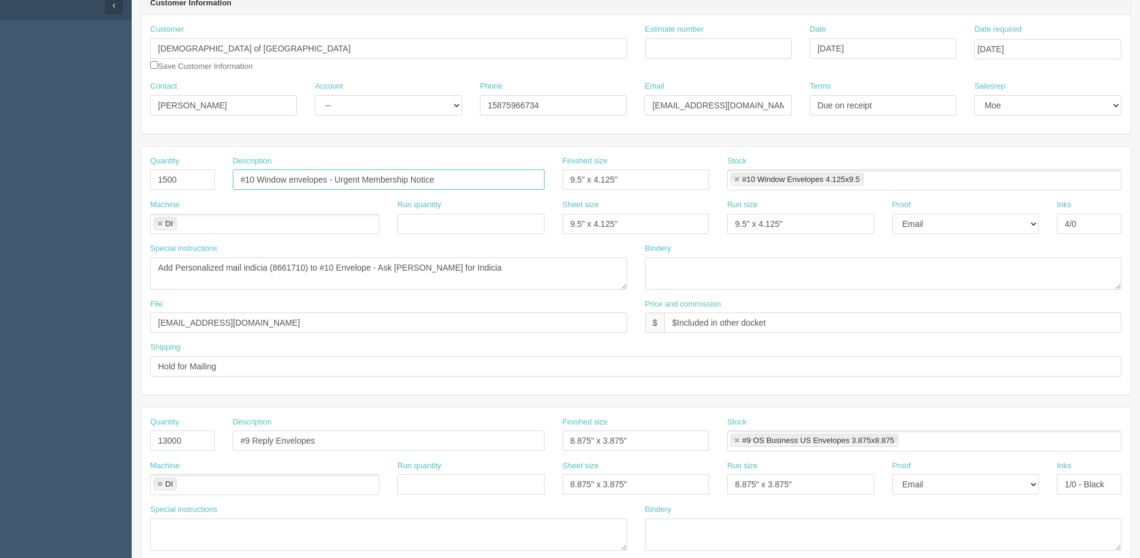
scroll to position [180, 0]
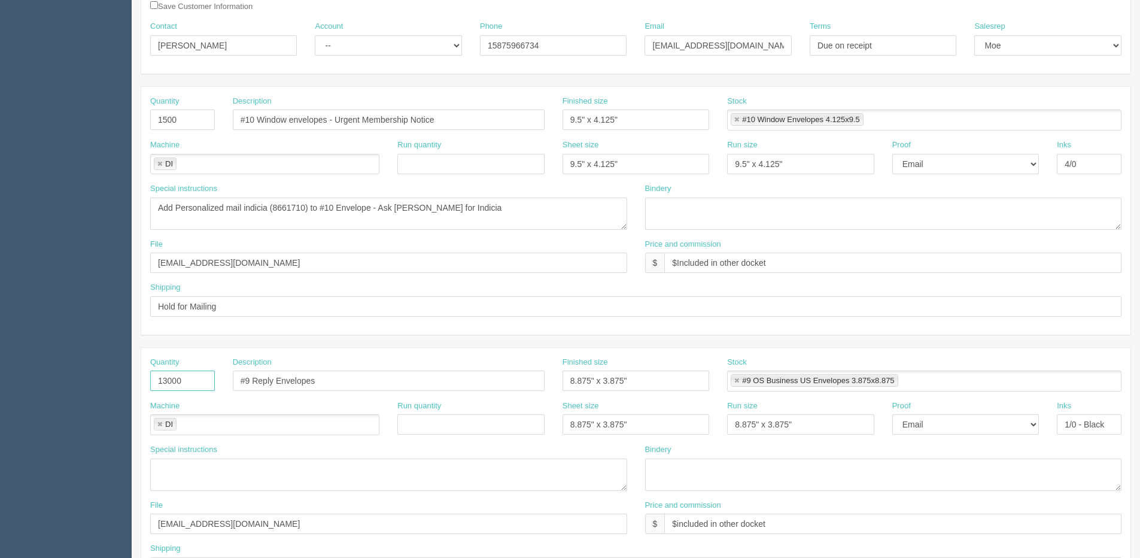
drag, startPoint x: 114, startPoint y: 384, endPoint x: -116, endPoint y: 394, distance: 230.0
click at [0, 394] on html "PrintPing [PERSON_NAME] Edit account ( [PERSON_NAME][EMAIL_ADDRESS][DOMAIN_NAME…" at bounding box center [570, 363] width 1140 height 1087
type input "1500"
click at [162, 163] on link at bounding box center [159, 164] width 7 height 8
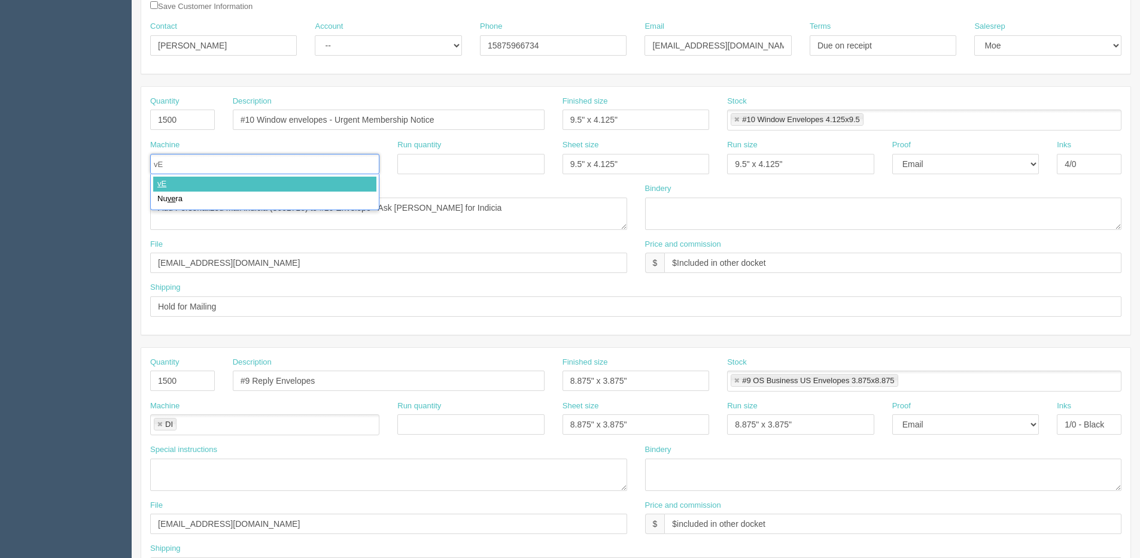
type input "v"
type input "Versant Envelope Printer"
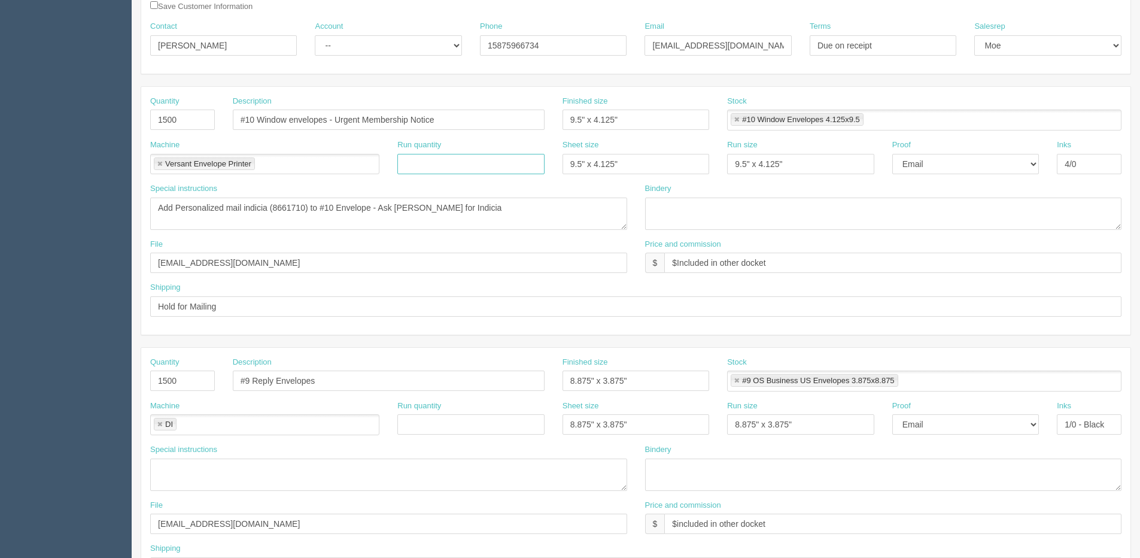
click at [160, 425] on link at bounding box center [159, 425] width 7 height 8
type input "Versant Envelope Printer"
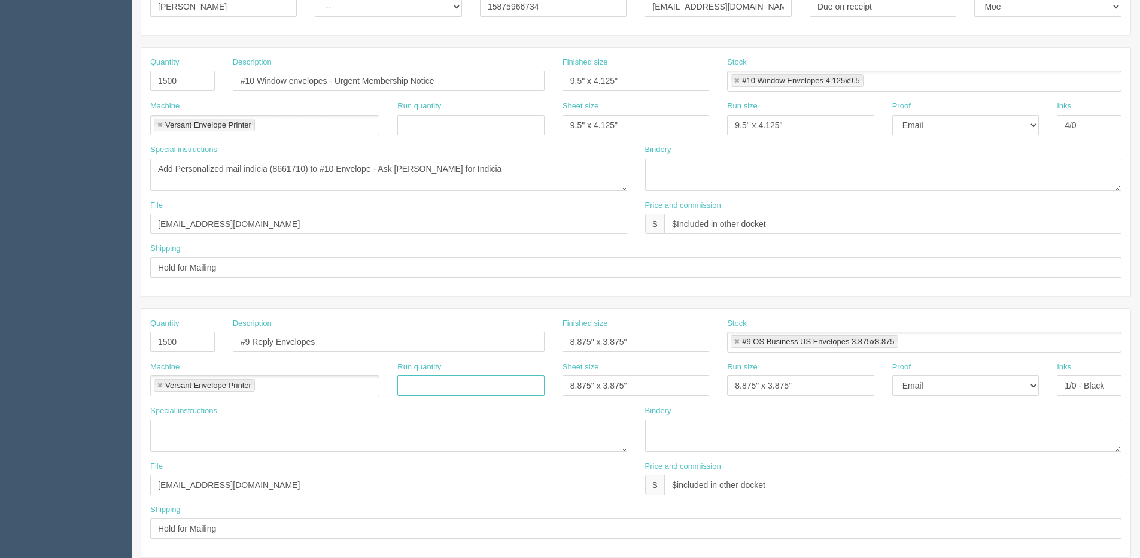
scroll to position [0, 0]
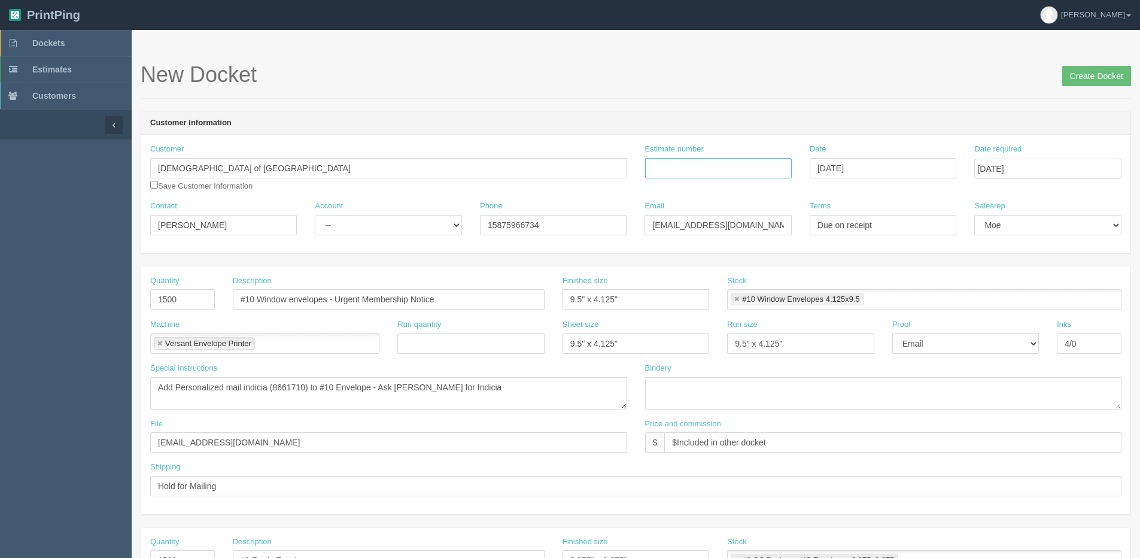
click at [736, 172] on input "Estimate number" at bounding box center [718, 168] width 147 height 20
type input "092603"
click at [898, 411] on div "Bindery" at bounding box center [883, 391] width 495 height 56
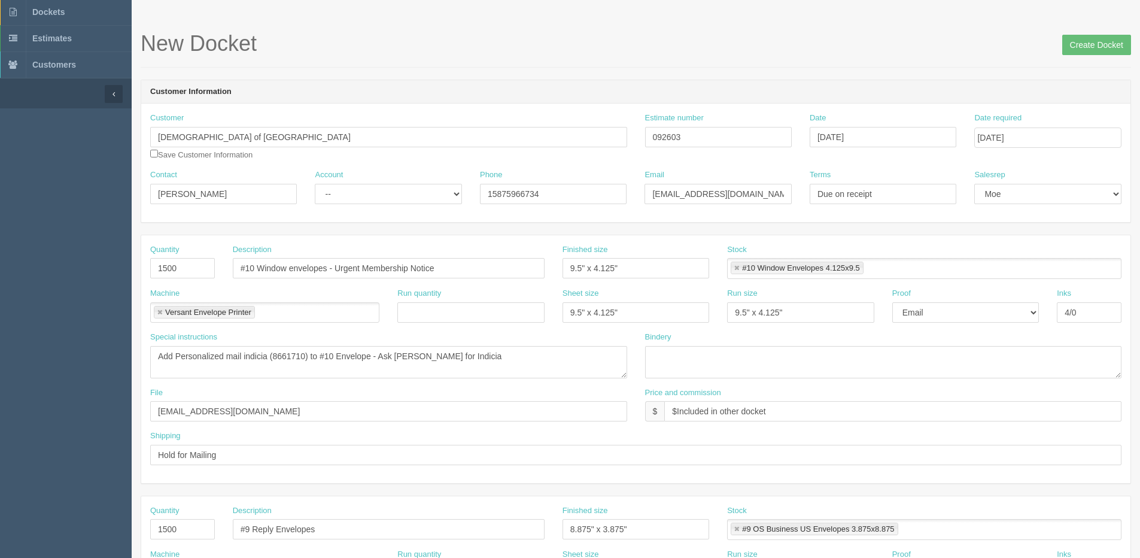
scroll to position [60, 0]
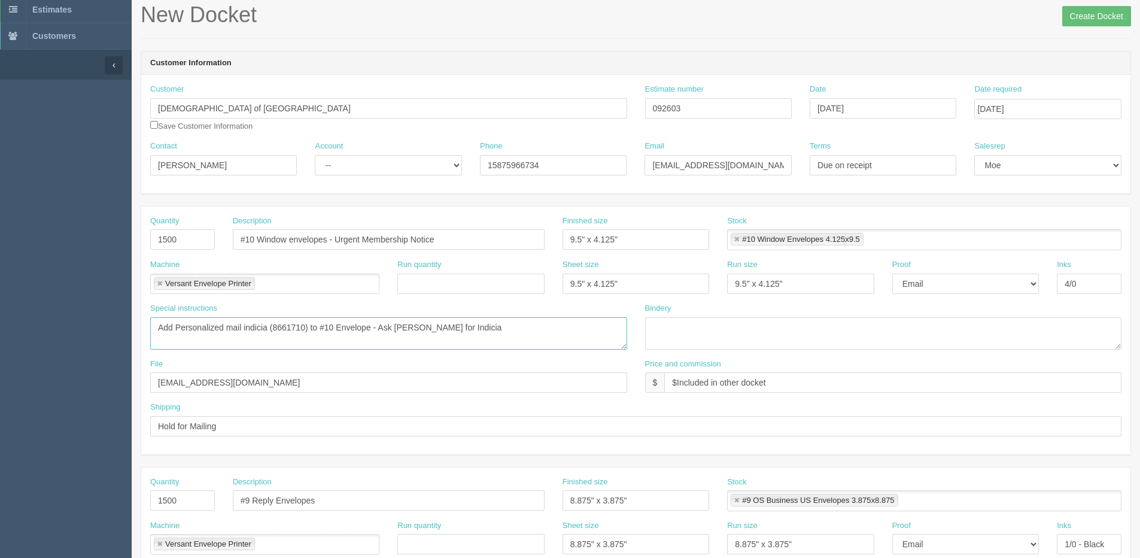
drag, startPoint x: 271, startPoint y: 329, endPoint x: 309, endPoint y: 330, distance: 37.7
click at [309, 330] on textarea "Add Personalized mail indicia (8661710) to #10 Envelope - Ask Amy for Indicia" at bounding box center [388, 333] width 477 height 32
type textarea "Add Personalized mail indicia to #10 Envelope - Ask Amy for Indicia"
click at [1083, 16] on input "Create Docket" at bounding box center [1096, 16] width 69 height 20
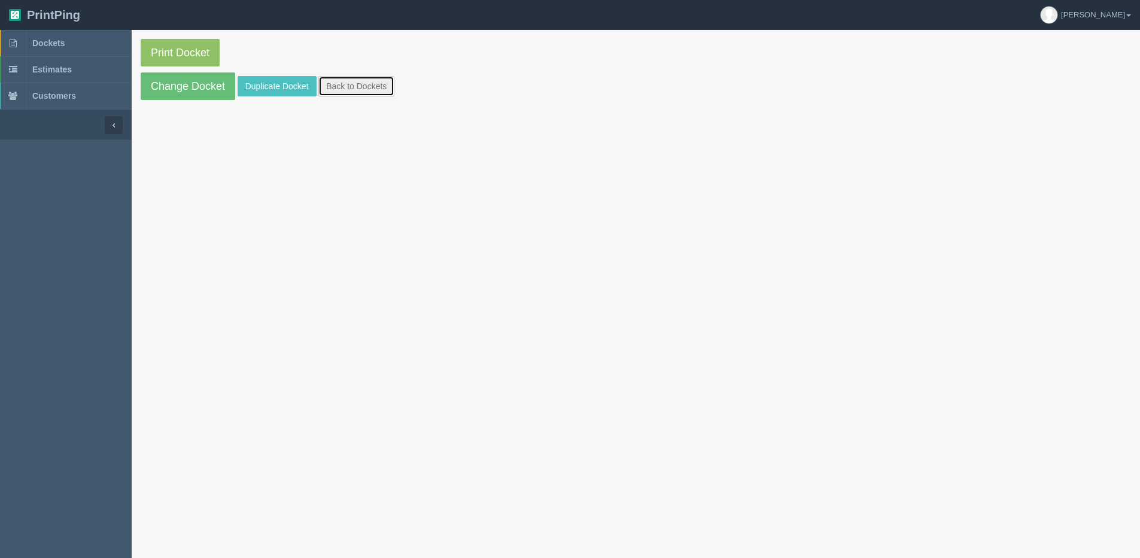
click at [363, 84] on link "Back to Dockets" at bounding box center [356, 86] width 76 height 20
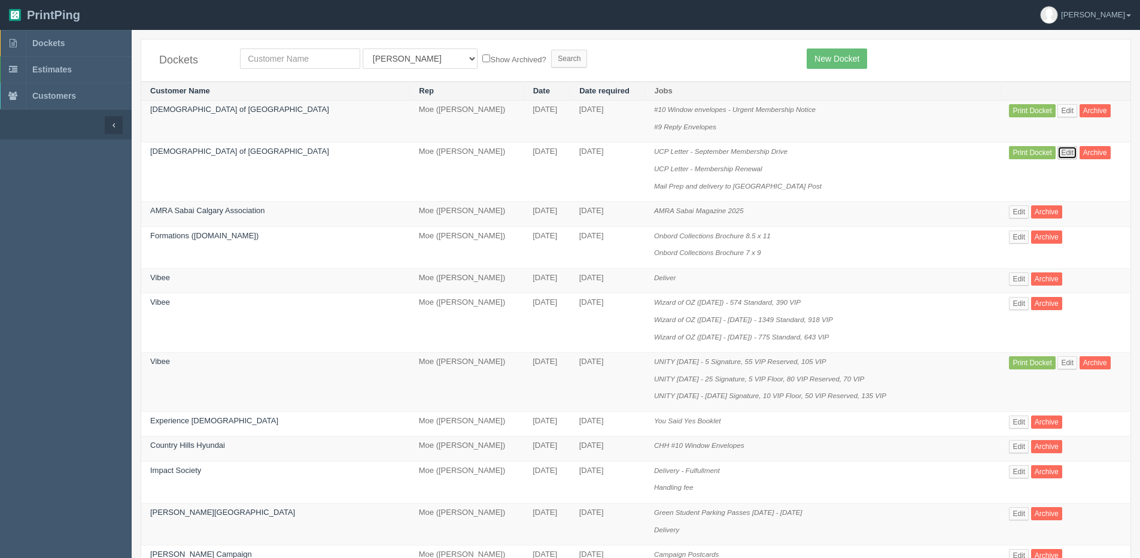
click at [1058, 153] on link "Edit" at bounding box center [1068, 152] width 20 height 13
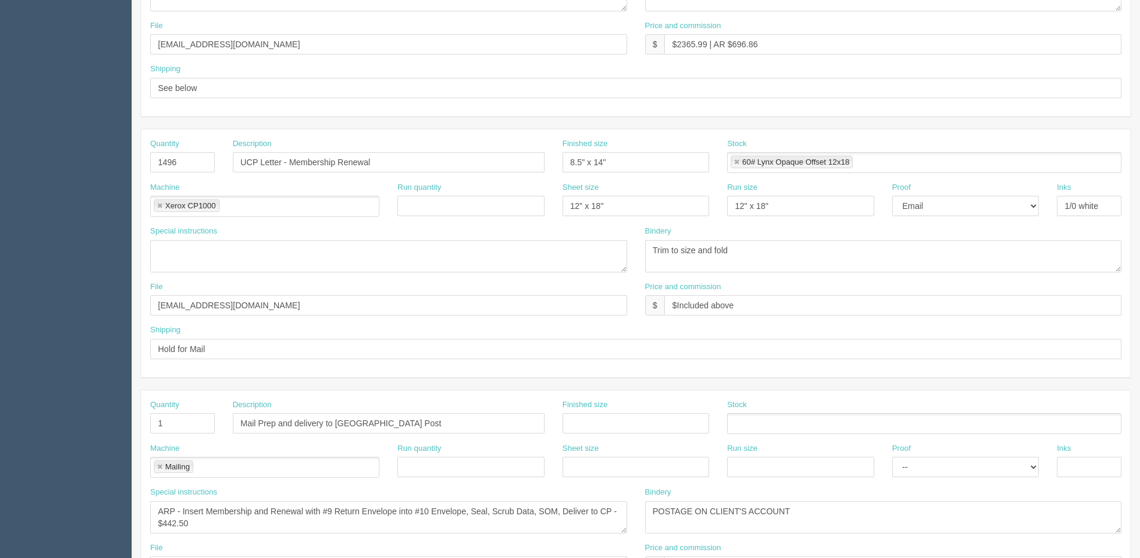
scroll to position [529, 0]
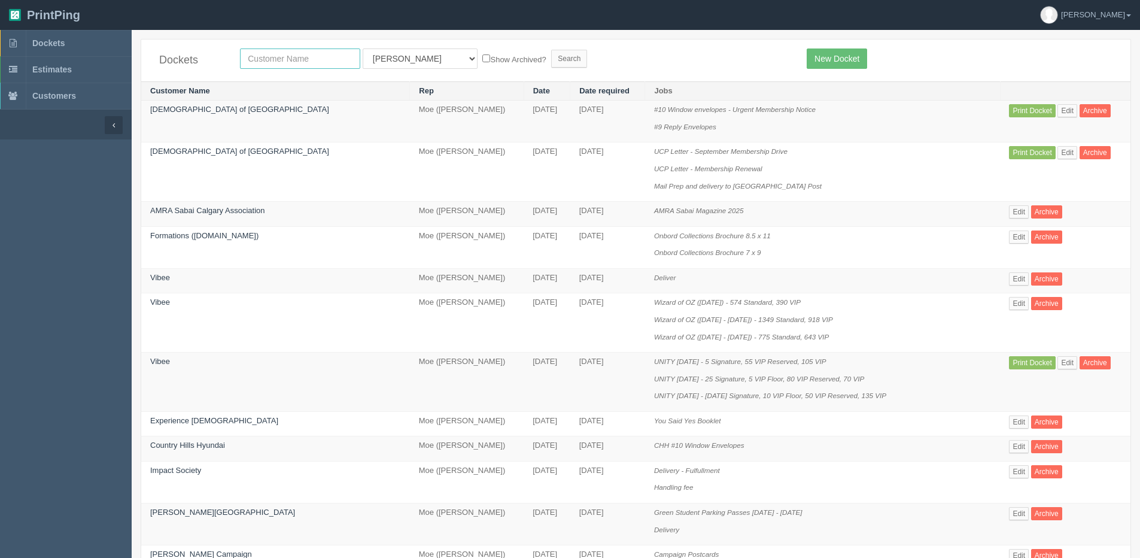
click at [316, 59] on input "text" at bounding box center [300, 58] width 120 height 20
type input "united"
click at [551, 50] on input "Search" at bounding box center [569, 59] width 36 height 18
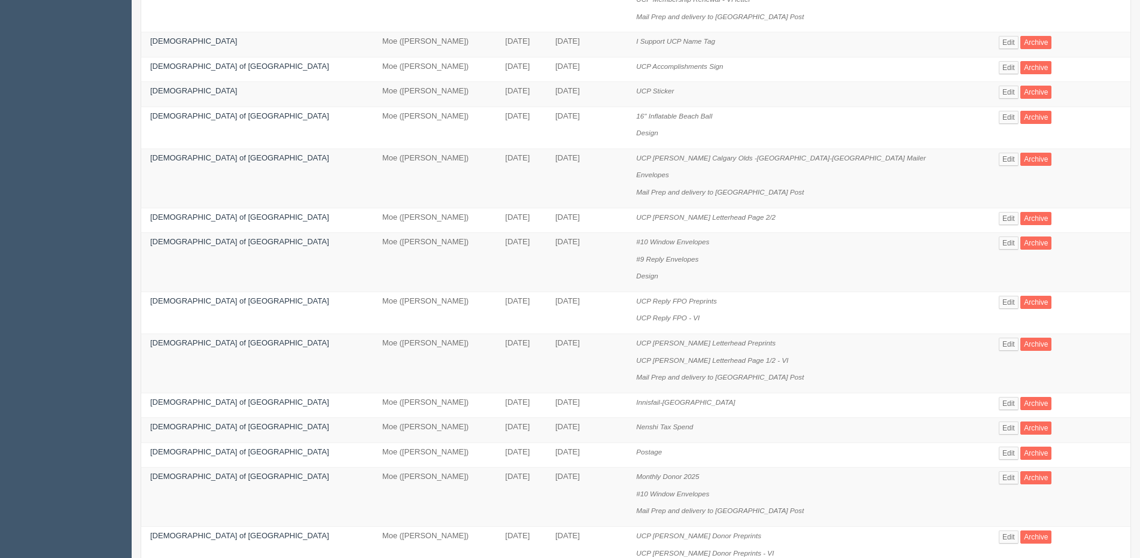
scroll to position [359, 0]
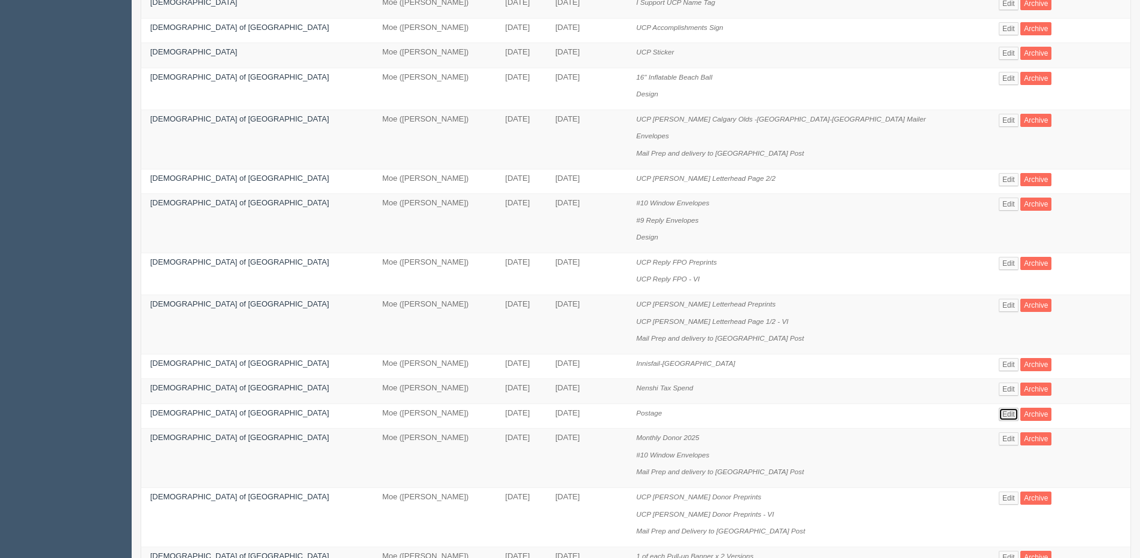
click at [999, 420] on link "Edit" at bounding box center [1009, 414] width 20 height 13
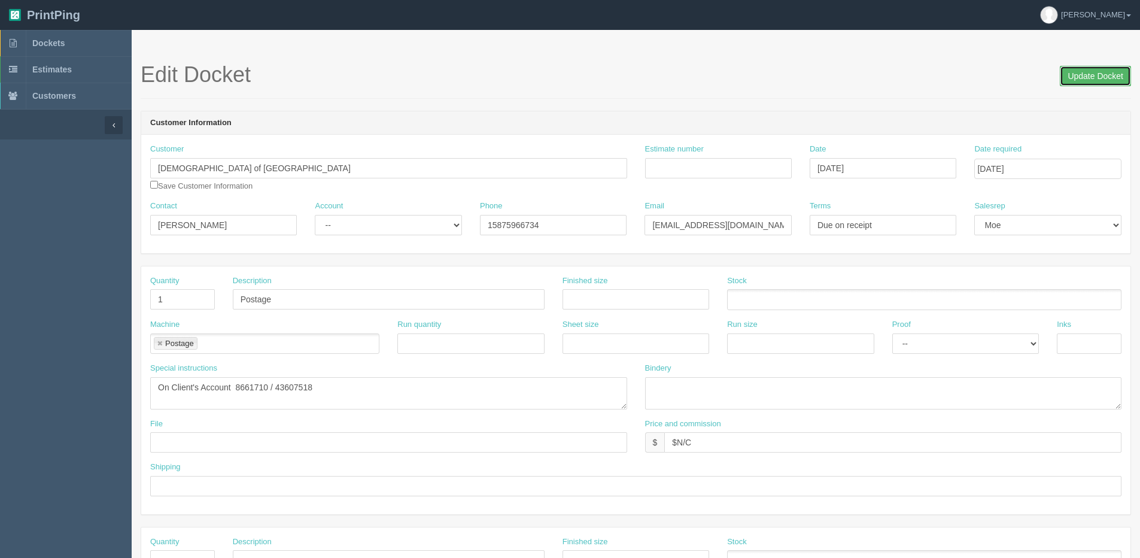
click at [1086, 76] on input "Update Docket" at bounding box center [1095, 76] width 71 height 20
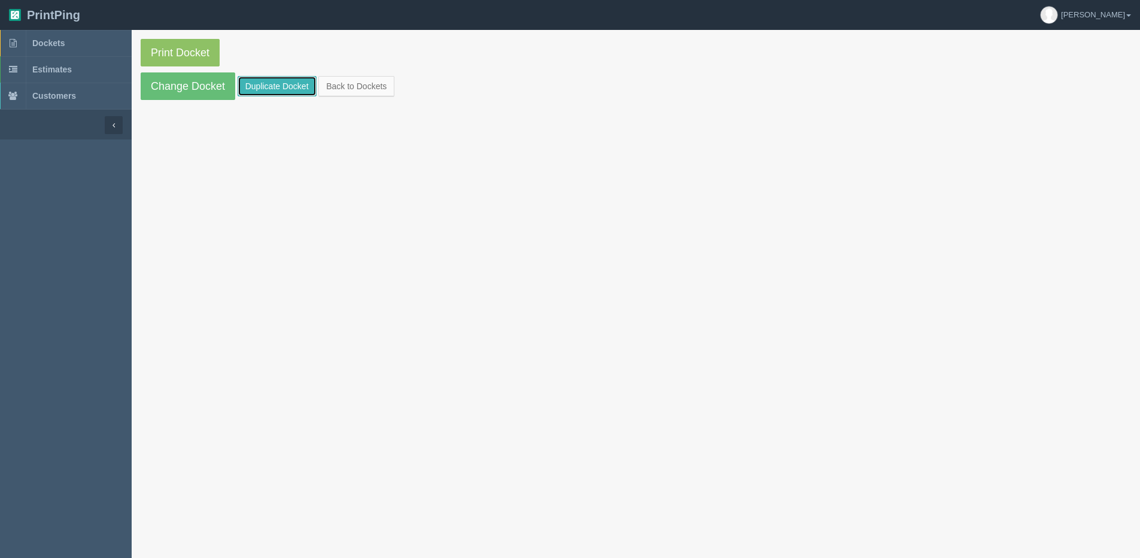
click at [268, 92] on link "Duplicate Docket" at bounding box center [277, 86] width 79 height 20
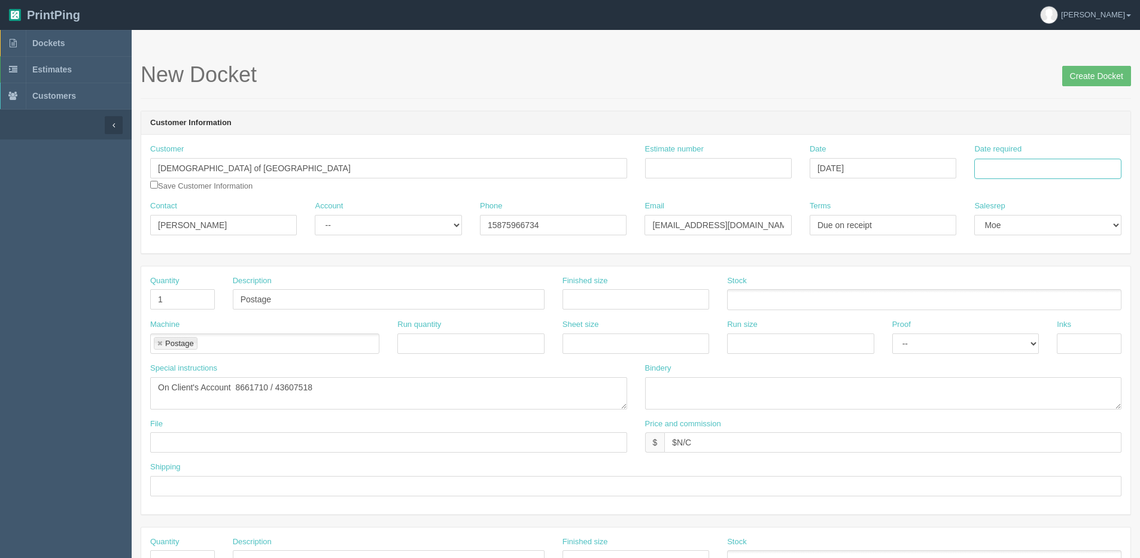
click at [1051, 172] on input "Date required" at bounding box center [1047, 169] width 147 height 20
click at [1018, 341] on th "[DATE]" at bounding box center [1032, 334] width 111 height 17
click at [1059, 283] on td "26" at bounding box center [1066, 283] width 14 height 17
type input "[DATE]"
click at [1112, 62] on section "New Docket Create Docket Customer Information Customer [DEMOGRAPHIC_DATA] of Al…" at bounding box center [636, 558] width 1009 height 1057
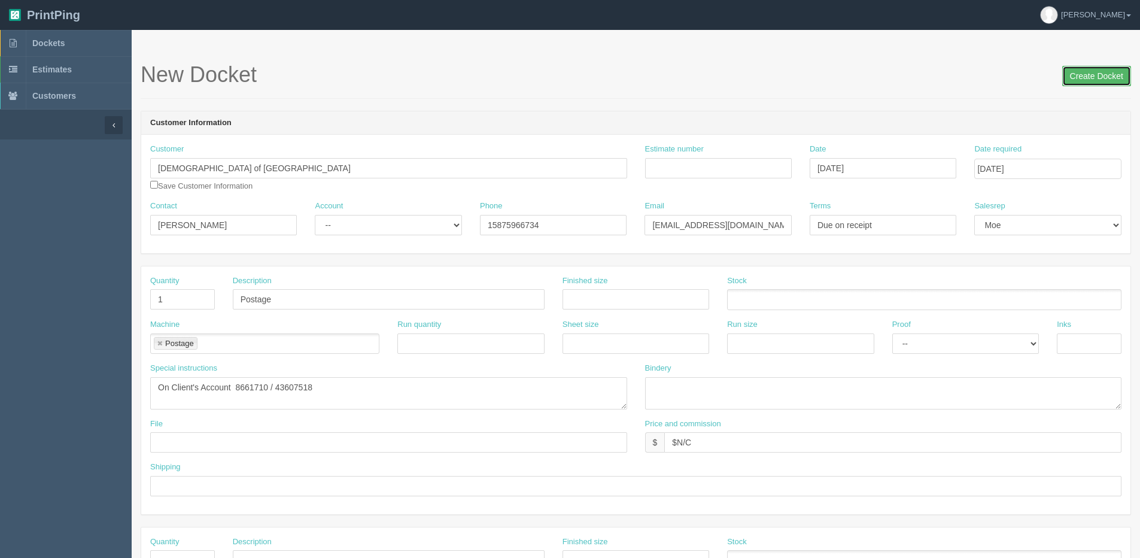
click at [1091, 79] on input "Create Docket" at bounding box center [1096, 76] width 69 height 20
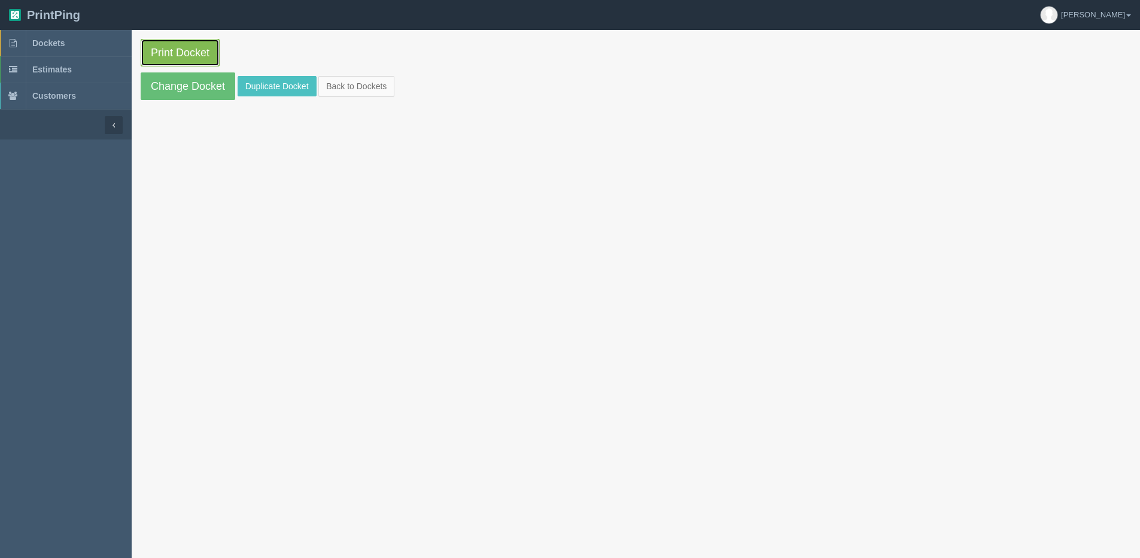
click at [175, 46] on link "Print Docket" at bounding box center [180, 53] width 79 height 28
click at [357, 82] on link "Back to Dockets" at bounding box center [356, 86] width 76 height 20
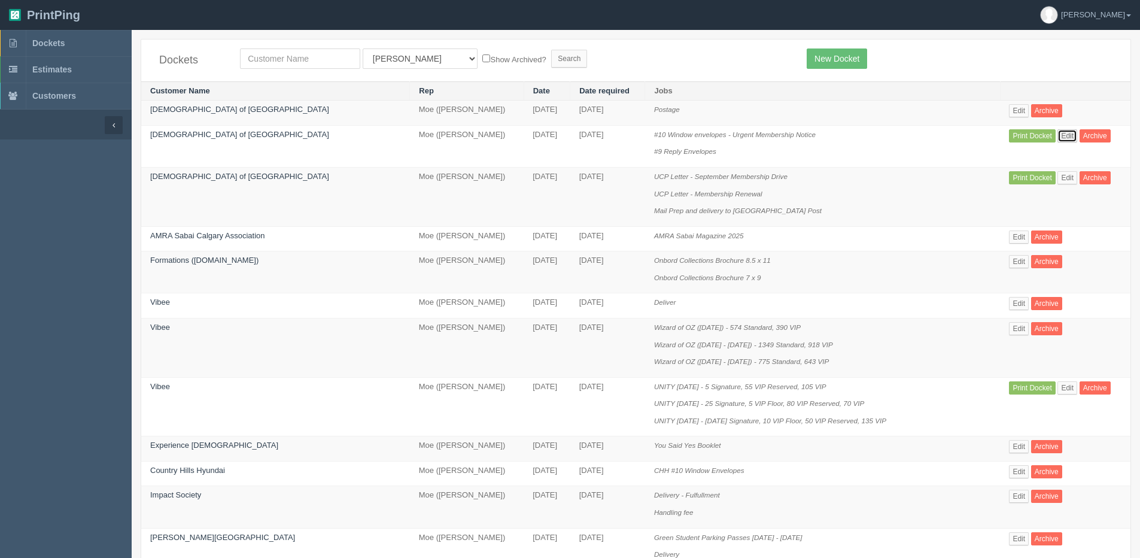
click at [1058, 133] on link "Edit" at bounding box center [1068, 135] width 20 height 13
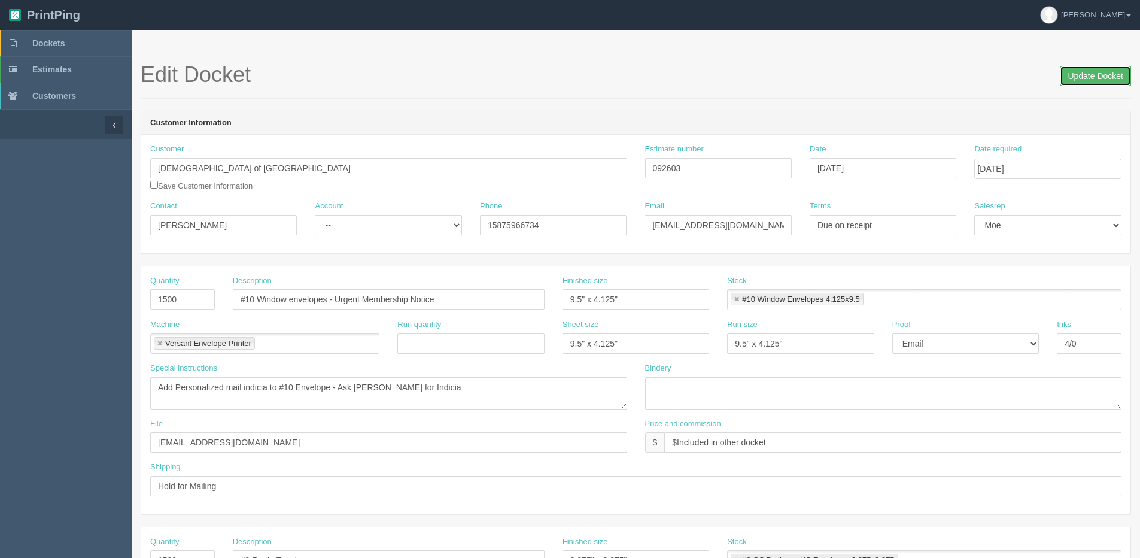
click at [1098, 75] on input "Update Docket" at bounding box center [1095, 76] width 71 height 20
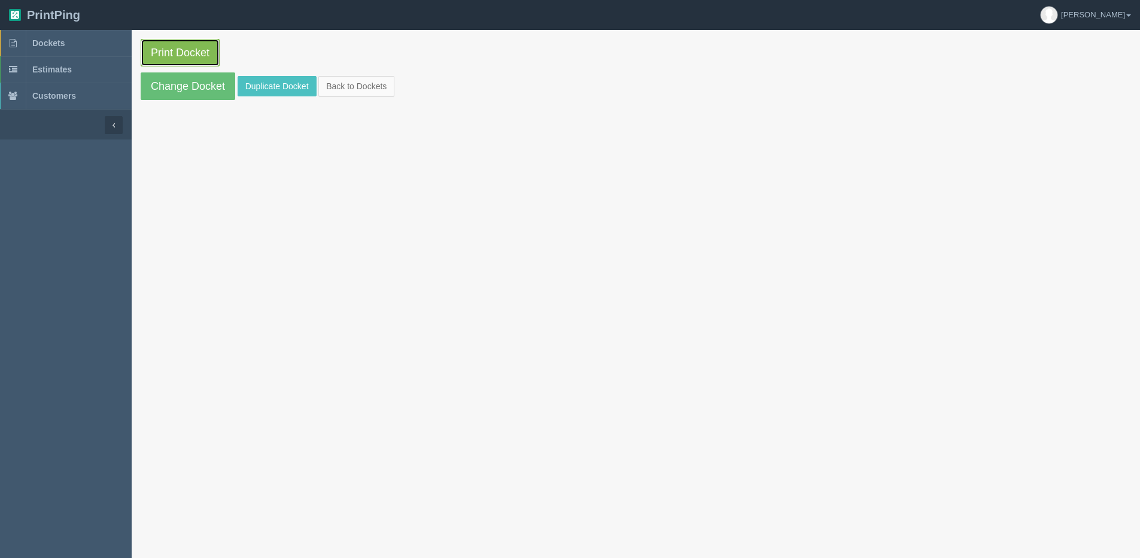
click at [181, 55] on link "Print Docket" at bounding box center [180, 53] width 79 height 28
click at [342, 94] on link "Back to Dockets" at bounding box center [356, 86] width 76 height 20
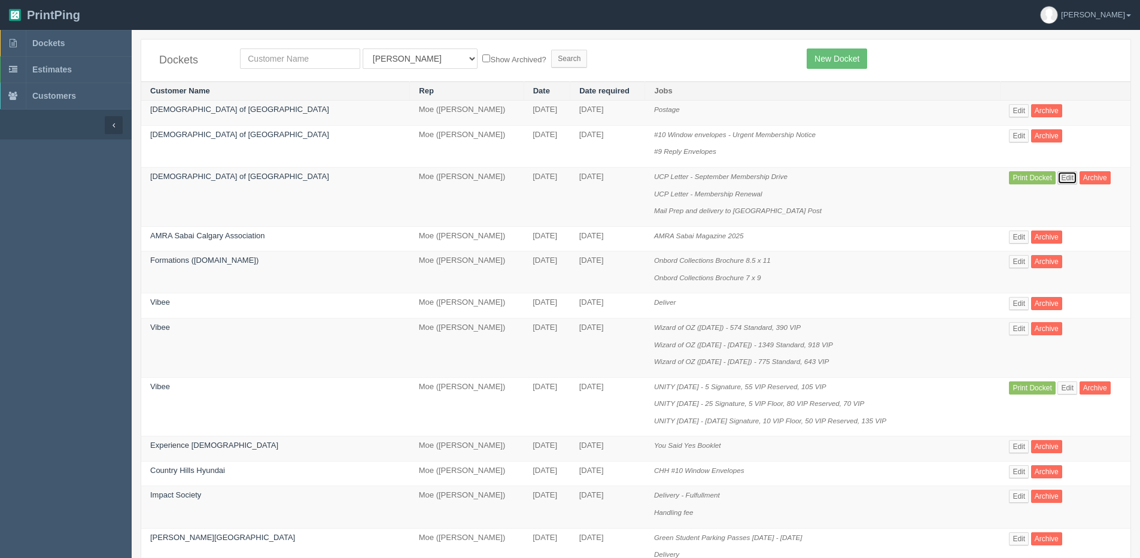
click at [1058, 172] on link "Edit" at bounding box center [1068, 177] width 20 height 13
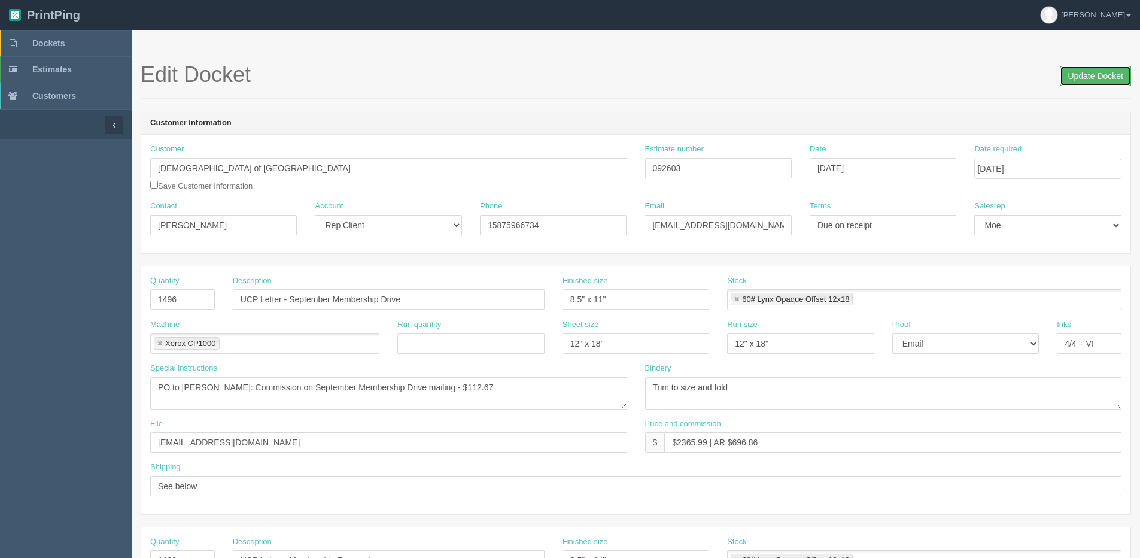
click at [1092, 67] on input "Update Docket" at bounding box center [1095, 76] width 71 height 20
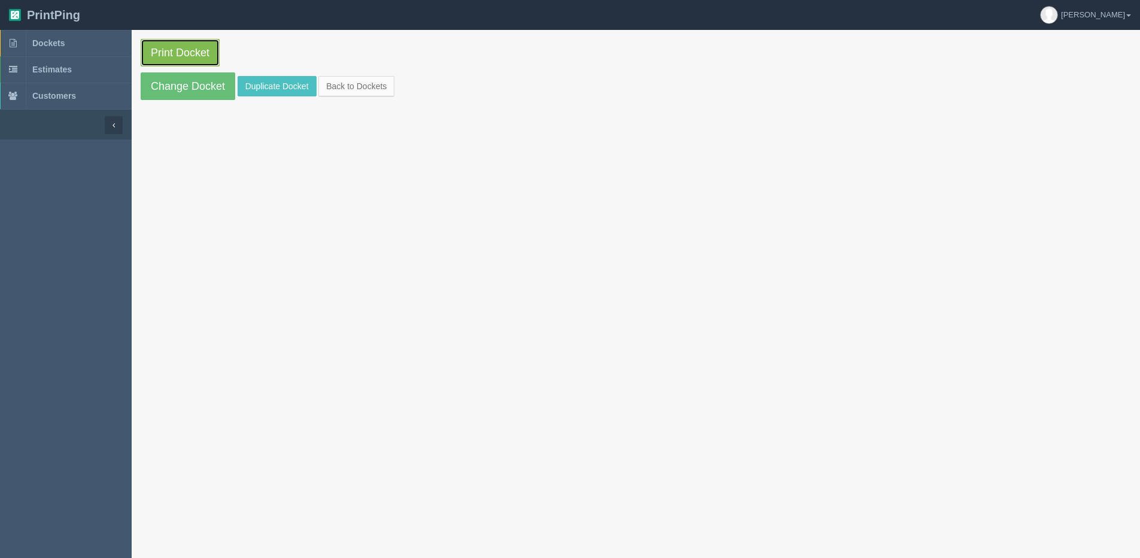
click at [165, 51] on link "Print Docket" at bounding box center [180, 53] width 79 height 28
click at [365, 92] on link "Back to Dockets" at bounding box center [356, 86] width 76 height 20
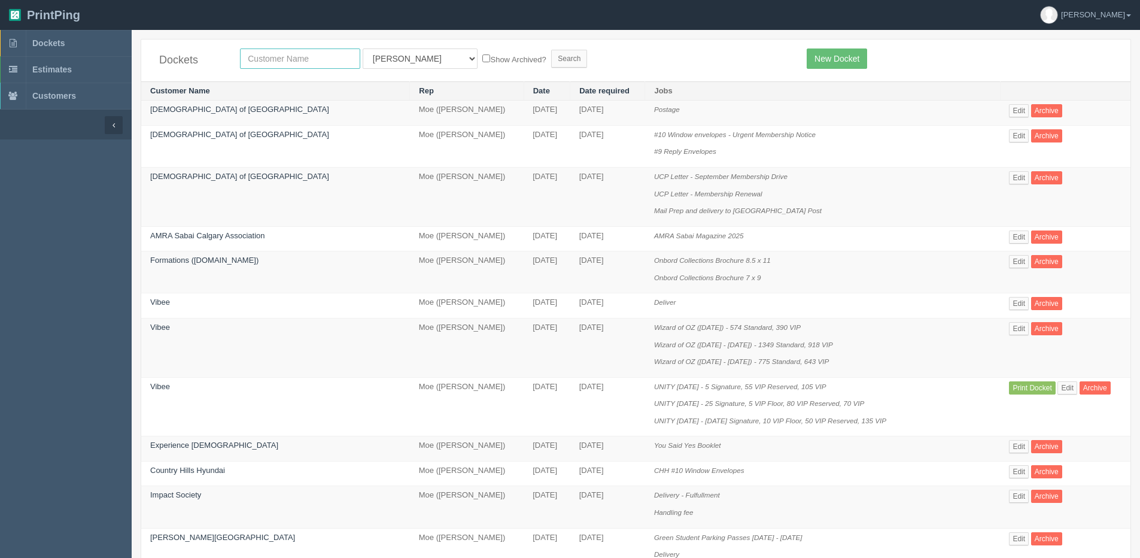
click at [300, 57] on input "text" at bounding box center [300, 58] width 120 height 20
type input "whl"
click at [551, 50] on input "Search" at bounding box center [569, 59] width 36 height 18
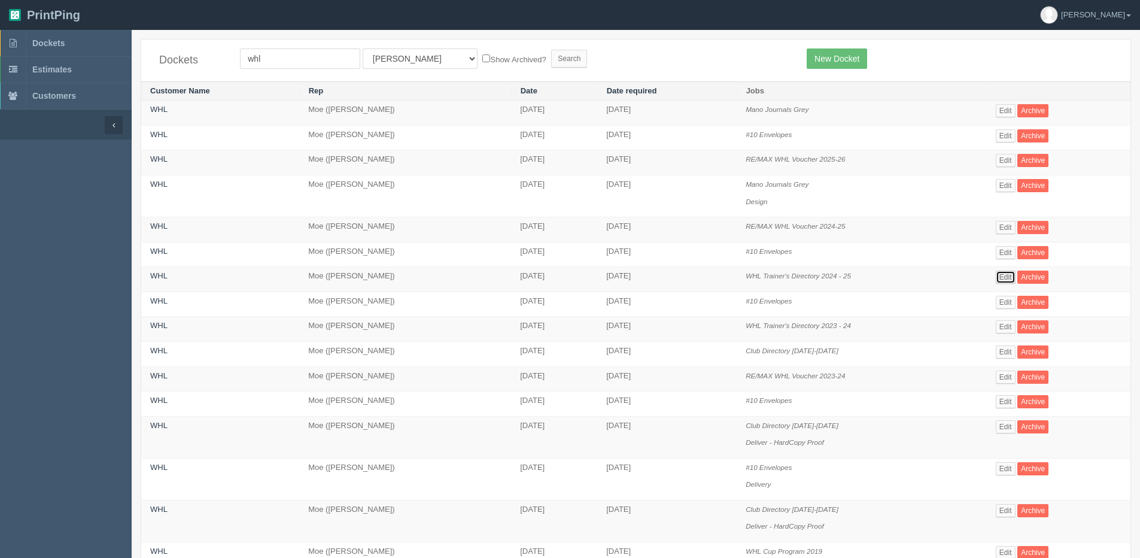
click at [1008, 278] on link "Edit" at bounding box center [1006, 277] width 20 height 13
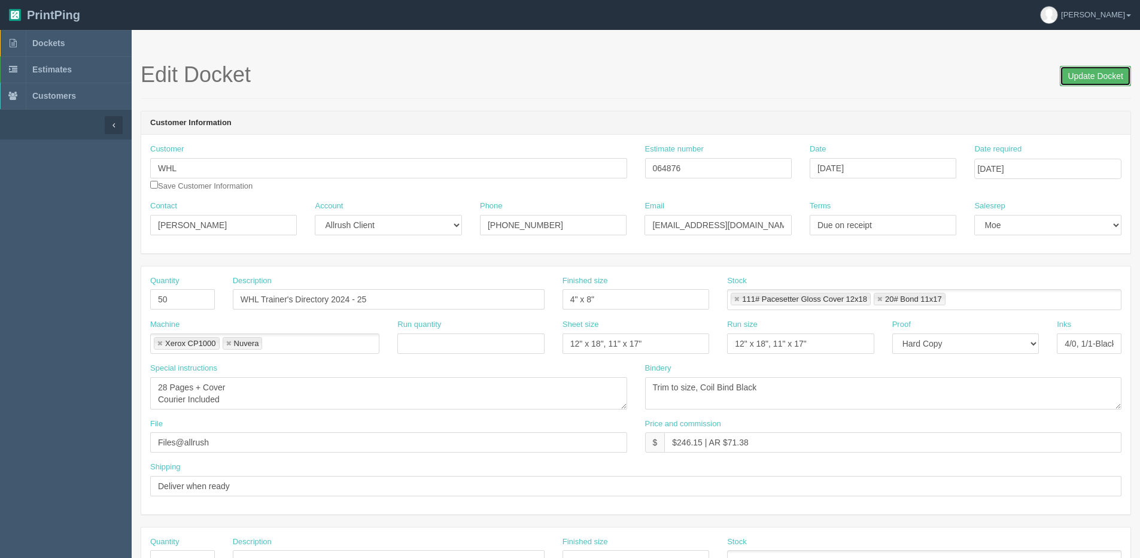
click at [1100, 66] on input "Update Docket" at bounding box center [1095, 76] width 71 height 20
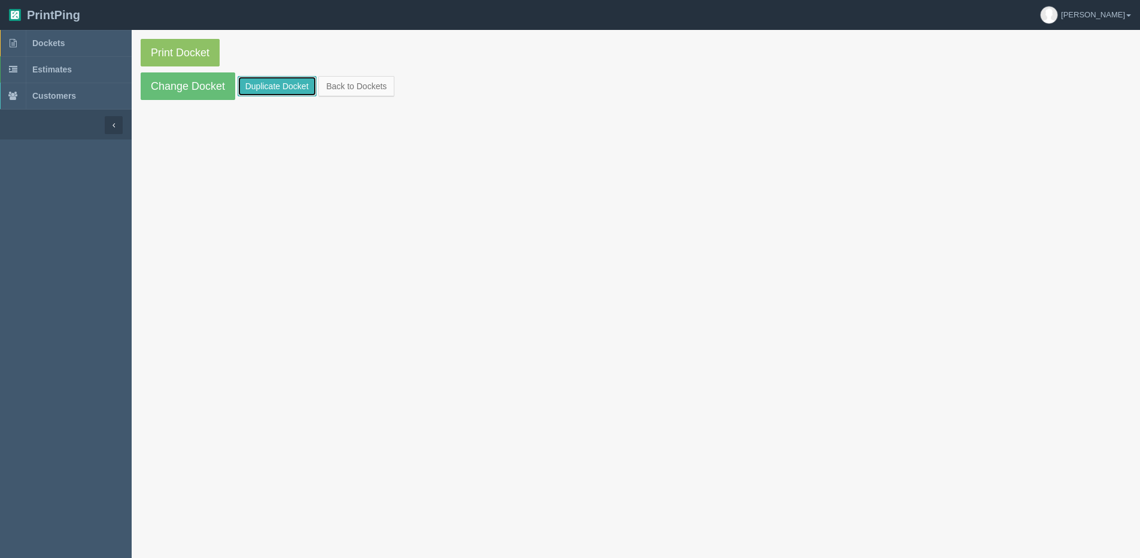
click at [257, 80] on link "Duplicate Docket" at bounding box center [277, 86] width 79 height 20
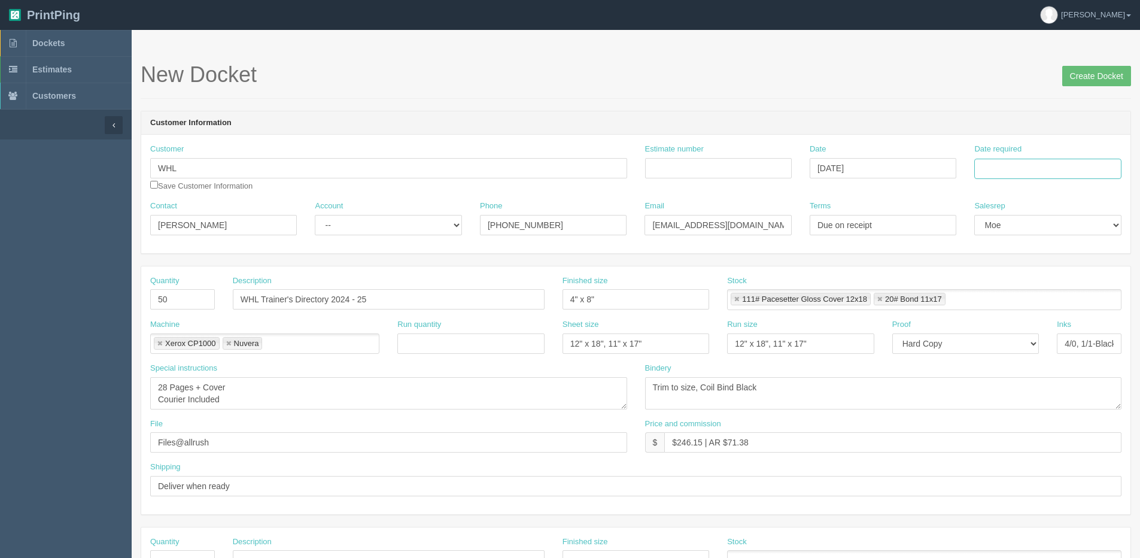
click at [1056, 164] on input "Date required" at bounding box center [1047, 169] width 147 height 20
click at [997, 345] on div "« September 2025 » Su Mo Tu We Th Fr Sa 31 1 2 3 4 5 6 7 8 9 10 11 12 13 14 15 …" at bounding box center [1032, 263] width 117 height 167
click at [1061, 280] on td "26" at bounding box center [1066, 283] width 14 height 17
type input "September 26, 2025"
click at [706, 173] on input "Estimate number" at bounding box center [718, 168] width 147 height 20
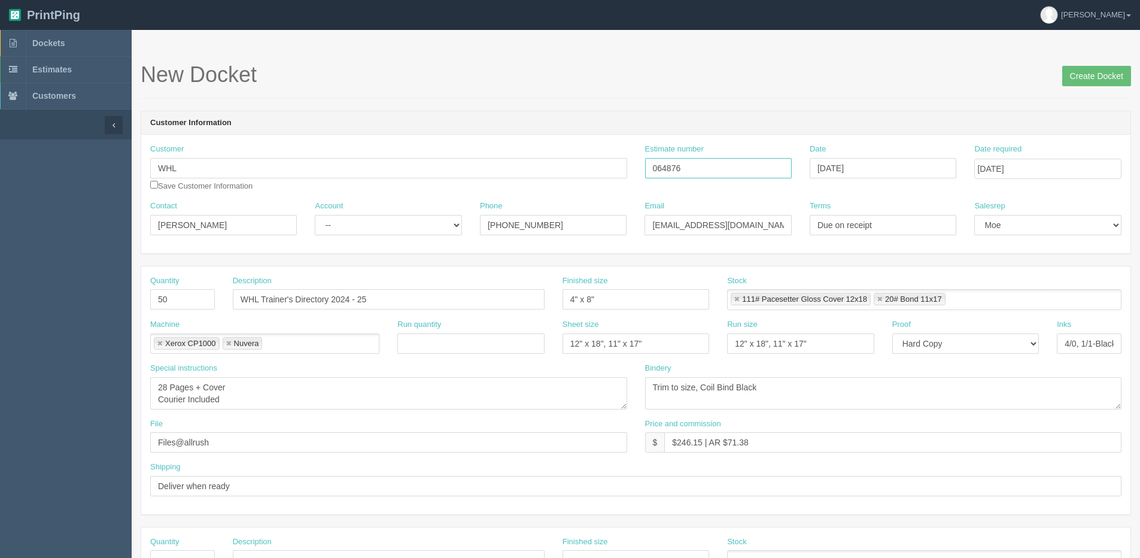
type input "064876"
drag, startPoint x: 213, startPoint y: 225, endPoint x: 323, endPoint y: 224, distance: 110.1
click at [0, 225] on html "PrintPing Dan Edit account ( dan@allrush.ca ) Logout Dockets Estimates Customers" at bounding box center [570, 543] width 1140 height 1087
paste input "Brad Ginnell"
type input "Brad Ginnell"
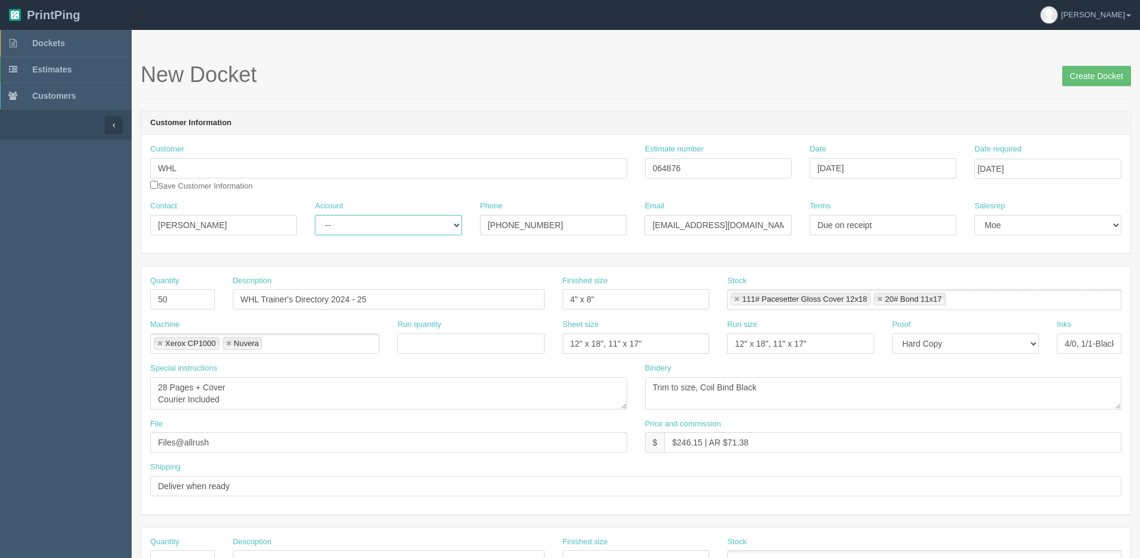
drag, startPoint x: 441, startPoint y: 223, endPoint x: 403, endPoint y: 237, distance: 39.6
click at [439, 223] on select "-- Existing Client Allrush Client Rep Client" at bounding box center [388, 225] width 147 height 20
select select "Allrush Client"
click at [315, 215] on select "-- Existing Client Allrush Client Rep Client" at bounding box center [388, 225] width 147 height 20
drag, startPoint x: 547, startPoint y: 228, endPoint x: 63, endPoint y: 260, distance: 485.3
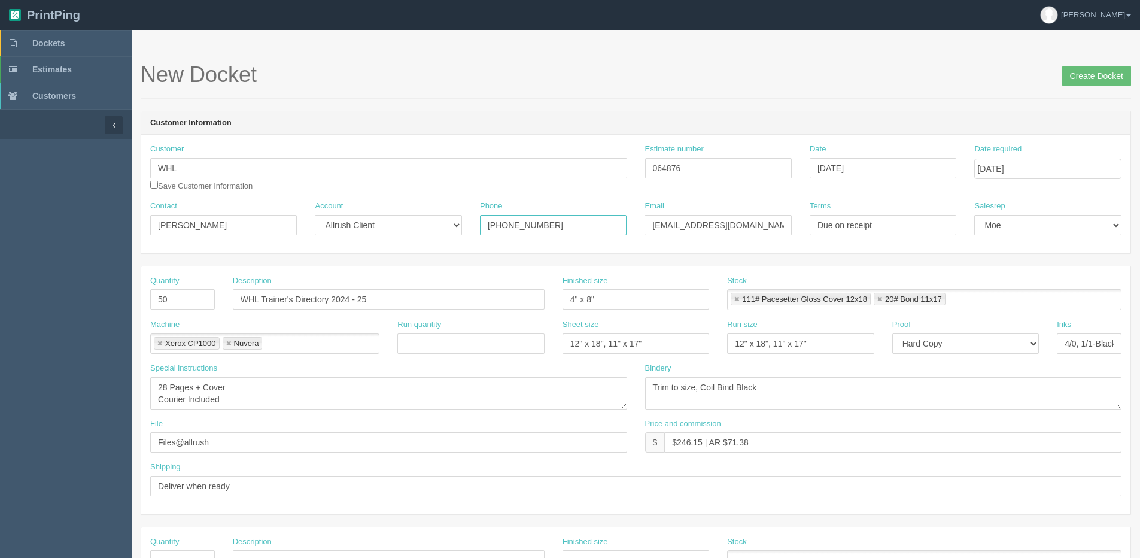
click at [181, 259] on form "New Docket Create Docket Customer Information Customer WHL Save Customer Inform…" at bounding box center [636, 566] width 991 height 1006
type input "403.813.7264"
drag, startPoint x: 732, startPoint y: 225, endPoint x: 445, endPoint y: 224, distance: 286.7
click at [228, 230] on div "Contact Brad Ginnell Account -- Existing Client Allrush Client Rep Client Phone…" at bounding box center [635, 223] width 989 height 44
paste input "innellb"
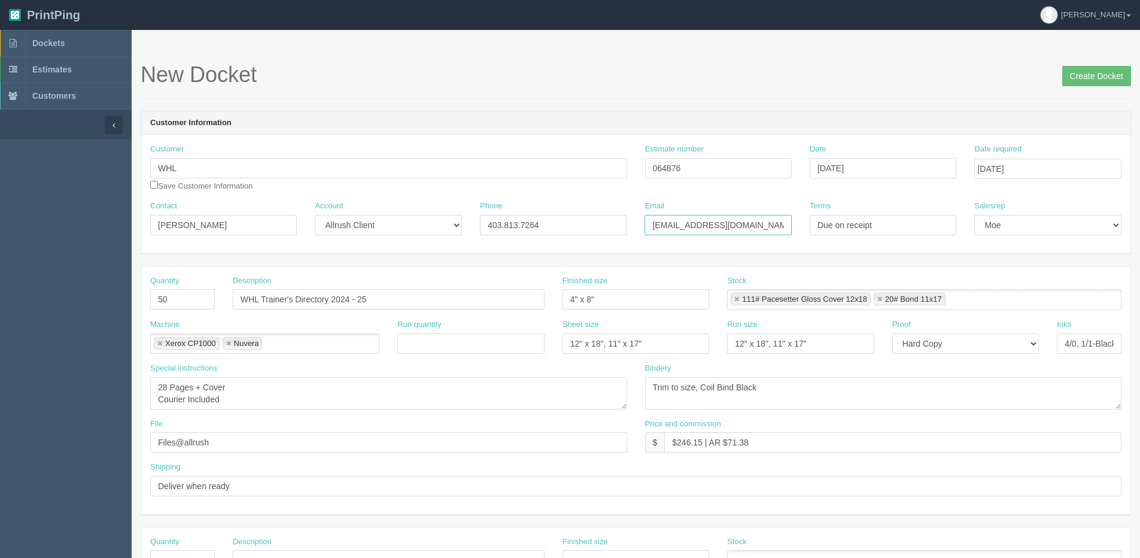
type input "ginnellb@whl.ca"
drag, startPoint x: 349, startPoint y: 298, endPoint x: 381, endPoint y: 293, distance: 32.7
click at [350, 298] on input "WHL Trainer's Directory 2024 - 25" at bounding box center [389, 299] width 312 height 20
type input "WHL Trainer's Directory 2025 - 26"
drag, startPoint x: 188, startPoint y: 296, endPoint x: -58, endPoint y: 305, distance: 246.2
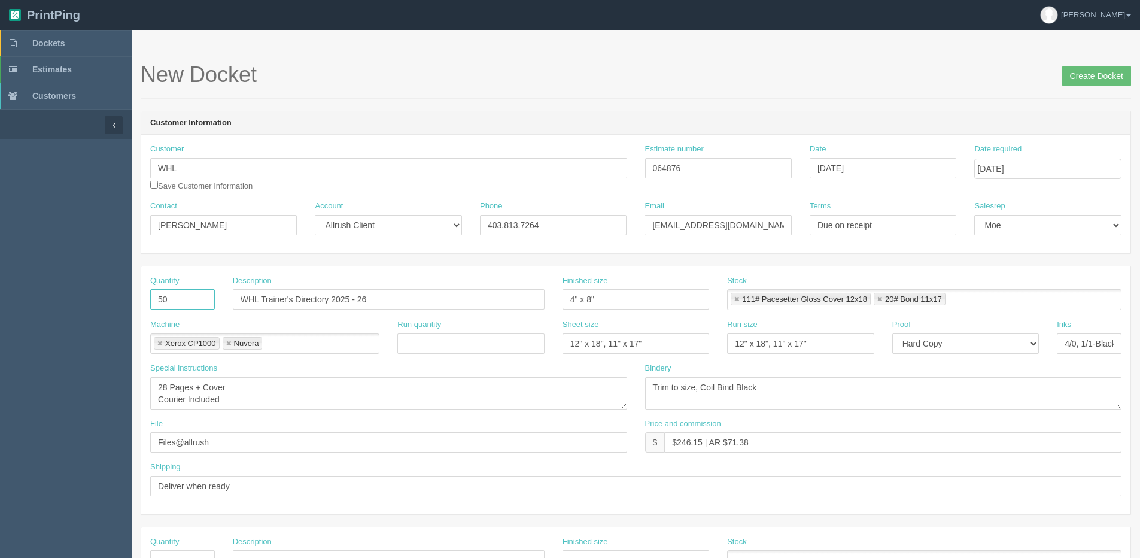
click at [0, 305] on html "PrintPing Dan Edit account ( dan@allrush.ca ) Logout Dockets Estimates Customers" at bounding box center [570, 543] width 1140 height 1087
type input "60"
drag, startPoint x: 677, startPoint y: 441, endPoint x: 702, endPoint y: 444, distance: 24.7
click at [702, 444] on input "$246.15 | AR $71.38" at bounding box center [892, 442] width 457 height 20
drag, startPoint x: 728, startPoint y: 438, endPoint x: 1012, endPoint y: 391, distance: 286.9
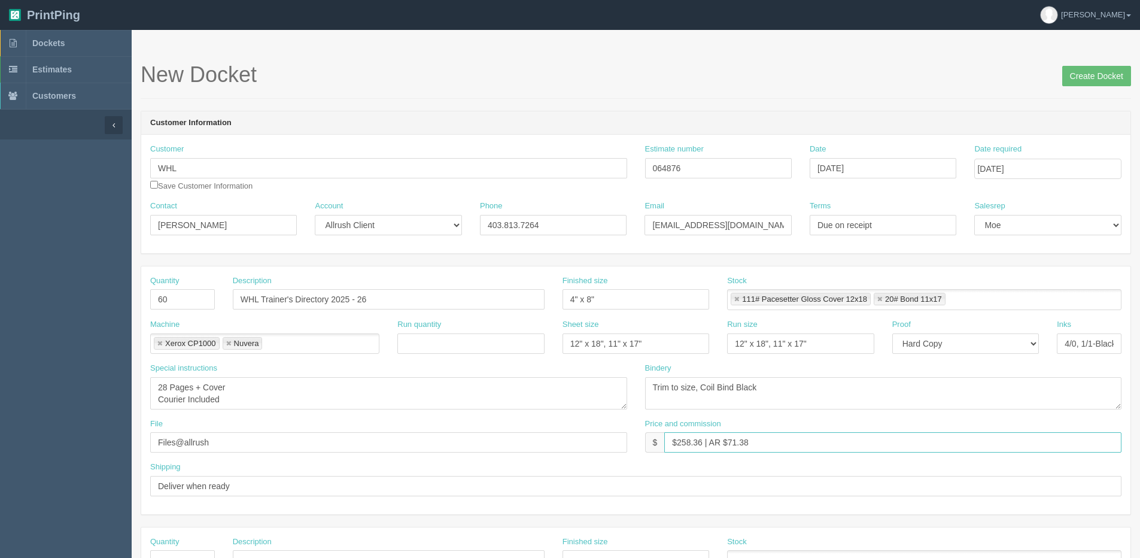
click at [970, 402] on div "Quantity 60 Description WHL Trainer's Directory 2025 - 26 Finished size 4" x 8"…" at bounding box center [635, 390] width 989 height 248
type input "$258.36 | AR $73.82"
click at [1098, 70] on input "Create Docket" at bounding box center [1096, 76] width 69 height 20
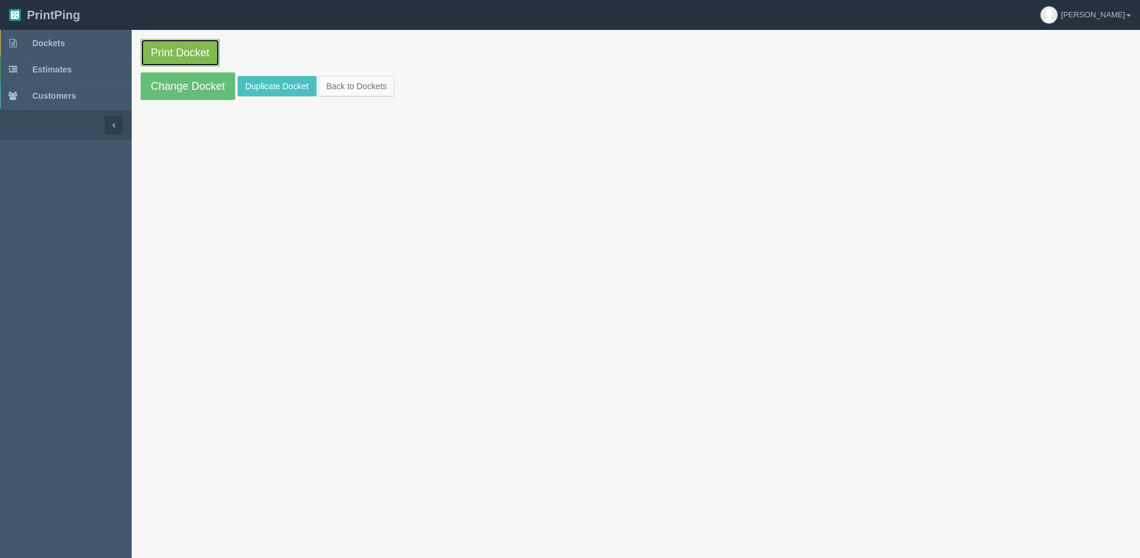
click at [178, 45] on link "Print Docket" at bounding box center [180, 53] width 79 height 28
click at [346, 89] on link "Back to Dockets" at bounding box center [356, 86] width 76 height 20
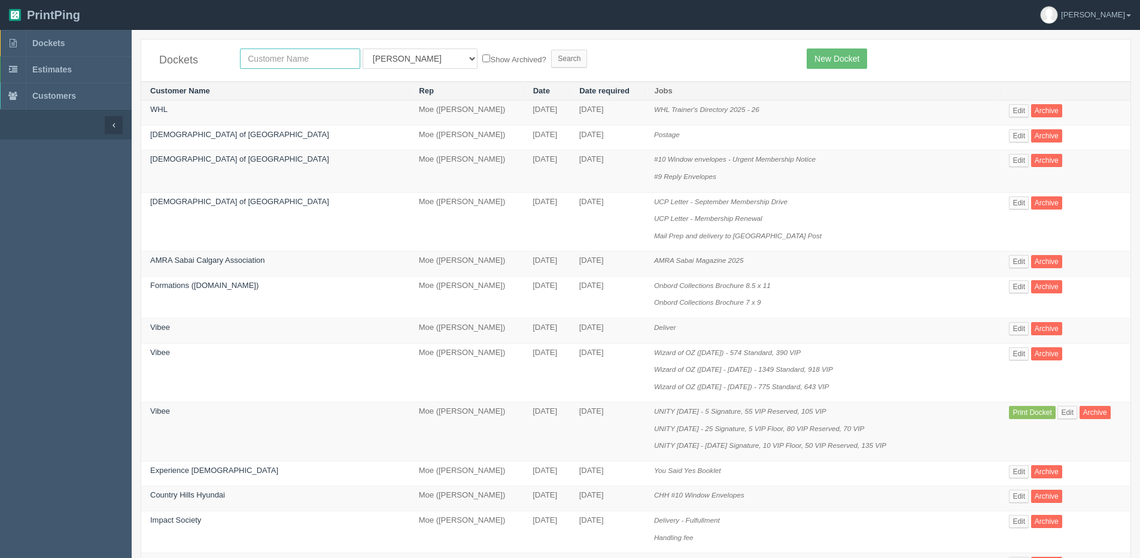
click at [320, 62] on input "text" at bounding box center [300, 58] width 120 height 20
type input "platform"
click at [551, 50] on input "Search" at bounding box center [569, 59] width 36 height 18
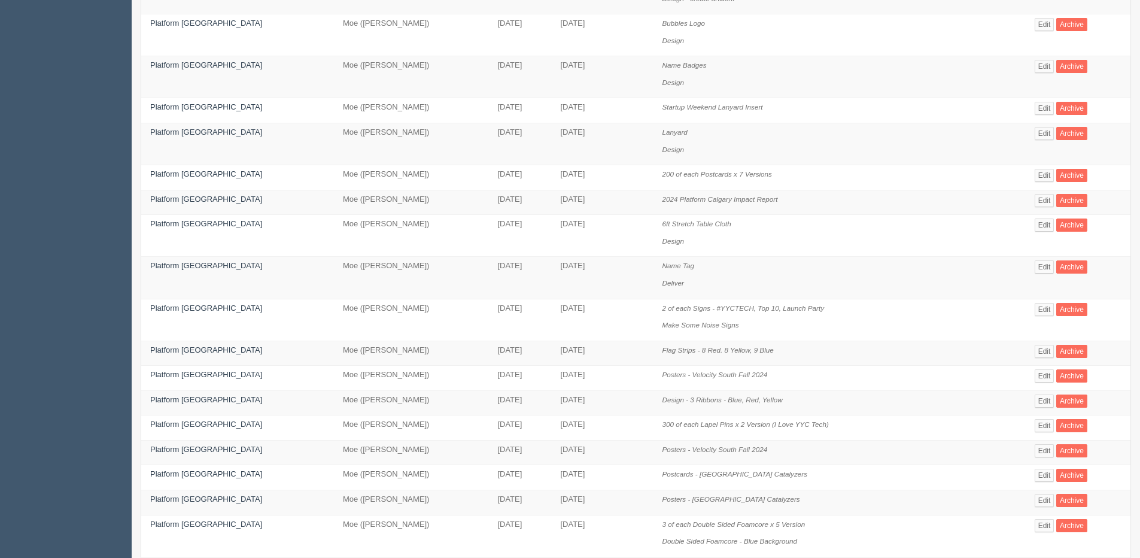
scroll to position [359, 0]
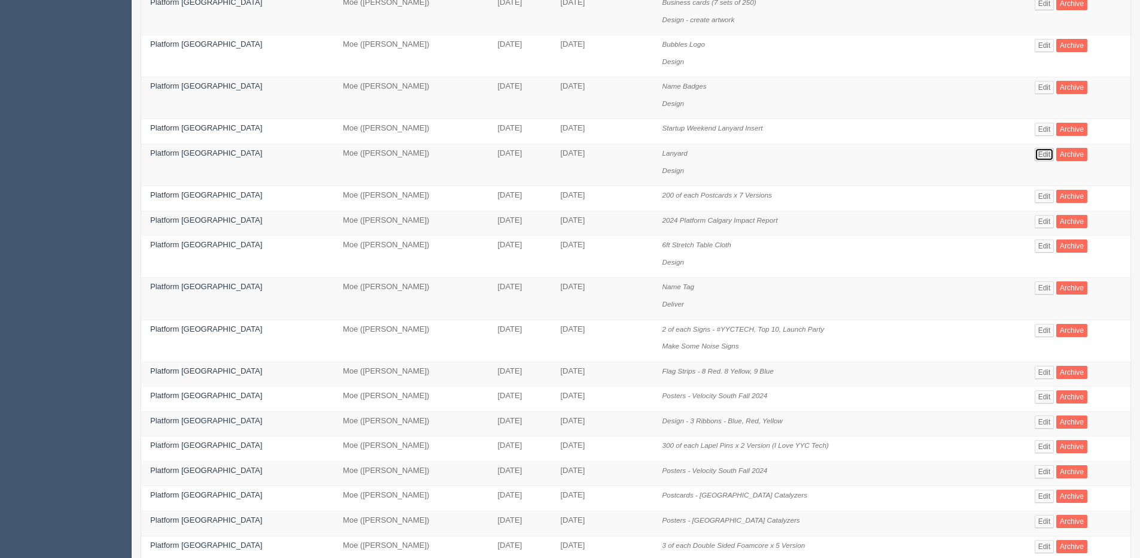
click at [1036, 153] on link "Edit" at bounding box center [1045, 154] width 20 height 13
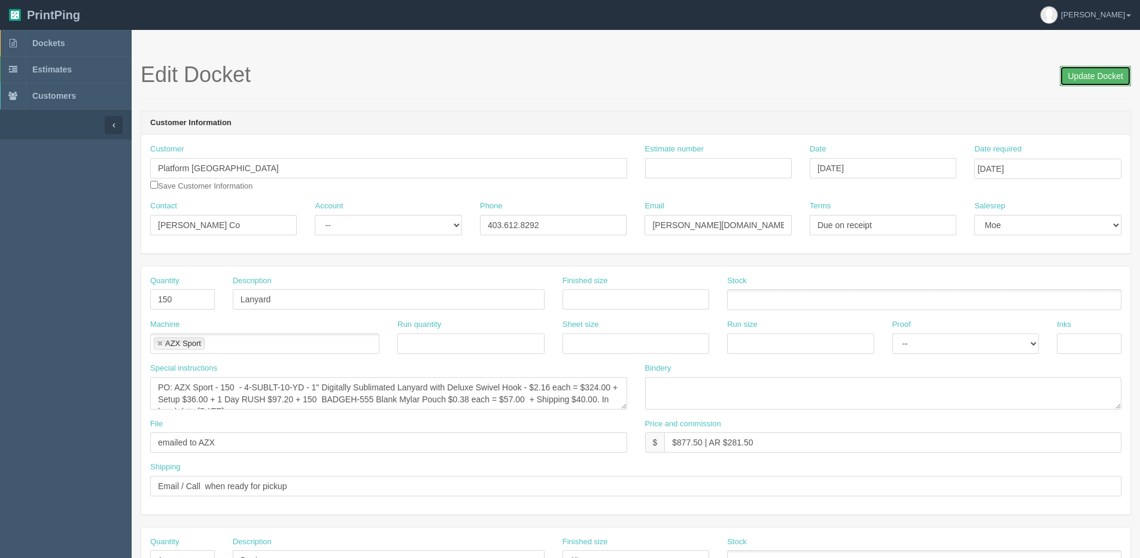
click at [1116, 83] on input "Update Docket" at bounding box center [1095, 76] width 71 height 20
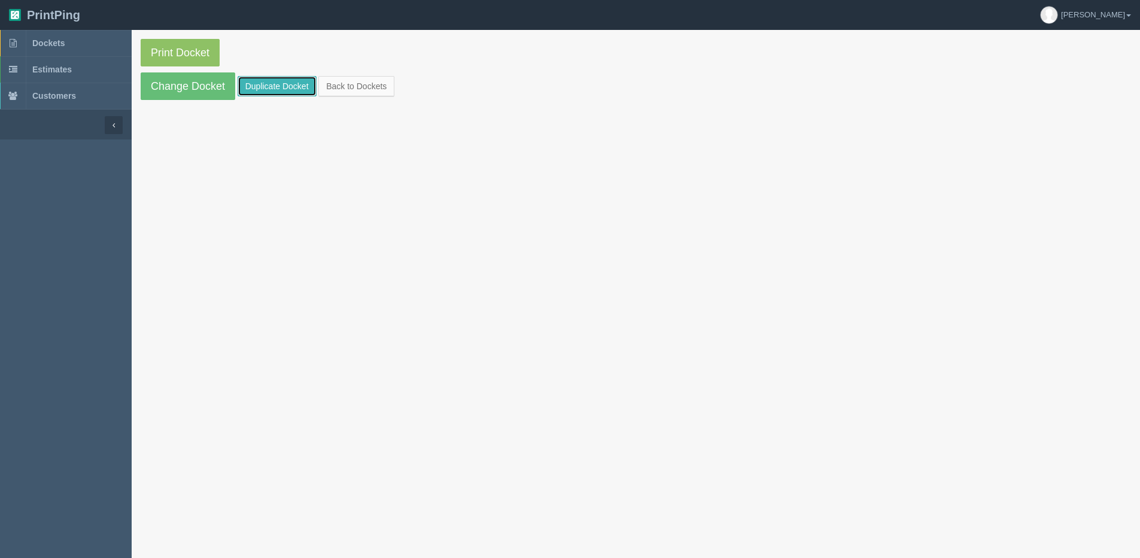
click at [268, 85] on link "Duplicate Docket" at bounding box center [277, 86] width 79 height 20
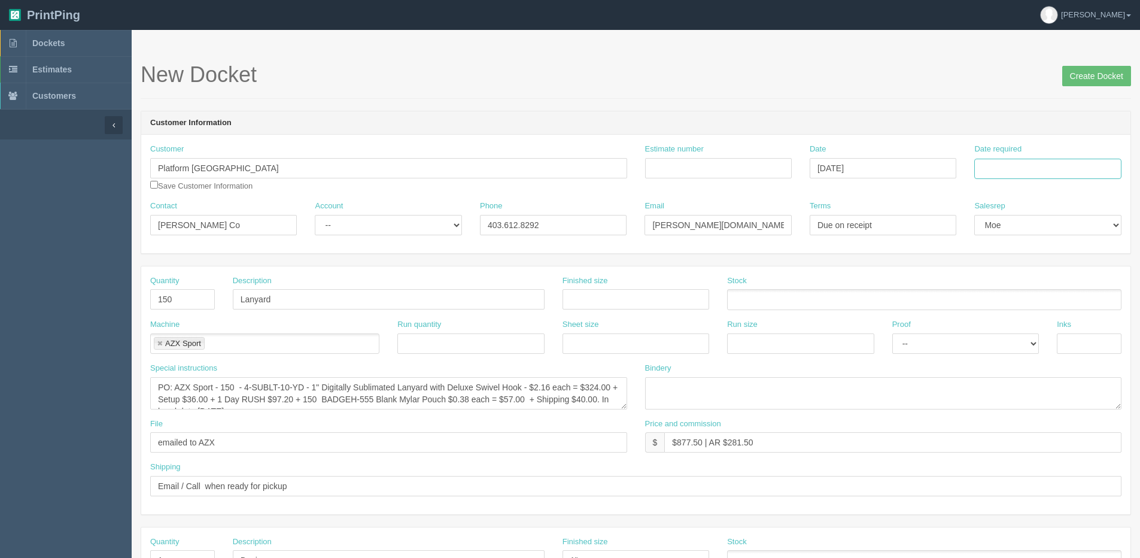
click at [1049, 163] on input "Date required" at bounding box center [1047, 169] width 147 height 20
click at [1033, 341] on th "Today" at bounding box center [1032, 334] width 111 height 17
click at [1071, 313] on td "10" at bounding box center [1066, 317] width 14 height 17
type input "October 10, 2025"
click at [163, 304] on input "150" at bounding box center [182, 299] width 65 height 20
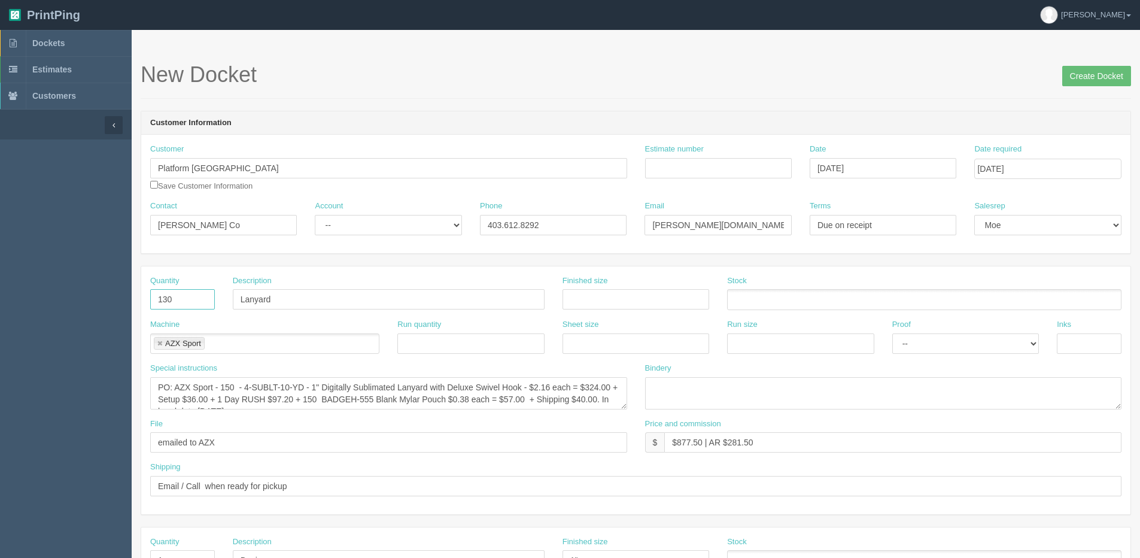
type input "130"
drag, startPoint x: 189, startPoint y: 226, endPoint x: -99, endPoint y: 230, distance: 287.9
click at [0, 230] on html "PrintPing Dan Edit account ( dan@allrush.ca ) Logout Dockets Estimates Customers" at bounding box center [570, 543] width 1140 height 1087
paste input "Lejia Feng"
type input "Lejia Feng"
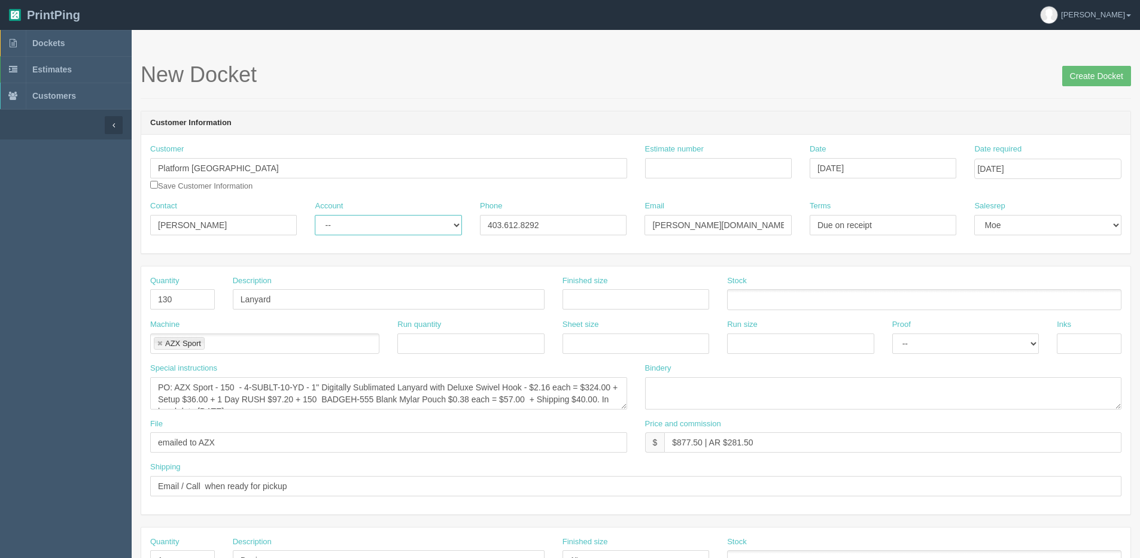
click at [368, 218] on select "-- Existing Client Allrush Client Rep Client" at bounding box center [388, 225] width 147 height 20
select select "Allrush Client"
click at [315, 215] on select "-- Existing Client Allrush Client Rep Client" at bounding box center [388, 225] width 147 height 20
drag, startPoint x: 500, startPoint y: 228, endPoint x: 263, endPoint y: 228, distance: 237.0
click at [270, 228] on div "Contact Lejia Feng Account -- Existing Client Allrush Client Rep Client Phone 4…" at bounding box center [635, 223] width 989 height 44
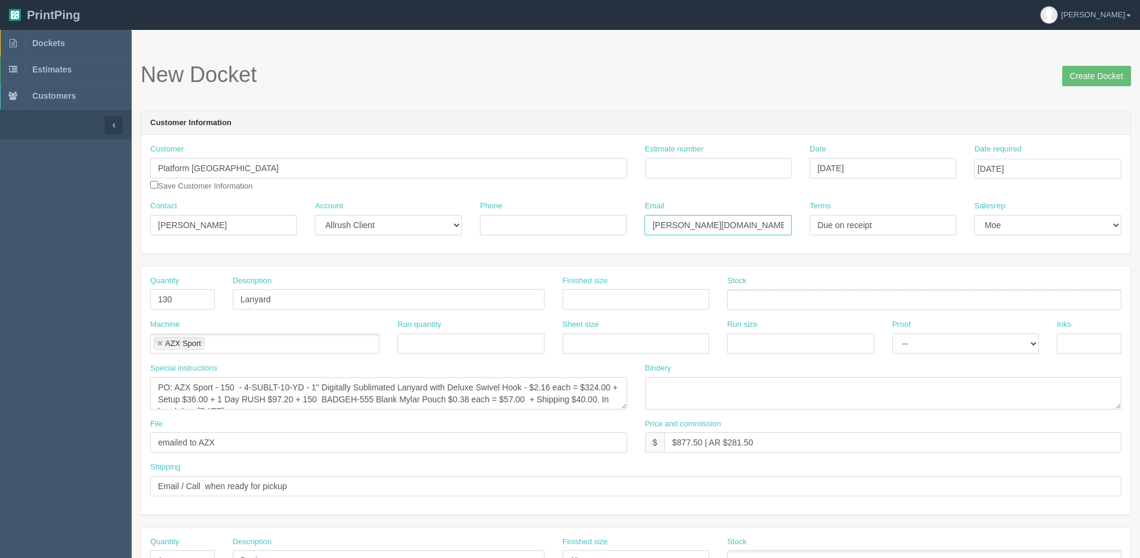
drag, startPoint x: 772, startPoint y: 230, endPoint x: 514, endPoint y: 239, distance: 258.2
click at [323, 250] on div "Customer Platform Calgary Save Customer Information Estimate number Date Septem…" at bounding box center [635, 194] width 989 height 119
paste input "lejia.feng"
type input "lejia.feng@platformcalgary.com"
click at [232, 390] on textarea "PO: AZX Sport - 150 - 4-SUBLT-10-YD - 1" Digitally Sublimated Lanyard with Delu…" at bounding box center [388, 393] width 477 height 32
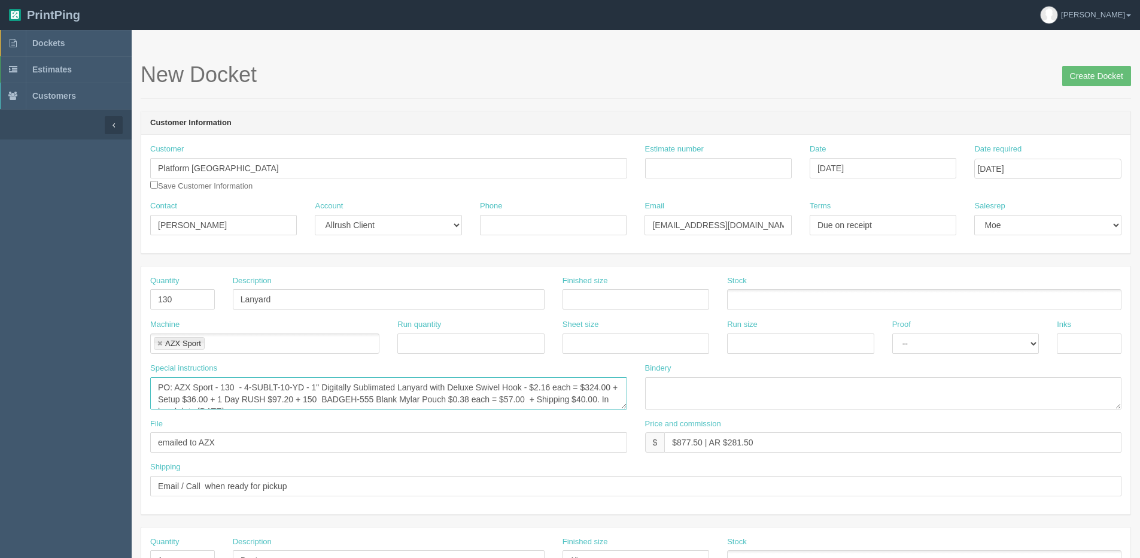
drag, startPoint x: 585, startPoint y: 389, endPoint x: 619, endPoint y: 384, distance: 34.5
click at [611, 388] on textarea "PO: AZX Sport - 150 - 4-SUBLT-10-YD - 1" Digitally Sublimated Lanyard with Delu…" at bounding box center [388, 393] width 477 height 32
click at [223, 385] on textarea "PO: AZX Sport - 150 - 4-SUBLT-10-YD - 1" Digitally Sublimated Lanyard with Delu…" at bounding box center [388, 393] width 477 height 32
click at [223, 384] on textarea "PO: AZX Sport - 150 - 4-SUBLT-10-YD - 1" Digitally Sublimated Lanyard with Delu…" at bounding box center [388, 393] width 477 height 32
click at [277, 390] on textarea "PO: AZX Sport - 150 - 4-SUBLT-10-YD - 1" Digitally Sublimated Lanyard with Delu…" at bounding box center [388, 393] width 477 height 32
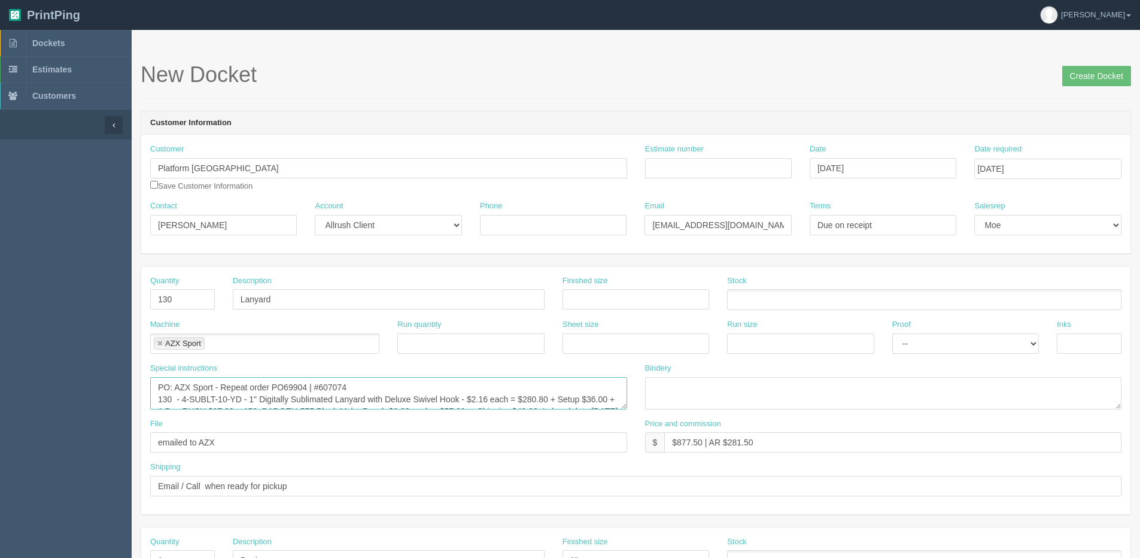
scroll to position [7, 0]
click at [156, 402] on textarea "PO: AZX Sport - 150 - 4-SUBLT-10-YD - 1" Digitally Sublimated Lanyard with Delu…" at bounding box center [388, 393] width 477 height 32
drag, startPoint x: 357, startPoint y: 404, endPoint x: 380, endPoint y: 391, distance: 26.8
click at [380, 391] on textarea "PO: AZX Sport - 150 - 4-SUBLT-10-YD - 1" Digitally Sublimated Lanyard with Delu…" at bounding box center [388, 393] width 477 height 32
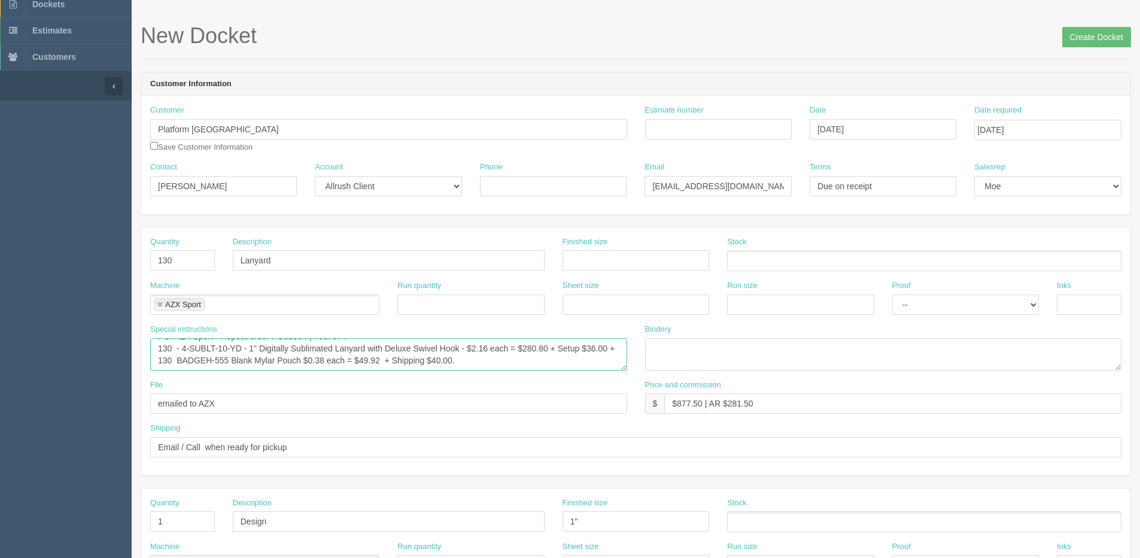
scroll to position [60, 0]
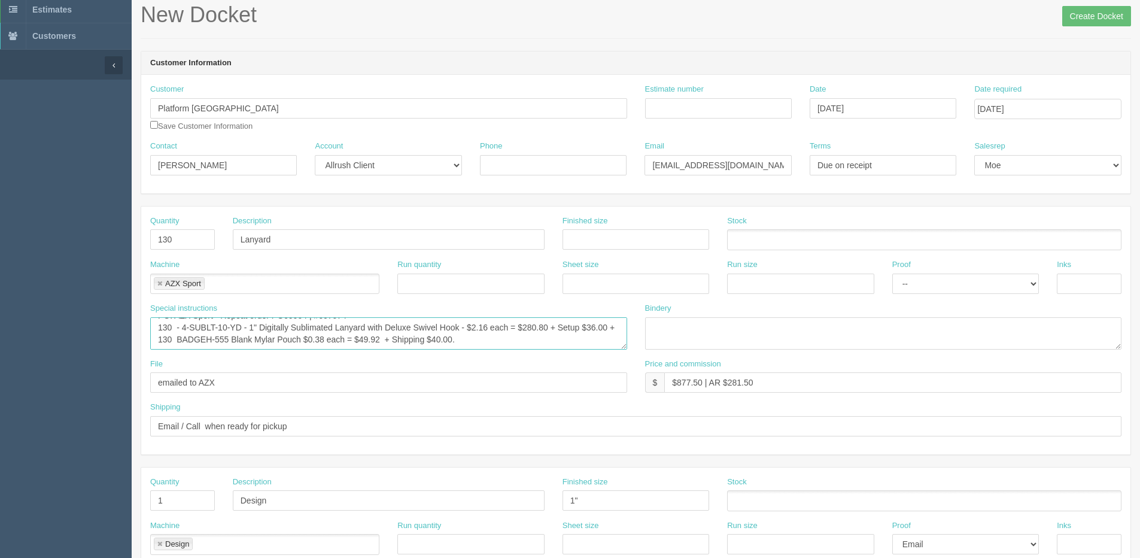
type textarea "PO: AZX Sport - Repeat order PO69904 | #607074 130 - 4-SUBLT-10-YD - 1" Digital…"
drag, startPoint x: 675, startPoint y: 382, endPoint x: 702, endPoint y: 381, distance: 26.9
click at [702, 381] on input "$877.50 | AR $281.50" at bounding box center [892, 382] width 457 height 20
type input "$609.70 | AR $172.12"
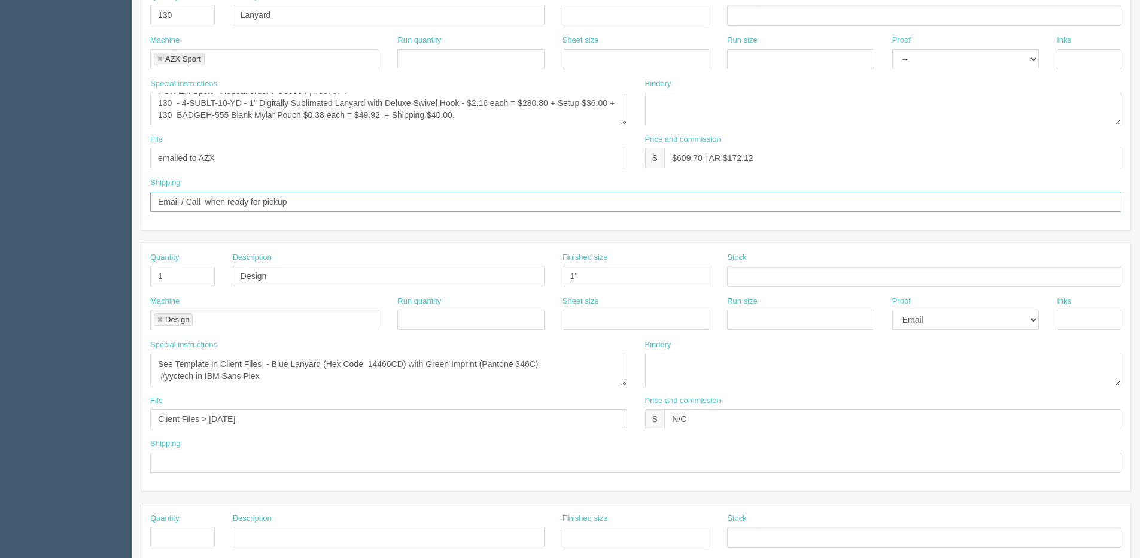
scroll to position [299, 0]
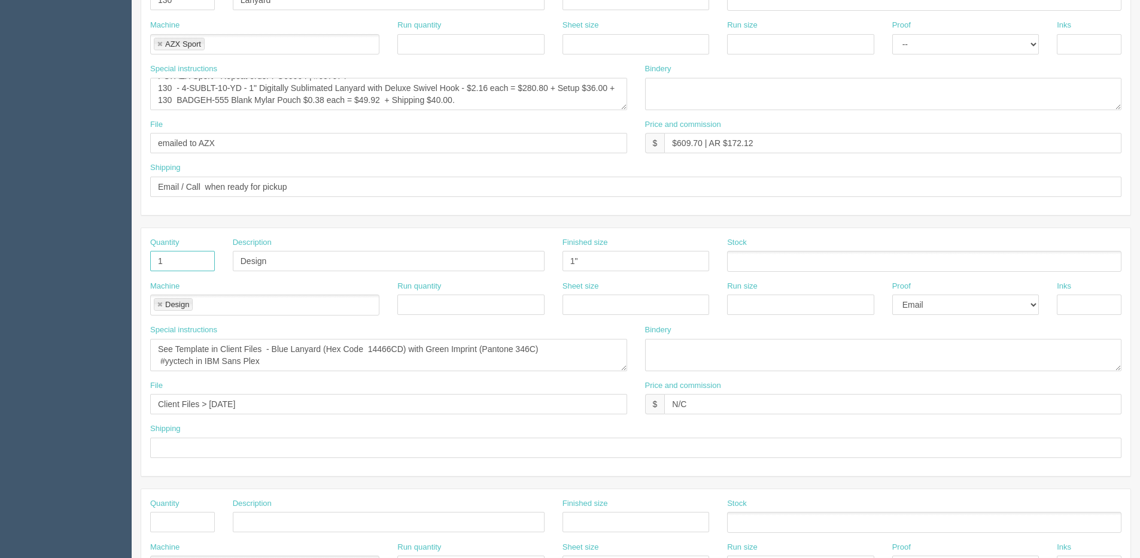
drag, startPoint x: 174, startPoint y: 268, endPoint x: 135, endPoint y: 279, distance: 40.4
click at [136, 278] on section "New Docket Create Docket Customer Information Customer Platform Calgary Save Cu…" at bounding box center [636, 259] width 1009 height 1057
drag, startPoint x: 253, startPoint y: 269, endPoint x: 279, endPoint y: 259, distance: 27.7
click at [253, 269] on input "Design" at bounding box center [389, 261] width 312 height 20
drag, startPoint x: 278, startPoint y: 259, endPoint x: 171, endPoint y: 294, distance: 112.4
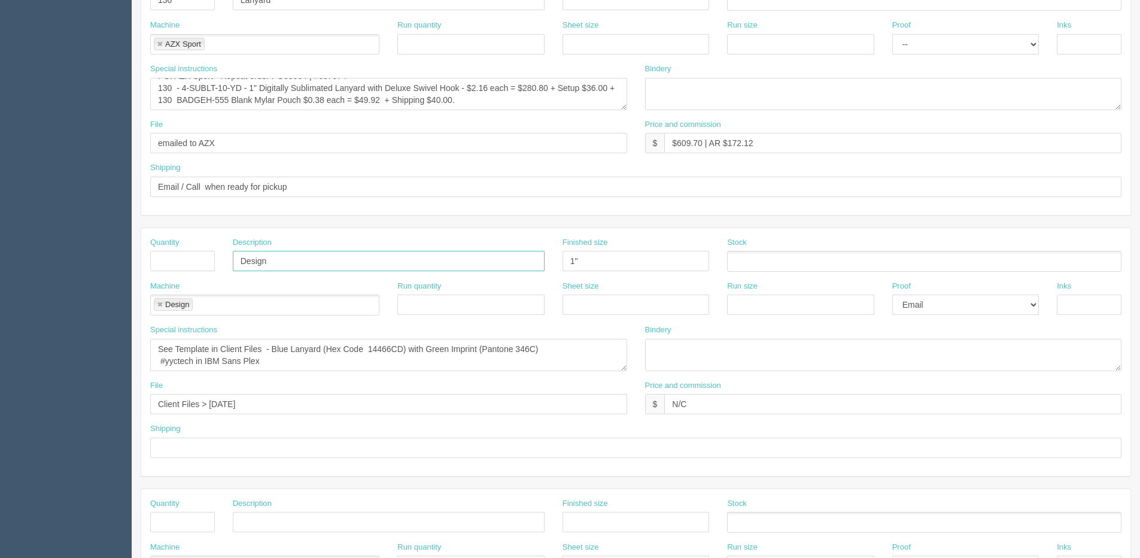
click at [90, 281] on section "Dockets Estimates Customers" at bounding box center [570, 259] width 1140 height 1057
click at [159, 303] on link at bounding box center [159, 305] width 7 height 8
drag, startPoint x: 153, startPoint y: 348, endPoint x: 339, endPoint y: 366, distance: 187.6
click at [339, 366] on textarea "See Template in Client Files - Blue Lanyard (Hex Code 14466CD) with Green Impri…" at bounding box center [388, 355] width 477 height 32
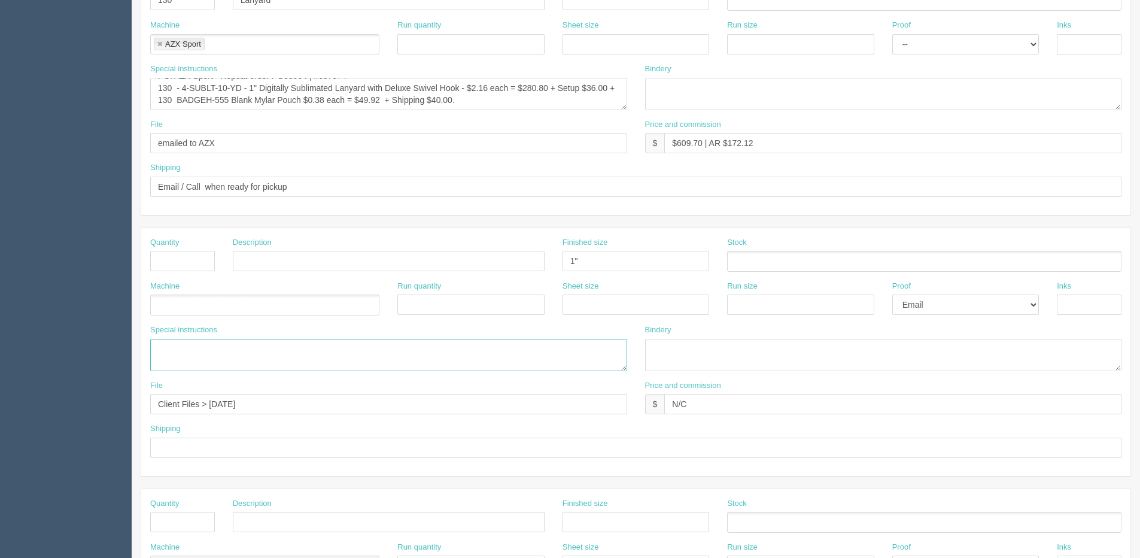
scroll to position [0, 0]
drag, startPoint x: 257, startPoint y: 402, endPoint x: -51, endPoint y: 415, distance: 307.9
click at [0, 415] on html "PrintPing [PERSON_NAME] Edit account ( [PERSON_NAME][EMAIL_ADDRESS][DOMAIN_NAME…" at bounding box center [570, 244] width 1140 height 1087
drag, startPoint x: 700, startPoint y: 405, endPoint x: 633, endPoint y: 414, distance: 67.6
click at [629, 417] on div "File Price and commission $ N/C" at bounding box center [635, 402] width 989 height 44
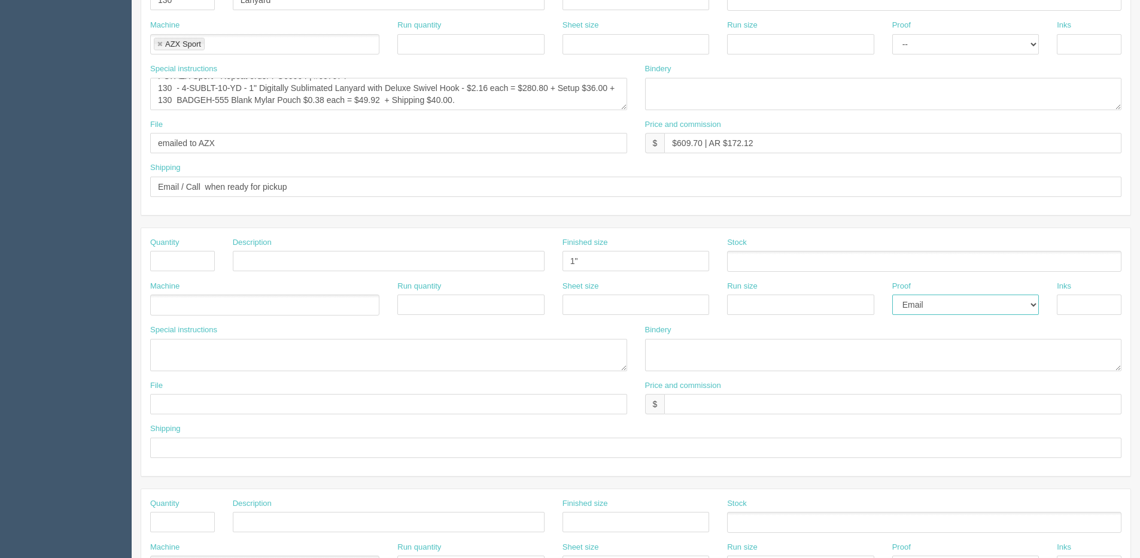
click at [968, 301] on select "-- Email Hard Copy" at bounding box center [965, 304] width 147 height 20
select select
click at [892, 294] on select "-- Email Hard Copy" at bounding box center [965, 304] width 147 height 20
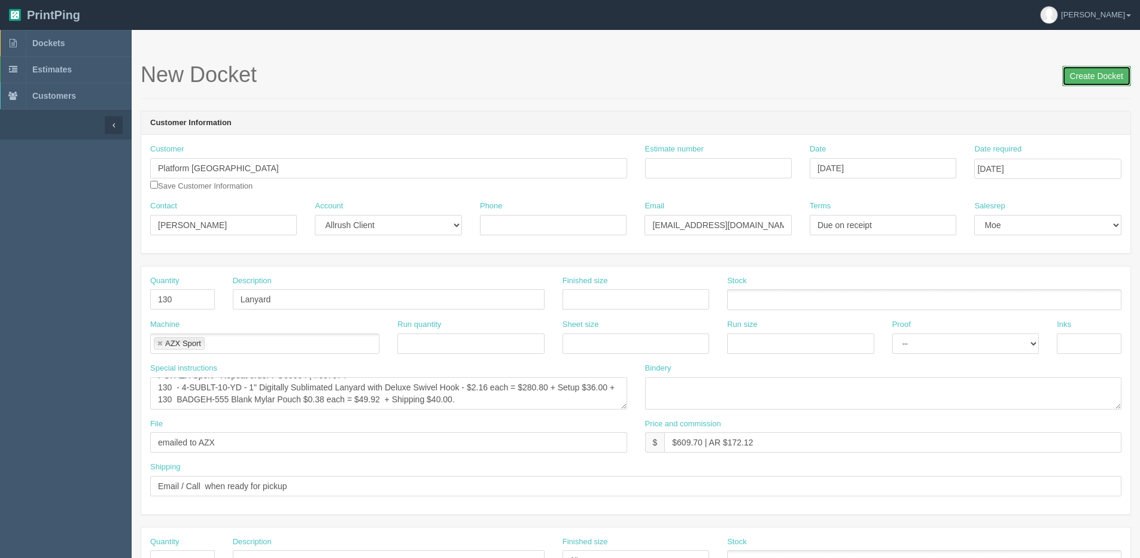
click at [1084, 84] on input "Create Docket" at bounding box center [1096, 76] width 69 height 20
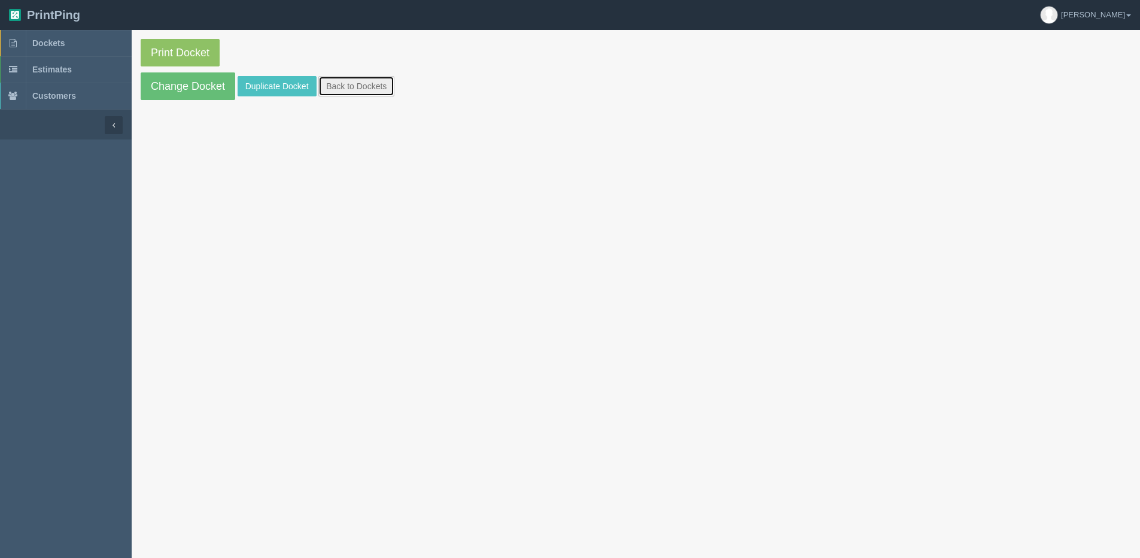
click at [345, 84] on link "Back to Dockets" at bounding box center [356, 86] width 76 height 20
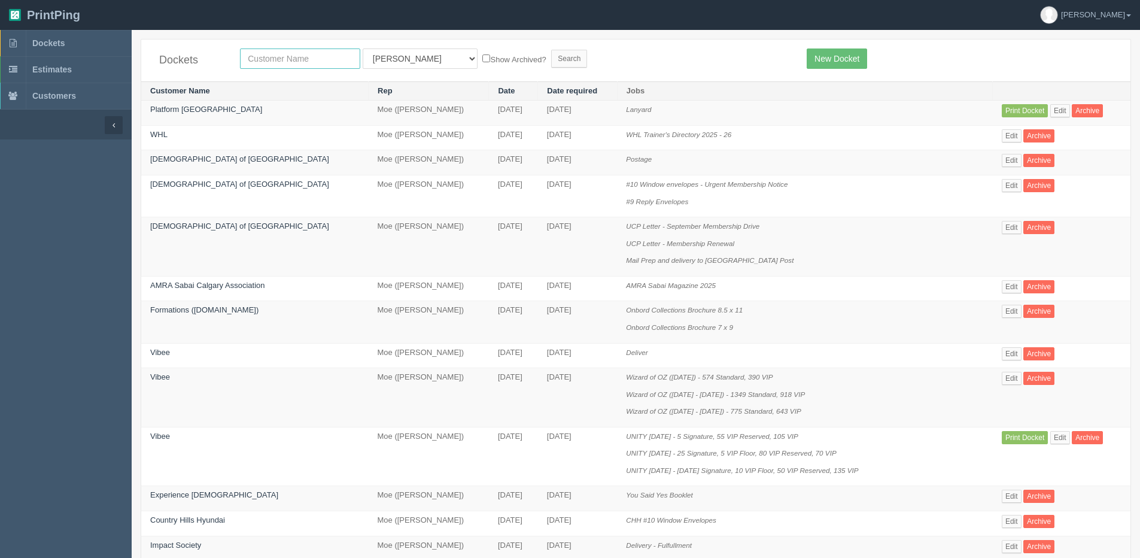
click at [260, 67] on input "text" at bounding box center [300, 58] width 120 height 20
type input "platform"
click at [551, 50] on input "Search" at bounding box center [569, 59] width 36 height 18
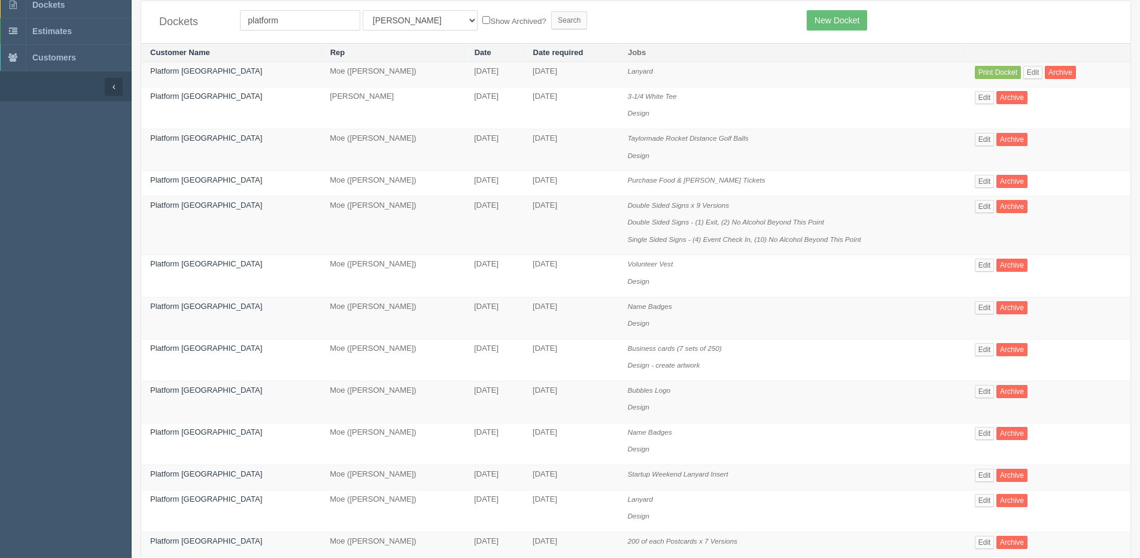
scroll to position [60, 0]
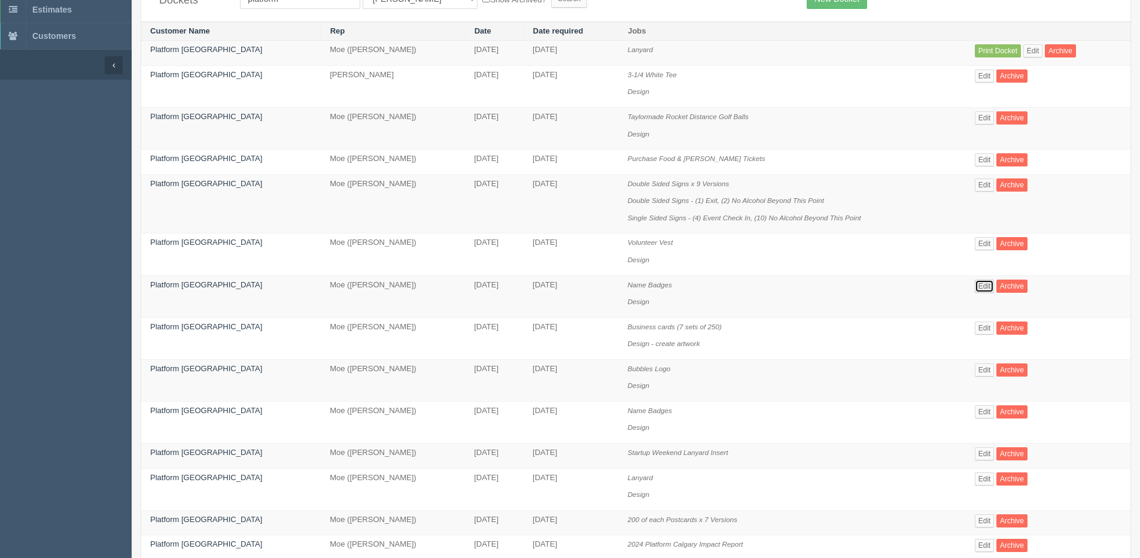
click at [982, 287] on link "Edit" at bounding box center [985, 286] width 20 height 13
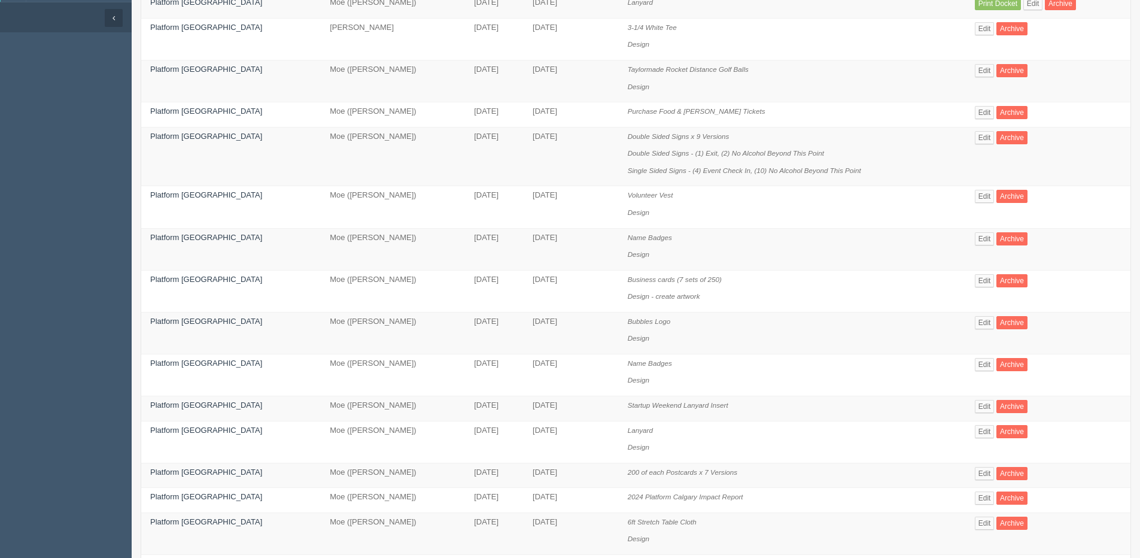
scroll to position [120, 0]
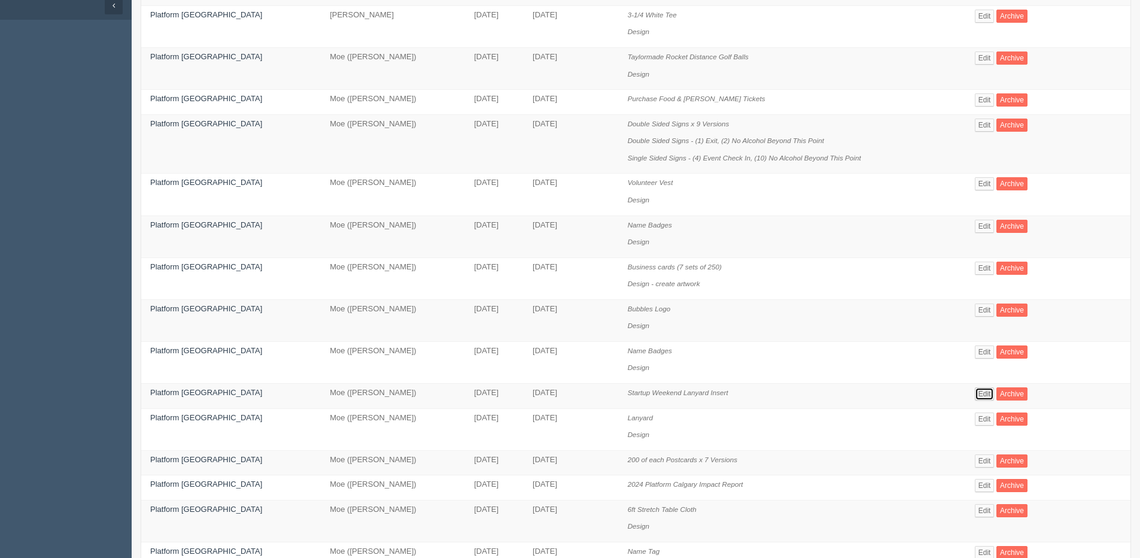
click at [984, 396] on link "Edit" at bounding box center [985, 393] width 20 height 13
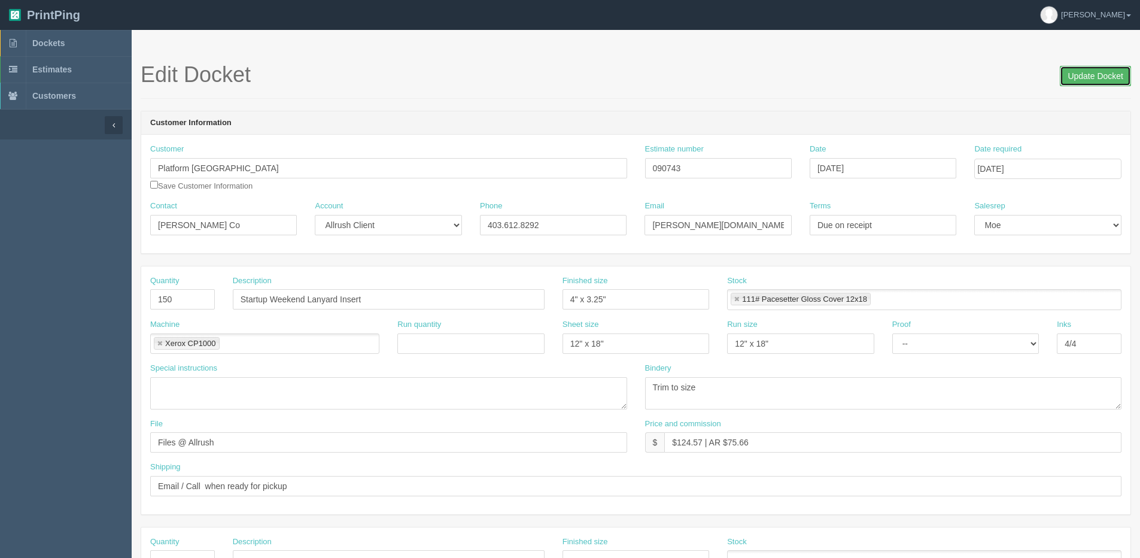
drag, startPoint x: 1087, startPoint y: 77, endPoint x: 916, endPoint y: 78, distance: 170.6
click at [1079, 78] on input "Update Docket" at bounding box center [1095, 76] width 71 height 20
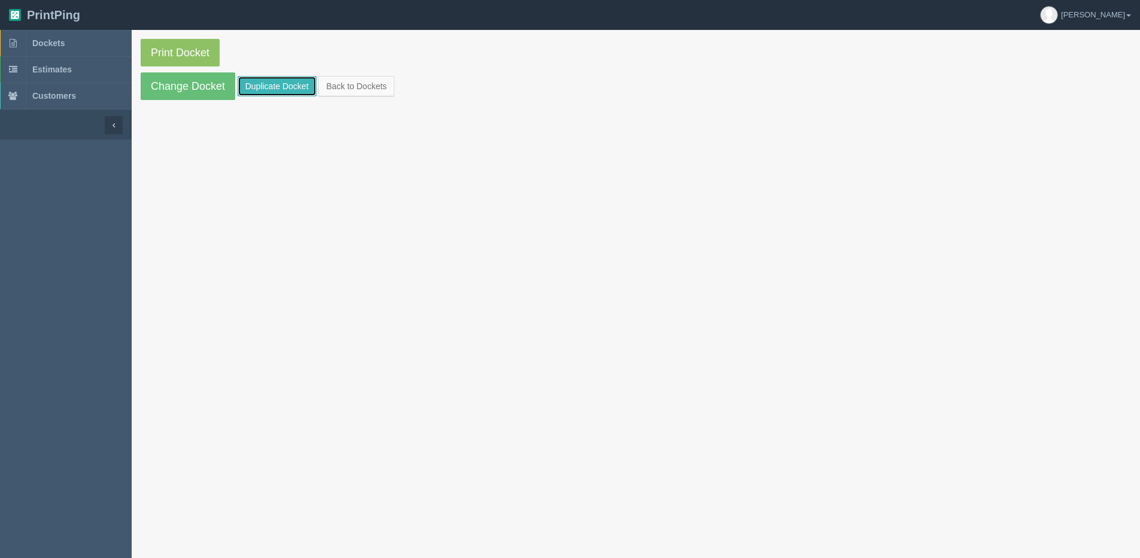
click at [271, 83] on link "Duplicate Docket" at bounding box center [277, 86] width 79 height 20
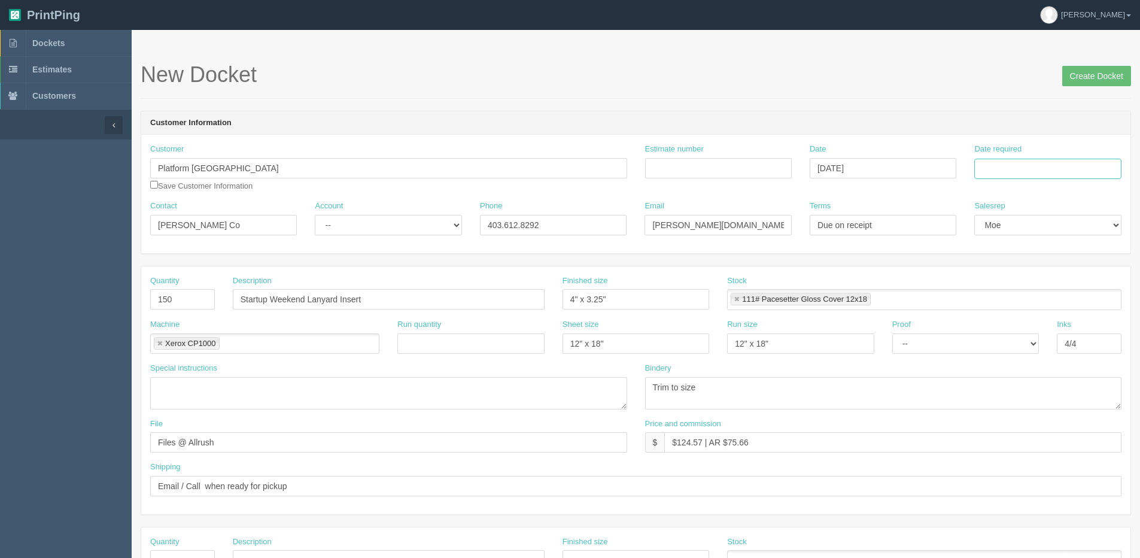
click at [1009, 167] on input "Date required" at bounding box center [1047, 169] width 147 height 20
click at [1018, 342] on th "[DATE]" at bounding box center [1032, 334] width 111 height 17
click at [1010, 302] on td "29" at bounding box center [1002, 300] width 17 height 17
type input "[DATE]"
drag, startPoint x: 178, startPoint y: 292, endPoint x: -38, endPoint y: 302, distance: 216.4
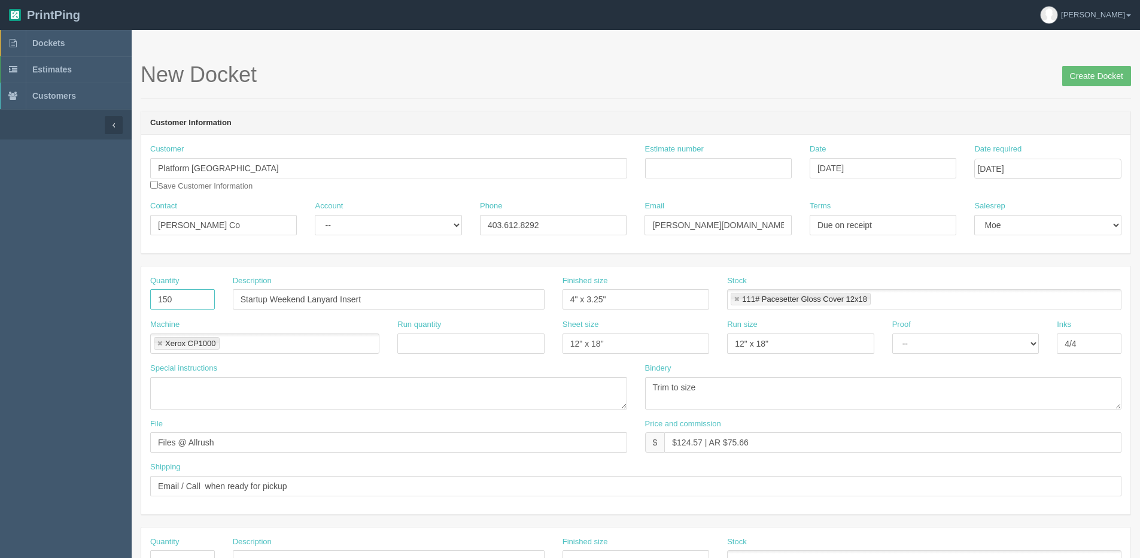
click at [0, 302] on html "PrintPing [PERSON_NAME] Edit account ( [PERSON_NAME][EMAIL_ADDRESS][DOMAIN_NAME…" at bounding box center [570, 543] width 1140 height 1087
type input "130"
click at [1091, 72] on input "Create Docket" at bounding box center [1096, 76] width 69 height 20
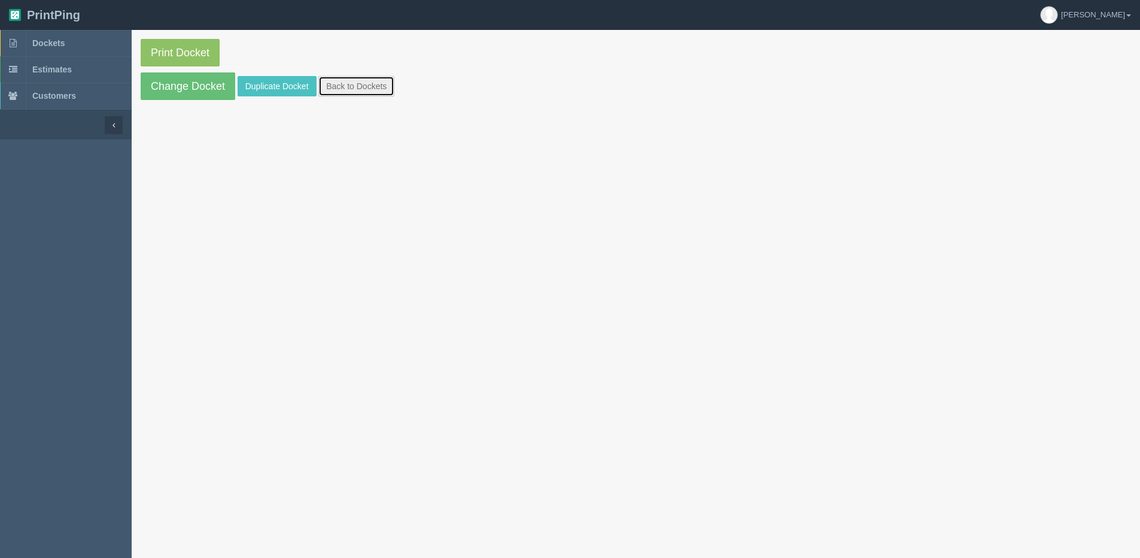
click at [345, 83] on link "Back to Dockets" at bounding box center [356, 86] width 76 height 20
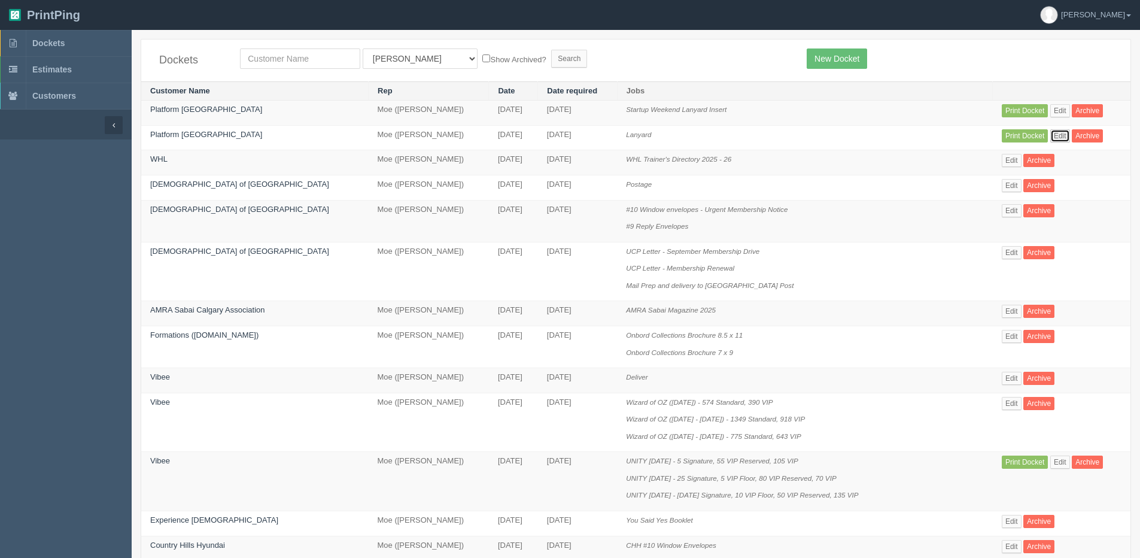
click at [1050, 139] on link "Edit" at bounding box center [1060, 135] width 20 height 13
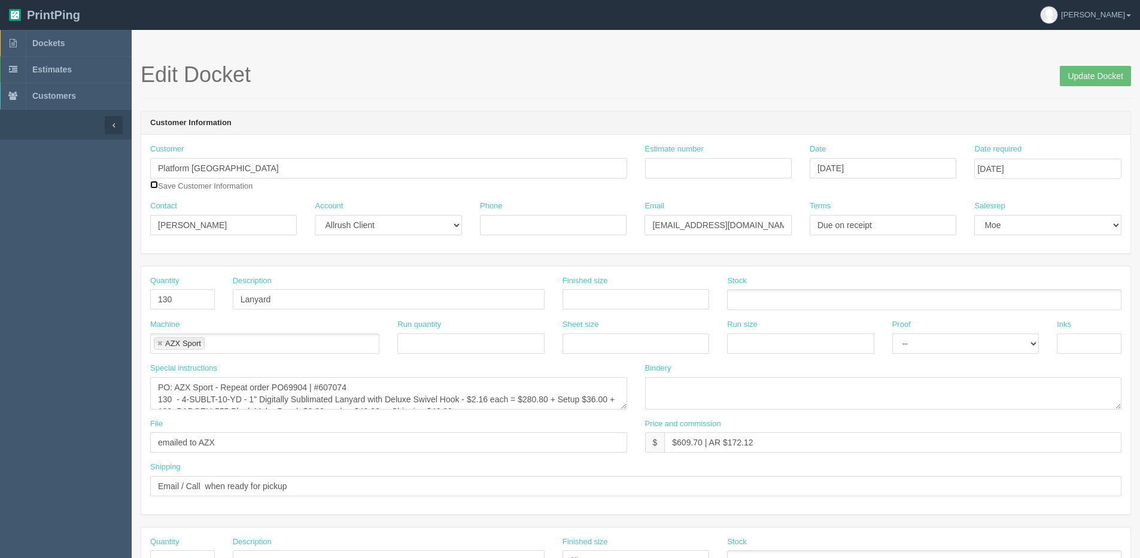
click at [154, 184] on input "checkbox" at bounding box center [154, 185] width 8 height 8
checkbox input "true"
drag, startPoint x: 1076, startPoint y: 77, endPoint x: 1034, endPoint y: 82, distance: 42.8
click at [1069, 80] on input "Update Docket" at bounding box center [1095, 76] width 71 height 20
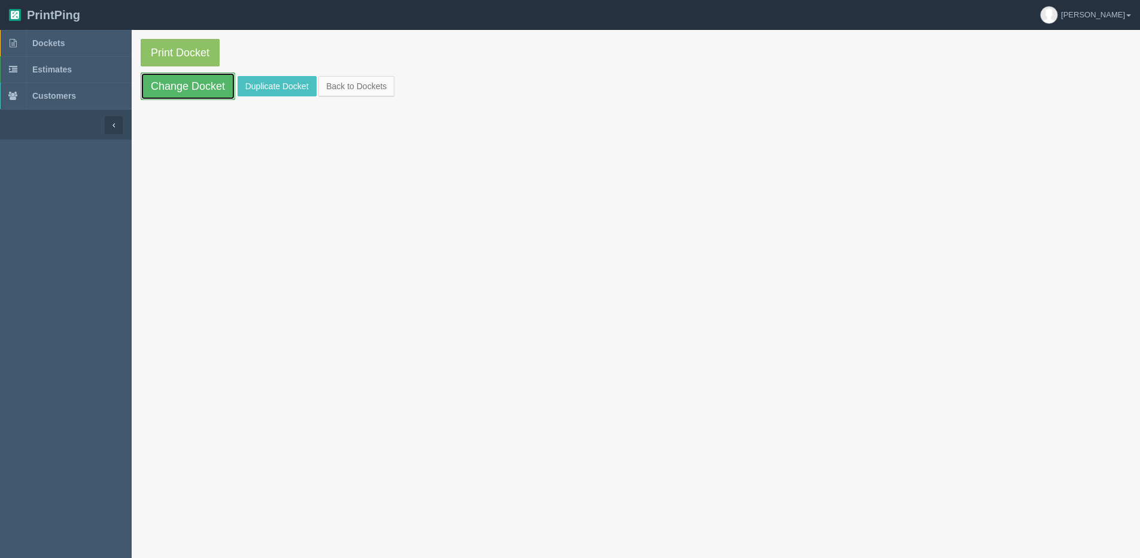
click at [166, 92] on link "Change Docket" at bounding box center [188, 86] width 95 height 28
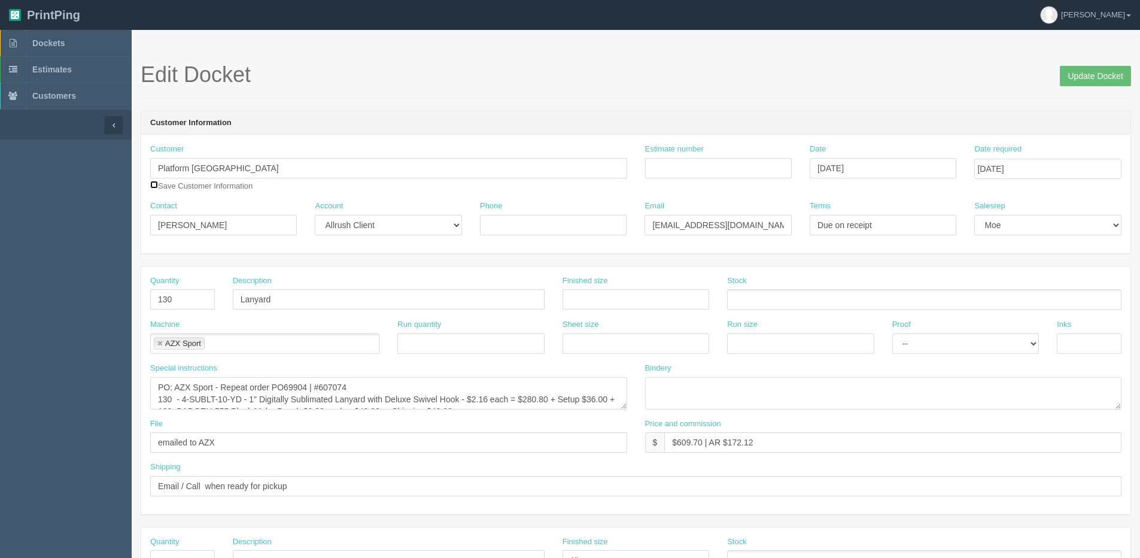
click at [155, 184] on input "checkbox" at bounding box center [154, 185] width 8 height 8
checkbox input "true"
click at [1100, 72] on input "Update Docket" at bounding box center [1095, 76] width 71 height 20
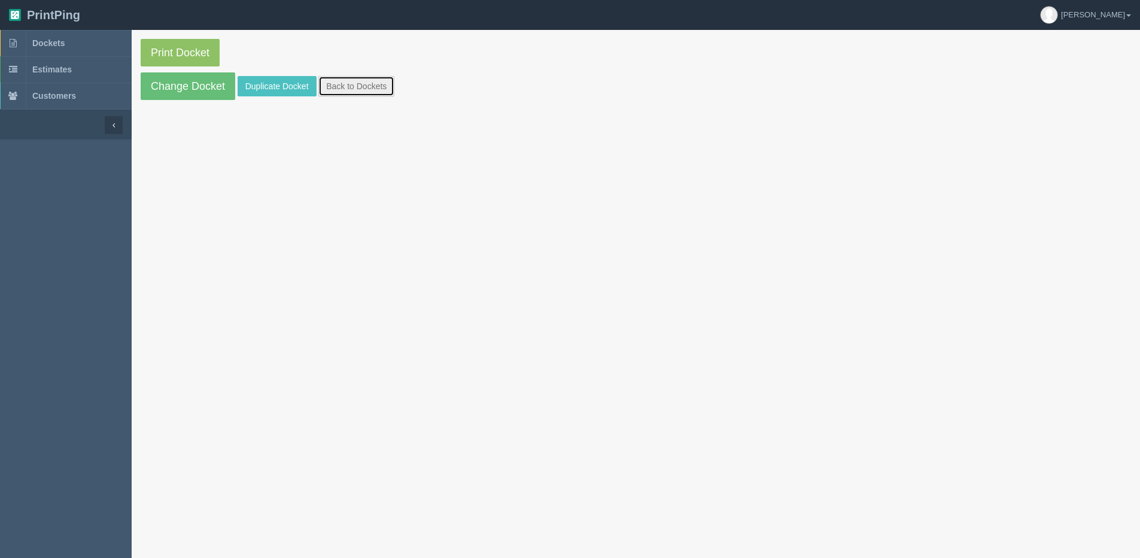
click at [349, 86] on link "Back to Dockets" at bounding box center [356, 86] width 76 height 20
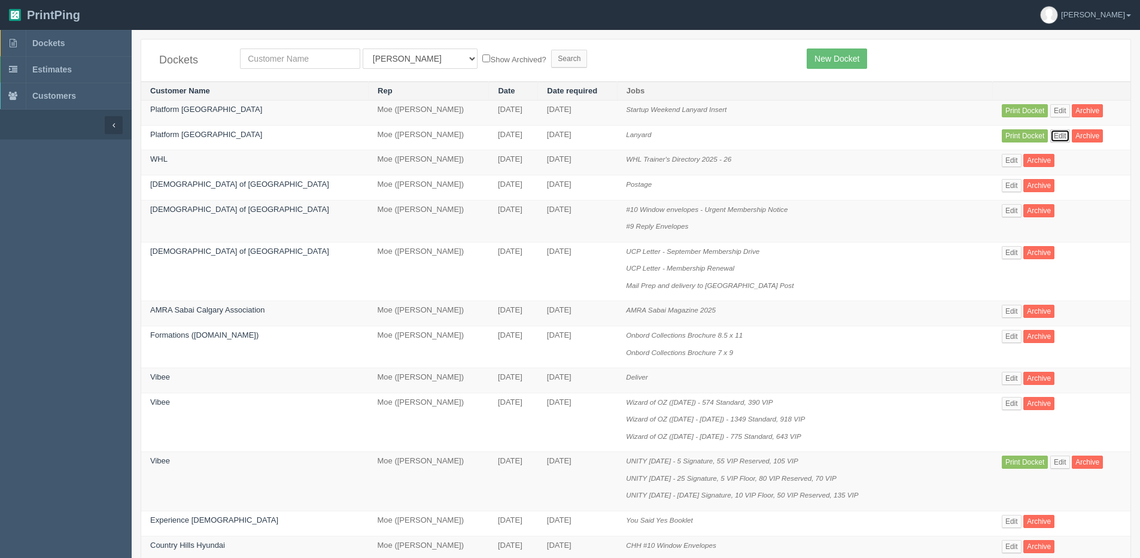
click at [1053, 135] on link "Edit" at bounding box center [1060, 135] width 20 height 13
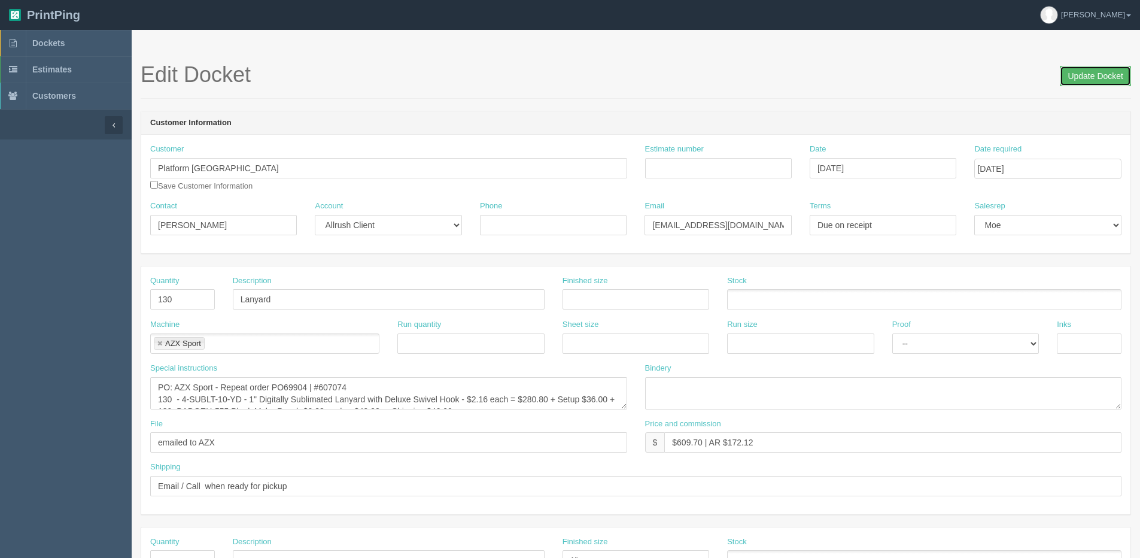
click at [1089, 79] on input "Update Docket" at bounding box center [1095, 76] width 71 height 20
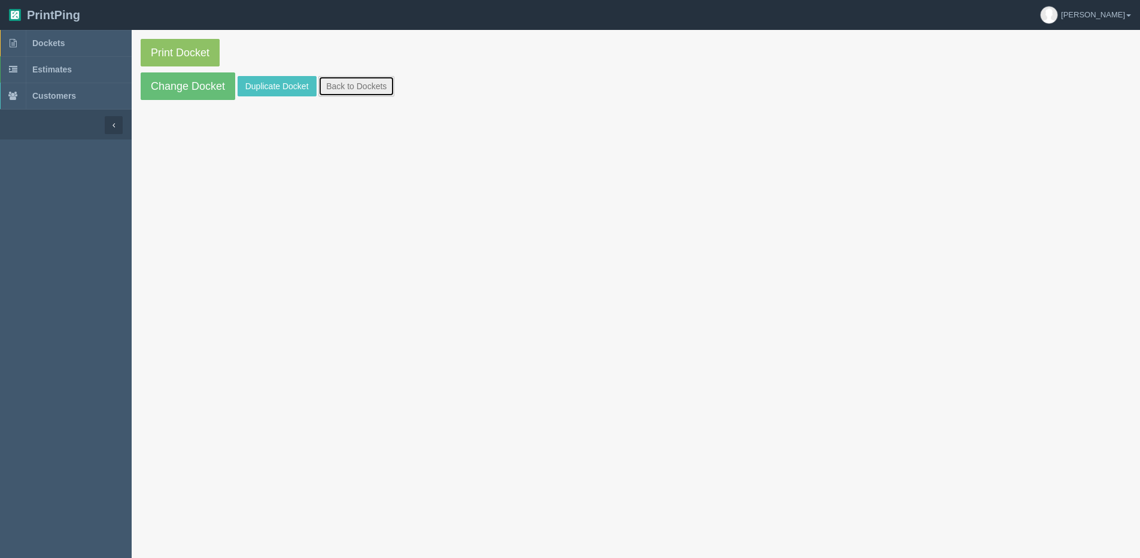
click at [366, 87] on link "Back to Dockets" at bounding box center [356, 86] width 76 height 20
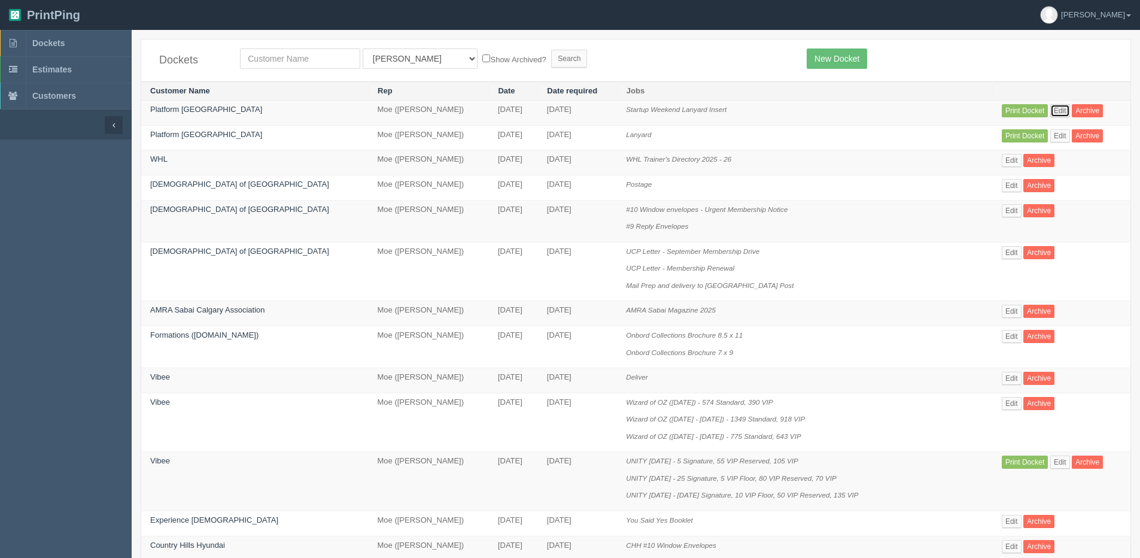
click at [1057, 114] on link "Edit" at bounding box center [1060, 110] width 20 height 13
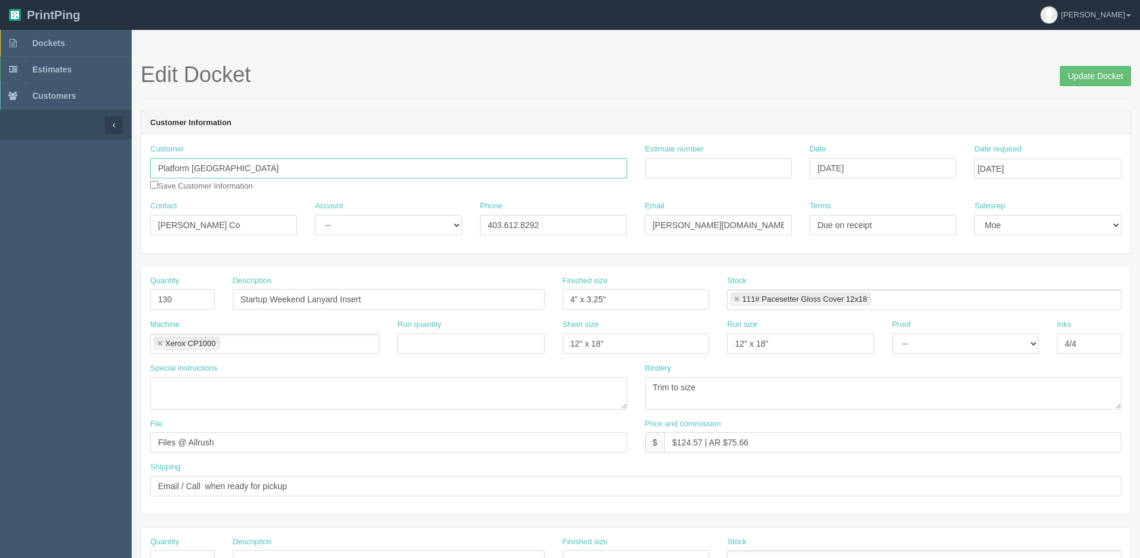
click at [244, 161] on input "Platform [GEOGRAPHIC_DATA]" at bounding box center [388, 168] width 477 height 20
click at [211, 192] on strong "Platform Calgar" at bounding box center [189, 191] width 58 height 9
type input "Platform [GEOGRAPHIC_DATA]"
type input "[PERSON_NAME]"
type input "[EMAIL_ADDRESS][DOMAIN_NAME]"
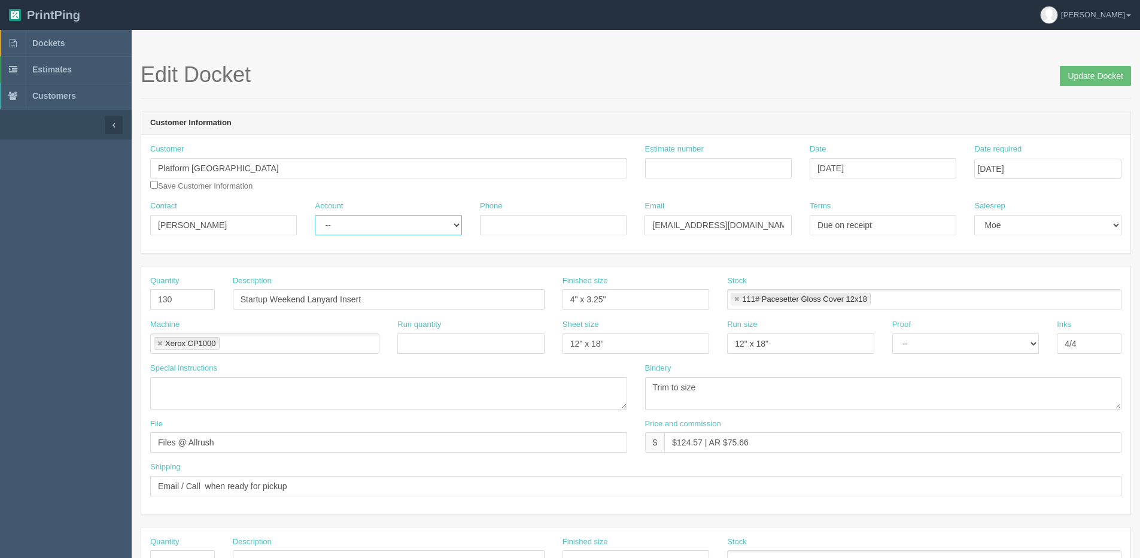
click at [330, 225] on select "-- Existing Client Allrush Client Rep Client" at bounding box center [388, 225] width 147 height 20
select select "Allrush Client"
click at [315, 215] on select "-- Existing Client Allrush Client Rep Client" at bounding box center [388, 225] width 147 height 20
drag, startPoint x: 677, startPoint y: 440, endPoint x: 702, endPoint y: 437, distance: 24.7
click at [702, 437] on input "$124.57 | AR $75.66" at bounding box center [892, 442] width 457 height 20
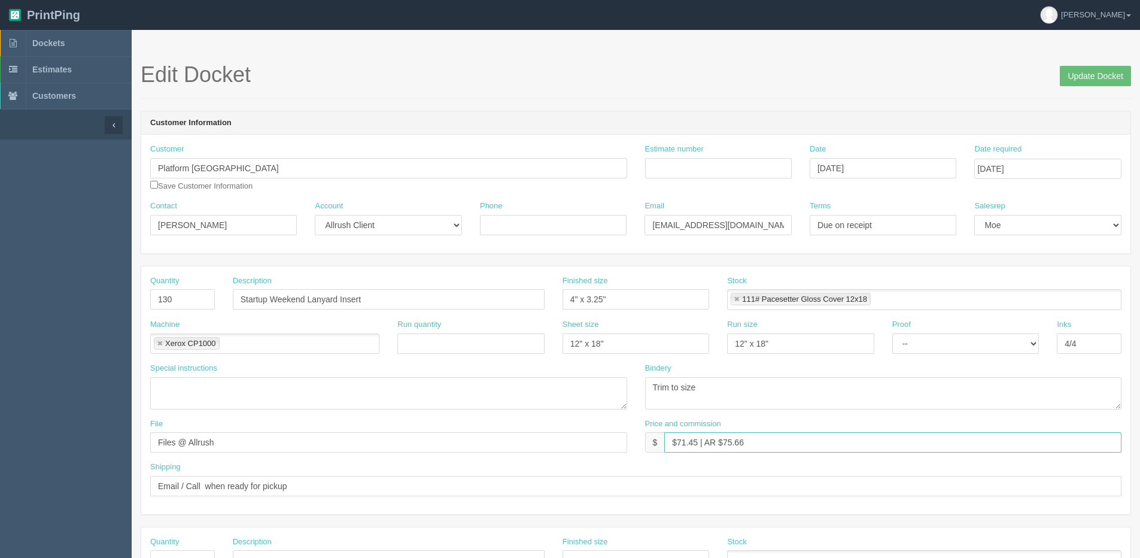
type input "$71.45 | AR $75.66"
click at [685, 162] on input "Estimate number" at bounding box center [718, 168] width 147 height 20
type input "089583"
drag, startPoint x: 723, startPoint y: 442, endPoint x: 879, endPoint y: 408, distance: 160.0
click at [887, 409] on div "Quantity 130 Description Startup Weekend Lanyard Insert Finished size 4" x 3.25…" at bounding box center [635, 390] width 989 height 248
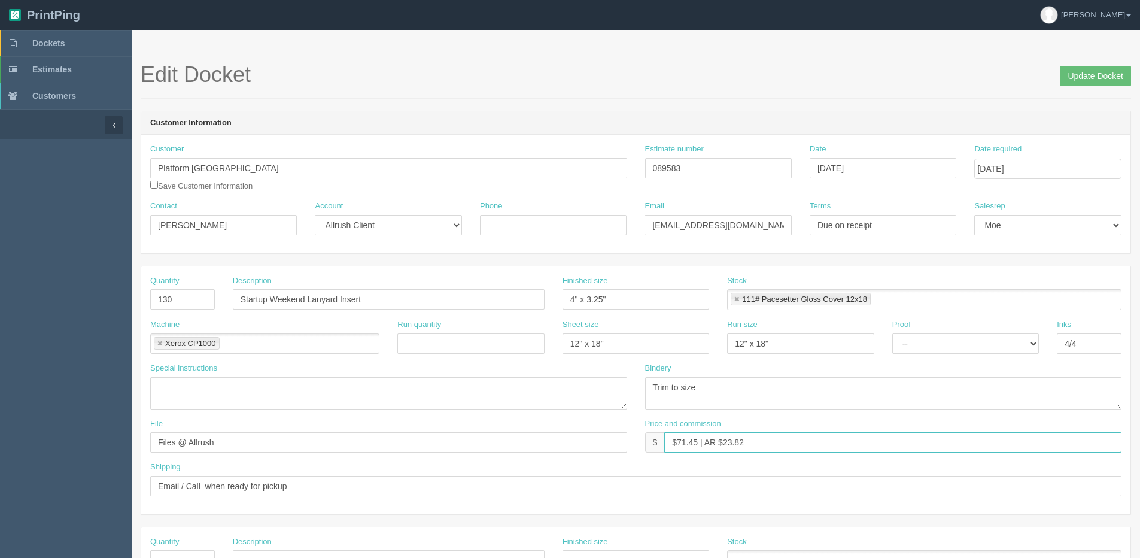
type input "$71.45 | AR $23.82"
click at [1114, 80] on input "Update Docket" at bounding box center [1095, 76] width 71 height 20
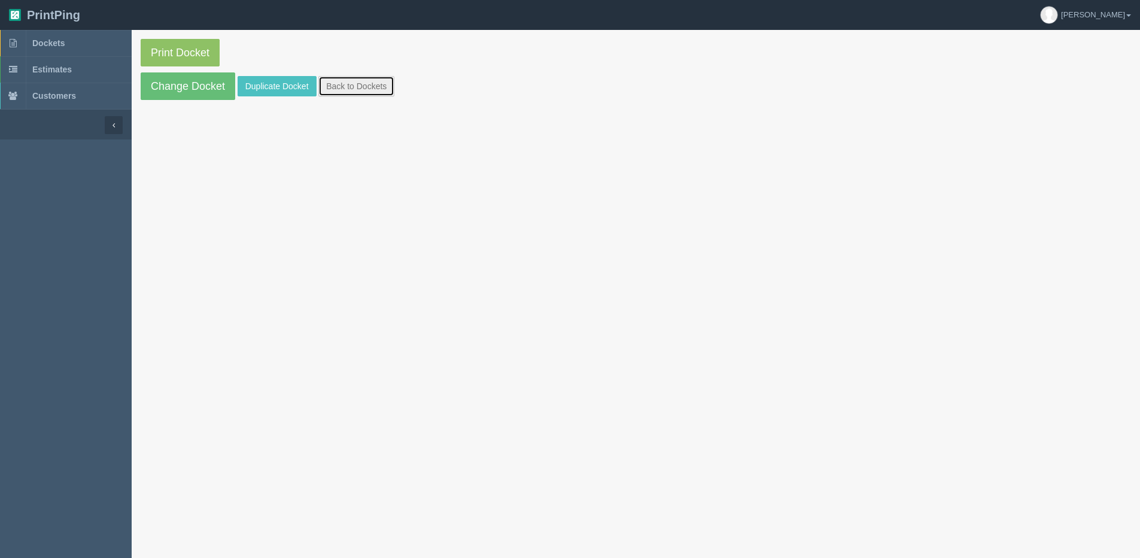
click at [332, 86] on link "Back to Dockets" at bounding box center [356, 86] width 76 height 20
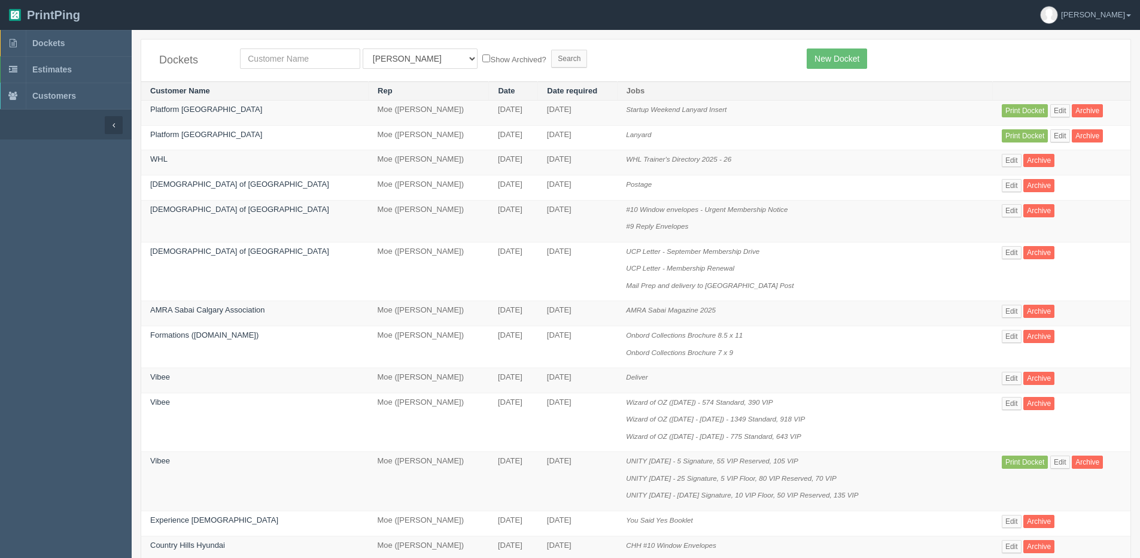
click at [206, 222] on td "[DEMOGRAPHIC_DATA] of [GEOGRAPHIC_DATA]" at bounding box center [254, 221] width 227 height 42
click at [318, 60] on input "text" at bounding box center [300, 58] width 120 height 20
type input "coven"
click at [551, 50] on input "Search" at bounding box center [569, 59] width 36 height 18
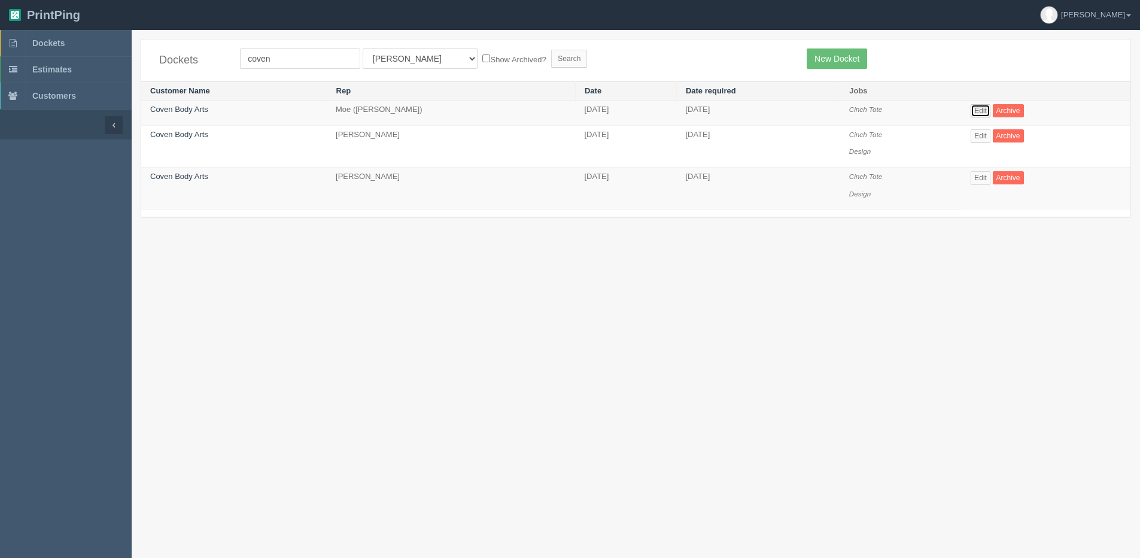
click at [987, 108] on link "Edit" at bounding box center [981, 110] width 20 height 13
click at [45, 39] on span "Dockets" at bounding box center [48, 43] width 32 height 10
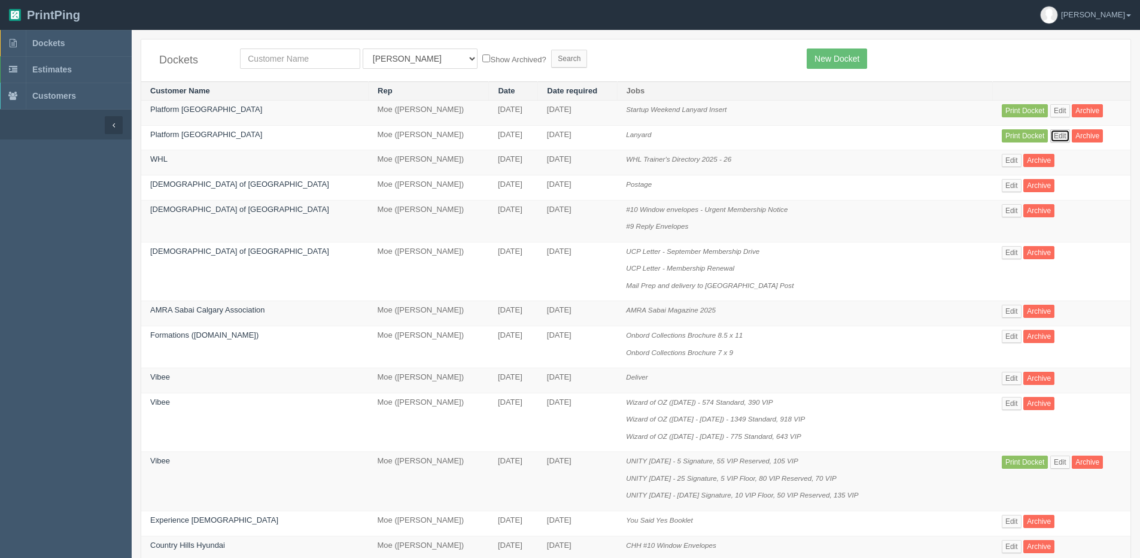
click at [1050, 141] on link "Edit" at bounding box center [1060, 135] width 20 height 13
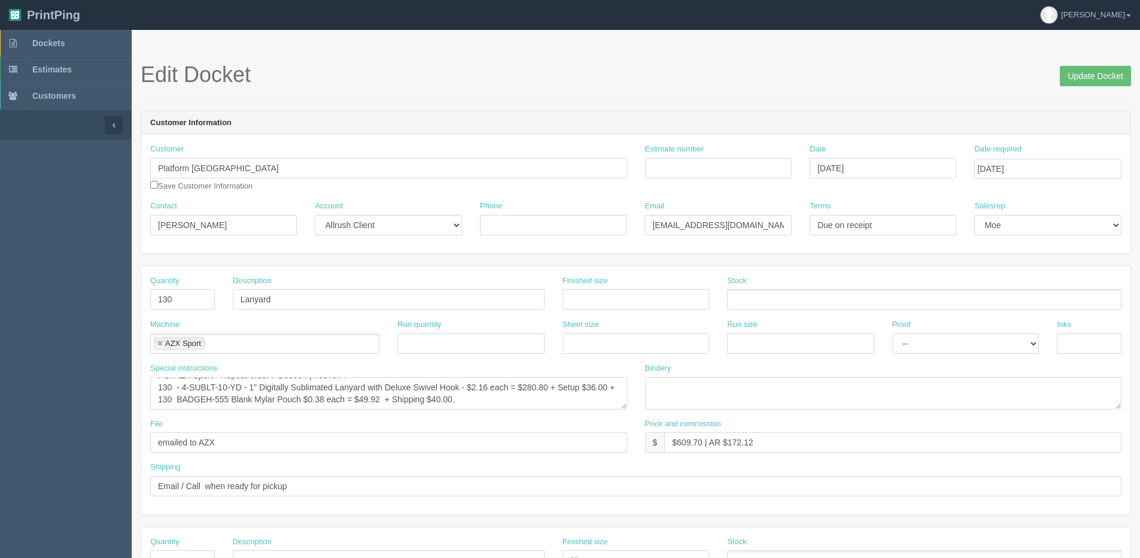
scroll to position [60, 0]
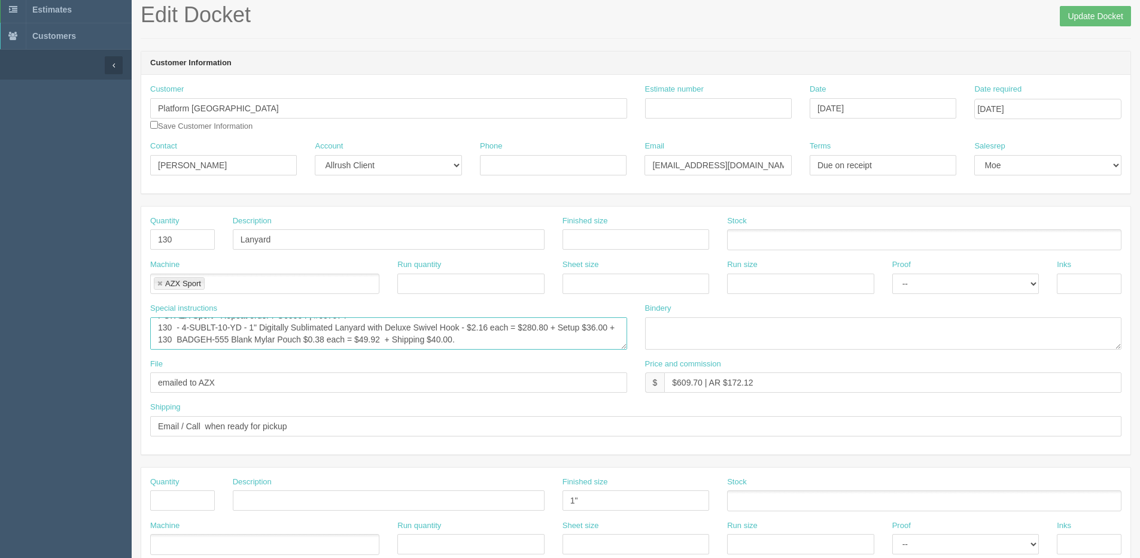
click at [480, 340] on textarea "PO: AZX Sport - Repeat order PO69904 | #607074 130 - 4-SUBLT-10-YD - 1" Digital…" at bounding box center [388, 333] width 477 height 32
type textarea "PO: AZX Sport - Repeat order PO69904 | #607074 130 - 4-SUBLT-10-YD - 1" Digital…"
click at [1116, 19] on input "Update Docket" at bounding box center [1095, 16] width 71 height 20
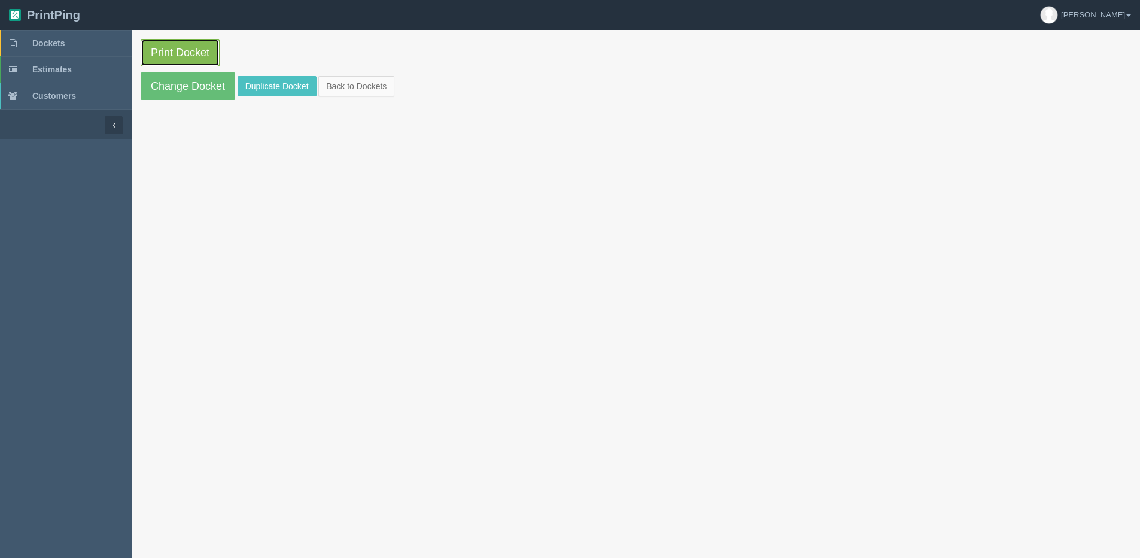
click at [209, 53] on link "Print Docket" at bounding box center [180, 53] width 79 height 28
